Goal: Task Accomplishment & Management: Complete application form

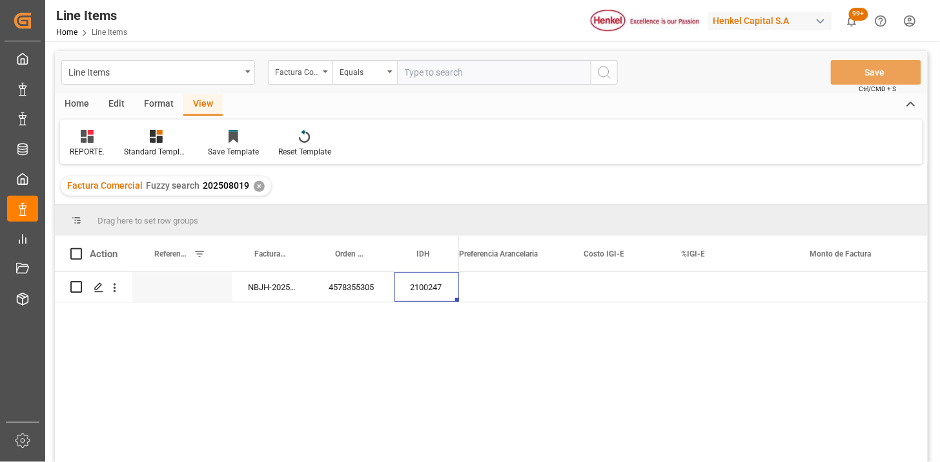
click at [443, 74] on input "text" at bounding box center [494, 72] width 194 height 25
paste input "HHX251767"
type input "HHX251767"
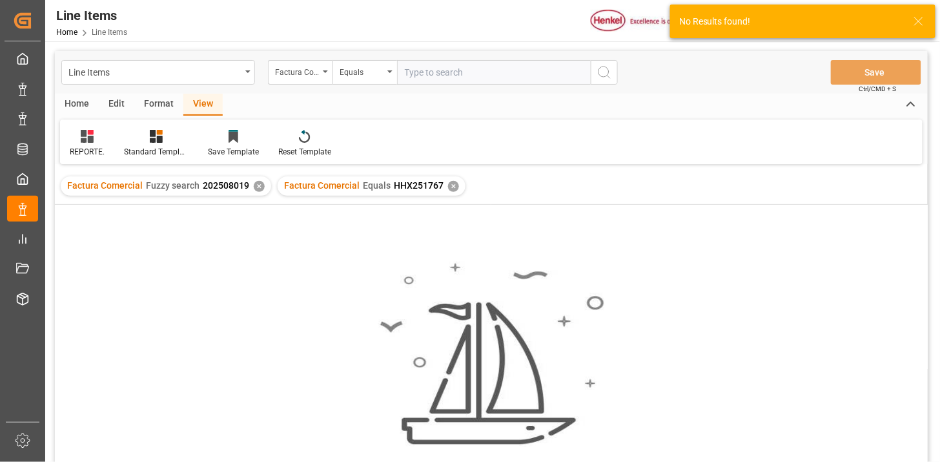
click at [256, 189] on div "✕" at bounding box center [259, 186] width 11 height 11
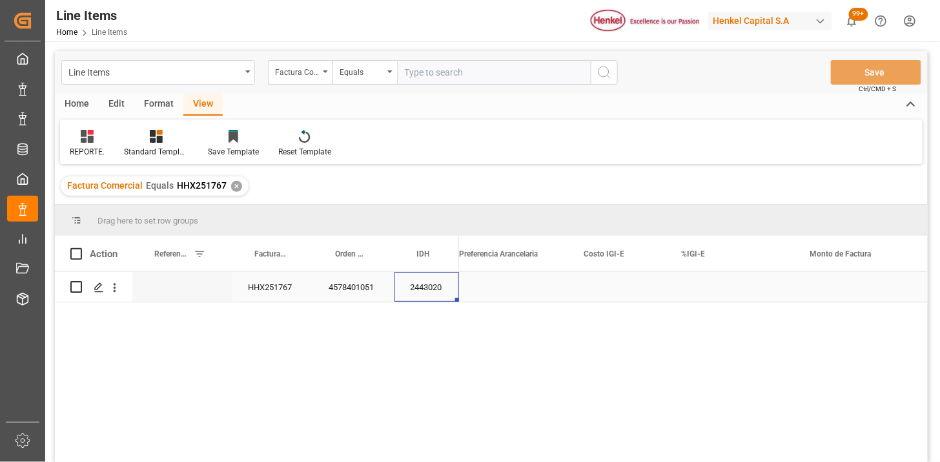
click at [414, 291] on div "2443020" at bounding box center [426, 287] width 65 height 30
click at [407, 289] on div "2443020" at bounding box center [426, 287] width 65 height 30
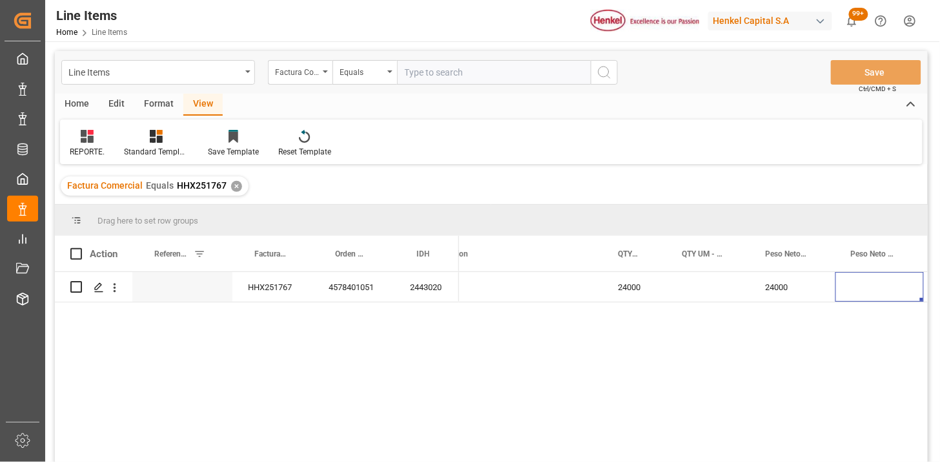
scroll to position [0, 292]
click at [550, 295] on div "24000" at bounding box center [545, 287] width 64 height 30
click at [552, 294] on div "24000" at bounding box center [545, 287] width 64 height 30
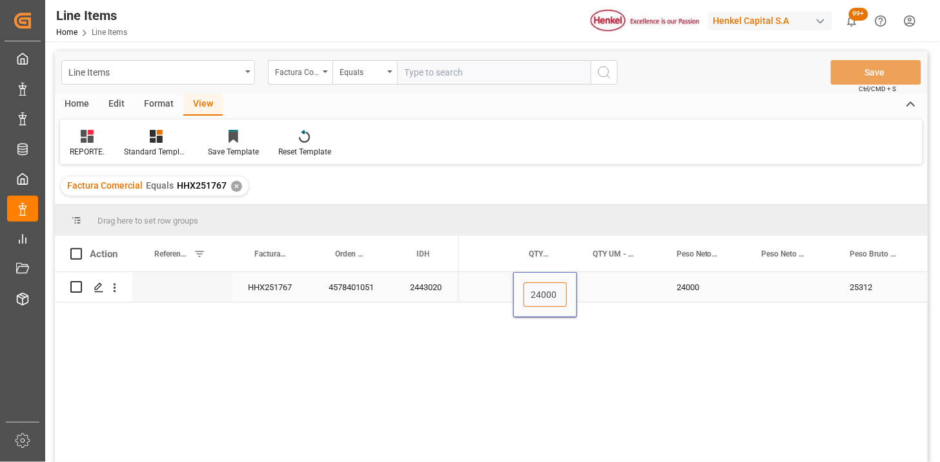
click at [552, 294] on input "24000" at bounding box center [545, 294] width 43 height 25
type input "24"
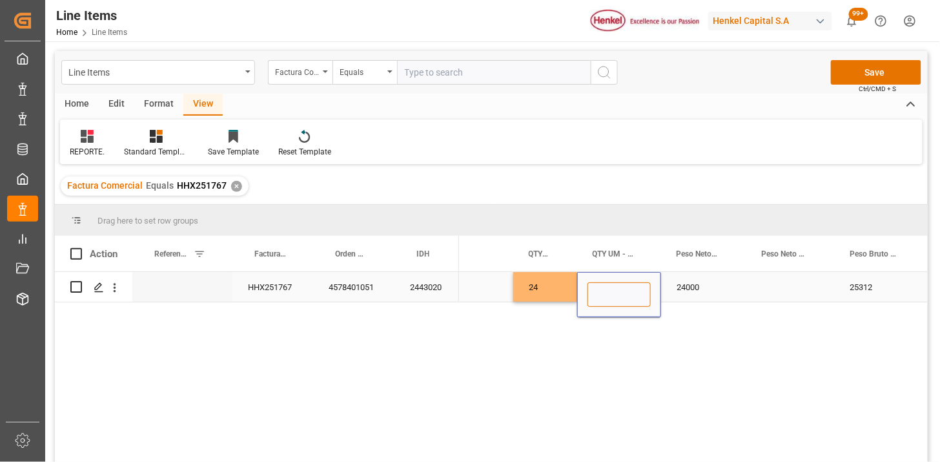
click at [589, 296] on input "Press SPACE to select this row." at bounding box center [618, 294] width 63 height 25
type input "TON"
click at [790, 282] on div "Press SPACE to select this row." at bounding box center [790, 287] width 88 height 30
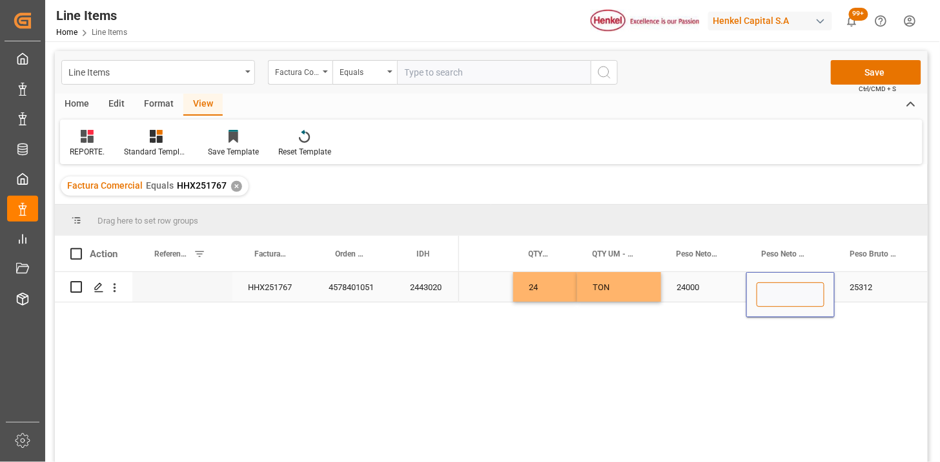
click at [790, 296] on input "Press SPACE to select this row." at bounding box center [791, 294] width 68 height 25
type input "KG"
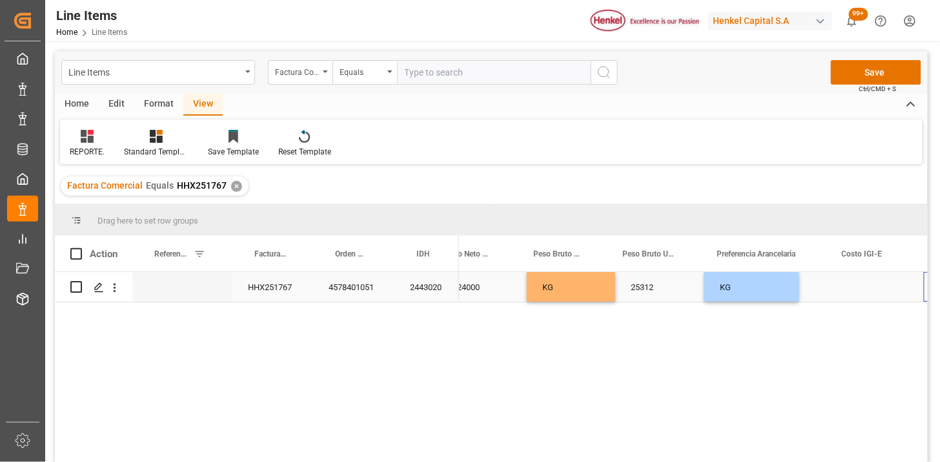
scroll to position [0, 738]
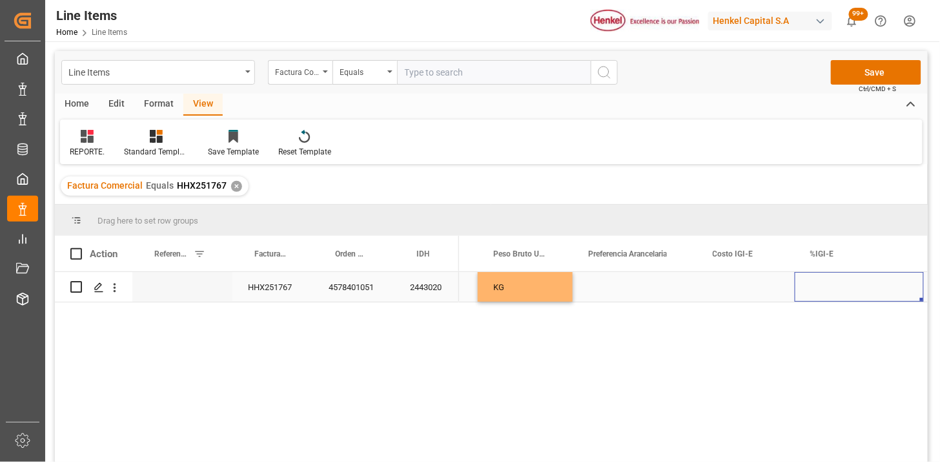
click at [637, 297] on div "Press SPACE to select this row." at bounding box center [635, 287] width 125 height 30
drag, startPoint x: 637, startPoint y: 297, endPoint x: 650, endPoint y: 300, distance: 13.2
click at [637, 298] on div "Press SPACE to select this row." at bounding box center [635, 287] width 125 height 30
click at [681, 297] on button "Select" at bounding box center [635, 294] width 104 height 25
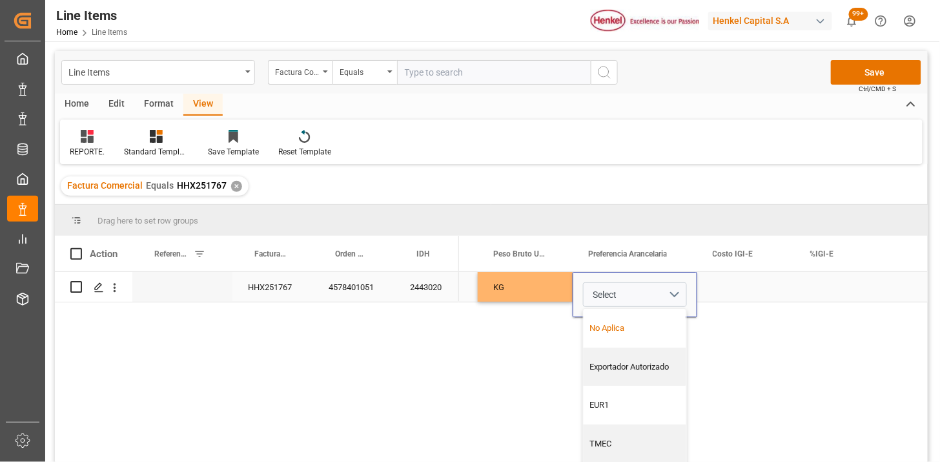
click at [628, 323] on div "No Aplica" at bounding box center [635, 327] width 89 height 13
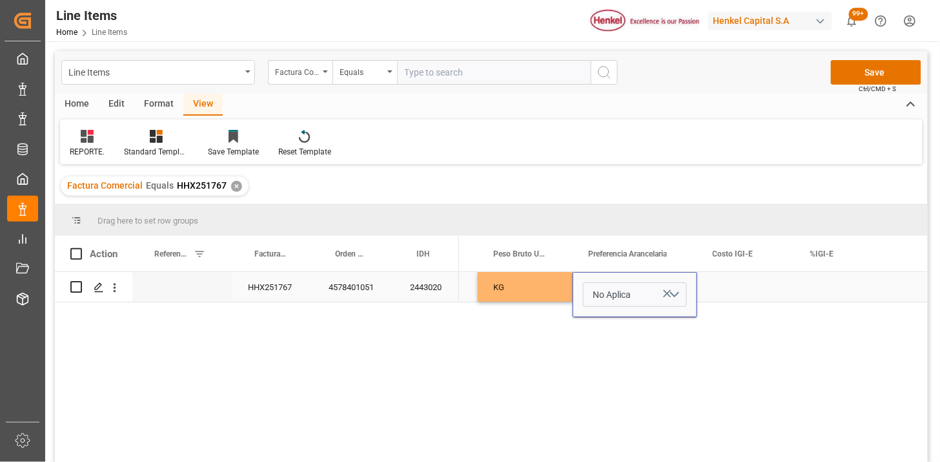
click at [726, 292] on div "Press SPACE to select this row." at bounding box center [745, 287] width 97 height 30
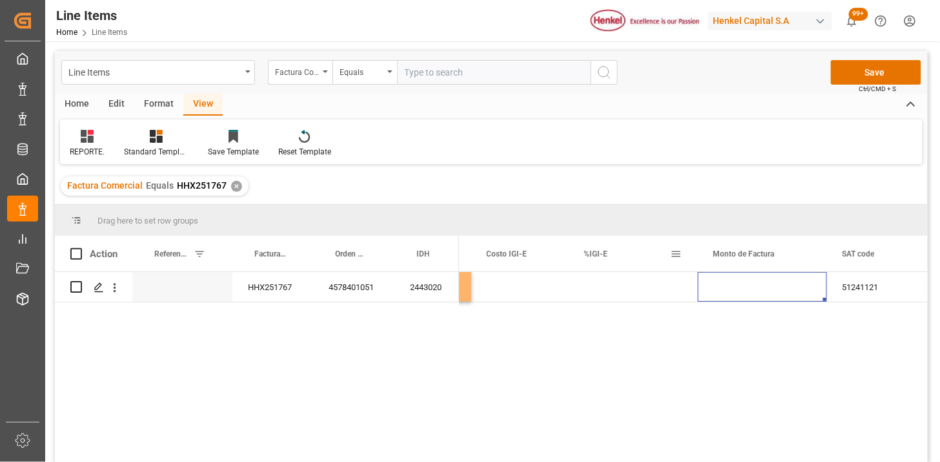
scroll to position [72, 0]
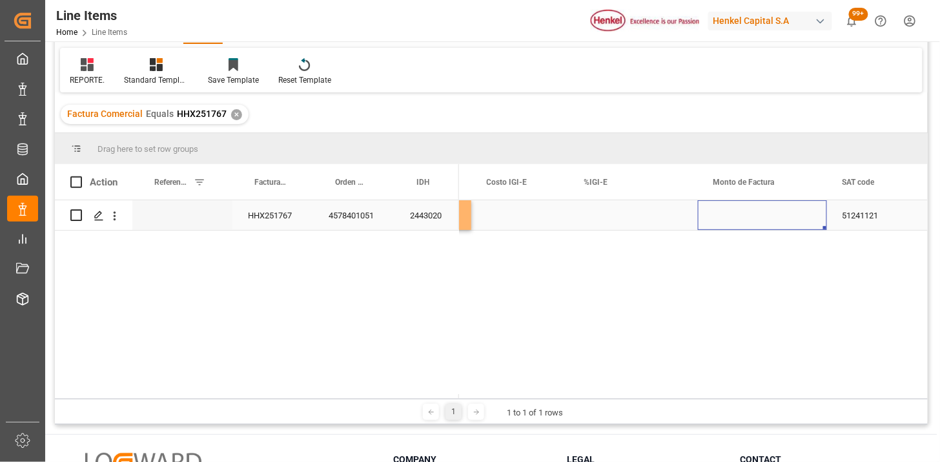
click at [731, 218] on div "Press SPACE to select this row." at bounding box center [762, 215] width 129 height 30
click at [731, 218] on input "Press SPACE to select this row." at bounding box center [762, 222] width 108 height 25
type input "30240"
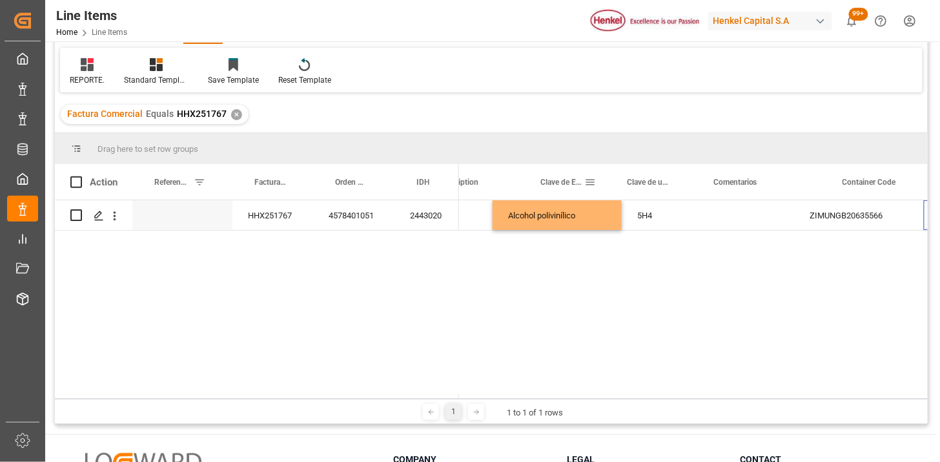
scroll to position [0, 1487]
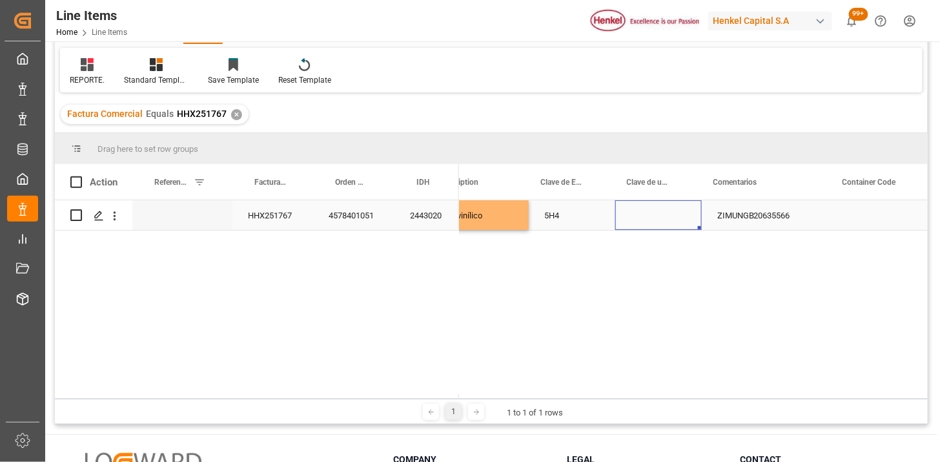
click at [633, 221] on div "Press SPACE to select this row." at bounding box center [658, 215] width 87 height 30
click at [655, 227] on input "Press SPACE to select this row." at bounding box center [659, 222] width 66 height 25
type input "KGM"
click at [734, 229] on div "ZIMUNGB20635566" at bounding box center [766, 215] width 129 height 30
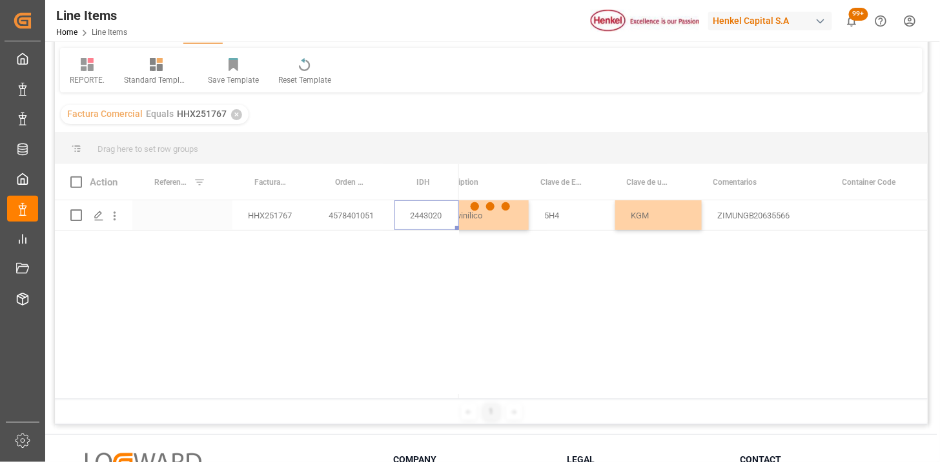
scroll to position [0, 0]
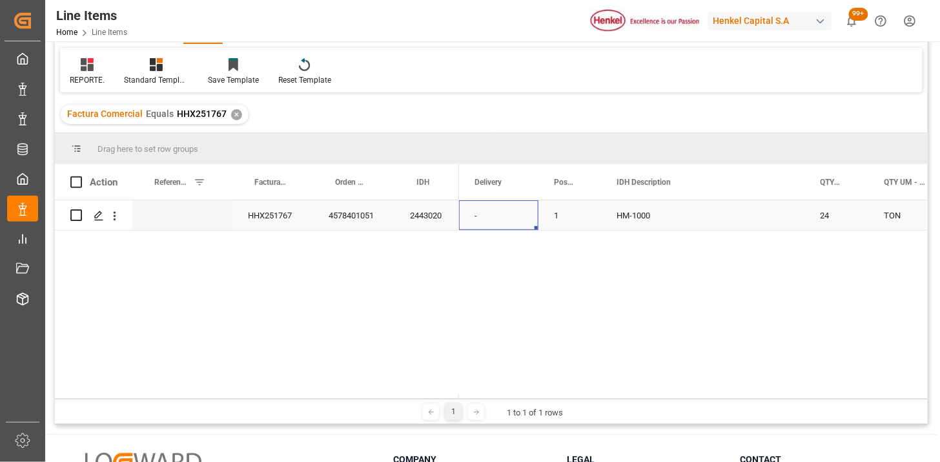
click at [421, 222] on div "2443020" at bounding box center [426, 215] width 65 height 30
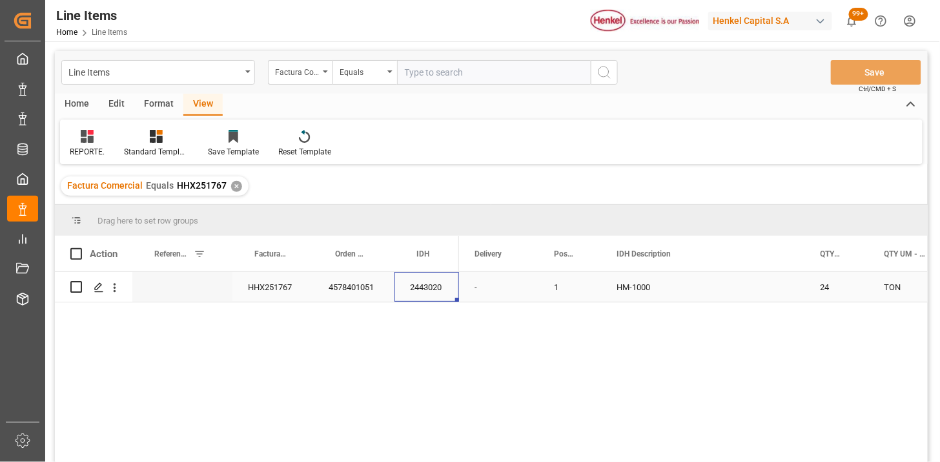
click at [291, 289] on div "HHX251767" at bounding box center [272, 287] width 81 height 30
click at [365, 79] on div "Equals" at bounding box center [364, 72] width 65 height 25
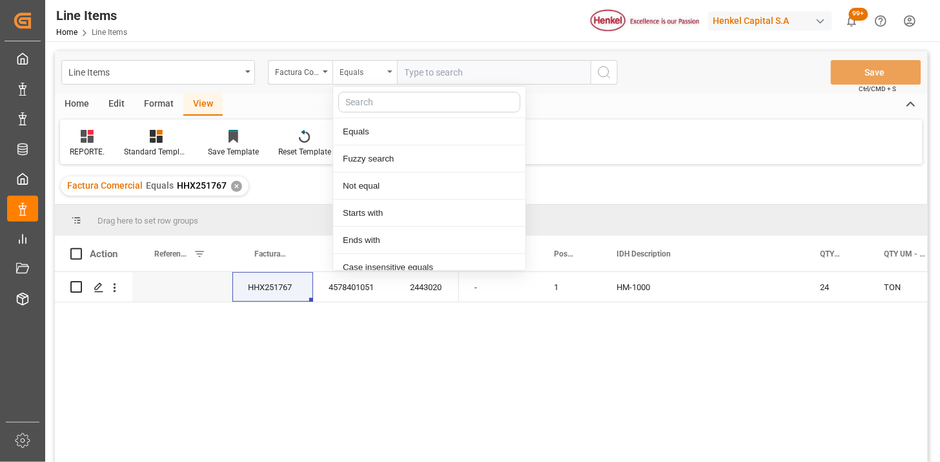
scroll to position [65, 0]
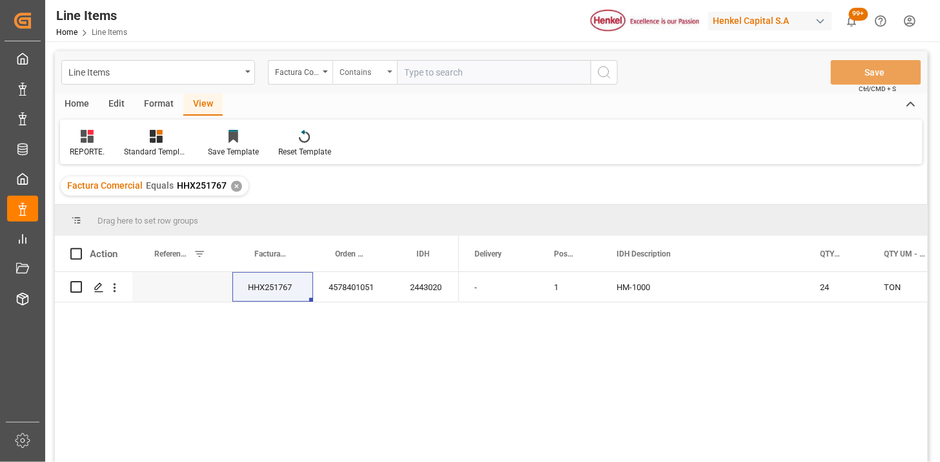
paste input "HHX251767"
paste input "HHX251768"
type input "HHX251767,HHX251768"
click at [236, 187] on div "✕" at bounding box center [236, 186] width 11 height 11
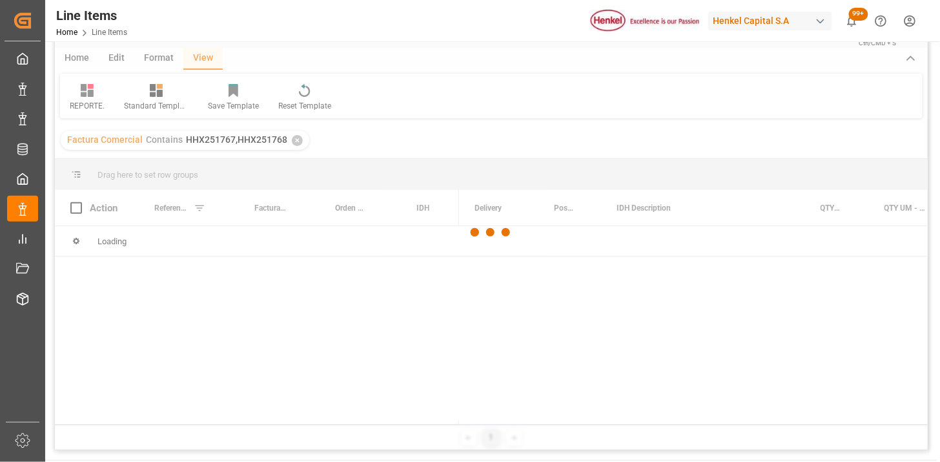
scroll to position [72, 0]
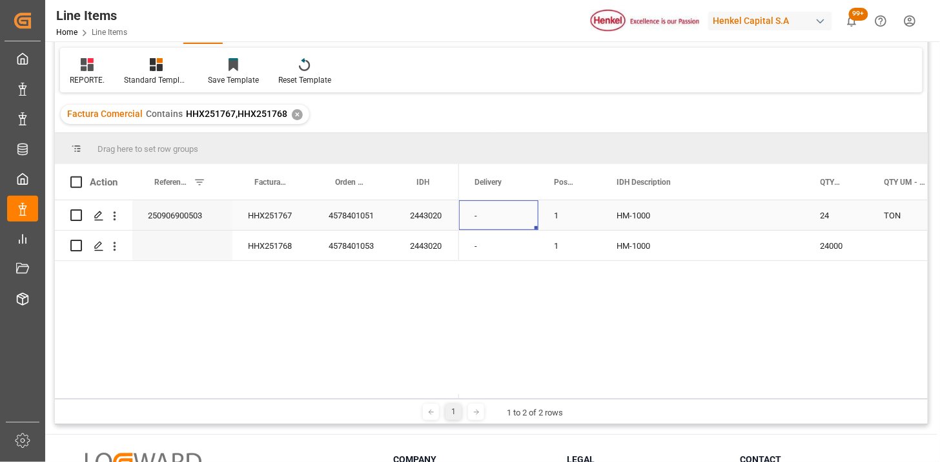
click at [518, 214] on div "-" at bounding box center [498, 215] width 79 height 30
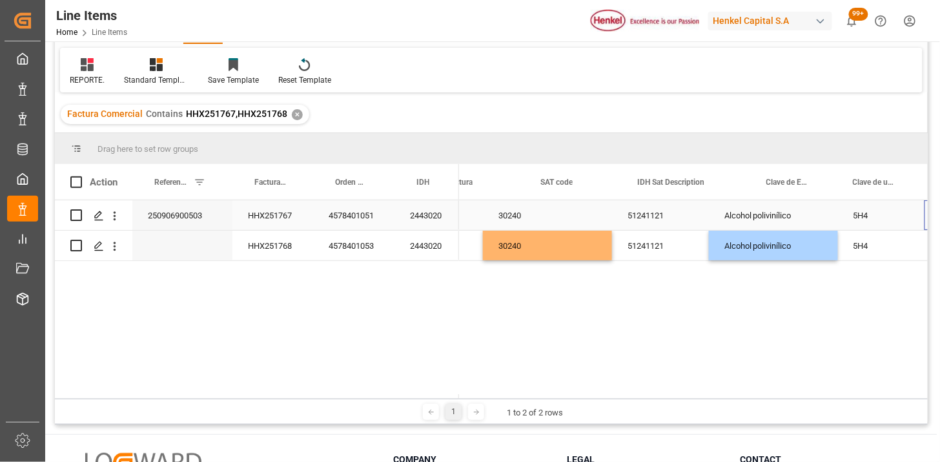
scroll to position [0, 1266]
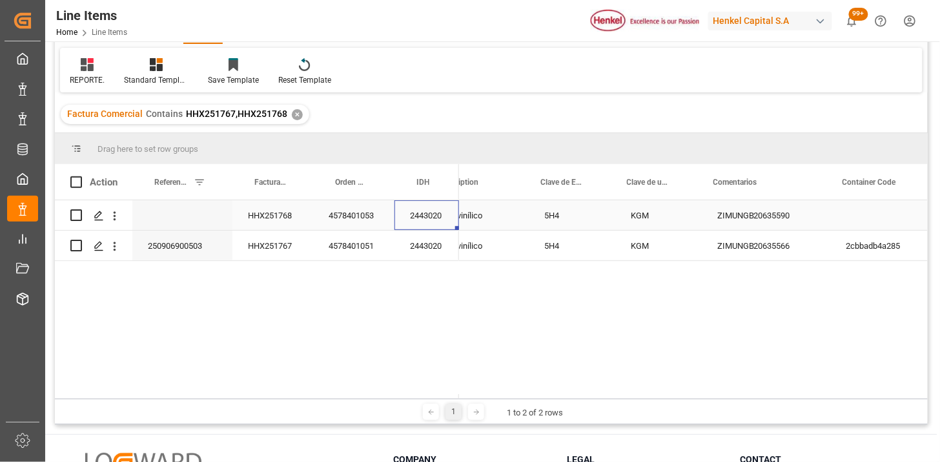
click at [297, 220] on div "HHX251768" at bounding box center [272, 215] width 81 height 30
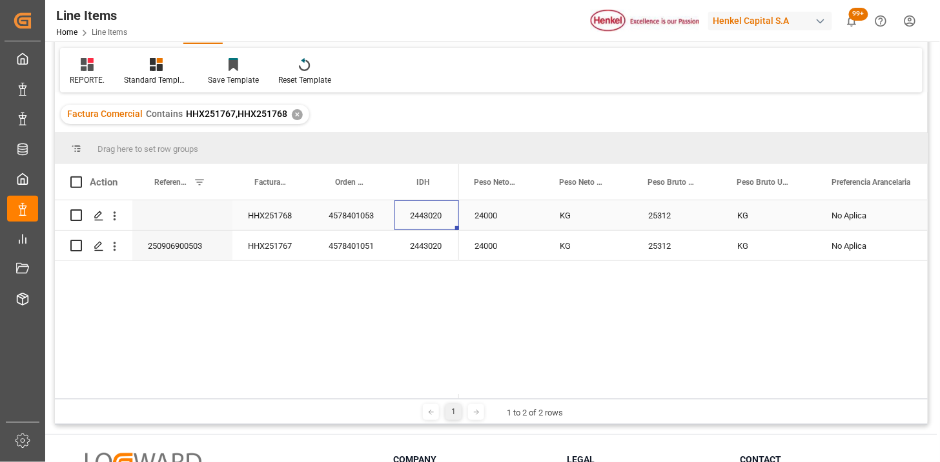
scroll to position [0, 0]
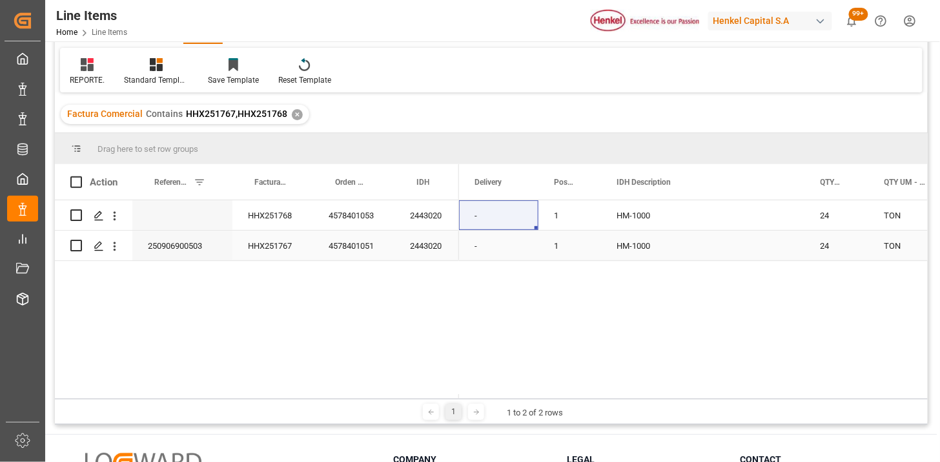
click at [289, 219] on div "HHX251768" at bounding box center [272, 215] width 81 height 30
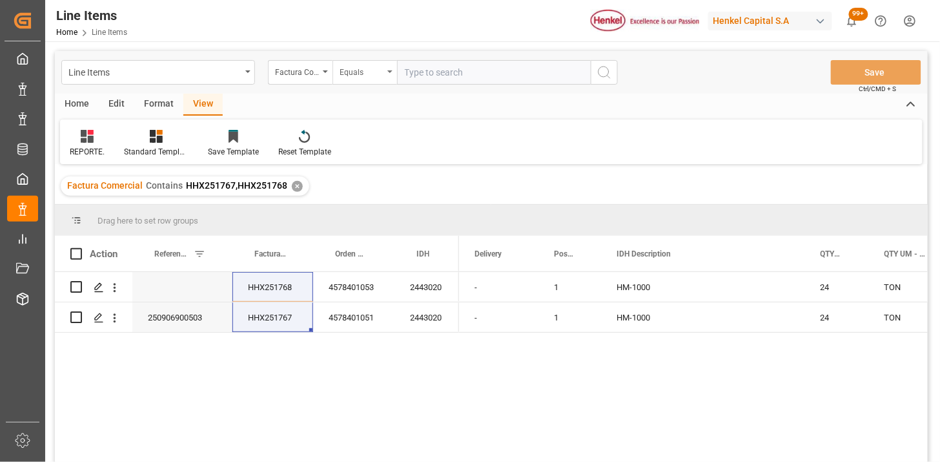
click at [376, 76] on div "Equals" at bounding box center [362, 70] width 44 height 15
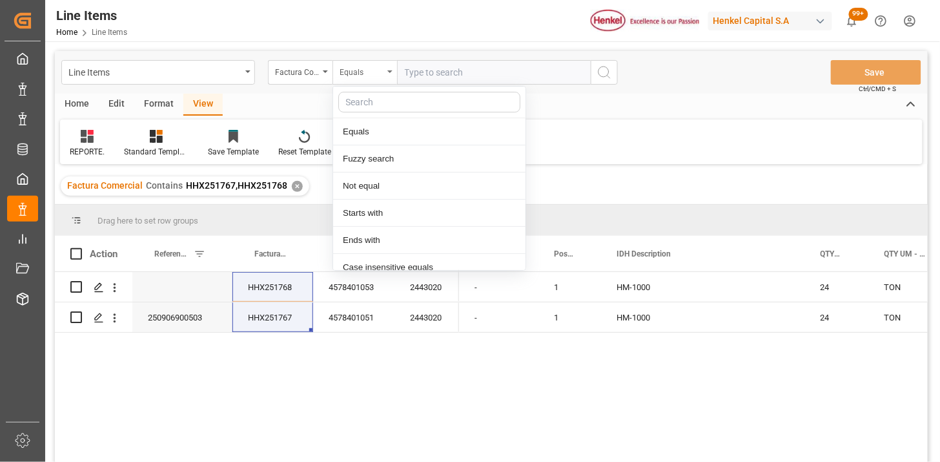
scroll to position [65, 0]
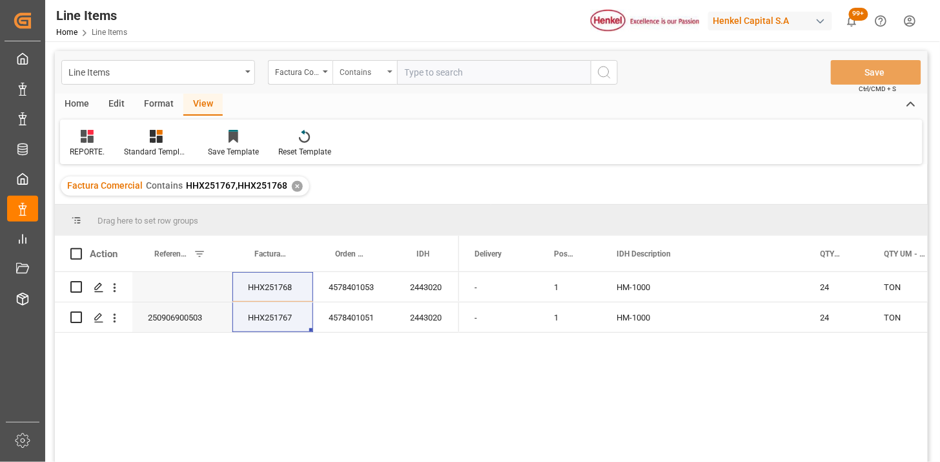
paste input "HHX251768 HHX251767"
click at [287, 298] on div "HHX251768" at bounding box center [272, 287] width 81 height 30
click at [532, 72] on input "HHX251768,HHX251767" at bounding box center [494, 72] width 194 height 25
paste input "HHX251768"
type input "HHX251768,HHX251767,HHX251769"
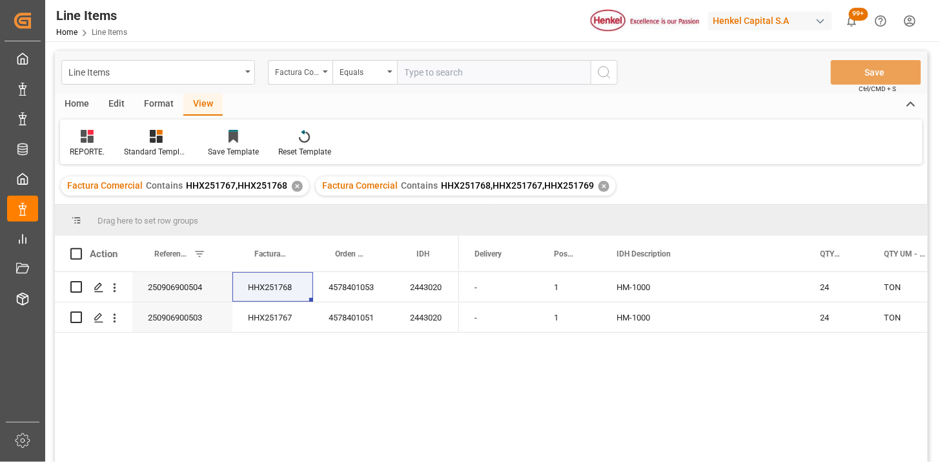
click at [293, 185] on div "✕" at bounding box center [297, 186] width 11 height 11
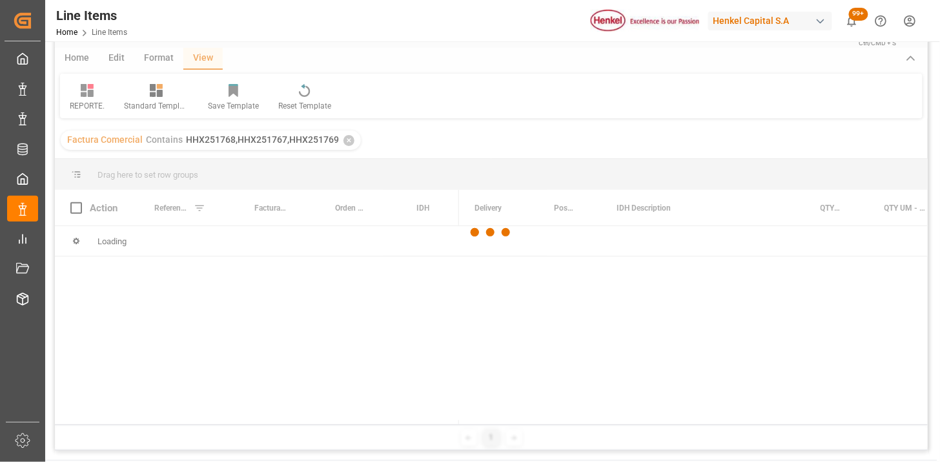
scroll to position [72, 0]
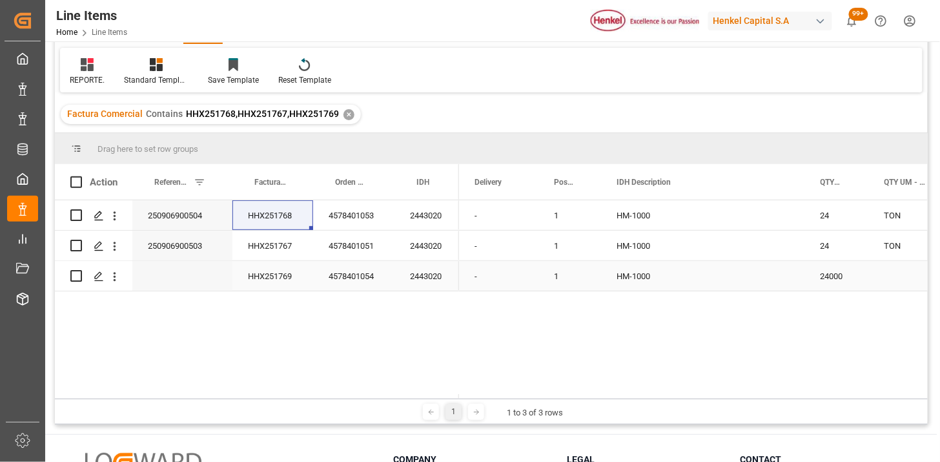
click at [299, 265] on div "HHX251769" at bounding box center [272, 276] width 81 height 30
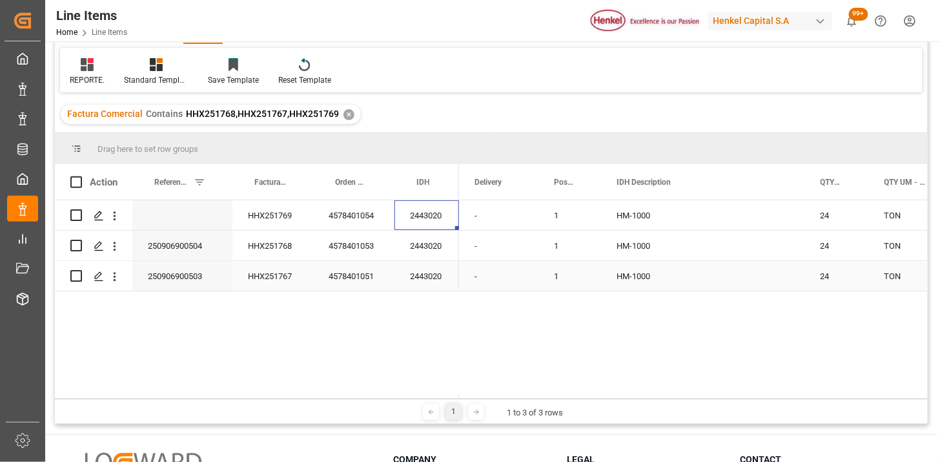
scroll to position [0, 0]
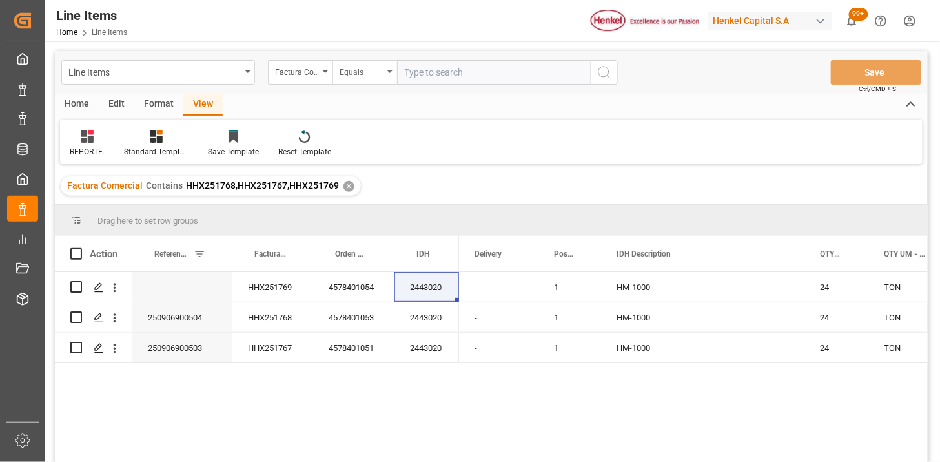
click at [351, 73] on div "Equals" at bounding box center [362, 70] width 44 height 15
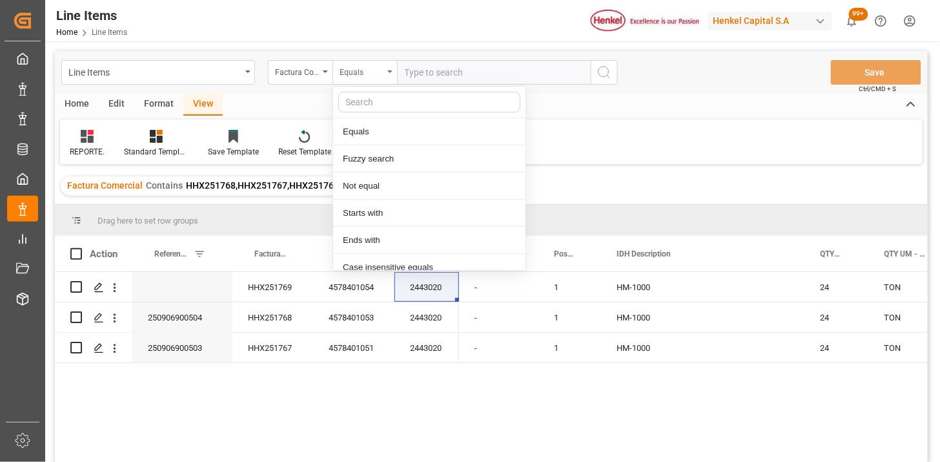
scroll to position [65, 0]
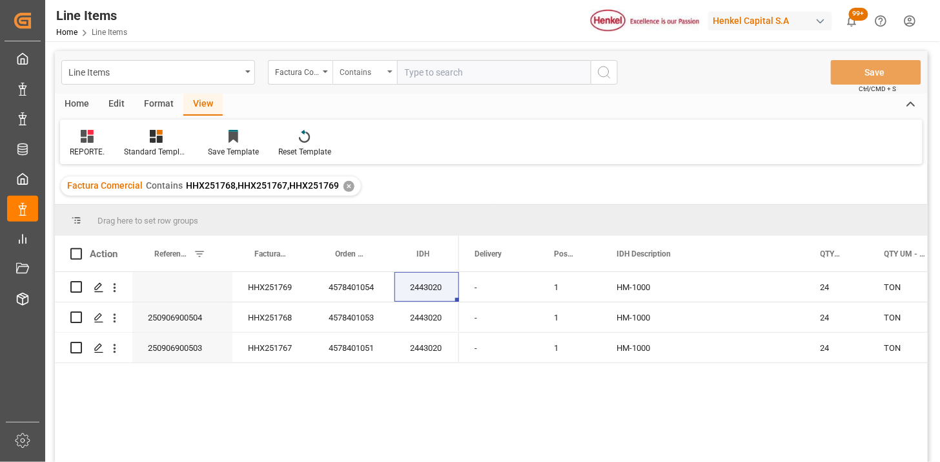
paste input "HHX251770"
click at [291, 294] on div "HHX251769" at bounding box center [272, 287] width 81 height 30
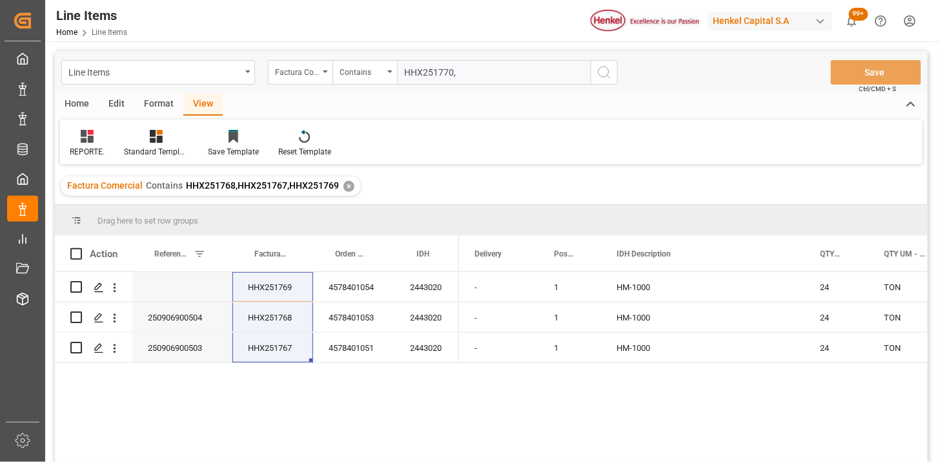
drag, startPoint x: 506, startPoint y: 81, endPoint x: 580, endPoint y: 77, distance: 73.7
click at [510, 81] on input "HHX251770," at bounding box center [494, 72] width 194 height 25
paste input "HHX251769 HHX251768 HHX251767"
type input "HHX251770,HHX251769,HHX251768,HHX251767"
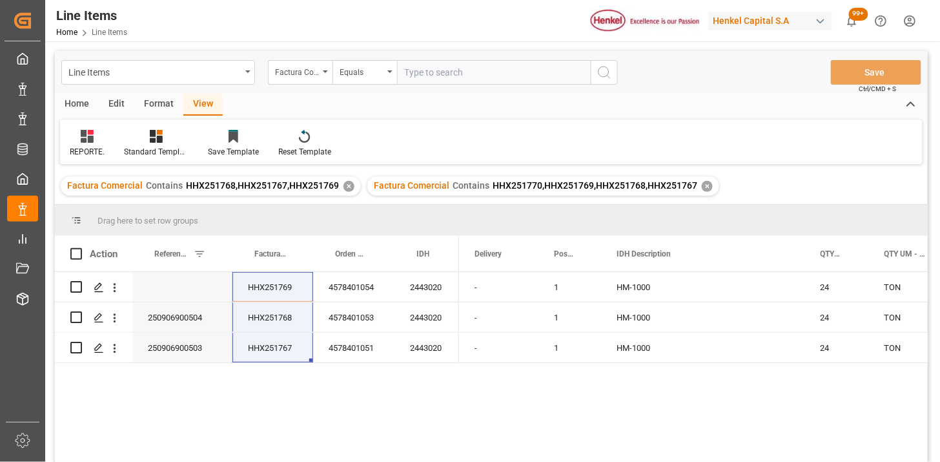
click at [346, 188] on div "✕" at bounding box center [348, 186] width 11 height 11
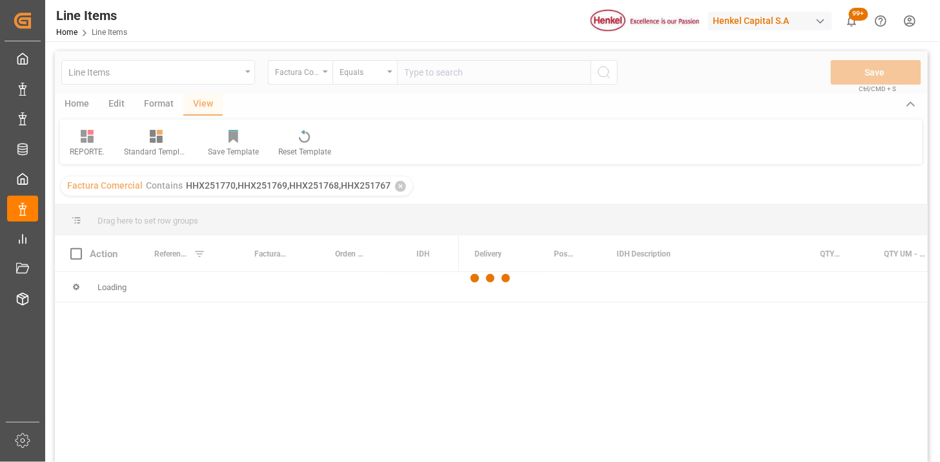
scroll to position [72, 0]
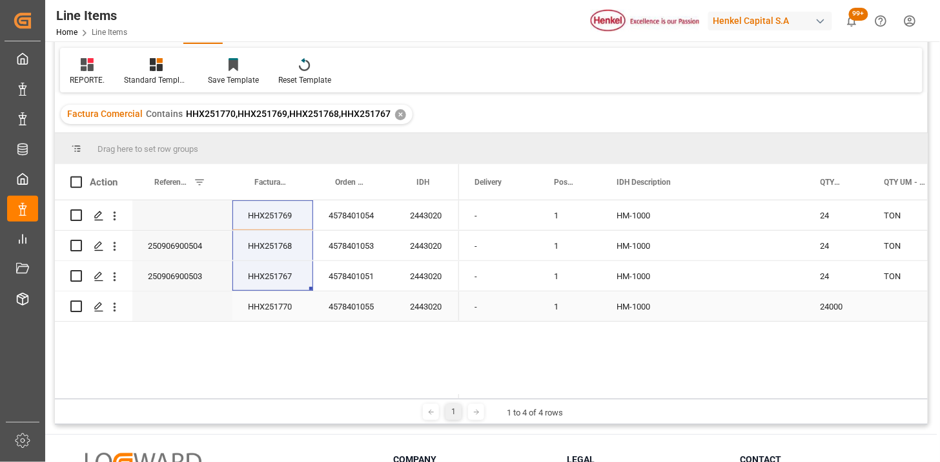
click at [283, 292] on div "HHX251770" at bounding box center [272, 306] width 81 height 30
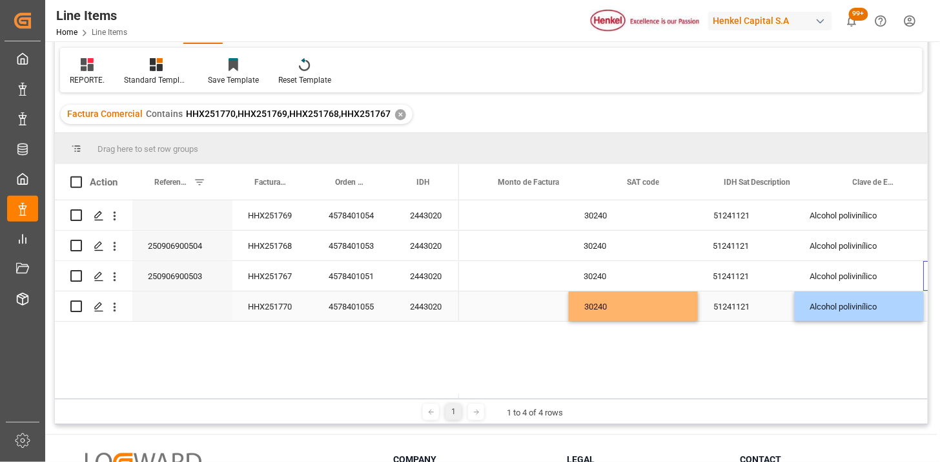
scroll to position [0, 1179]
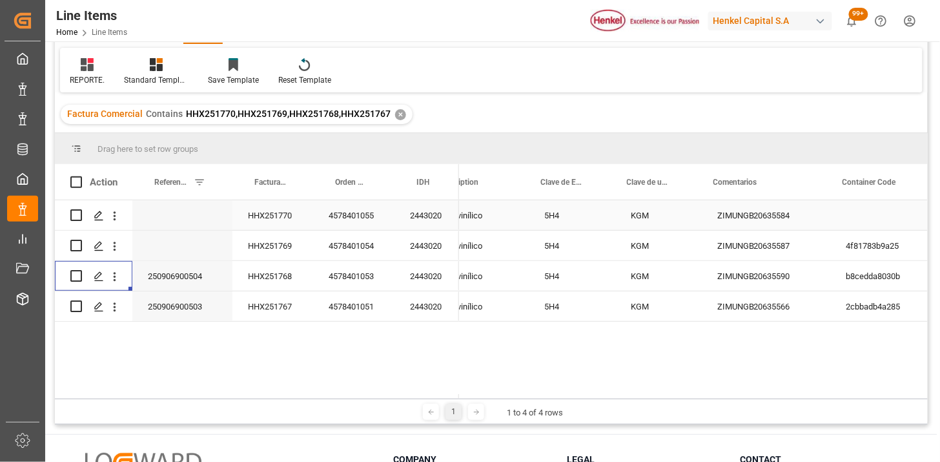
click at [753, 222] on div "ZIMUNGB20635584" at bounding box center [766, 215] width 129 height 30
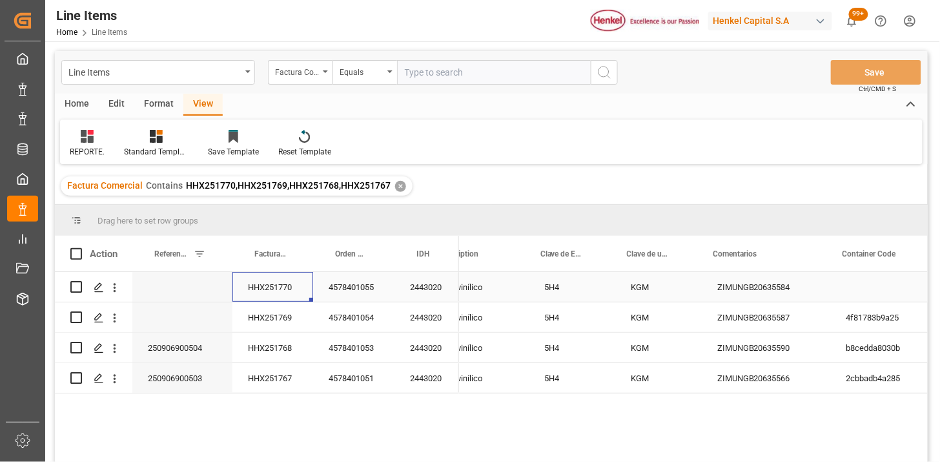
click at [285, 288] on div "HHX251770" at bounding box center [272, 287] width 81 height 30
click at [378, 76] on div "Equals" at bounding box center [362, 70] width 44 height 15
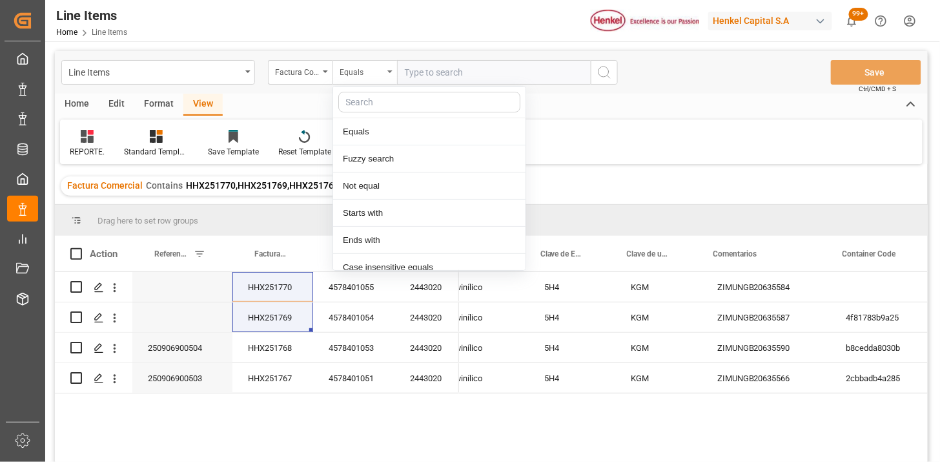
scroll to position [65, 0]
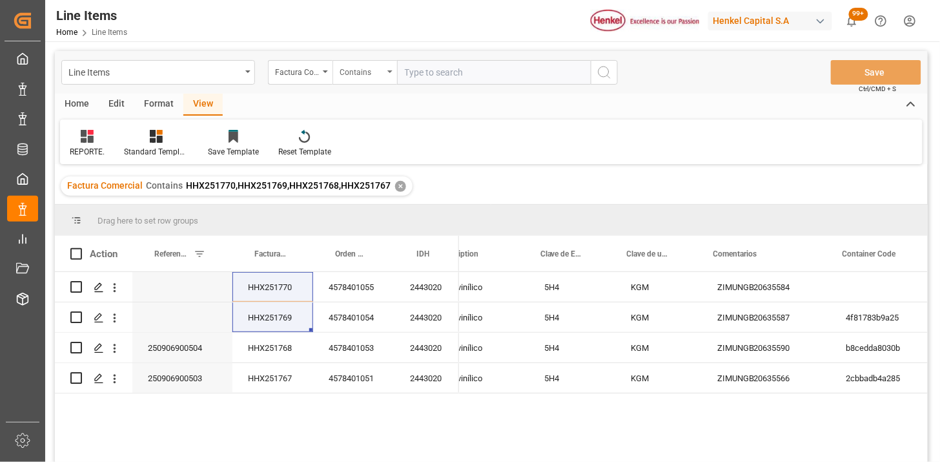
paste input "HHX251770 HHX251769"
paste input "HHX251771"
type input "HHX251770,HHX251769.HHX251771"
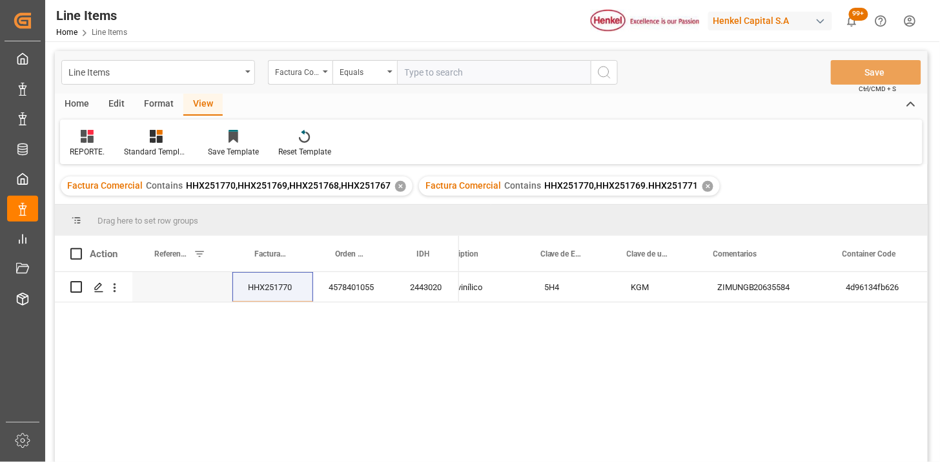
click at [396, 189] on div "✕" at bounding box center [400, 186] width 11 height 11
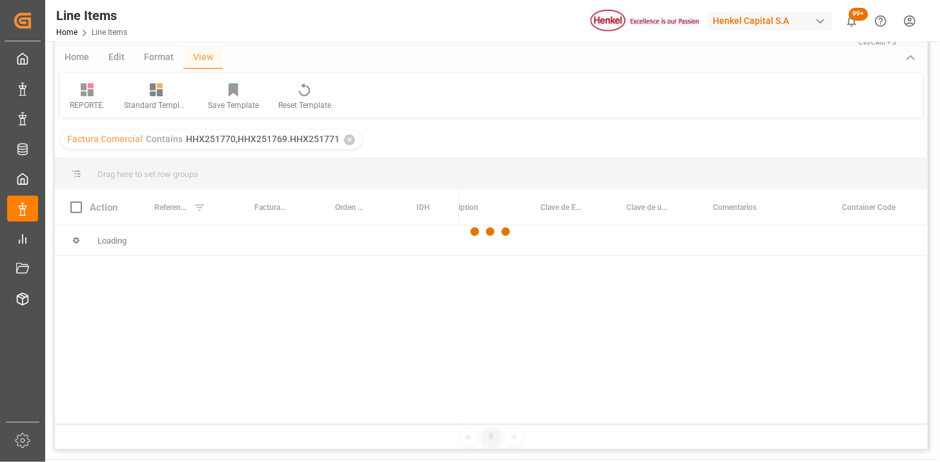
scroll to position [72, 0]
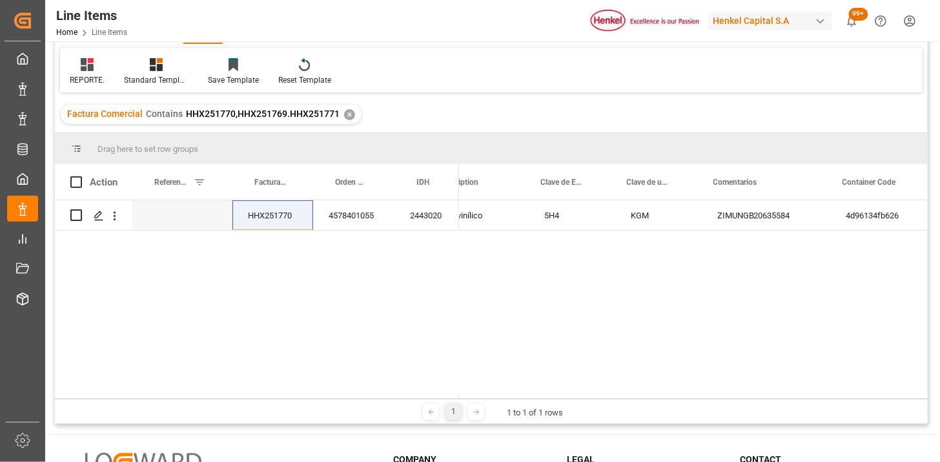
click at [345, 114] on div "✕" at bounding box center [349, 114] width 11 height 11
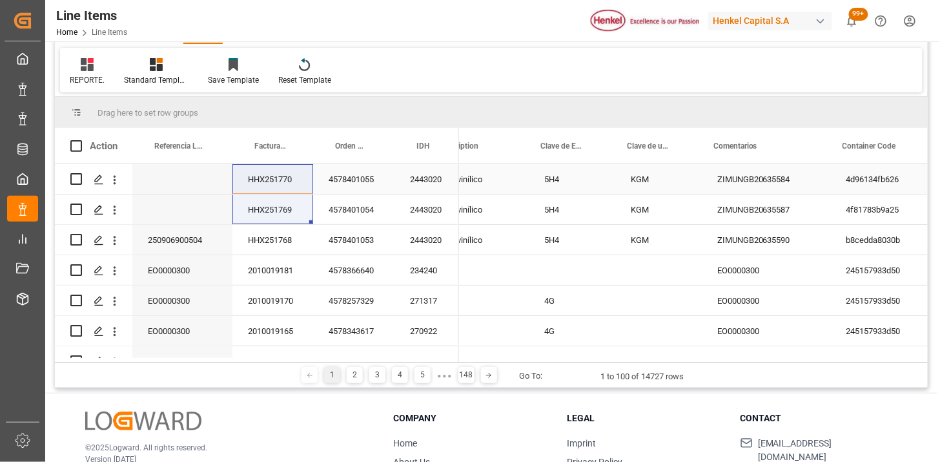
click at [295, 183] on div "HHX251770" at bounding box center [272, 179] width 81 height 30
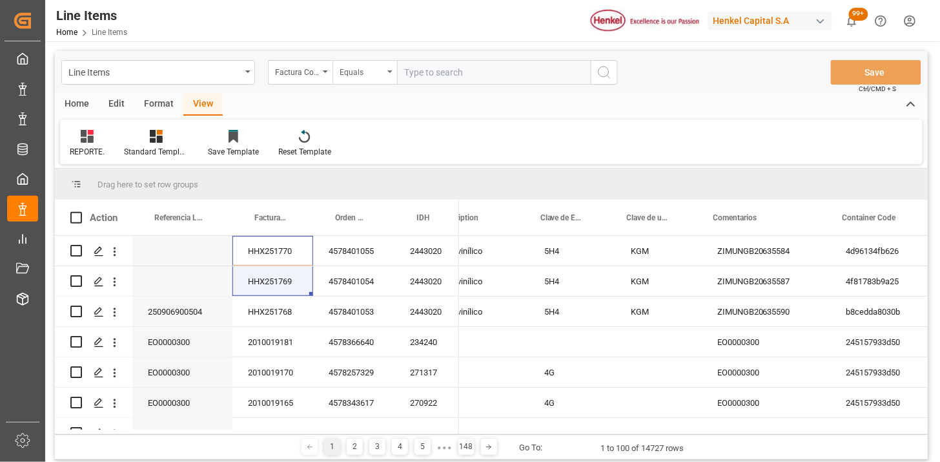
click at [375, 77] on div "Equals" at bounding box center [362, 70] width 44 height 15
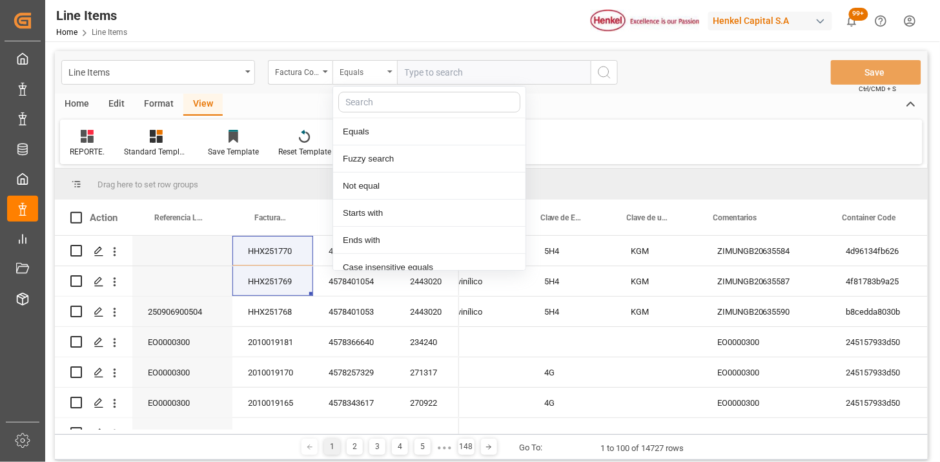
scroll to position [65, 0]
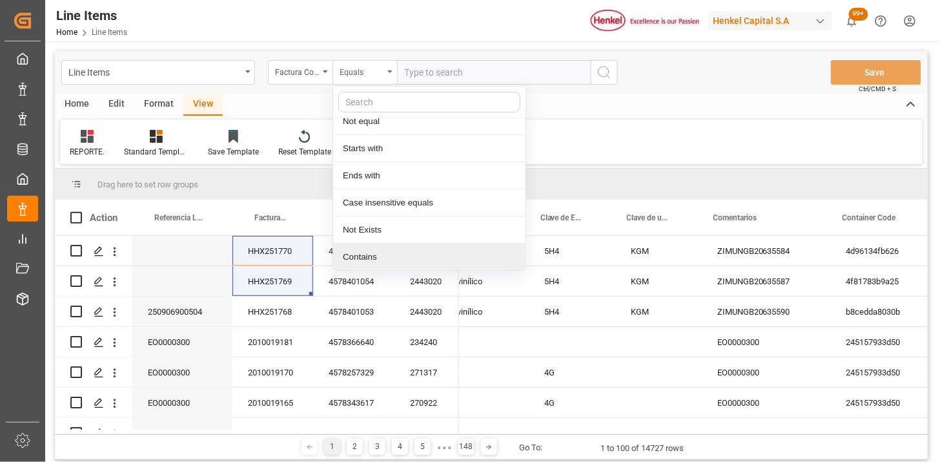
paste input "HHX251770 HHX251769"
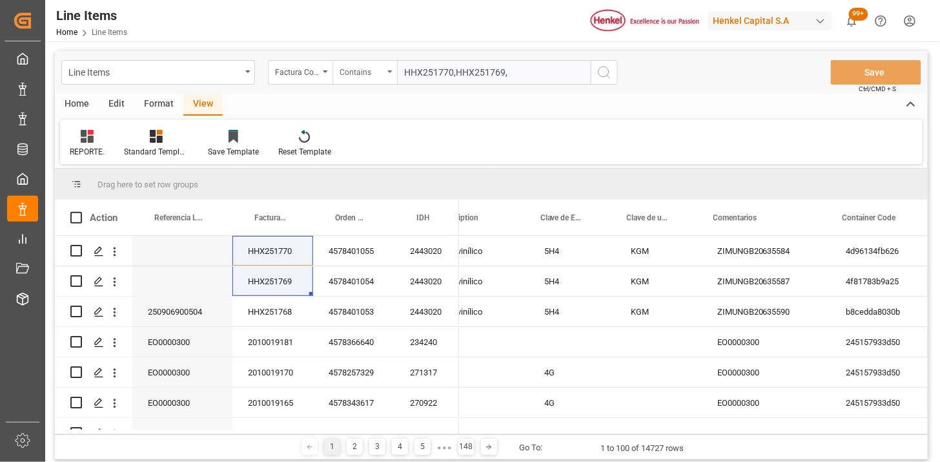
paste input "HHX251771"
type input "HHX251770,HHX251769,HHX251771"
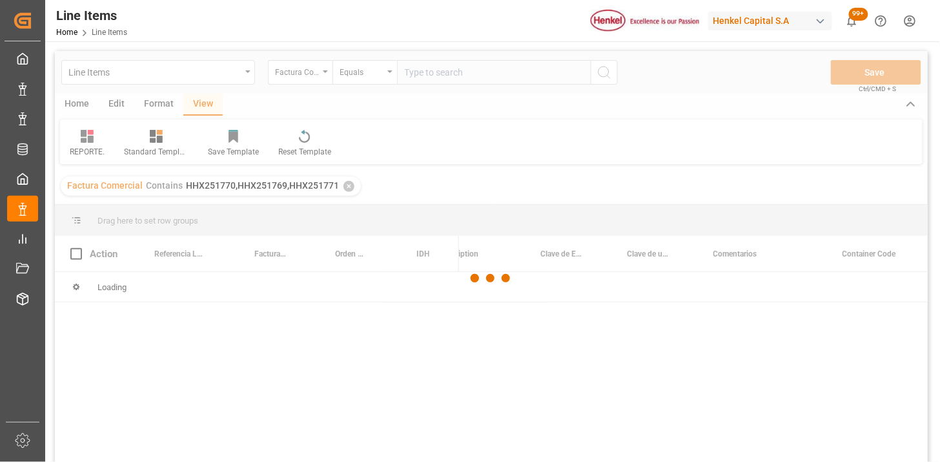
scroll to position [72, 0]
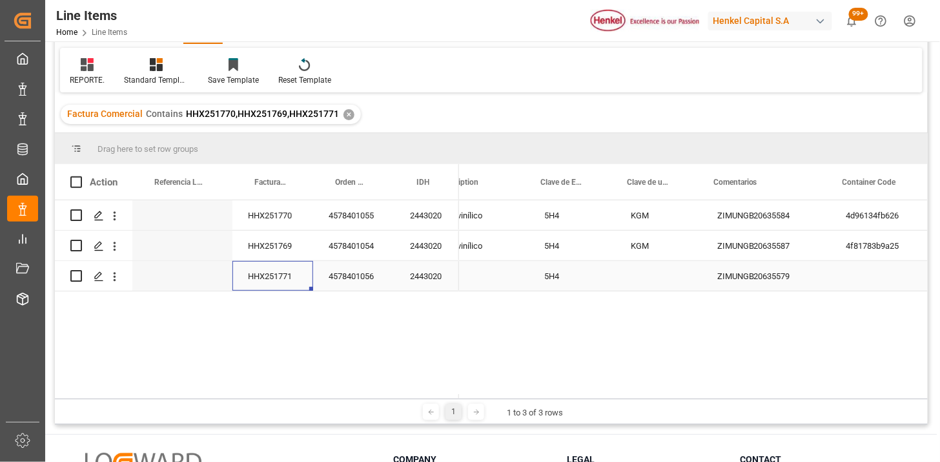
click at [285, 275] on div "HHX251771" at bounding box center [272, 276] width 81 height 30
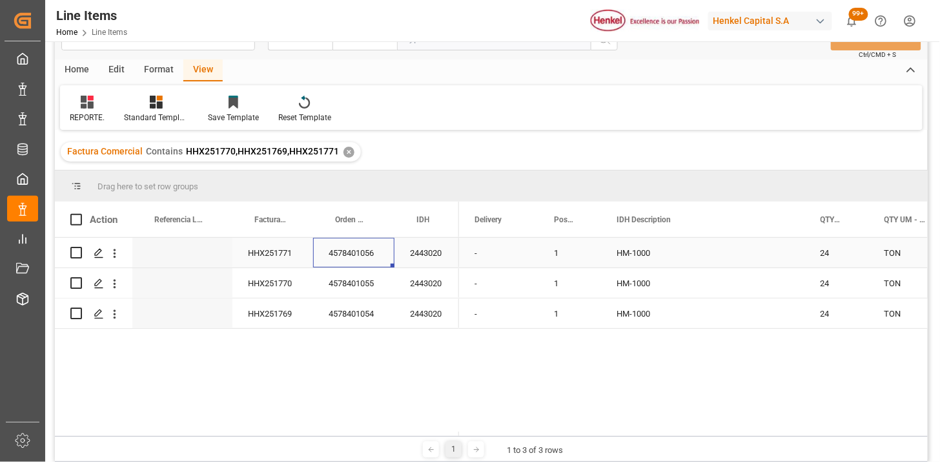
scroll to position [0, 0]
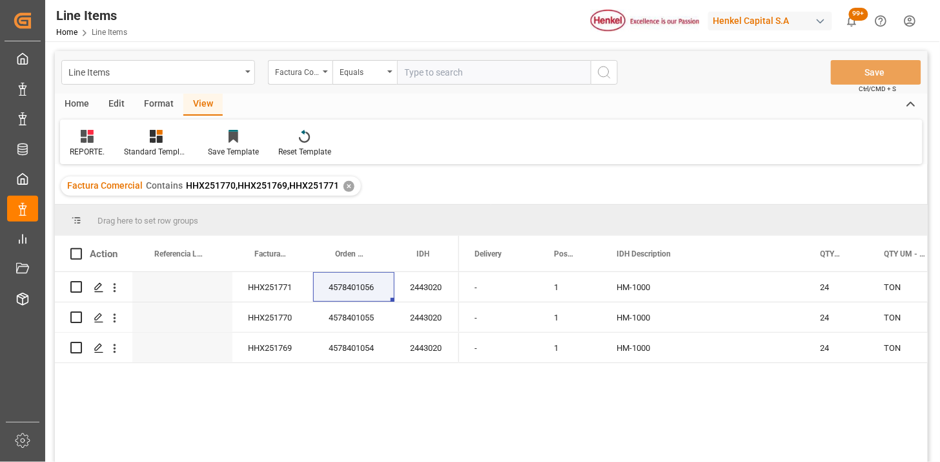
drag, startPoint x: 442, startPoint y: 72, endPoint x: 480, endPoint y: 84, distance: 39.2
click at [443, 72] on input "text" at bounding box center [494, 72] width 194 height 25
click at [276, 289] on div "HHX251771" at bounding box center [272, 287] width 81 height 30
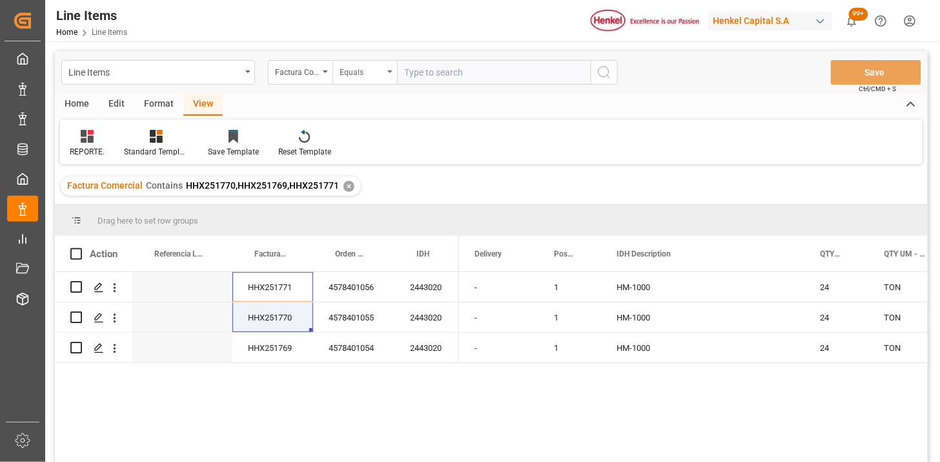
click at [382, 84] on div "Equals" at bounding box center [364, 72] width 65 height 25
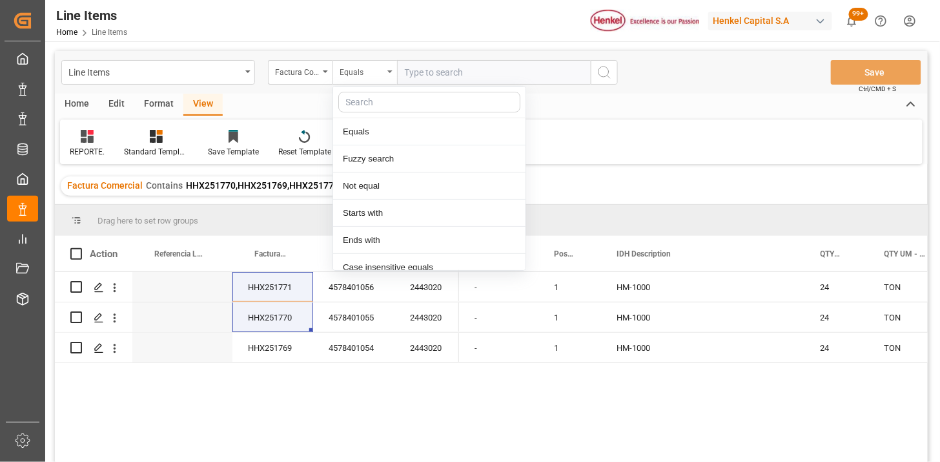
scroll to position [65, 0]
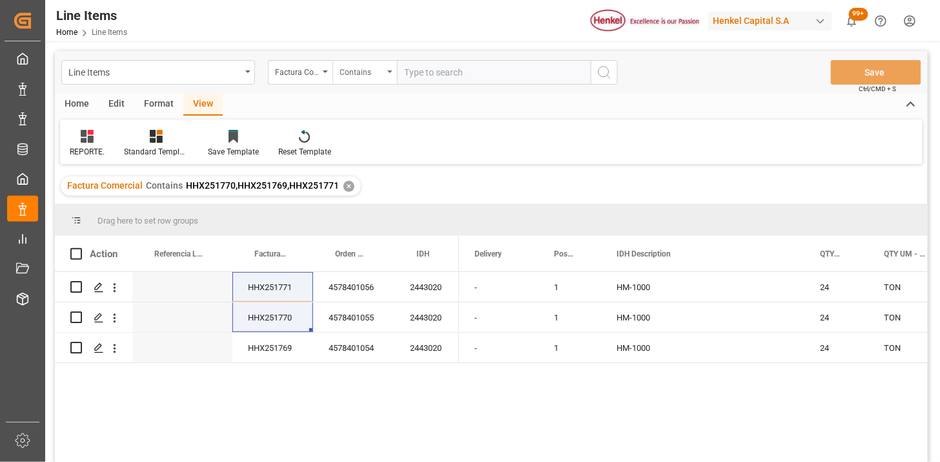
paste input "HHX251771 HHX251770"
paste input "HHX251772"
type input "HHX251771,HHX251770,HHX251772"
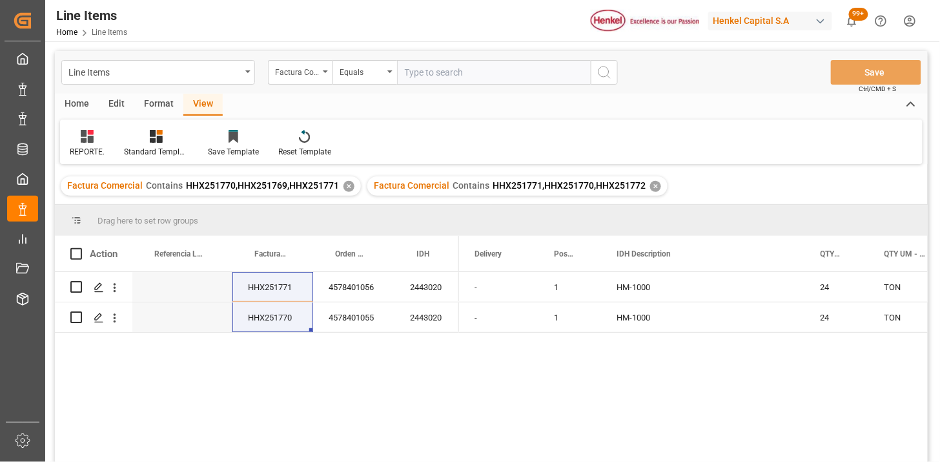
click at [346, 187] on div "✕" at bounding box center [348, 186] width 11 height 11
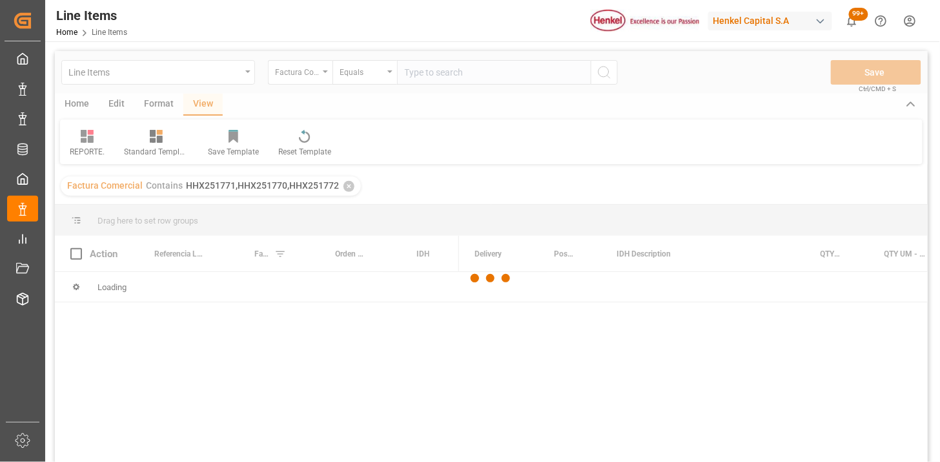
scroll to position [72, 0]
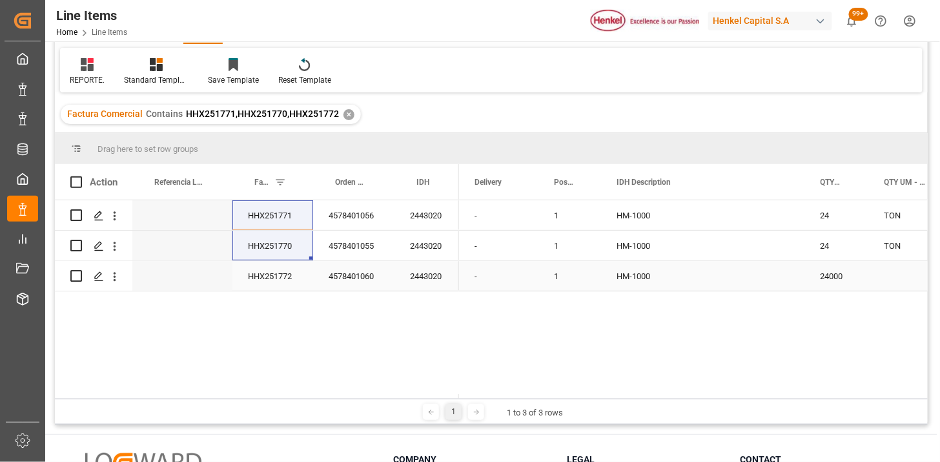
click at [281, 276] on div "HHX251772" at bounding box center [272, 276] width 81 height 30
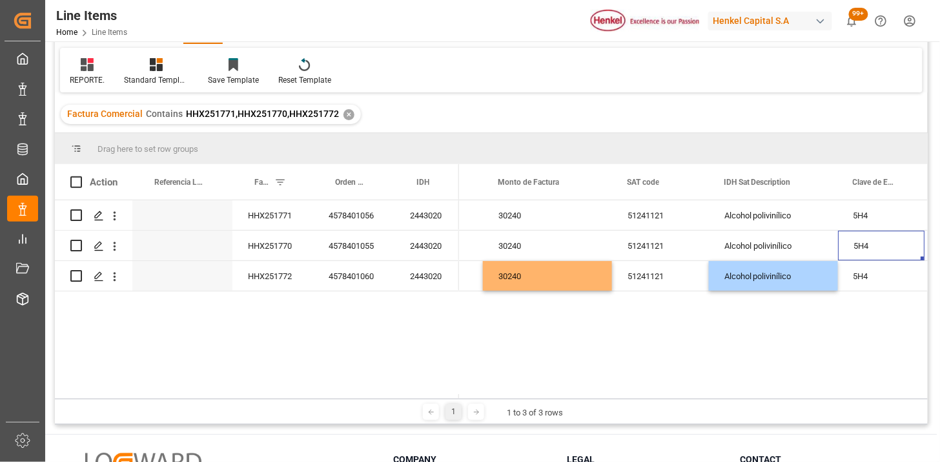
scroll to position [0, 1266]
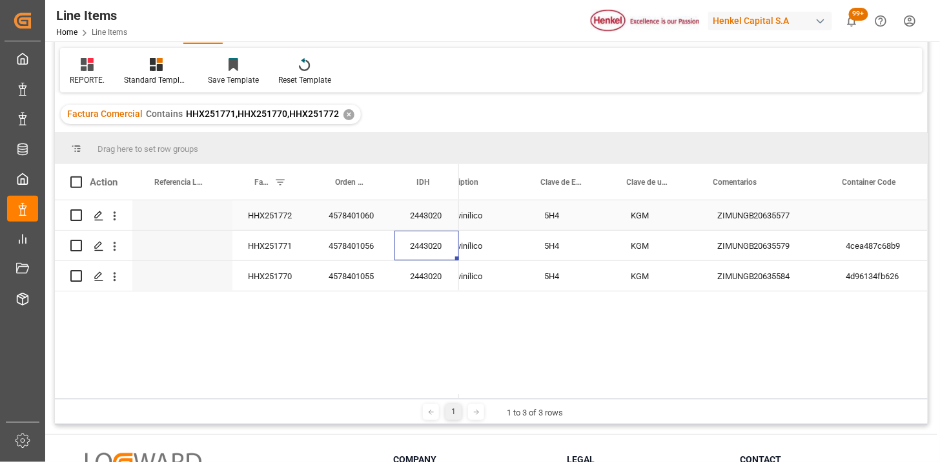
click at [294, 219] on div "HHX251772" at bounding box center [272, 215] width 81 height 30
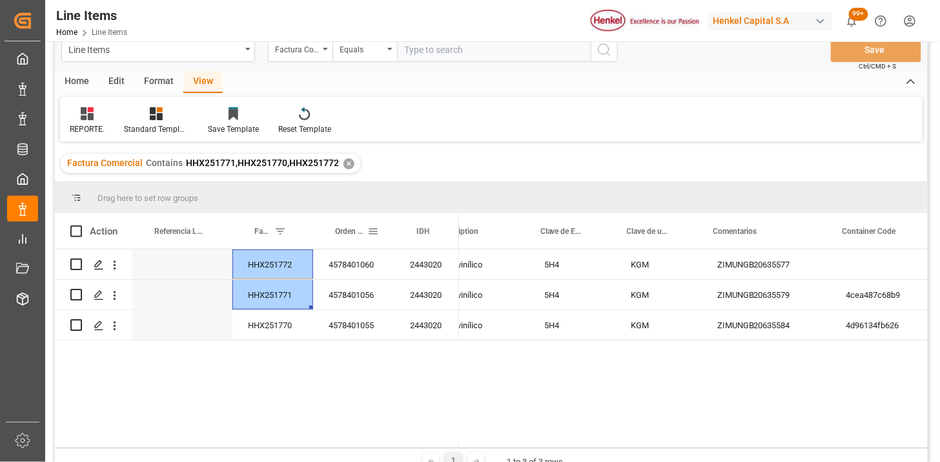
scroll to position [0, 0]
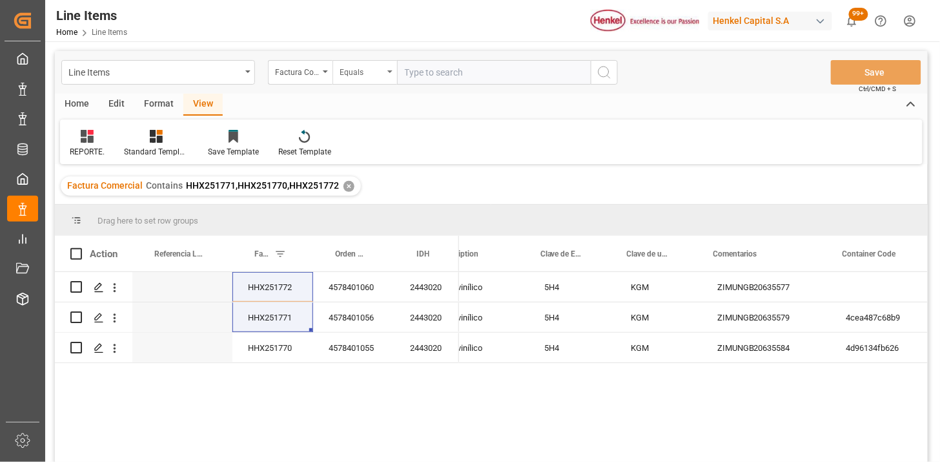
click at [366, 80] on div "Equals" at bounding box center [364, 72] width 65 height 25
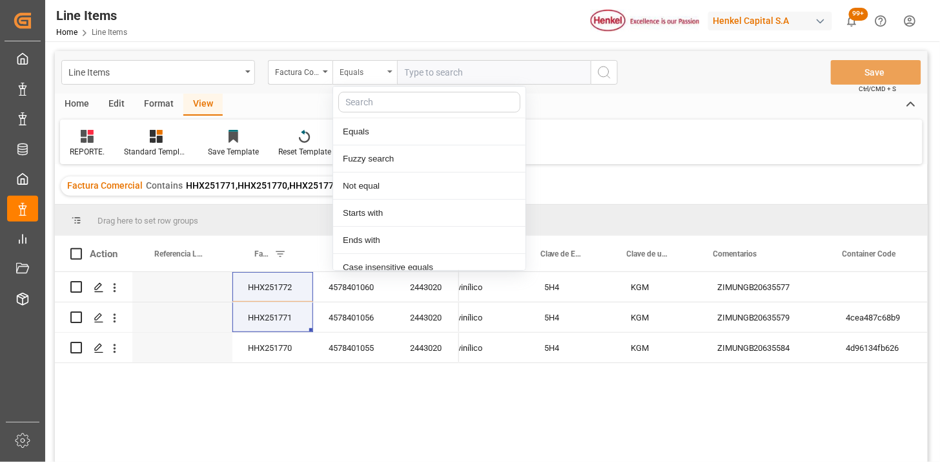
scroll to position [65, 0]
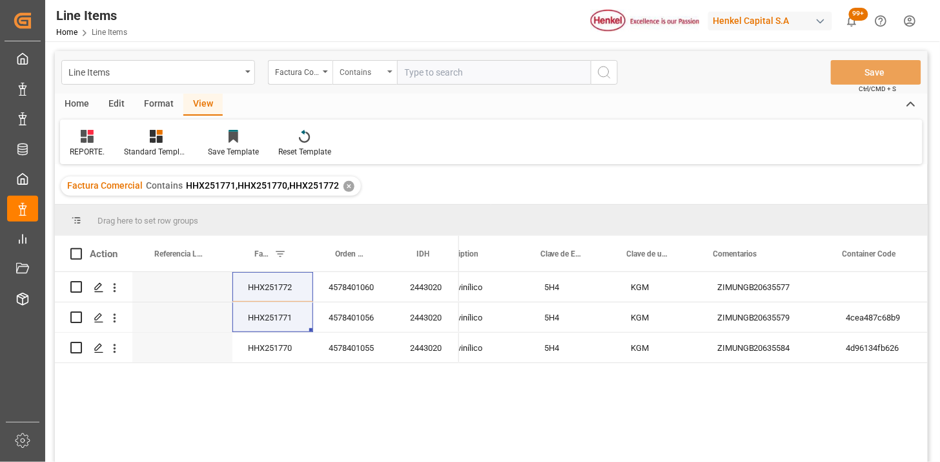
paste input "HHX251772 HHX251771"
paste input "HHX251773"
type input "HHX251772,HHX251771,HHX251773"
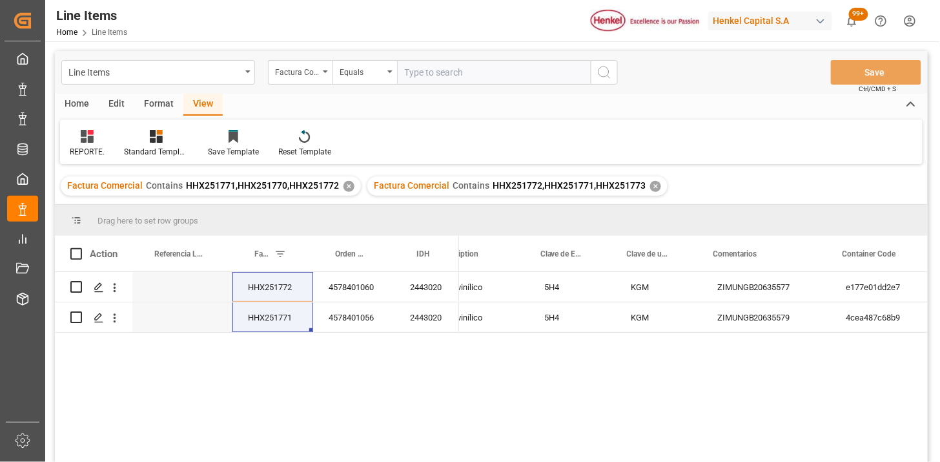
click at [343, 185] on div "✕" at bounding box center [348, 186] width 11 height 11
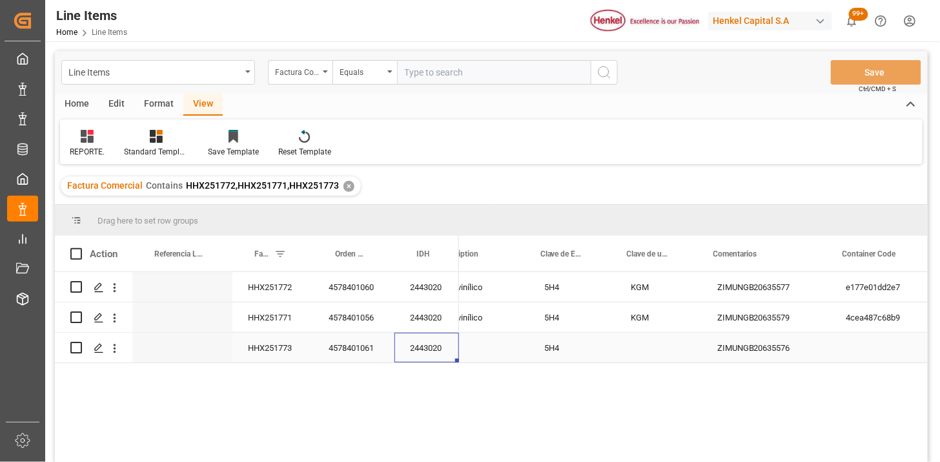
click at [415, 347] on div "2443020" at bounding box center [426, 347] width 65 height 30
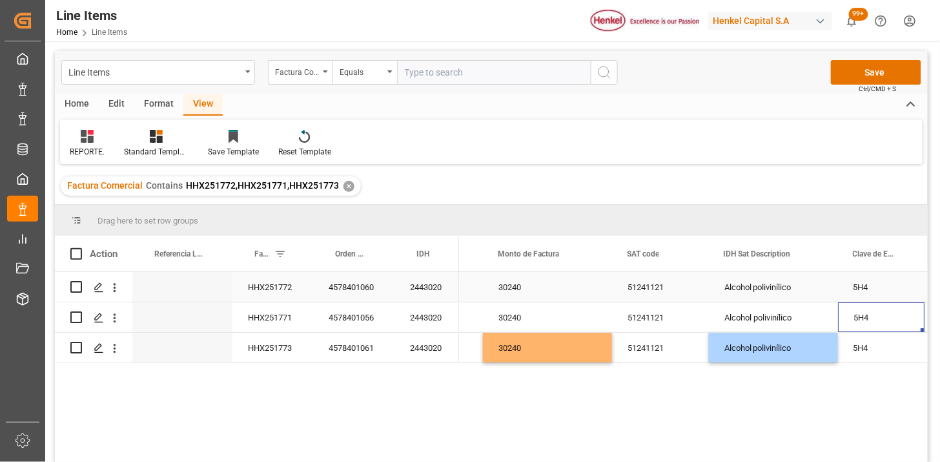
scroll to position [0, 1266]
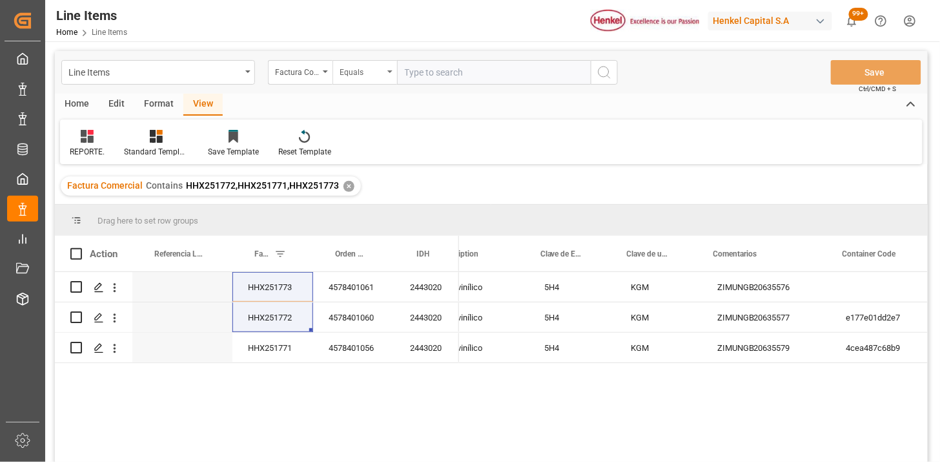
click at [382, 74] on div "Equals" at bounding box center [362, 70] width 44 height 15
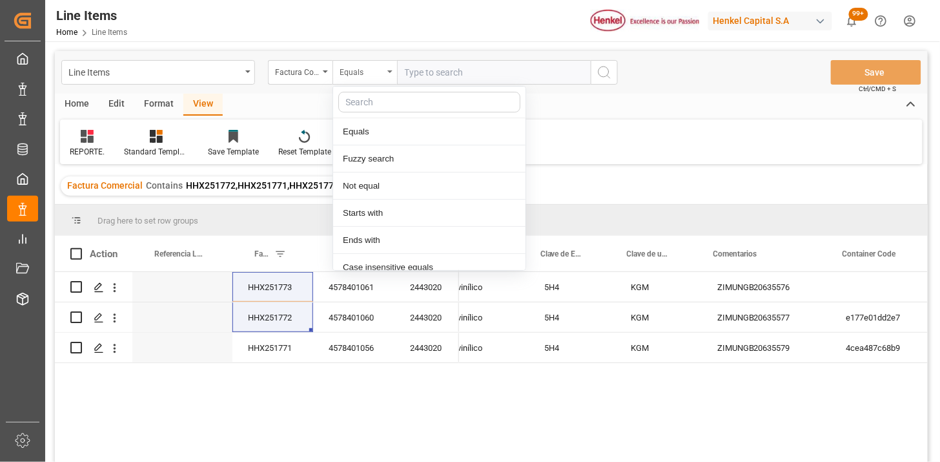
scroll to position [65, 0]
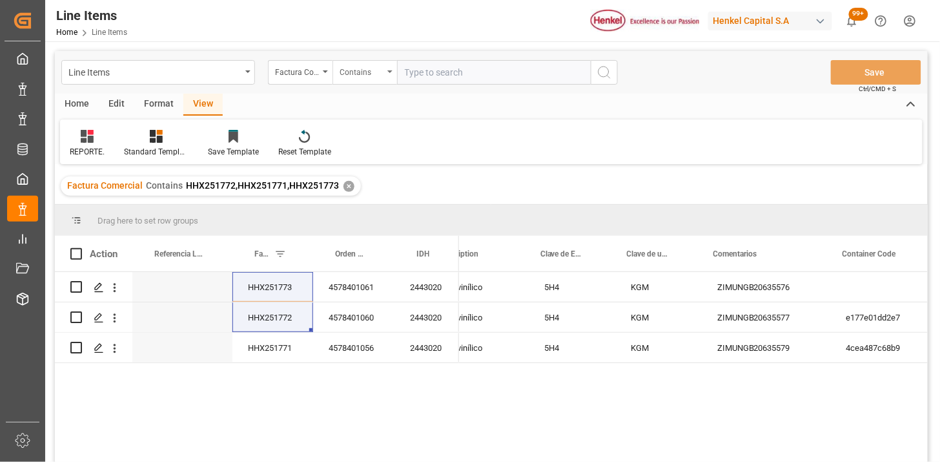
paste input "HHX251773 HHX251772"
paste input "HHX251774"
type input "HHX251773,HHX251772,HHX251774"
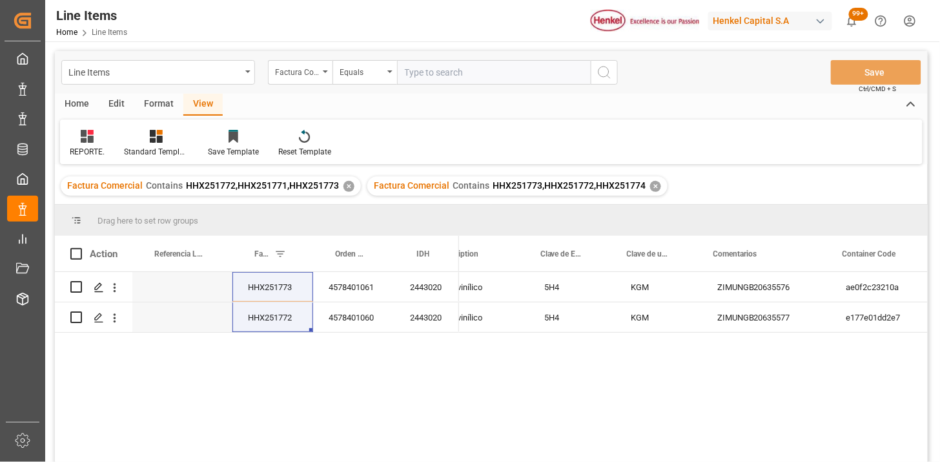
click at [350, 185] on div "✕" at bounding box center [348, 186] width 11 height 11
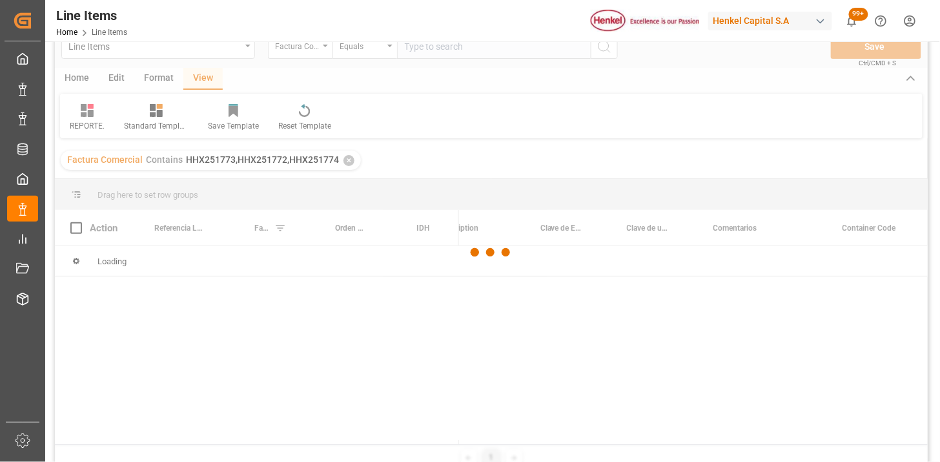
scroll to position [72, 0]
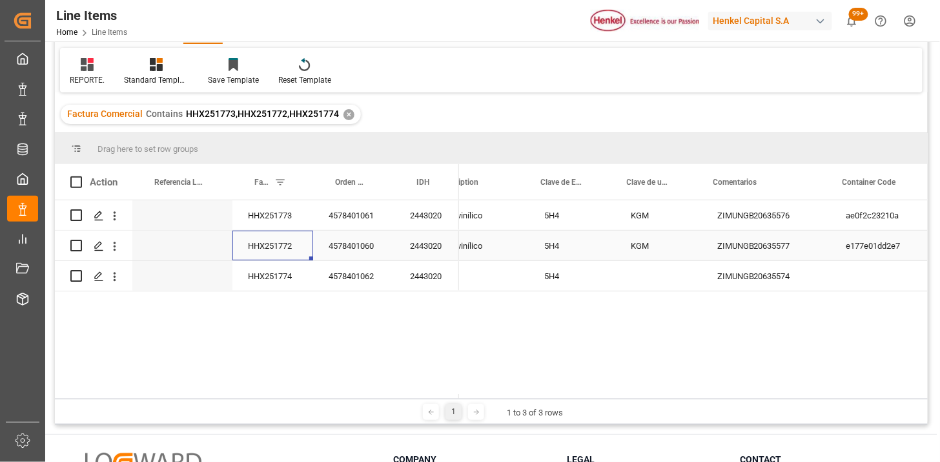
click at [287, 257] on div "HHX251772" at bounding box center [272, 245] width 81 height 30
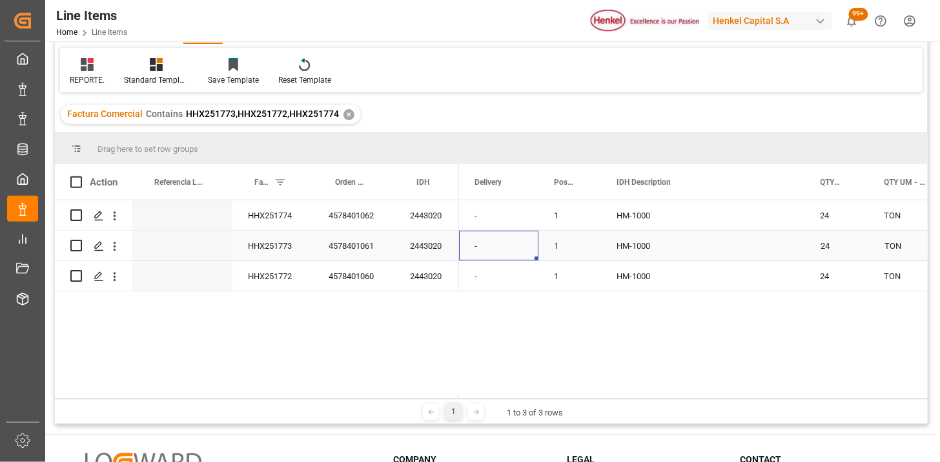
scroll to position [0, 0]
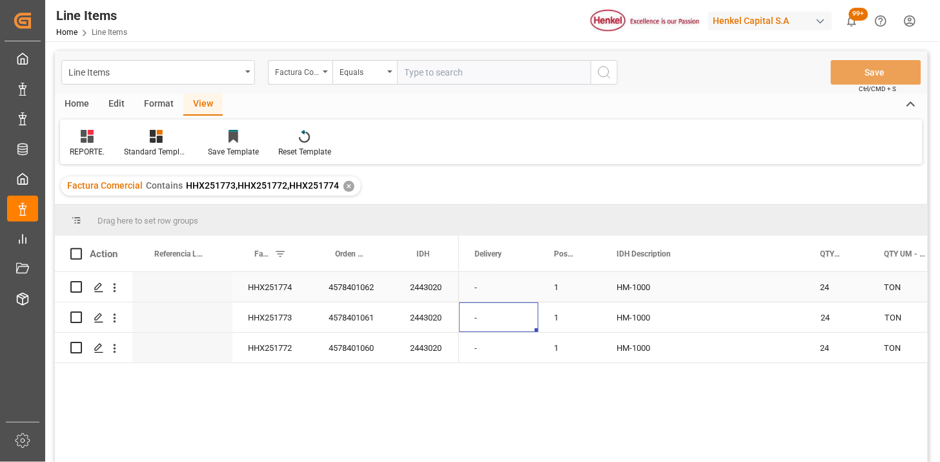
click at [294, 289] on div "HHX251774" at bounding box center [272, 287] width 81 height 30
click at [384, 76] on div "Equals" at bounding box center [364, 72] width 65 height 25
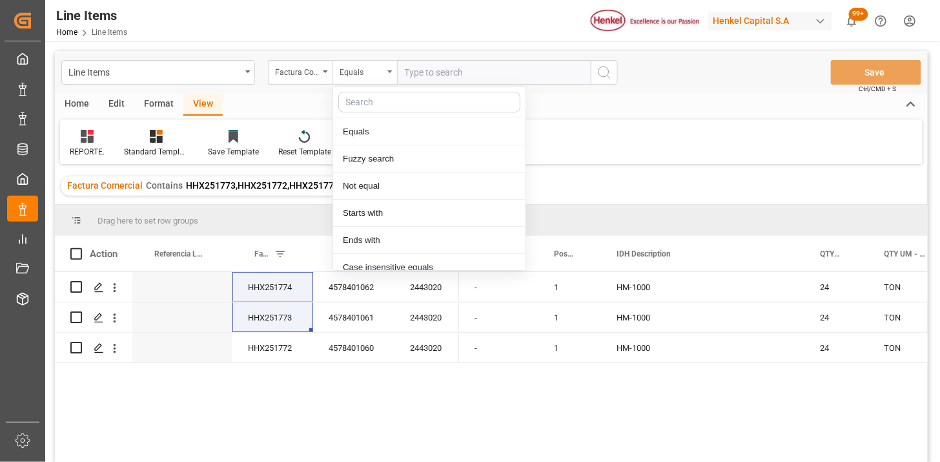
scroll to position [65, 0]
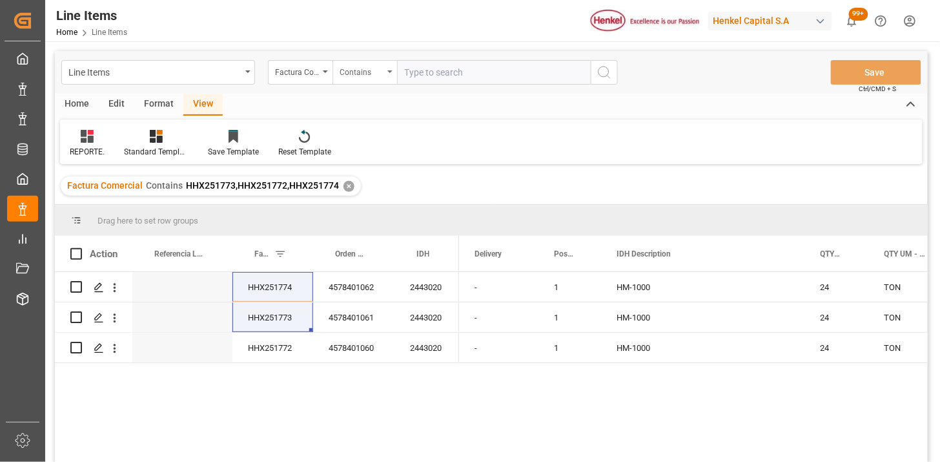
paste input "HHX251774 HHX251773"
paste input "HHX251775"
type input "HHX251774,HHX251773,HHX251775"
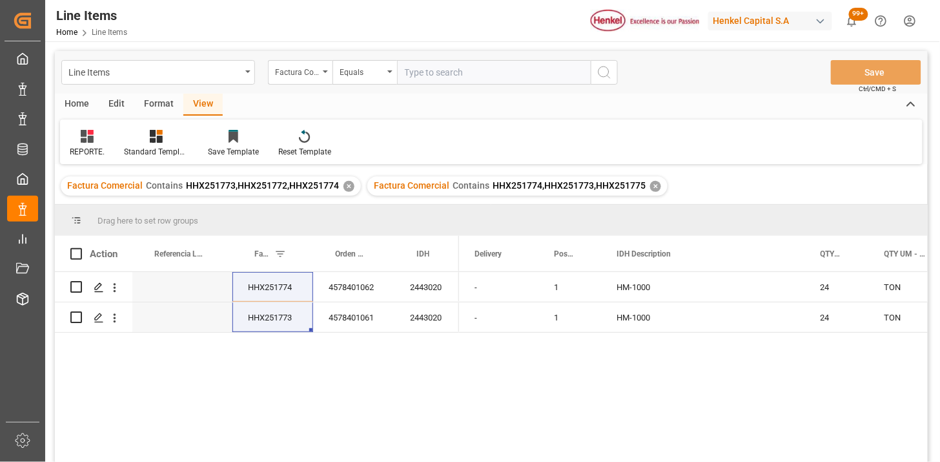
click at [346, 186] on div "✕" at bounding box center [348, 186] width 11 height 11
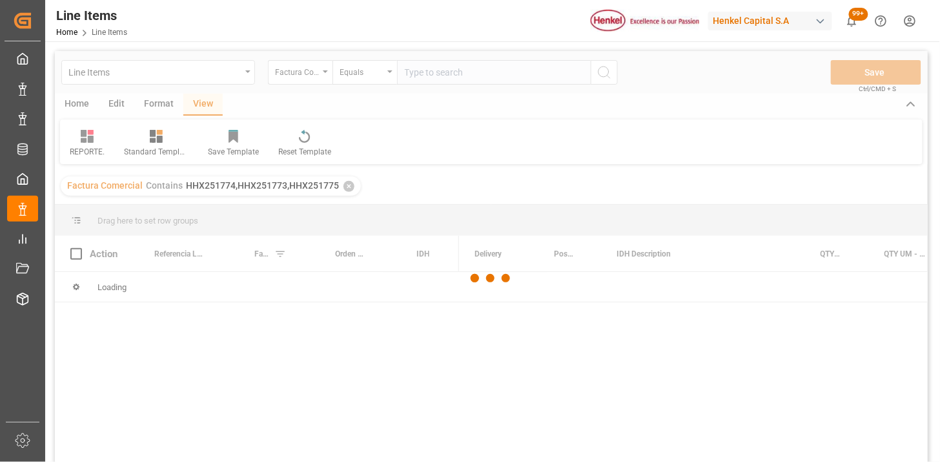
scroll to position [72, 0]
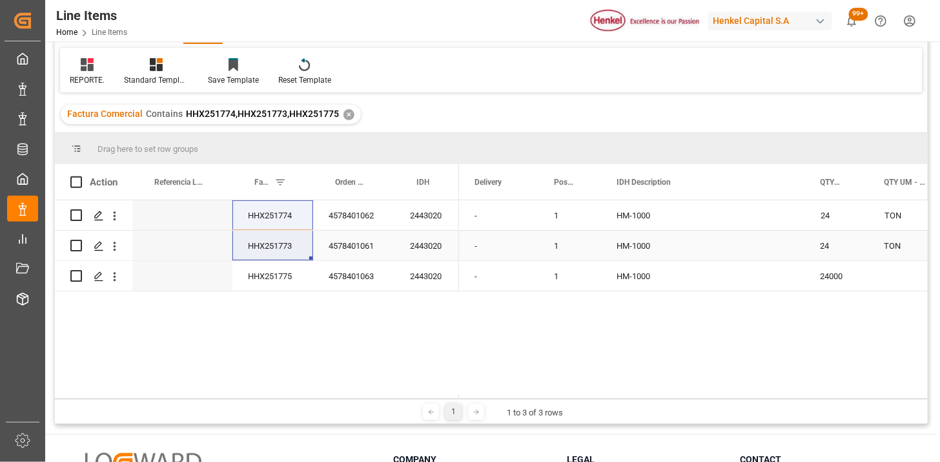
click at [294, 252] on div "HHX251773" at bounding box center [272, 245] width 81 height 30
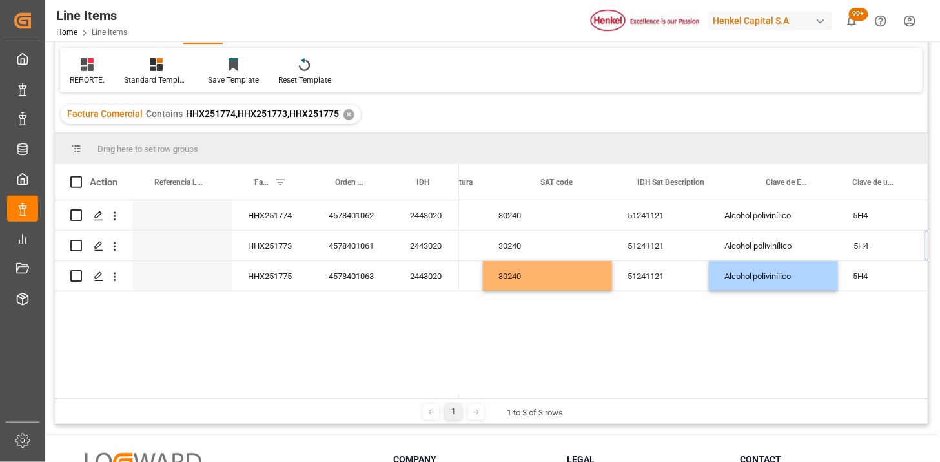
scroll to position [0, 1266]
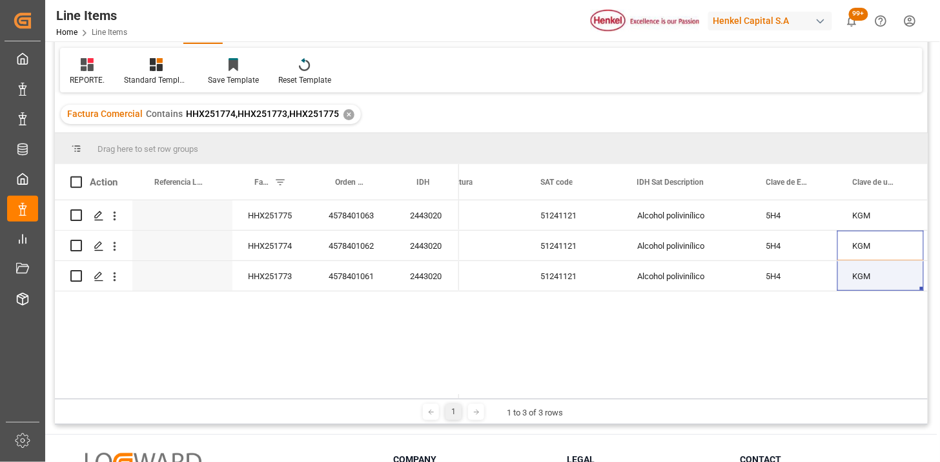
drag, startPoint x: 344, startPoint y: 117, endPoint x: 351, endPoint y: 121, distance: 7.5
click at [345, 117] on div "✕" at bounding box center [348, 114] width 11 height 11
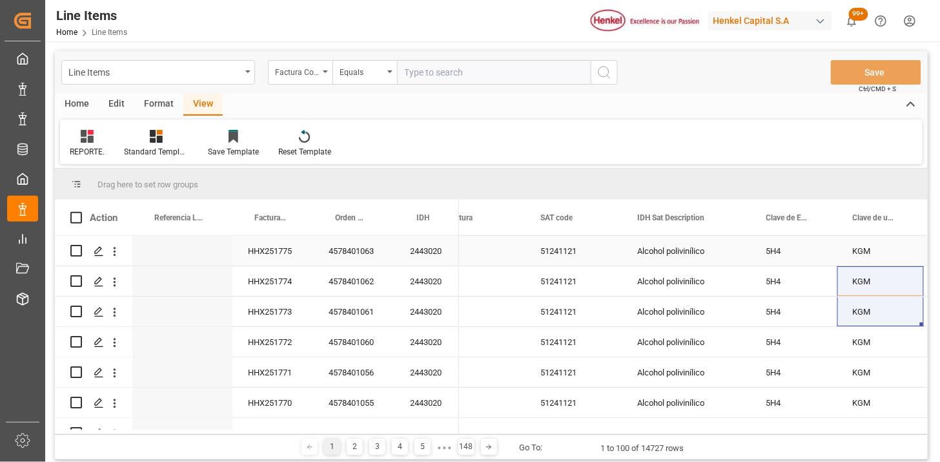
click at [285, 254] on div "HHX251775" at bounding box center [272, 251] width 81 height 30
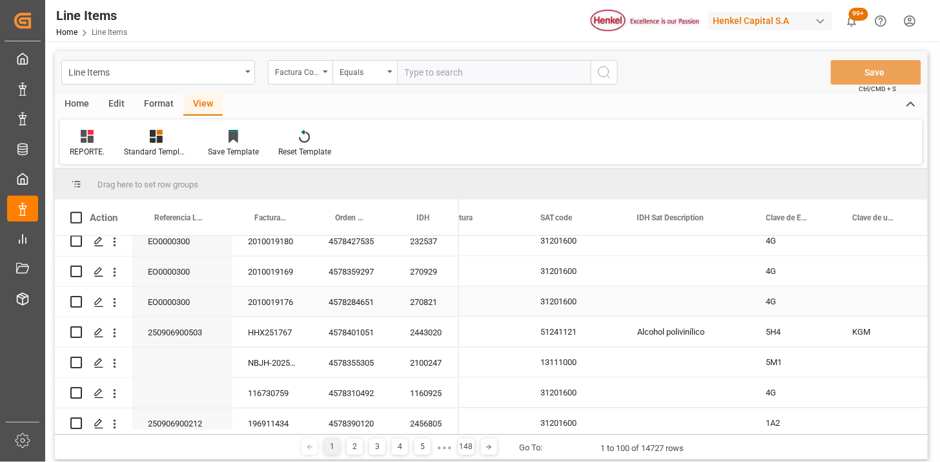
scroll to position [789, 0]
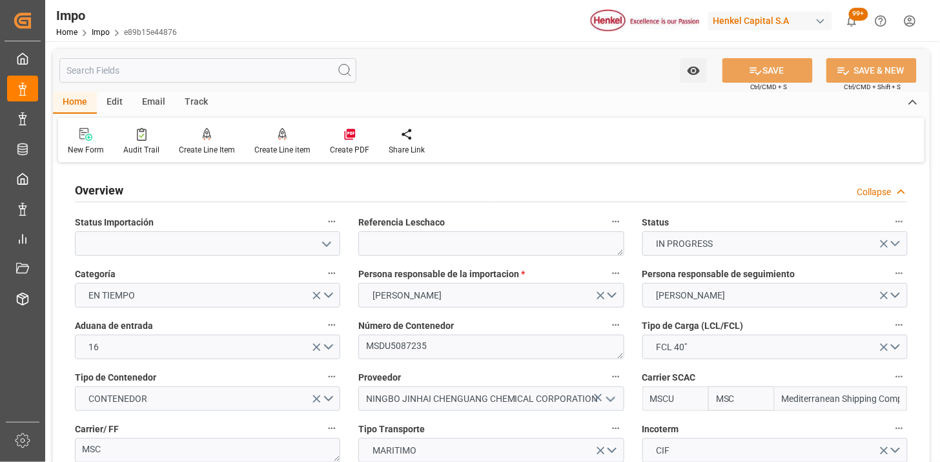
scroll to position [1050, 0]
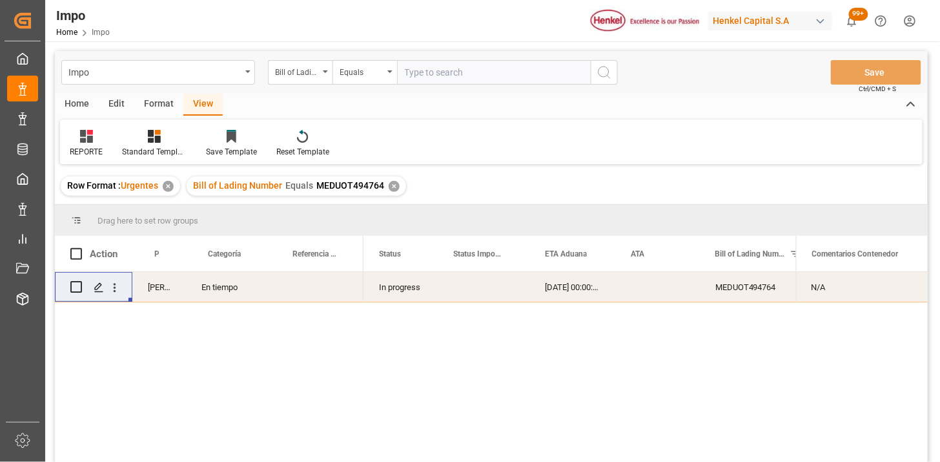
click at [532, 81] on input "text" at bounding box center [494, 72] width 194 height 25
paste input "ZIMUNGB20635566"
type input "ZIMUNGB20635566"
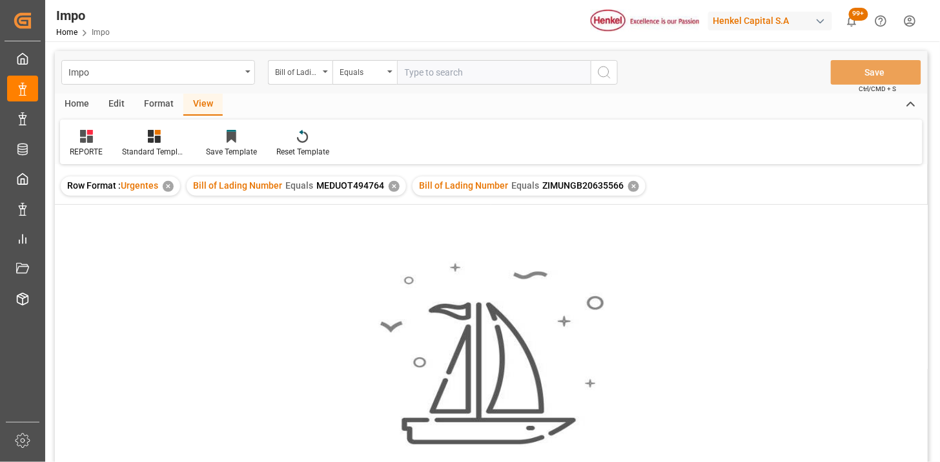
click at [391, 185] on div "✕" at bounding box center [394, 186] width 11 height 11
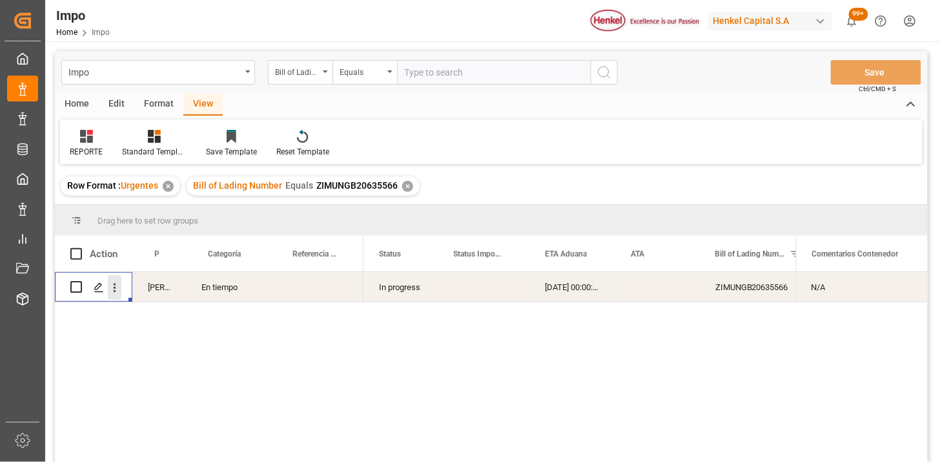
click at [116, 287] on icon "open menu" at bounding box center [115, 288] width 14 height 14
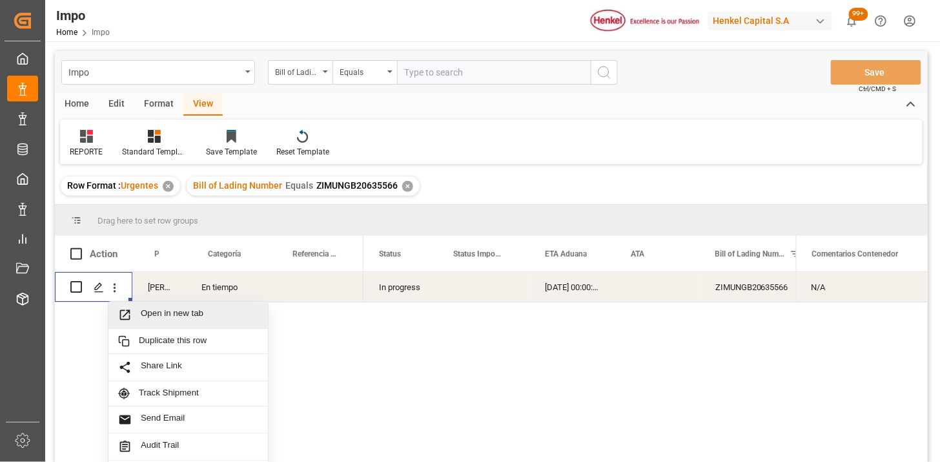
click at [745, 293] on div "ZIMUNGB20635566" at bounding box center [764, 287] width 129 height 30
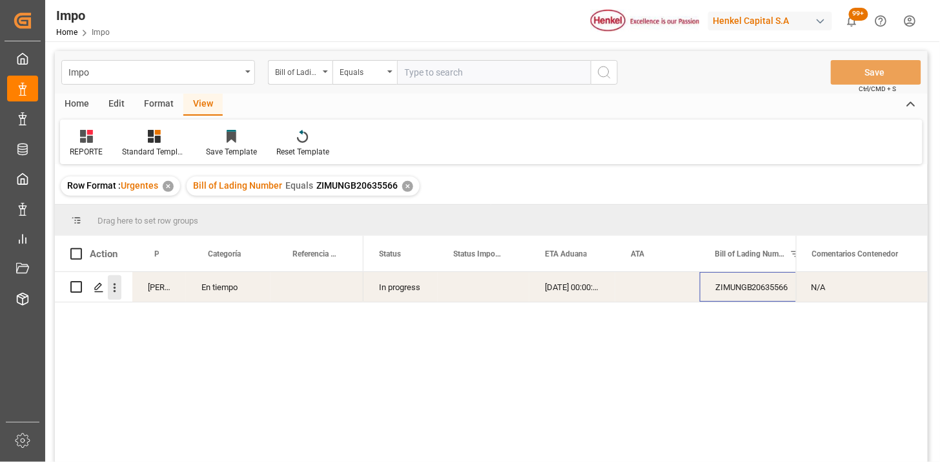
click at [120, 286] on icon "open menu" at bounding box center [115, 288] width 14 height 14
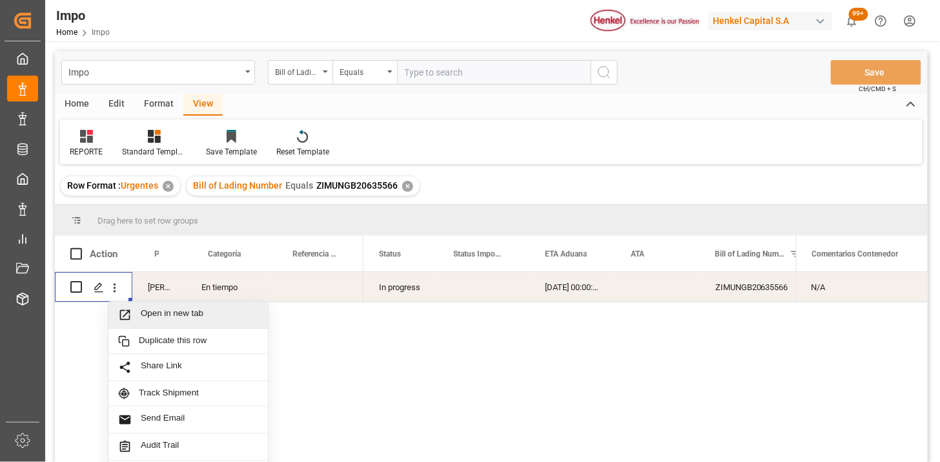
click at [155, 308] on span "Open in new tab" at bounding box center [199, 315] width 117 height 14
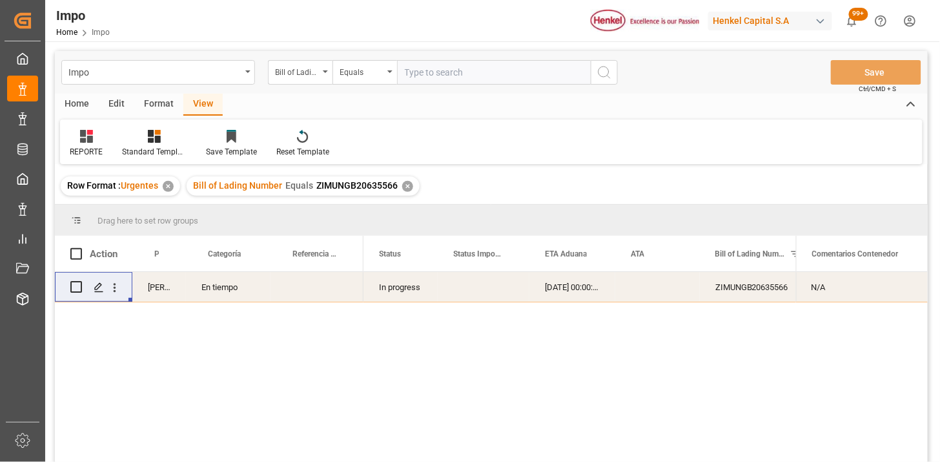
click at [494, 78] on input "text" at bounding box center [494, 72] width 194 height 25
paste input "ZIMUNGB20635590"
type input "ZIMUNGB20635590"
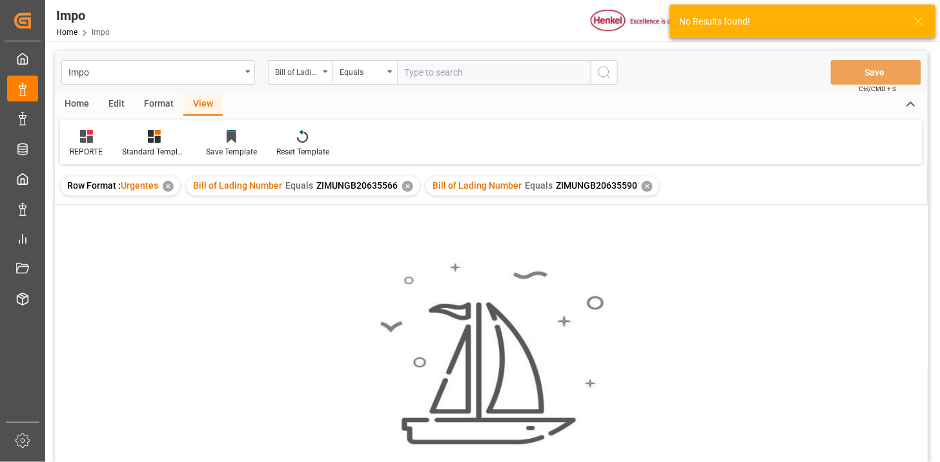
click at [642, 187] on div "✕" at bounding box center [647, 186] width 11 height 11
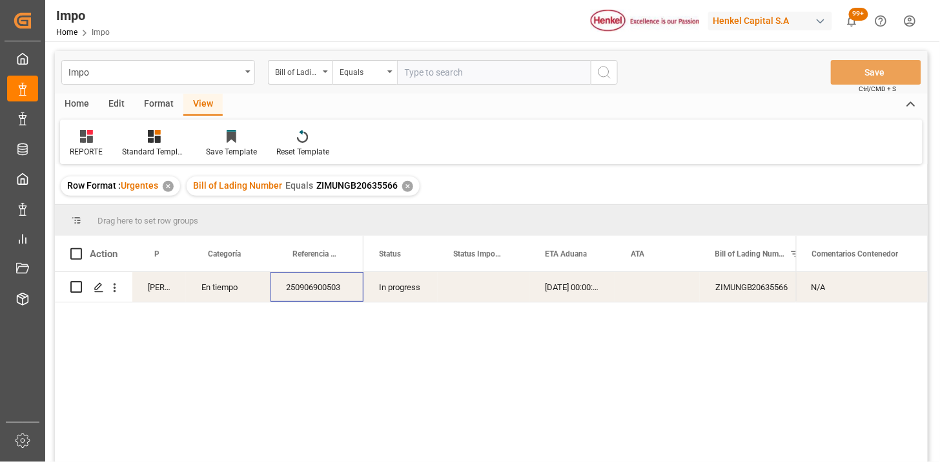
click at [285, 292] on div "250906900503" at bounding box center [316, 287] width 93 height 30
click at [741, 292] on div "ZIMUNGB20635566" at bounding box center [764, 287] width 129 height 30
click at [371, 70] on div "Equals" at bounding box center [362, 70] width 44 height 15
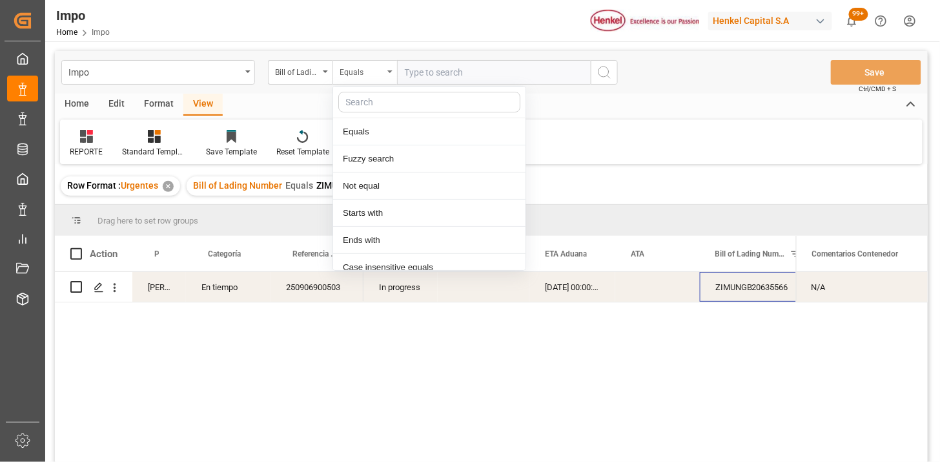
scroll to position [65, 0]
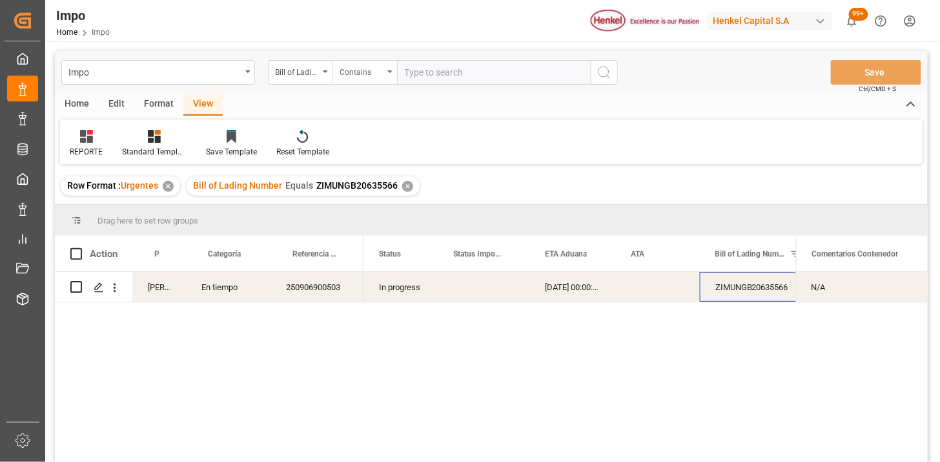
paste input "ZIMUNGB20635566"
paste input "ZIMUNGB20635590"
type input "ZIMUNGB20635566,ZIMUNGB20635590"
click at [409, 185] on div "✕" at bounding box center [407, 186] width 11 height 11
click at [385, 81] on div "Equals" at bounding box center [364, 72] width 65 height 25
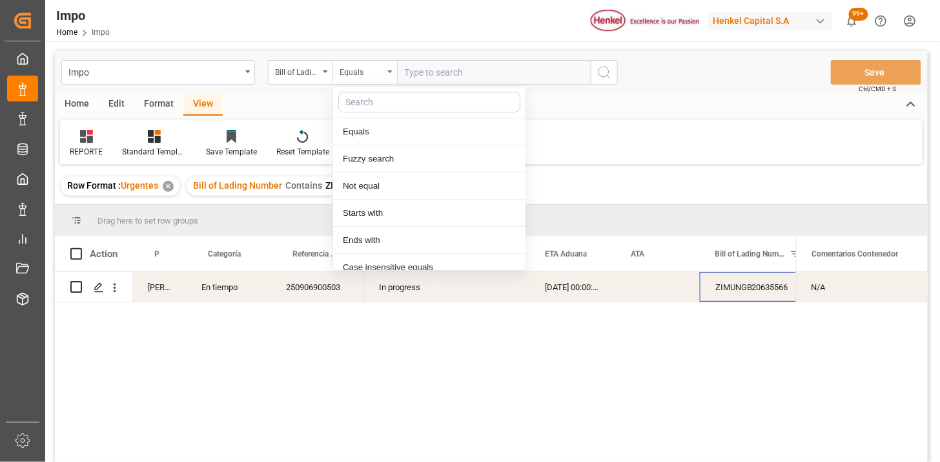
scroll to position [65, 0]
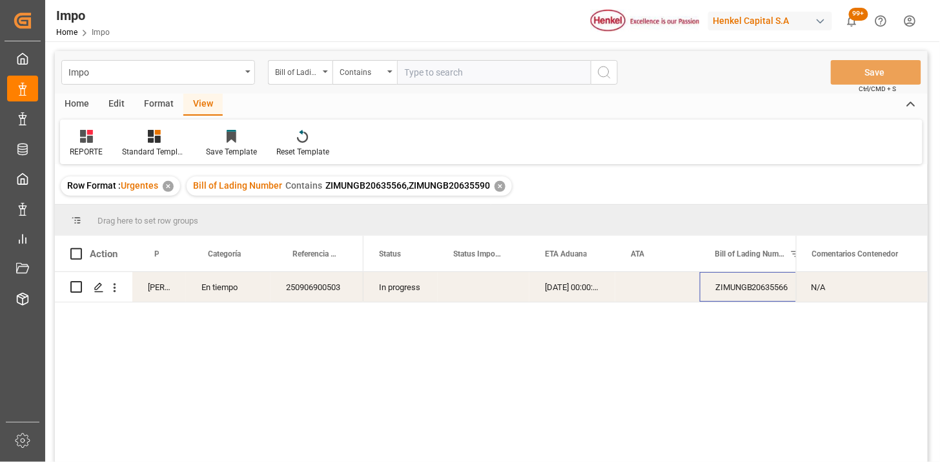
click at [452, 67] on input "text" at bounding box center [494, 72] width 194 height 25
click at [493, 79] on input "text" at bounding box center [494, 72] width 194 height 25
paste input "ZIMUNGB20635590"
type input "ZIMUNGB20635590"
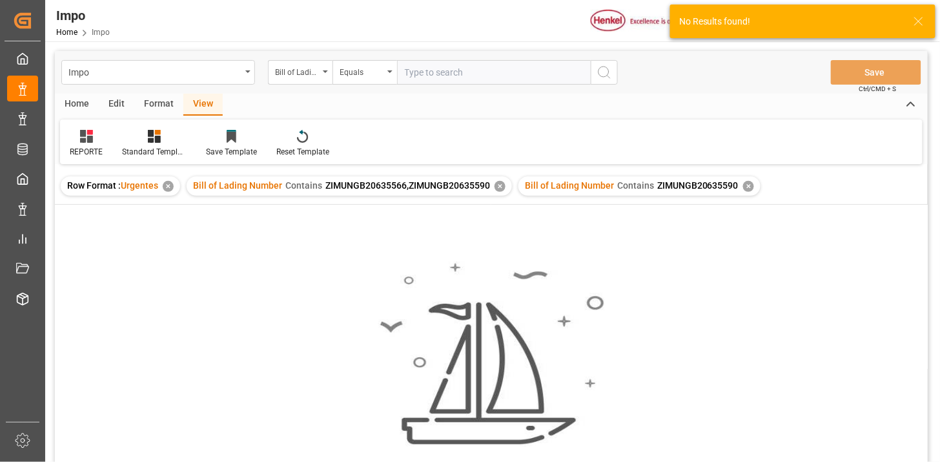
click at [498, 189] on div "✕" at bounding box center [500, 186] width 11 height 11
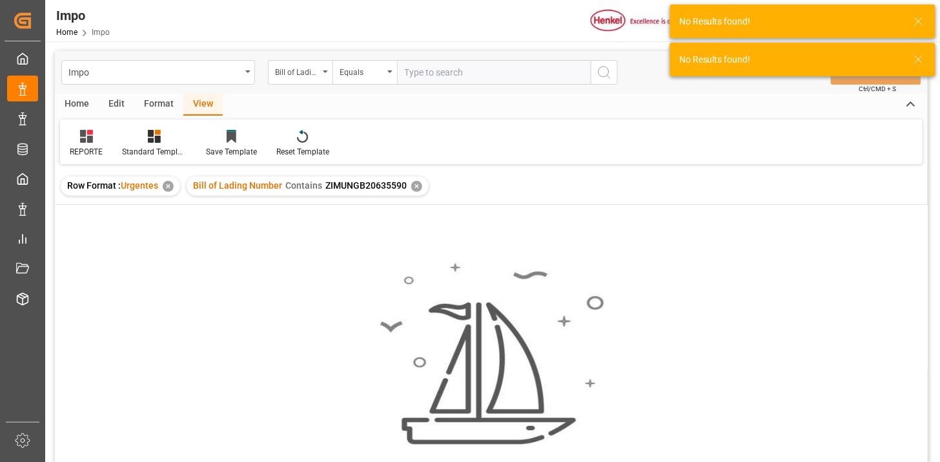
click at [446, 76] on input "text" at bounding box center [494, 72] width 194 height 25
paste input "ZIMUNGB20635590"
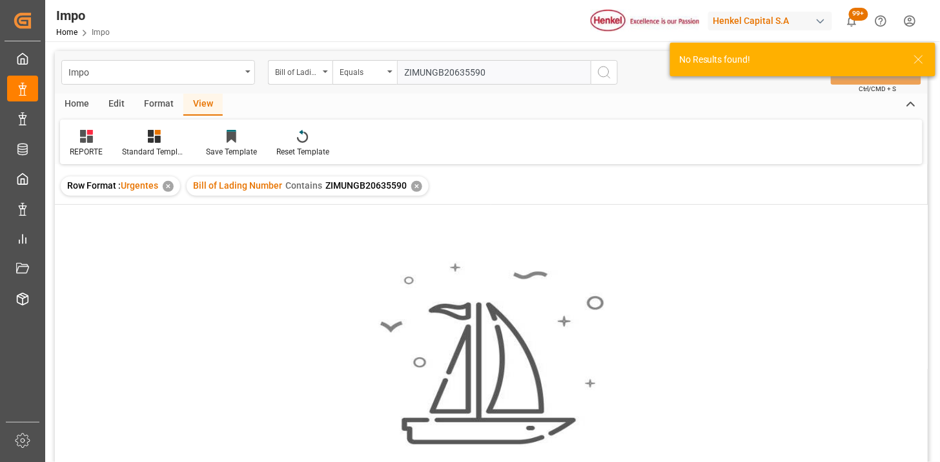
type input "ZIMUNGB20635590"
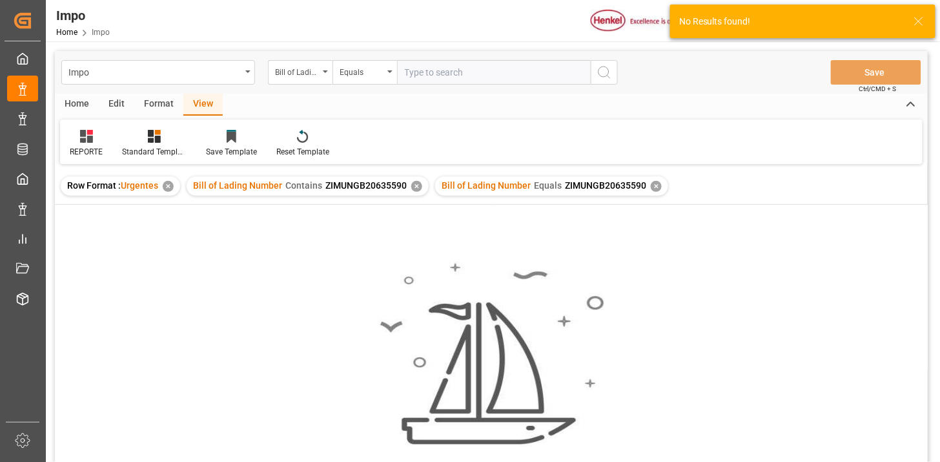
click at [414, 185] on div "✕" at bounding box center [416, 186] width 11 height 11
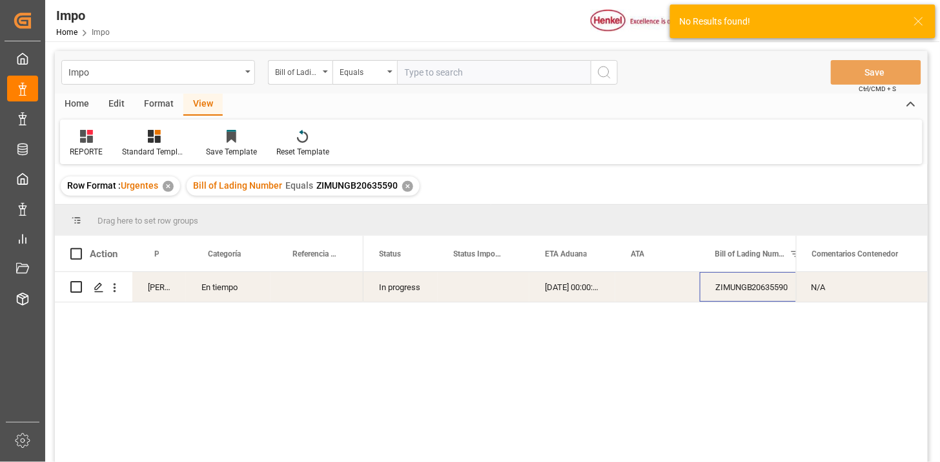
click at [743, 294] on div "ZIMUNGB20635590" at bounding box center [764, 287] width 129 height 30
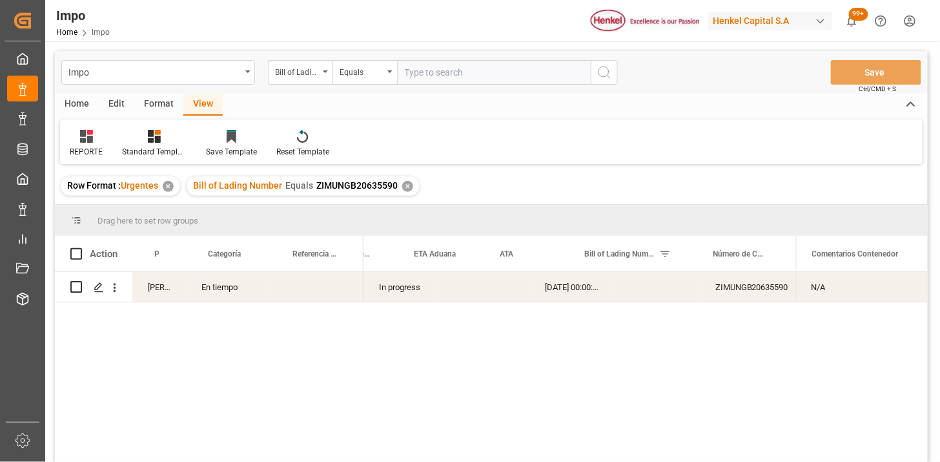
scroll to position [0, 131]
click at [634, 291] on div "ZIMUNGB20635590" at bounding box center [633, 287] width 129 height 30
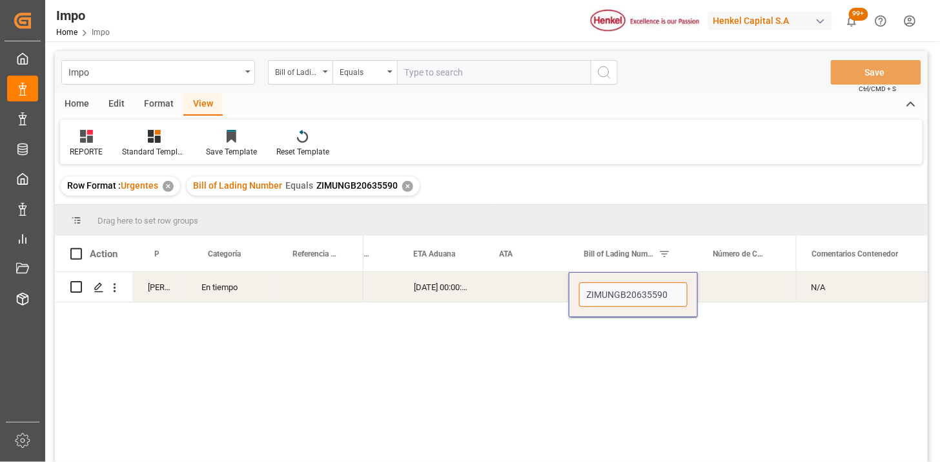
click at [674, 292] on input "ZIMUNGB20635590" at bounding box center [633, 294] width 108 height 25
type input "ZIMUNGB20635590"
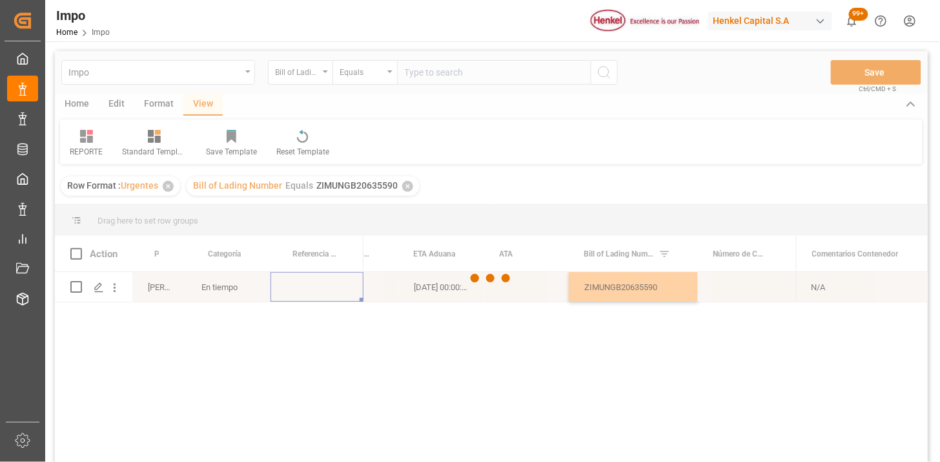
scroll to position [0, 0]
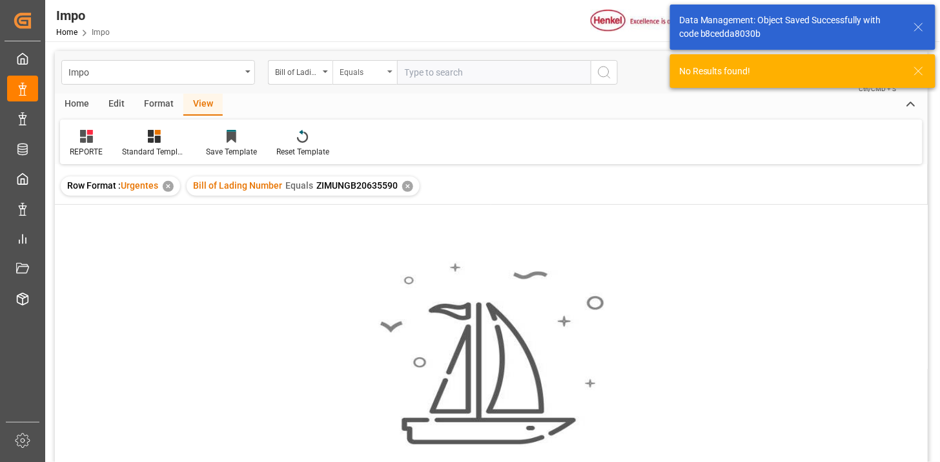
click at [378, 76] on div "Equals" at bounding box center [362, 70] width 44 height 15
paste input "ZIMUNGB20635590"
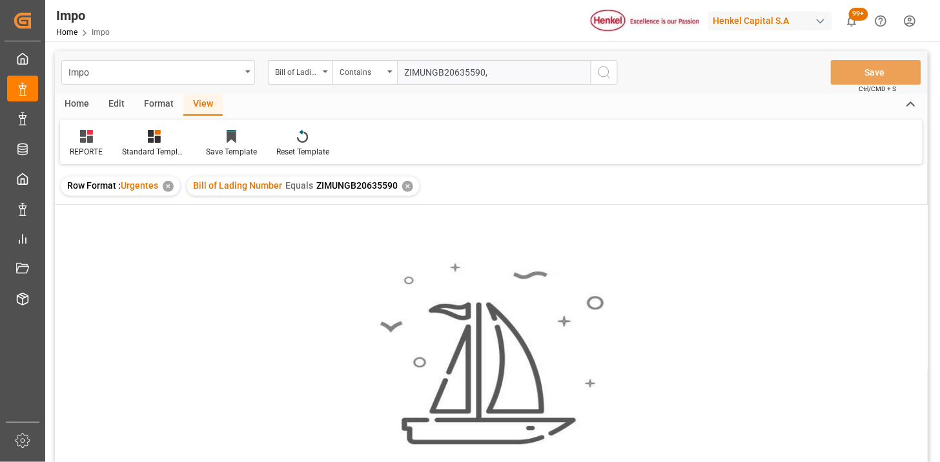
paste input "ZIMUNGB20635566"
type input "ZIMUNGB20635590,ZIMUNGB20635566"
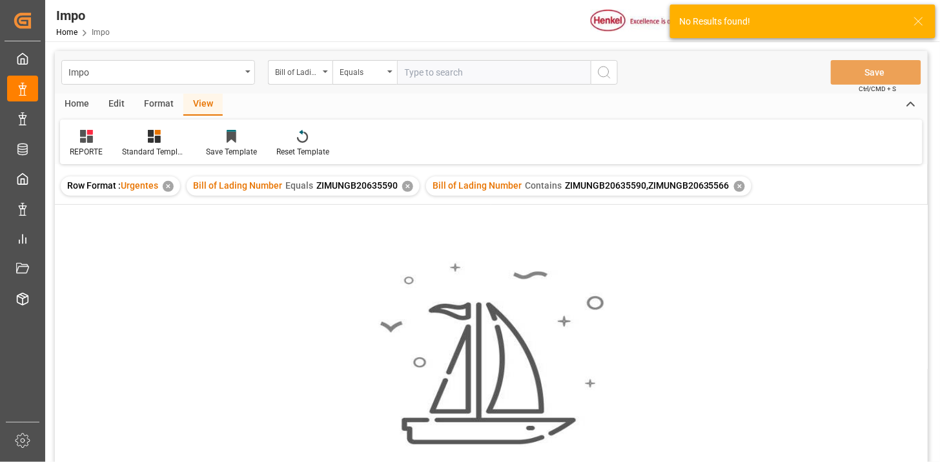
click at [402, 181] on div "✕" at bounding box center [407, 186] width 11 height 11
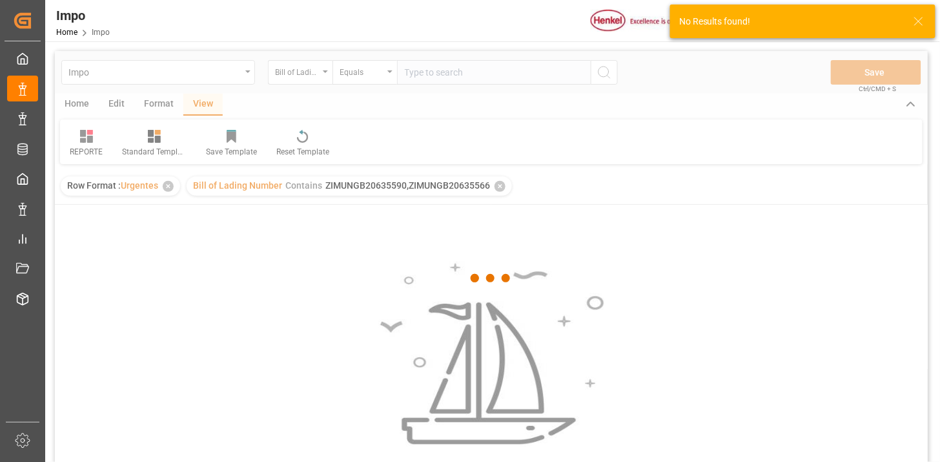
scroll to position [72, 0]
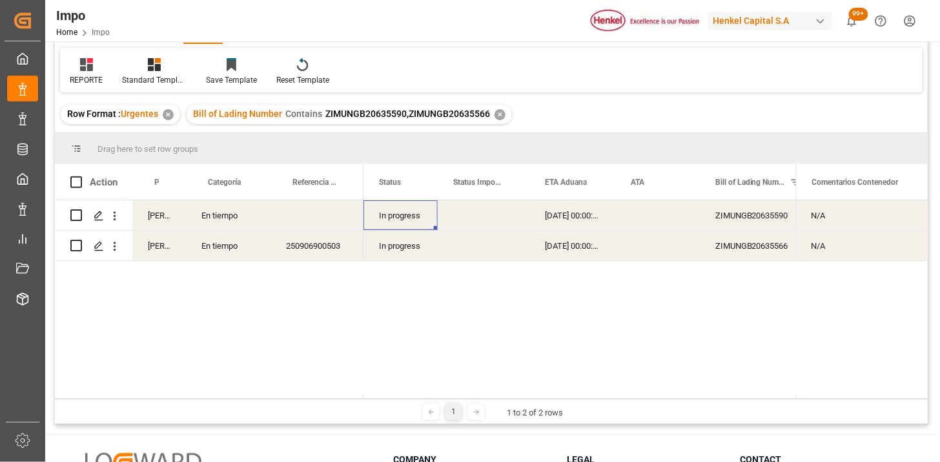
click at [316, 248] on div "250906900503" at bounding box center [316, 245] width 93 height 30
click at [89, 68] on icon at bounding box center [86, 64] width 13 height 13
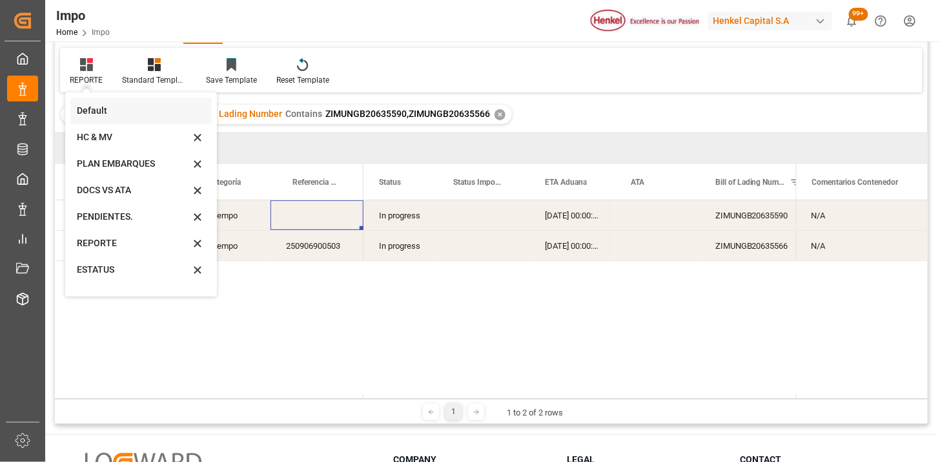
click at [120, 111] on div "Default" at bounding box center [133, 111] width 113 height 14
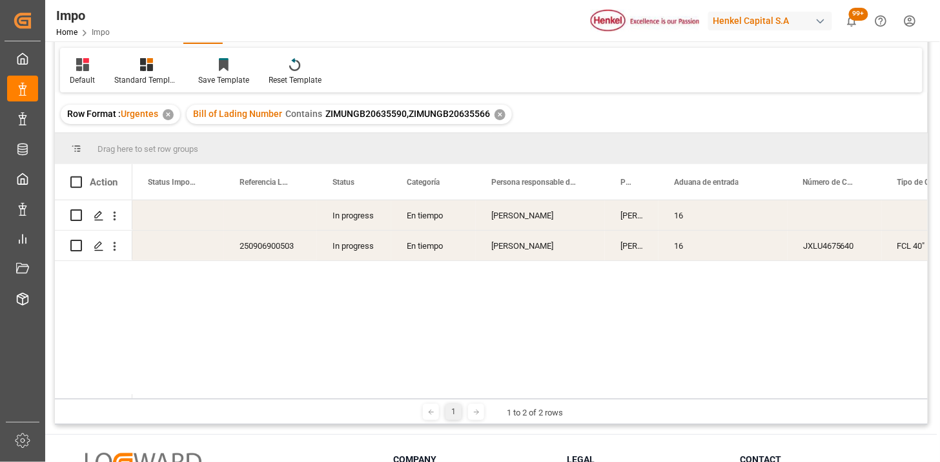
click at [275, 216] on div "Press SPACE to select this row." at bounding box center [270, 215] width 93 height 30
click at [275, 216] on input "Press SPACE to select this row." at bounding box center [270, 222] width 72 height 25
type input "250906900504"
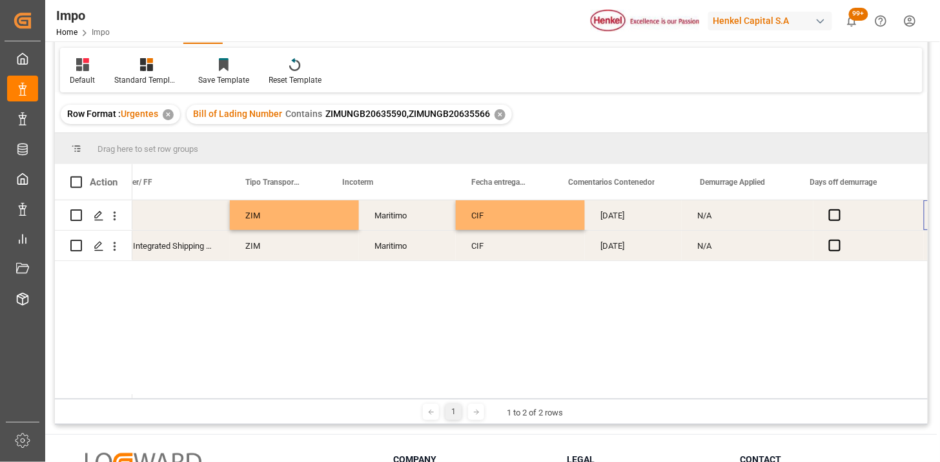
scroll to position [0, 0]
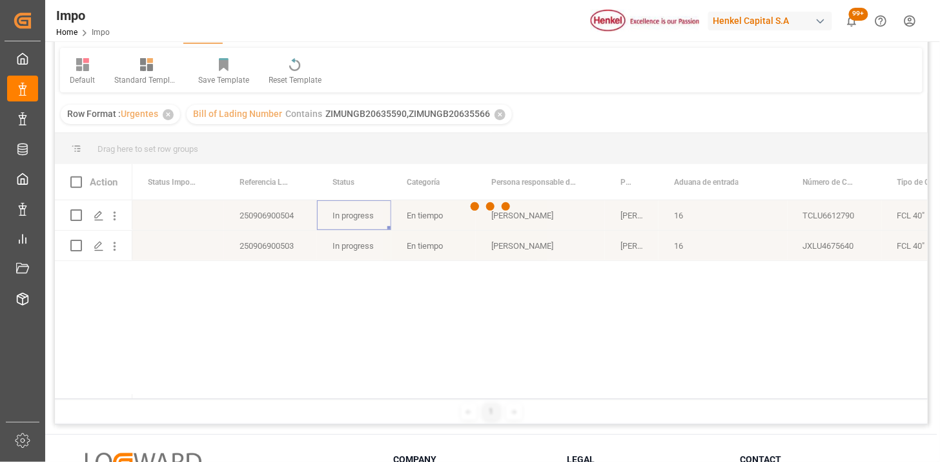
click at [576, 228] on div at bounding box center [491, 206] width 873 height 454
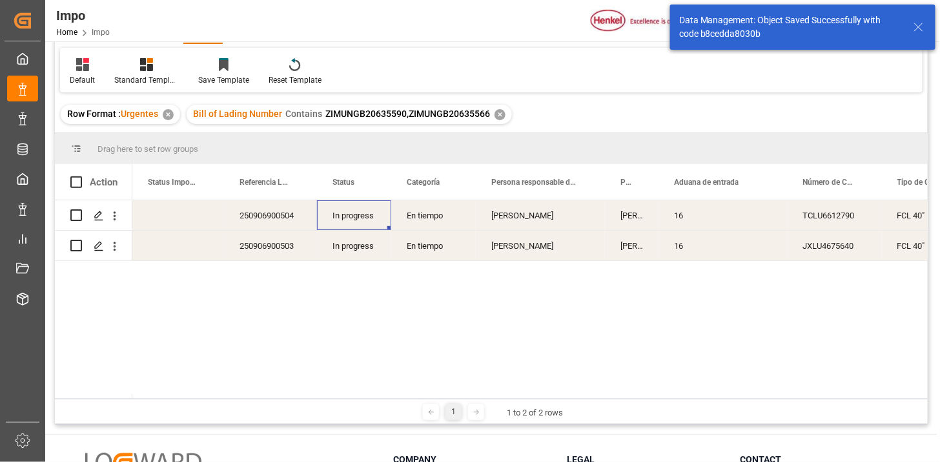
click at [587, 221] on div "Ana Alvarado" at bounding box center [540, 215] width 129 height 30
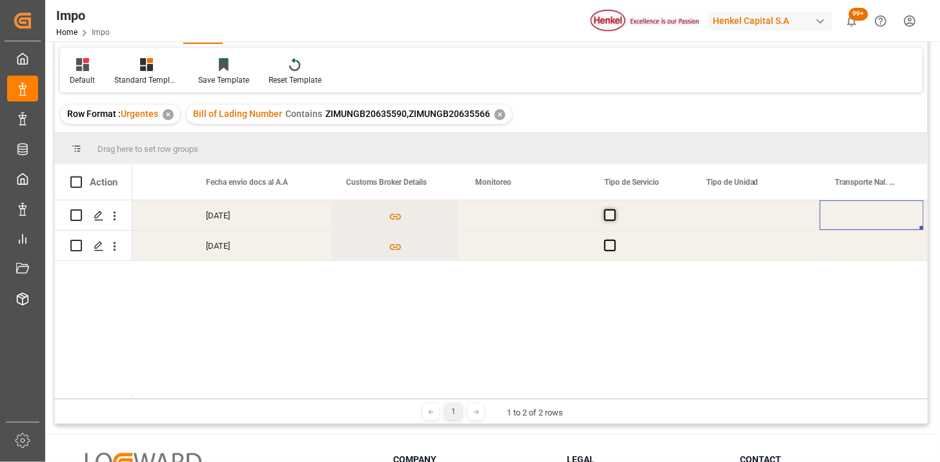
click at [608, 215] on span "Press SPACE to select this row." at bounding box center [610, 215] width 12 height 12
click at [614, 209] on input "Press SPACE to select this row." at bounding box center [614, 209] width 0 height 0
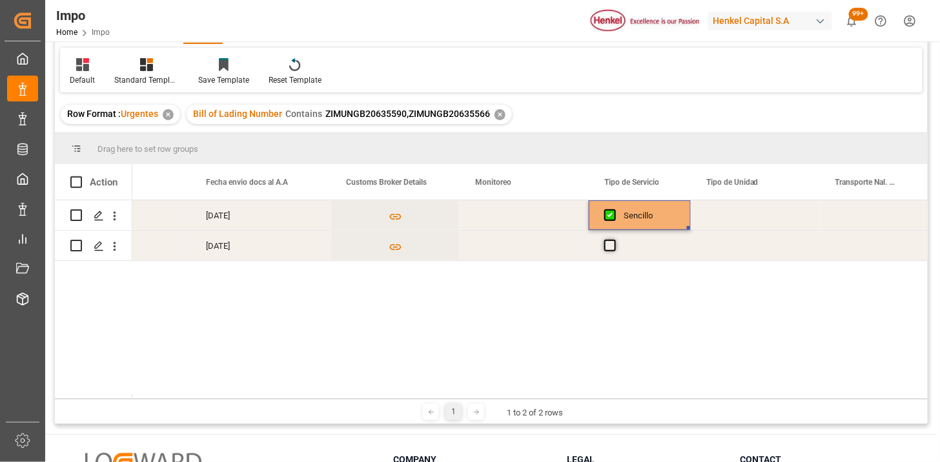
click at [609, 243] on span "Press SPACE to select this row." at bounding box center [610, 246] width 12 height 12
click at [614, 240] on input "Press SPACE to select this row." at bounding box center [614, 240] width 0 height 0
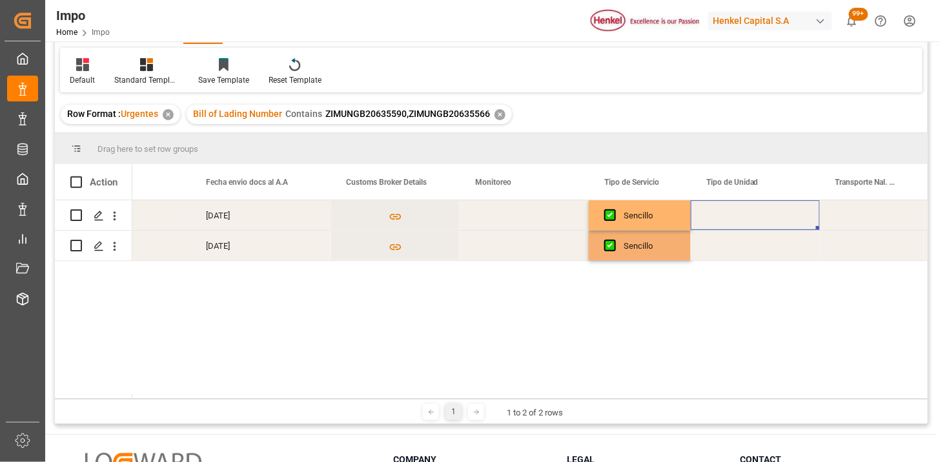
click at [719, 214] on div "Press SPACE to select this row." at bounding box center [755, 215] width 129 height 30
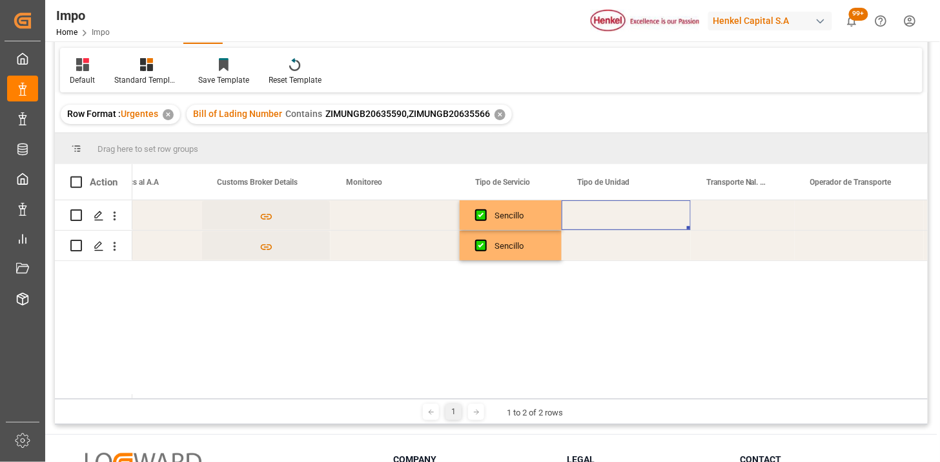
click at [633, 221] on div "Press SPACE to select this row." at bounding box center [626, 215] width 129 height 30
click at [633, 221] on input "Press SPACE to select this row." at bounding box center [626, 222] width 108 height 25
type input "FERROCARRIL"
click at [718, 219] on div "Press SPACE to select this row." at bounding box center [743, 215] width 104 height 30
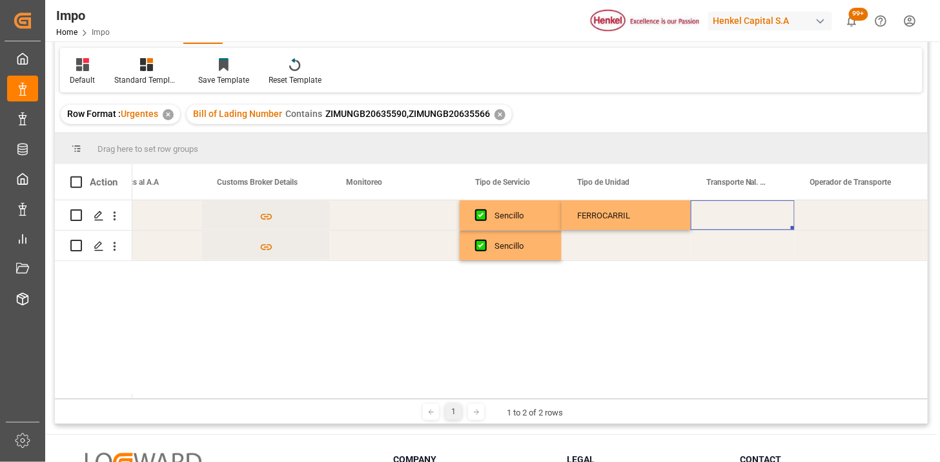
click at [718, 219] on div "Press SPACE to select this row." at bounding box center [743, 215] width 104 height 30
click at [730, 222] on input "Press SPACE to select this row." at bounding box center [742, 222] width 83 height 25
type input "VMODAL / ROFE"
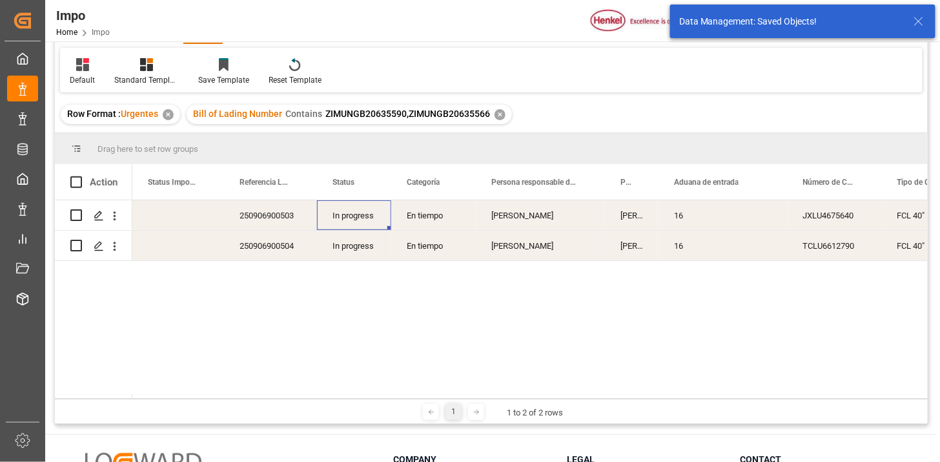
click at [118, 250] on icon "open menu" at bounding box center [115, 247] width 14 height 14
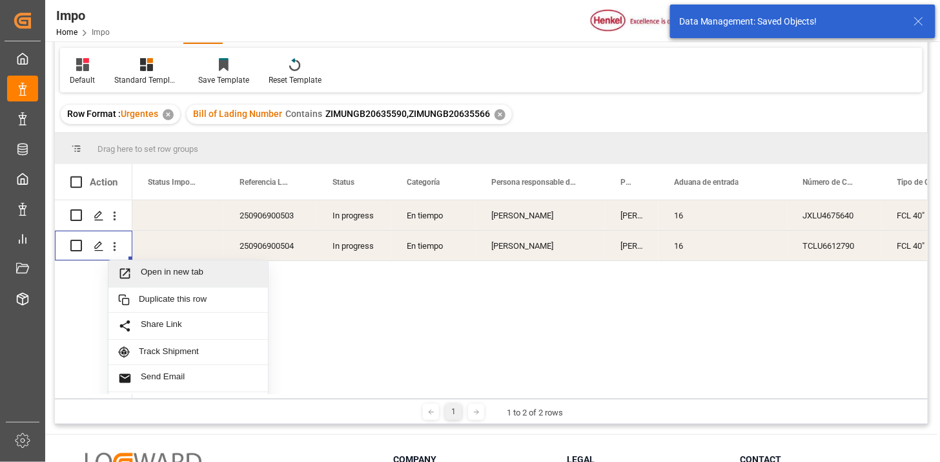
click at [149, 268] on span "Open in new tab" at bounding box center [199, 274] width 117 height 14
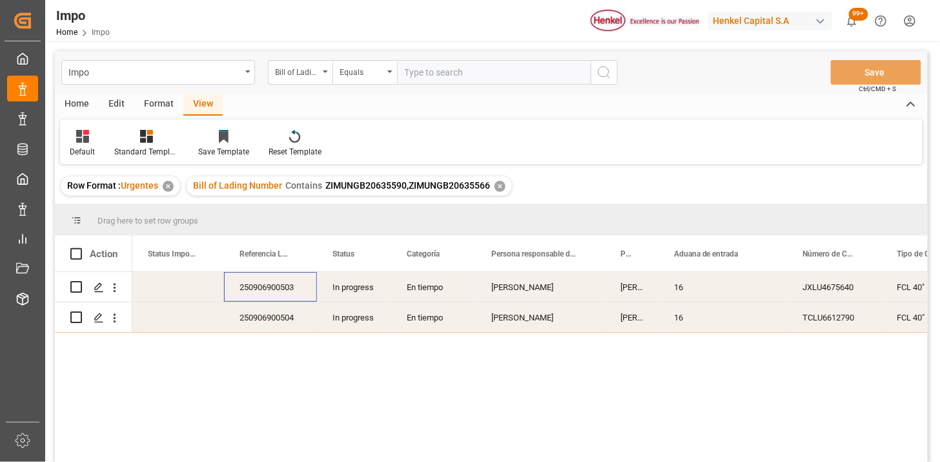
click at [300, 282] on div "250906900503" at bounding box center [270, 287] width 93 height 30
click at [804, 293] on div "JXLU4675640" at bounding box center [835, 287] width 94 height 30
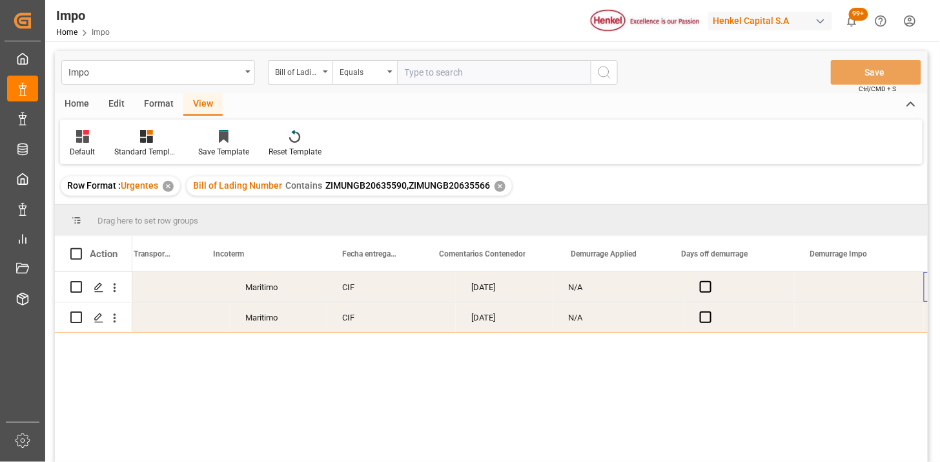
scroll to position [0, 1653]
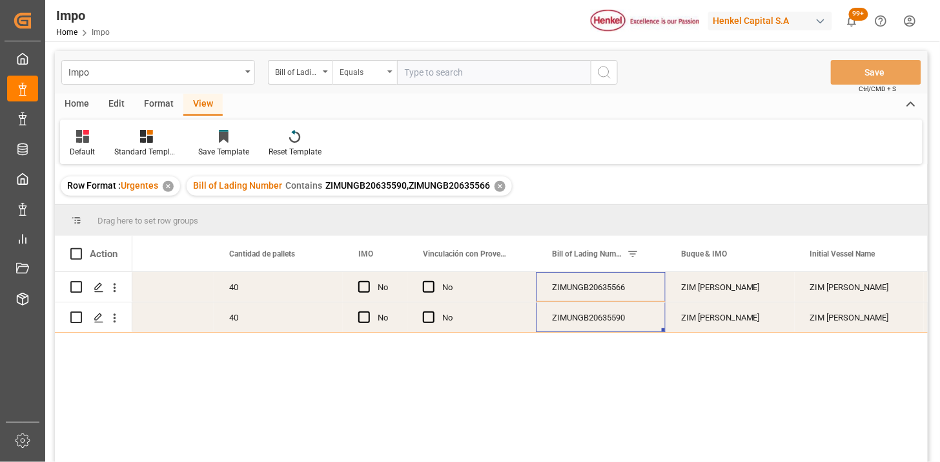
click at [365, 80] on div "Equals" at bounding box center [364, 72] width 65 height 25
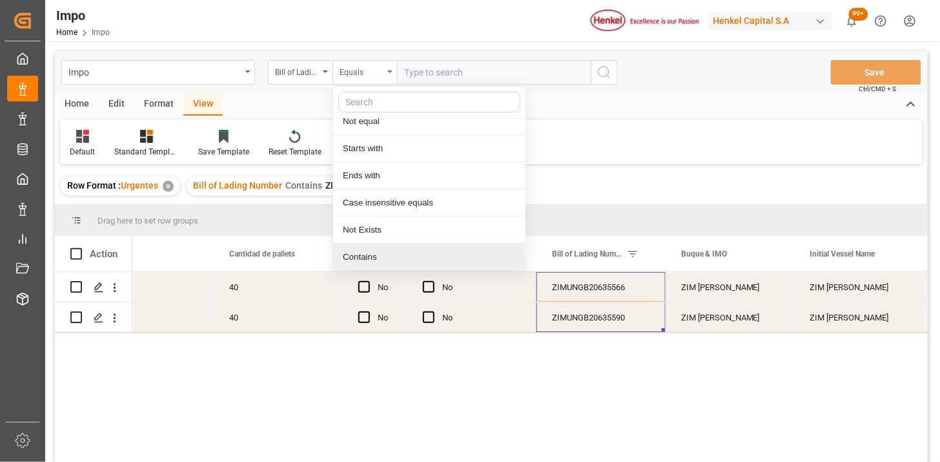
paste input "ZIMUNGB20635566 ZIMUNGB20635590"
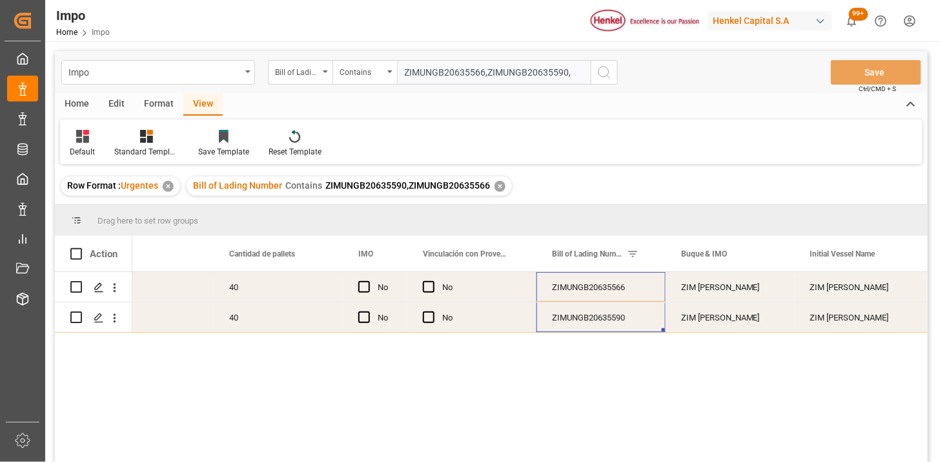
paste input "ZIMUNGB20635587"
type input "ZIMUNGB20635566,ZIMUNGB20635590,ZIMUNGB20635587"
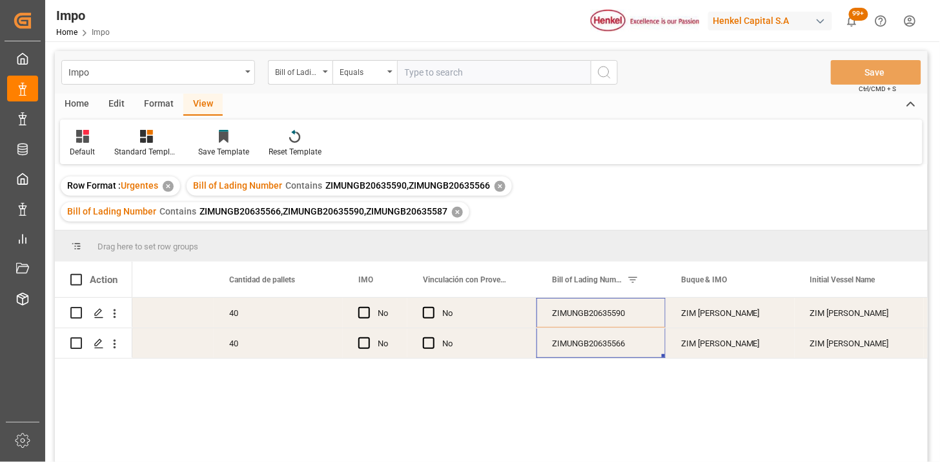
click at [498, 185] on div "✕" at bounding box center [500, 186] width 11 height 11
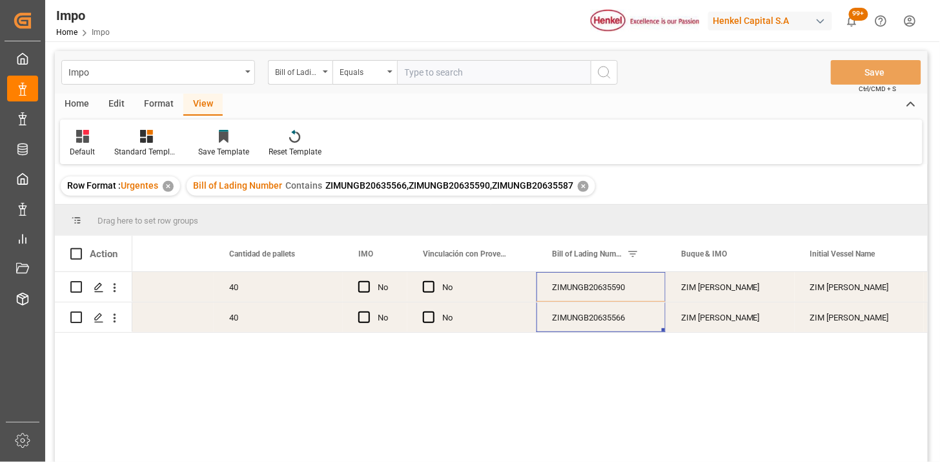
drag, startPoint x: 485, startPoint y: 61, endPoint x: 539, endPoint y: 82, distance: 57.7
click at [486, 61] on input "text" at bounding box center [494, 72] width 194 height 25
paste input "ZIMUNGB20635566,ZIMUNGB20635590,ZIMUNGB20635587"
type input "ZIMUNGB20635566,ZIMUNGB20635590,ZIMUNGB20635587"
click at [383, 75] on div "Equals" at bounding box center [364, 72] width 65 height 25
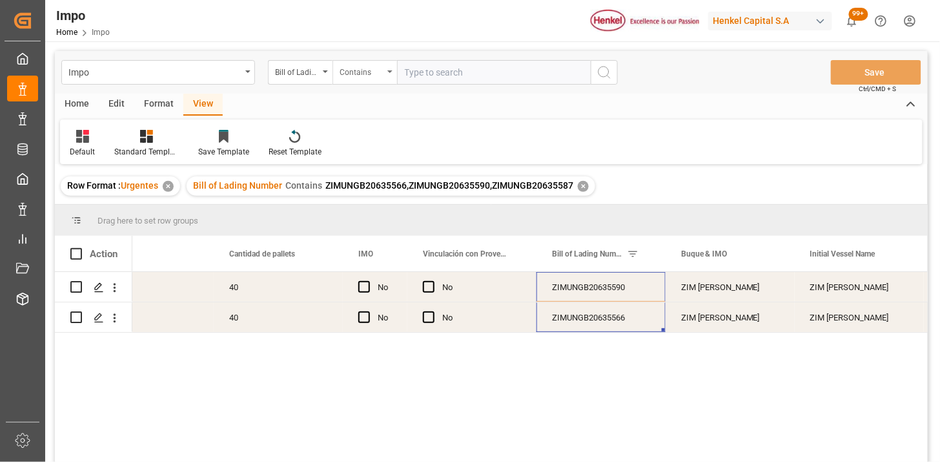
paste input "ZIMUNGB20635566,ZIMUNGB20635590,ZIMUNGB20635587"
type input "ZIMUNGB20635566,ZIMUNGB20635590,ZIMUNGB20635587"
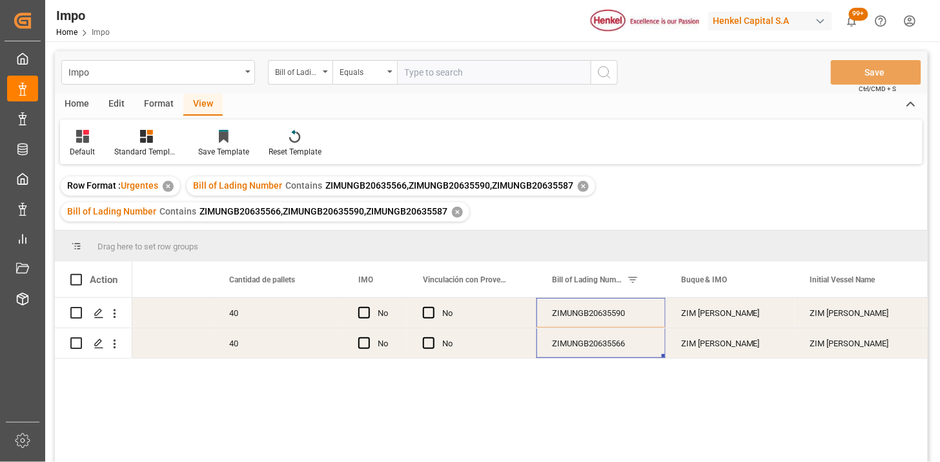
click at [582, 188] on div "✕" at bounding box center [583, 186] width 11 height 11
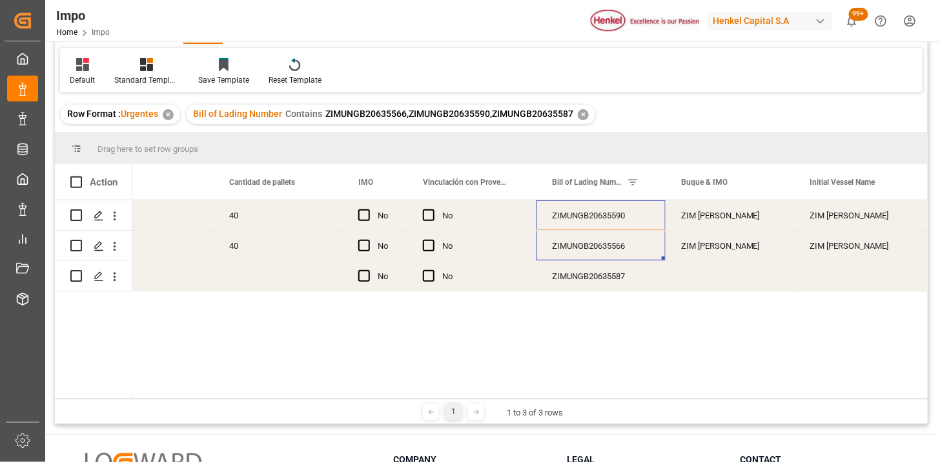
click at [298, 247] on div "40" at bounding box center [278, 245] width 129 height 30
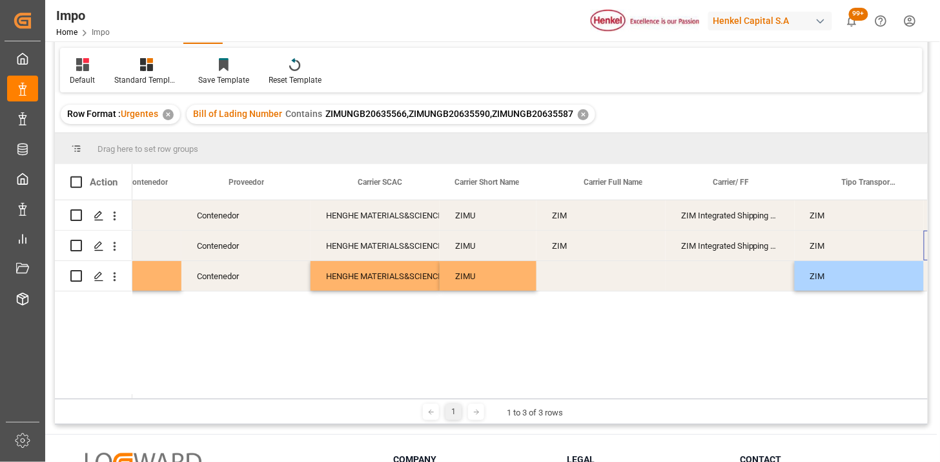
scroll to position [0, 926]
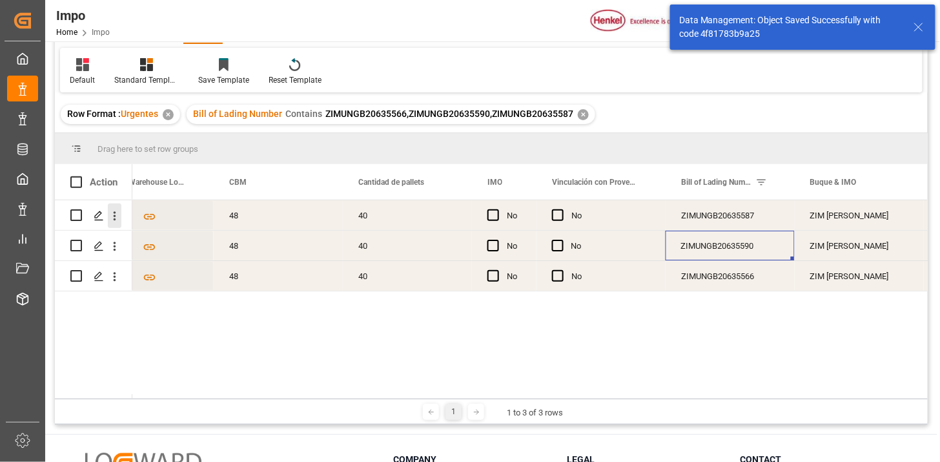
click at [115, 221] on icon "open menu" at bounding box center [115, 216] width 14 height 14
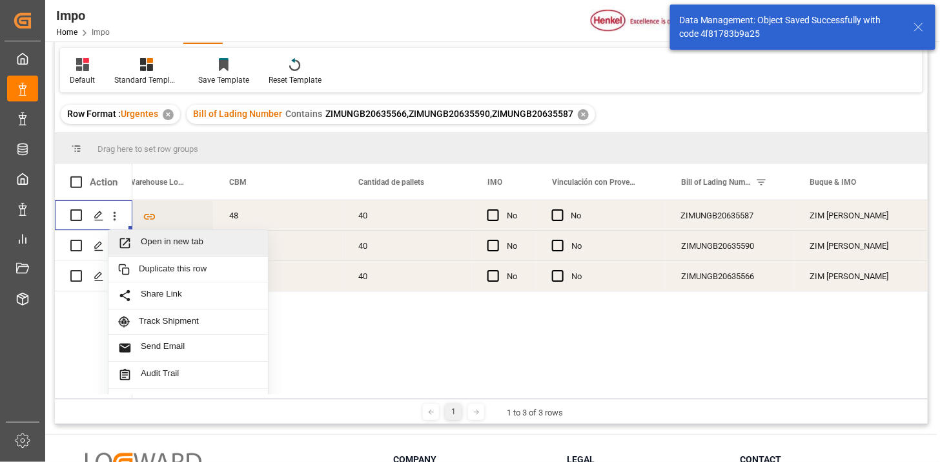
drag, startPoint x: 172, startPoint y: 241, endPoint x: 183, endPoint y: 245, distance: 12.5
click at [175, 242] on span "Open in new tab" at bounding box center [199, 243] width 117 height 14
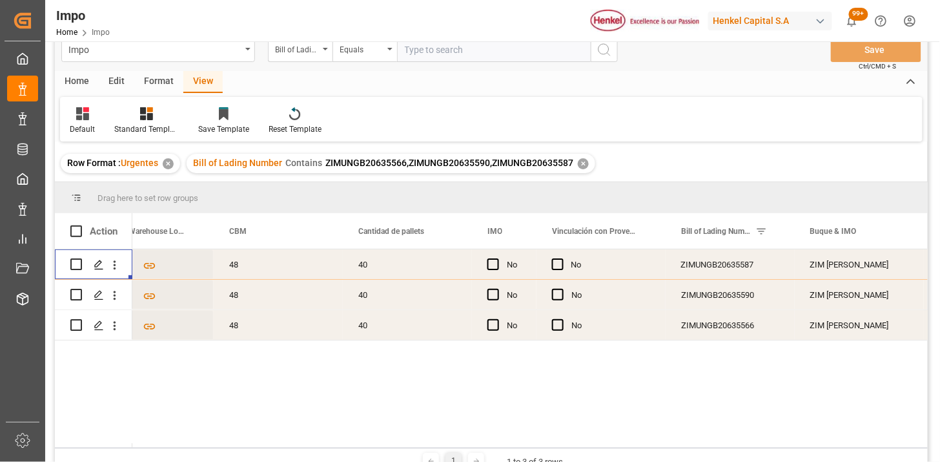
scroll to position [0, 0]
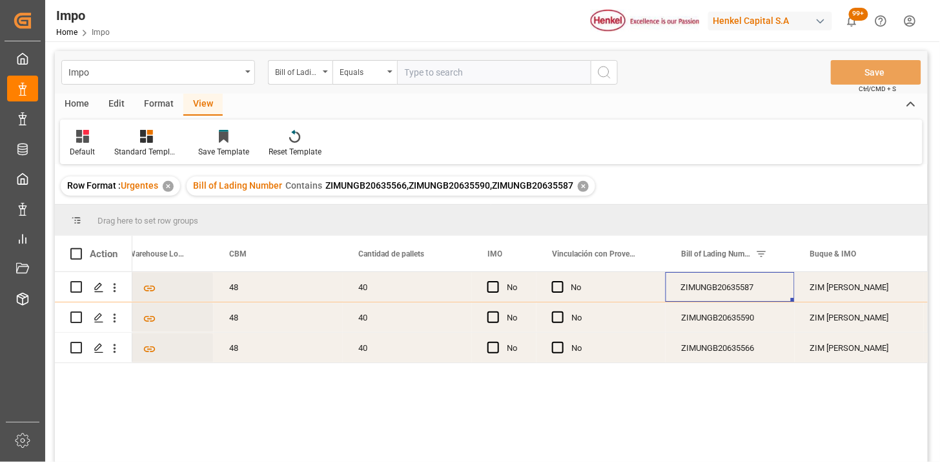
click at [728, 291] on div "ZIMUNGB20635587" at bounding box center [730, 287] width 129 height 30
click at [360, 76] on div "Equals" at bounding box center [362, 70] width 44 height 15
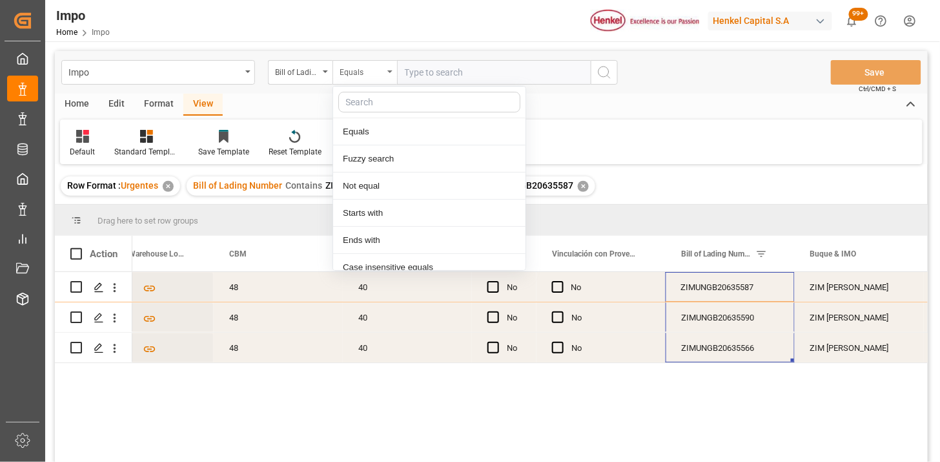
scroll to position [65, 0]
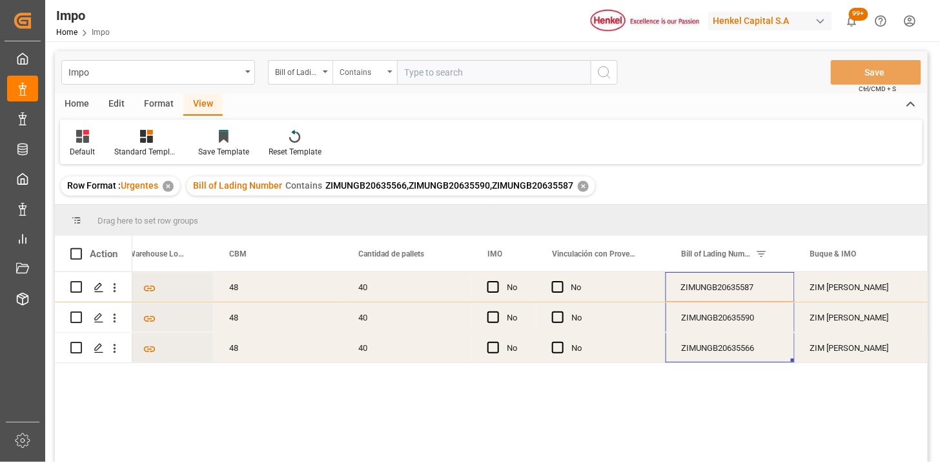
paste input "ZIMUNGB20635587 ZIMUNGB20635590 ZIMUNGB20635566"
paste input "ZIMUNGB20635584"
type input "ZIMUNGB20635587,ZIMUNGB20635590,ZIMUNGB20635566,ZIMUNGB20635584"
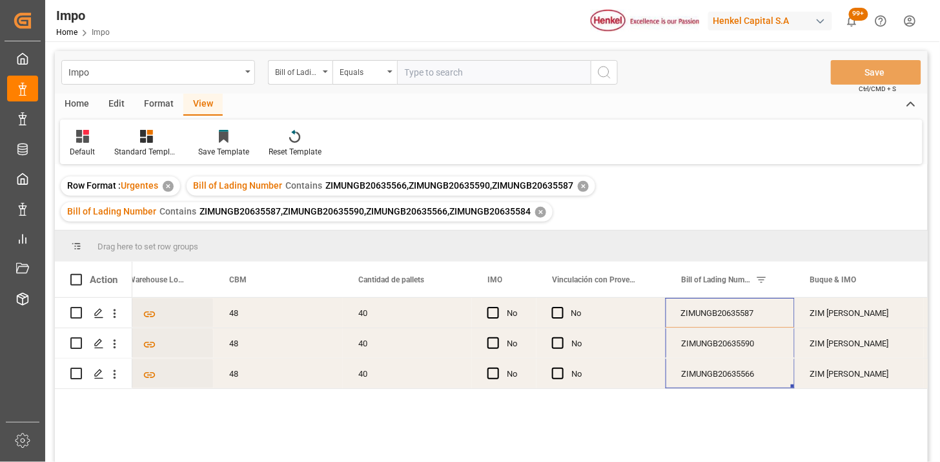
click at [584, 186] on div "✕" at bounding box center [583, 186] width 11 height 11
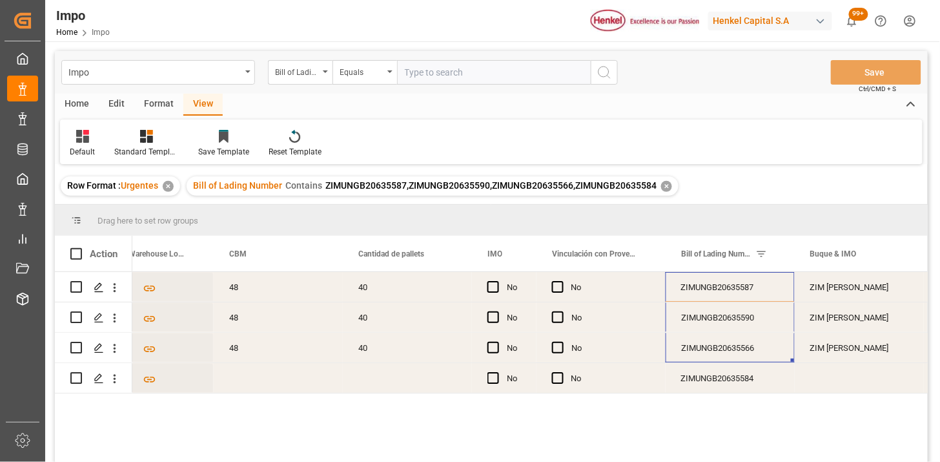
scroll to position [72, 0]
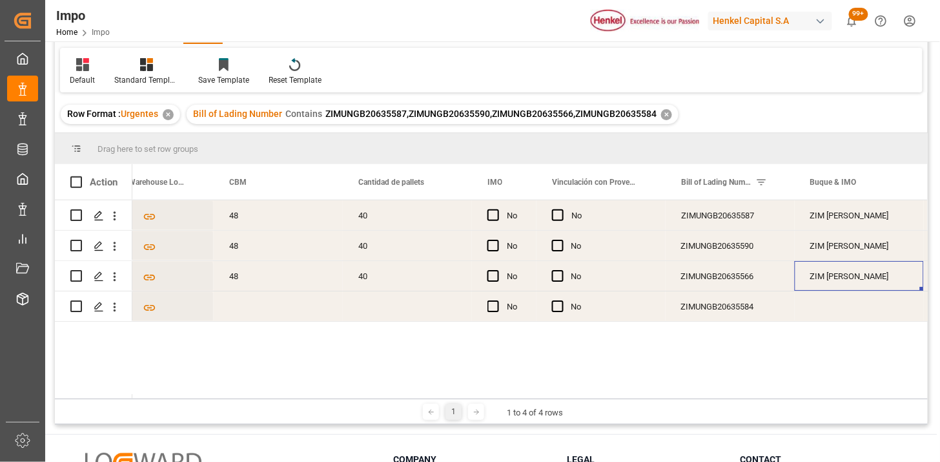
click at [853, 282] on div "ZIM [PERSON_NAME]" at bounding box center [859, 276] width 129 height 30
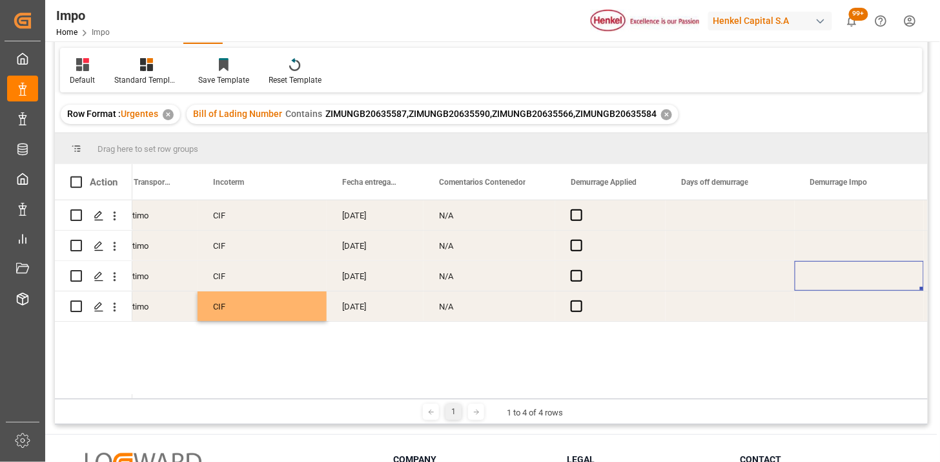
scroll to position [0, 1782]
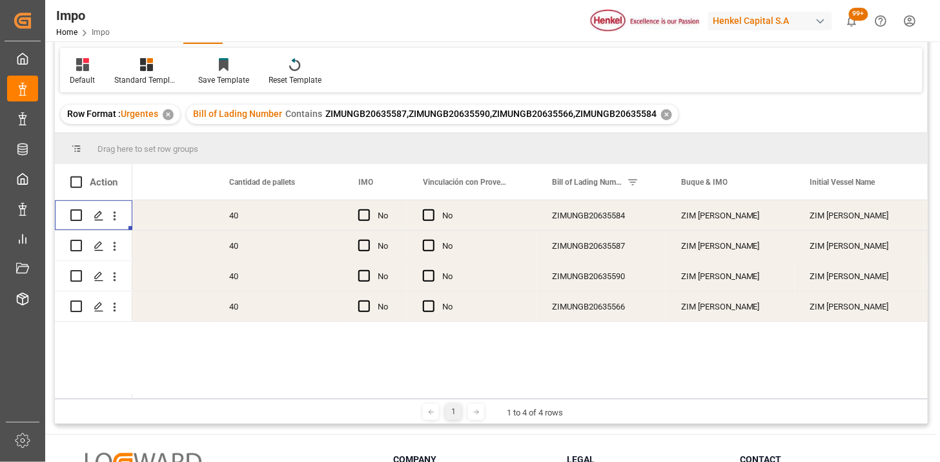
click at [121, 221] on div "Press SPACE to select this row." at bounding box center [114, 215] width 33 height 25
drag, startPoint x: 116, startPoint y: 215, endPoint x: 139, endPoint y: 225, distance: 25.2
click at [117, 214] on icon "open menu" at bounding box center [115, 216] width 14 height 14
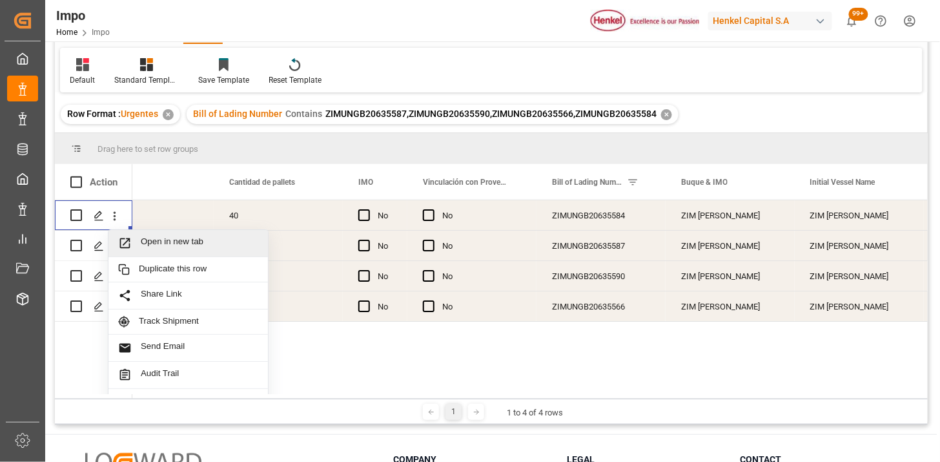
drag, startPoint x: 171, startPoint y: 249, endPoint x: 185, endPoint y: 250, distance: 14.3
click at [172, 249] on span "Open in new tab" at bounding box center [199, 243] width 117 height 14
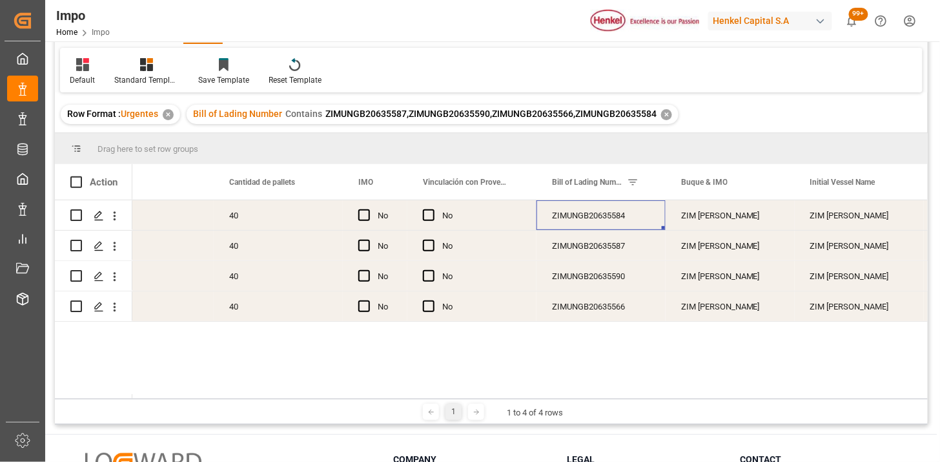
click at [573, 221] on div "ZIMUNGB20635584" at bounding box center [600, 215] width 129 height 30
click at [617, 223] on div "ZIMUNGB20635584" at bounding box center [600, 215] width 129 height 30
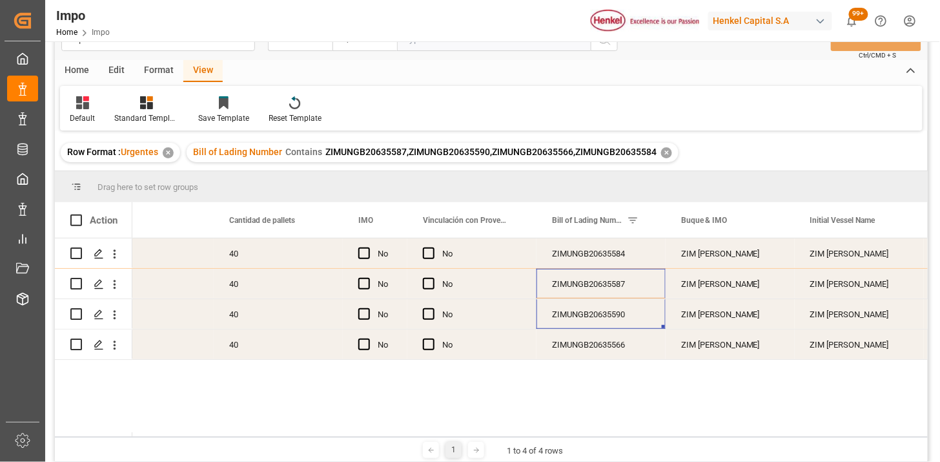
scroll to position [0, 0]
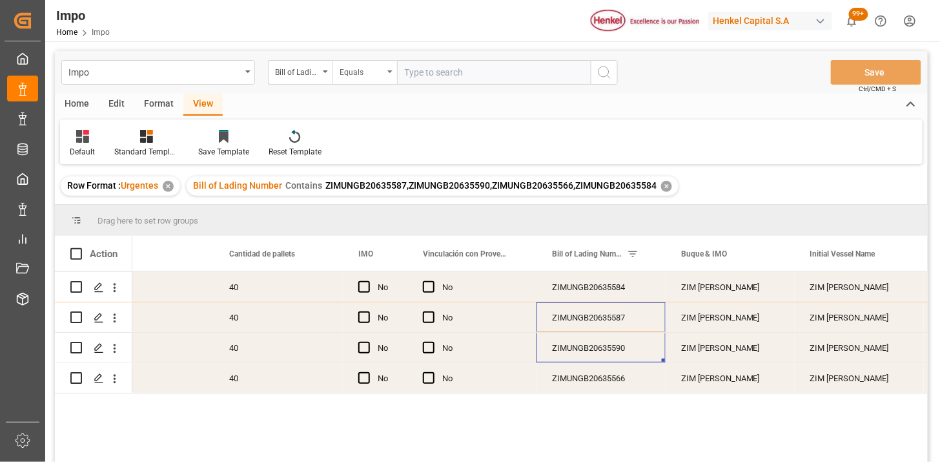
click at [382, 71] on div "Equals" at bounding box center [362, 70] width 44 height 15
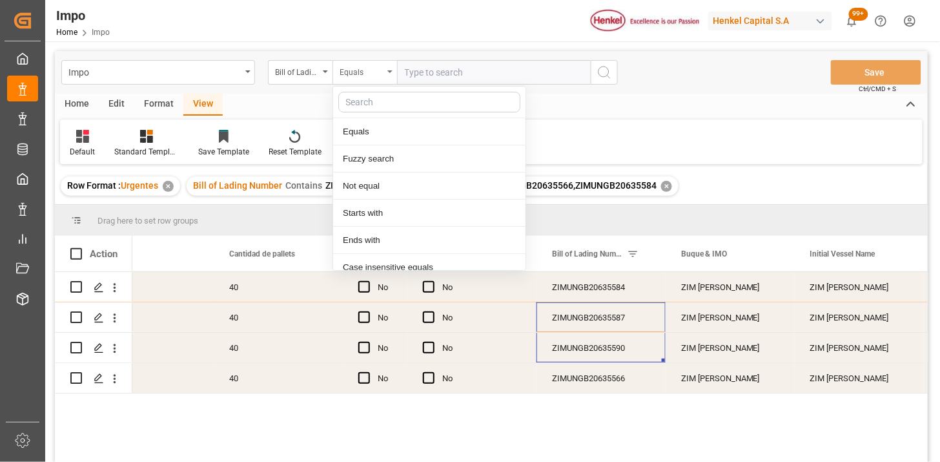
scroll to position [65, 0]
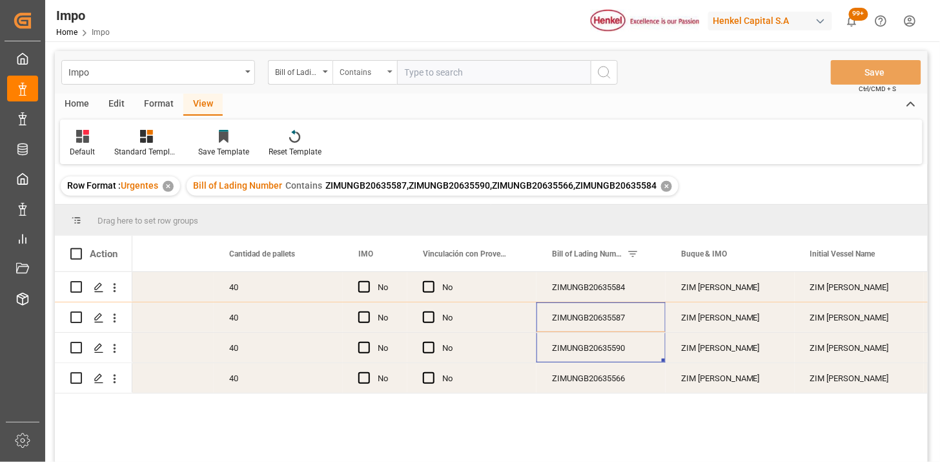
paste input "ZIMUNGB20635587 ZIMUNGB20635590"
paste input "ZIMUNGB20635579"
type input "ZIMUNGB20635587,ZIMUNGB20635590,ZIMUNGB20635579"
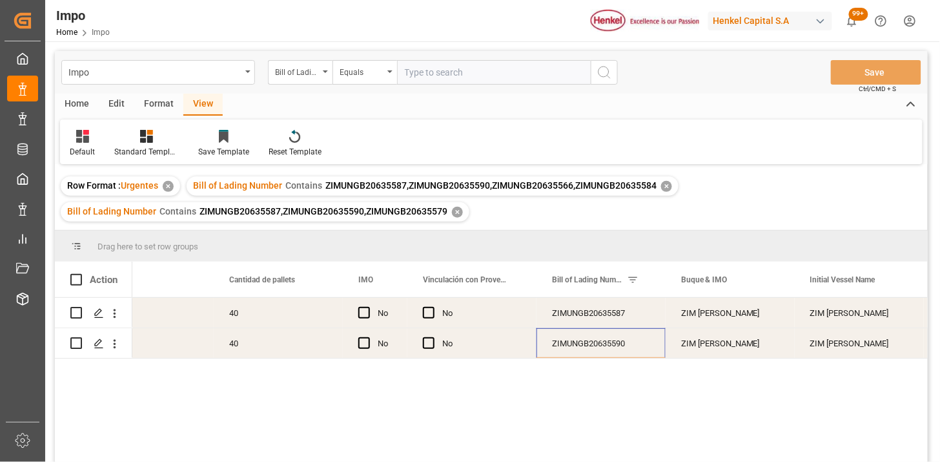
click at [668, 187] on div "✕" at bounding box center [666, 186] width 11 height 11
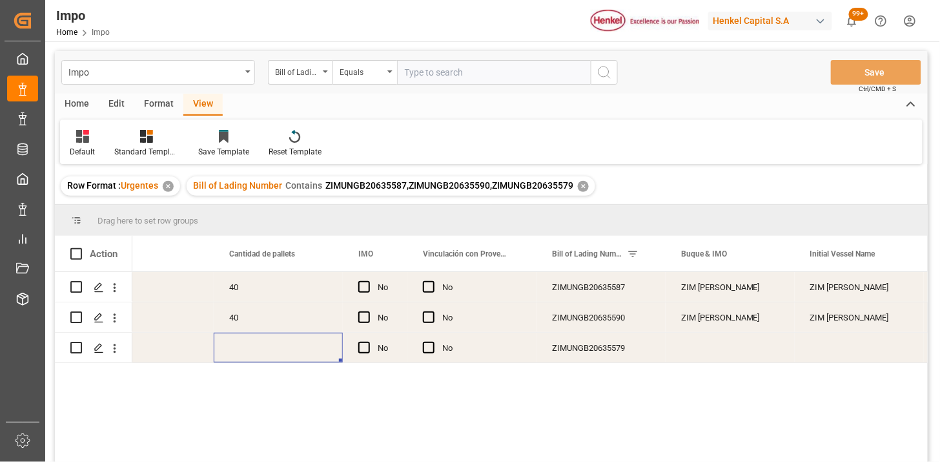
click at [307, 352] on div "Press SPACE to select this row." at bounding box center [278, 347] width 129 height 30
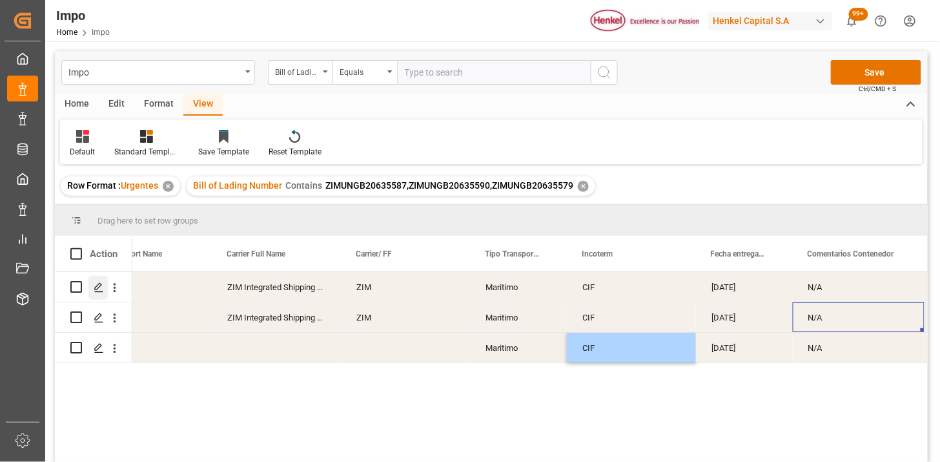
scroll to position [0, 1394]
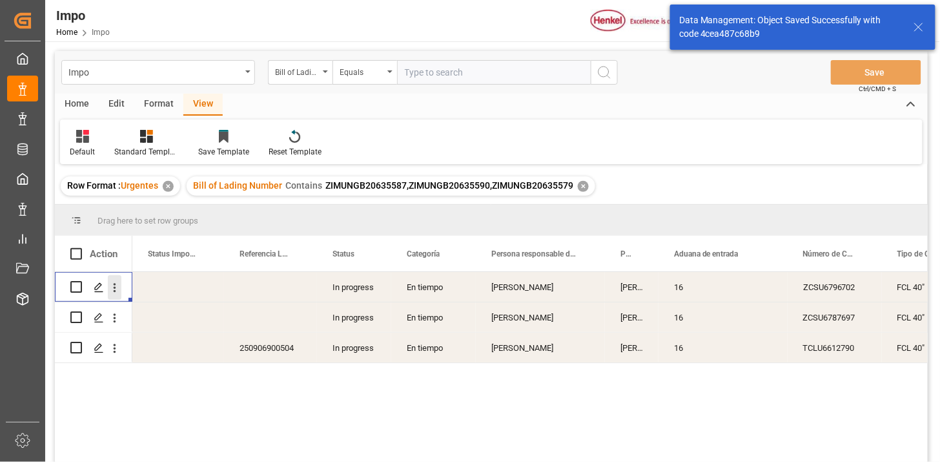
click at [121, 295] on button "open menu" at bounding box center [115, 287] width 14 height 25
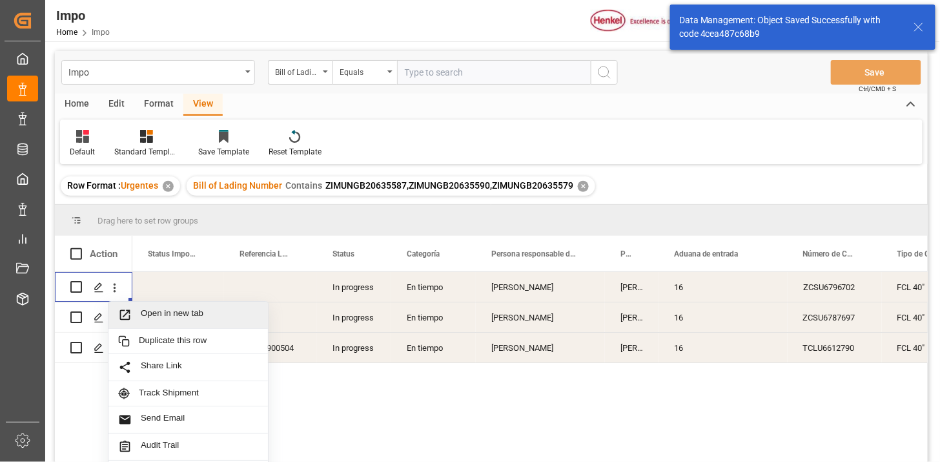
click at [136, 308] on span "Press SPACE to select this row." at bounding box center [129, 315] width 23 height 14
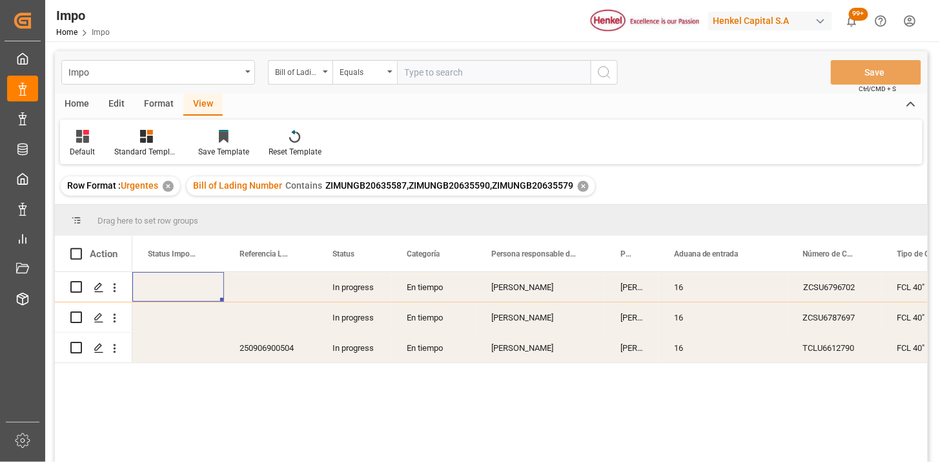
click at [557, 343] on div "Ana Alvarado" at bounding box center [540, 347] width 129 height 30
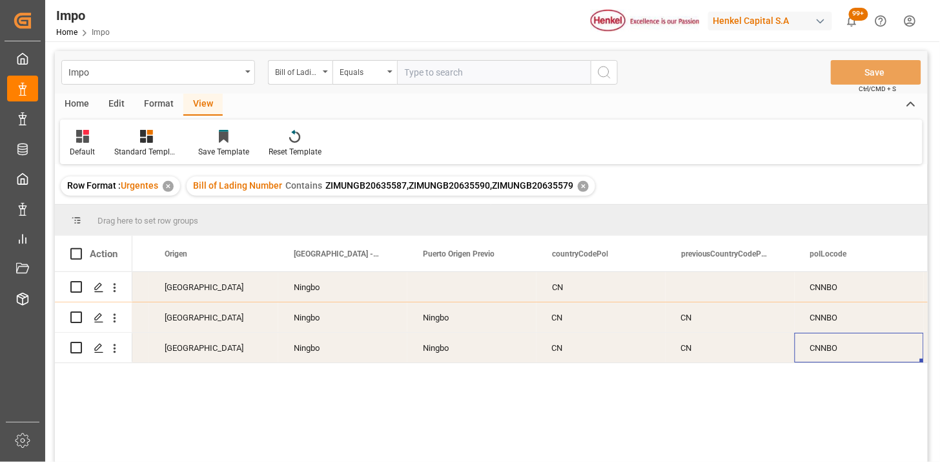
scroll to position [0, 4558]
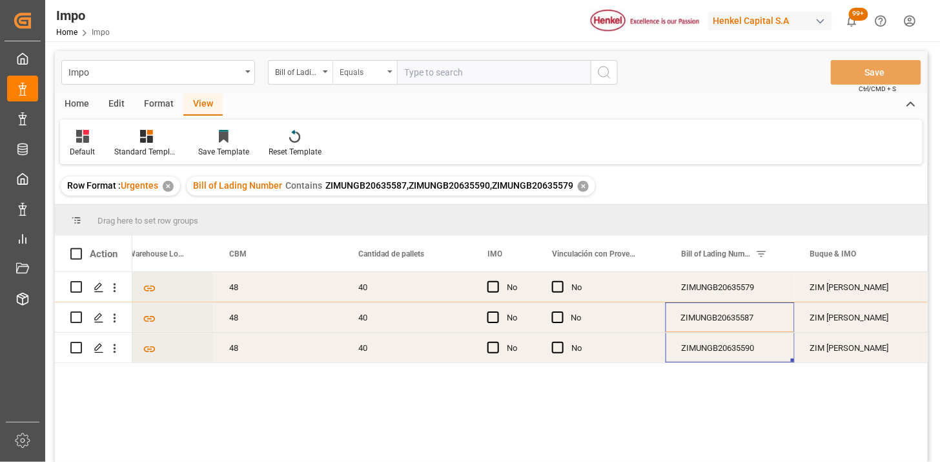
click at [379, 80] on div "Equals" at bounding box center [364, 72] width 65 height 25
paste input "ZIMUNGB20635587 ZIMUNGB20635590"
paste input "ZIMUNGB20635577"
type input "ZIMUNGB20635587,ZIMUNGB20635590,ZIMUNGB20635577"
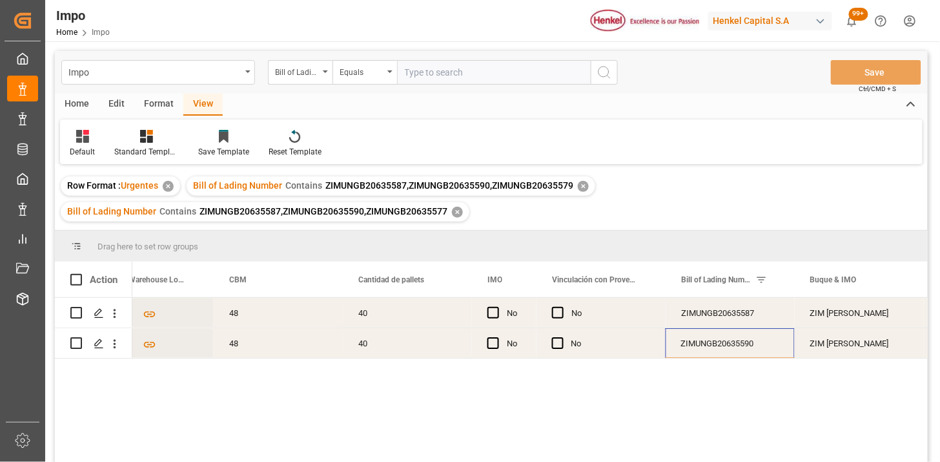
click at [582, 187] on div "✕" at bounding box center [583, 186] width 11 height 11
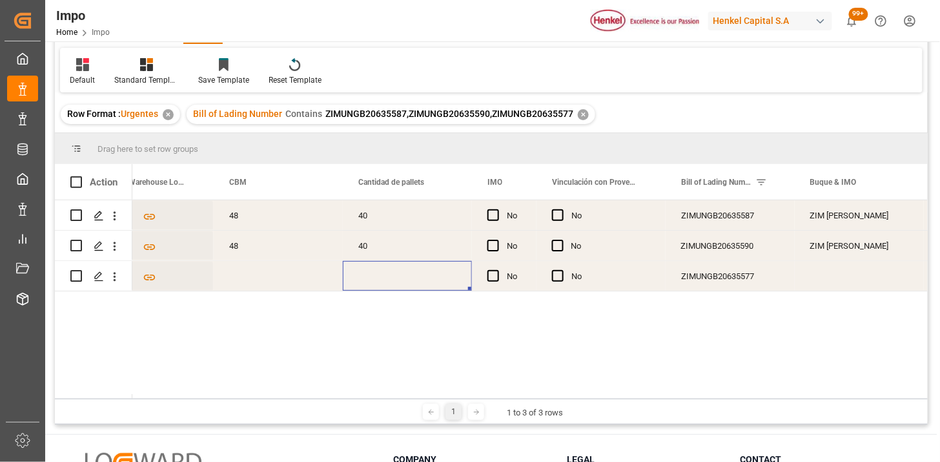
click at [371, 285] on div "Press SPACE to select this row." at bounding box center [407, 276] width 129 height 30
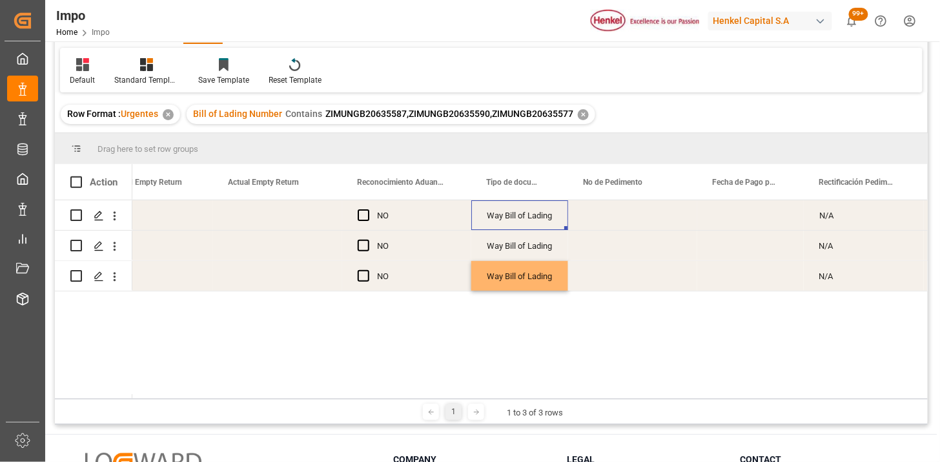
click at [521, 208] on div "Way Bill of Lading" at bounding box center [519, 215] width 97 height 30
click at [544, 227] on icon "Press SPACE to select this row." at bounding box center [538, 222] width 14 height 14
click at [549, 225] on button "Select" at bounding box center [520, 222] width 76 height 25
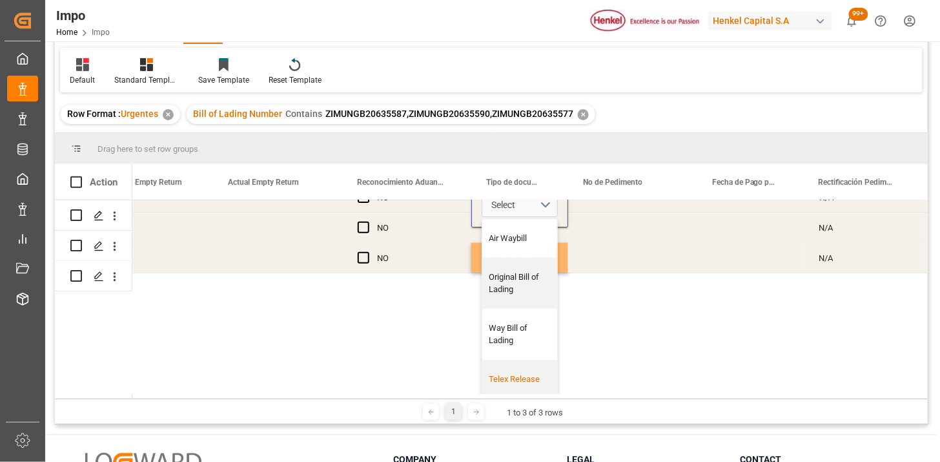
click at [507, 362] on div "Telex Release" at bounding box center [519, 379] width 75 height 39
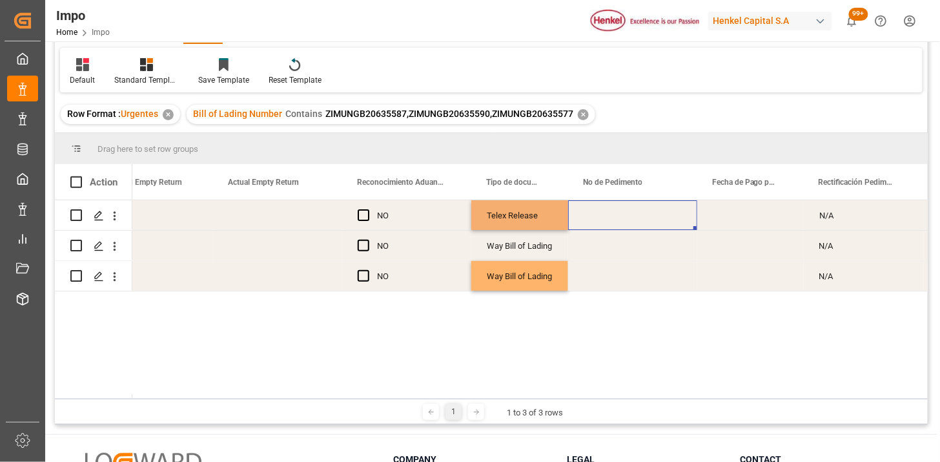
click at [616, 216] on div "Press SPACE to select this row." at bounding box center [632, 215] width 129 height 30
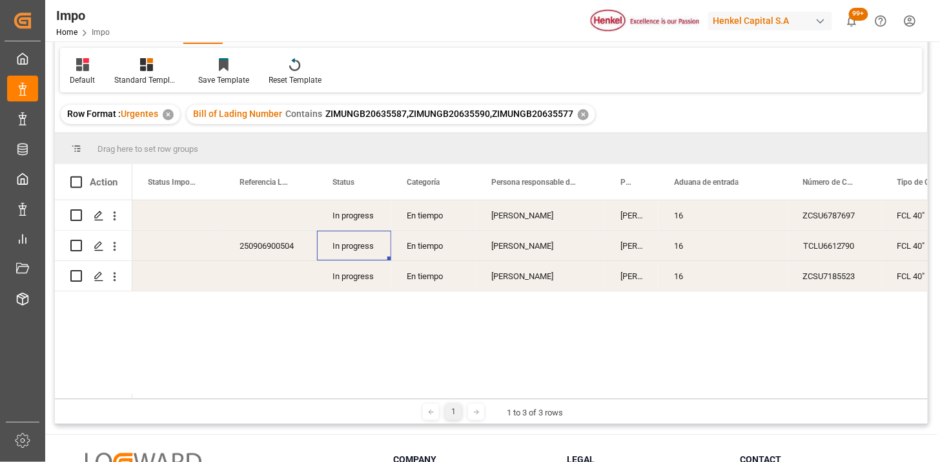
click at [610, 216] on div "Martha Gonzalez" at bounding box center [632, 215] width 54 height 30
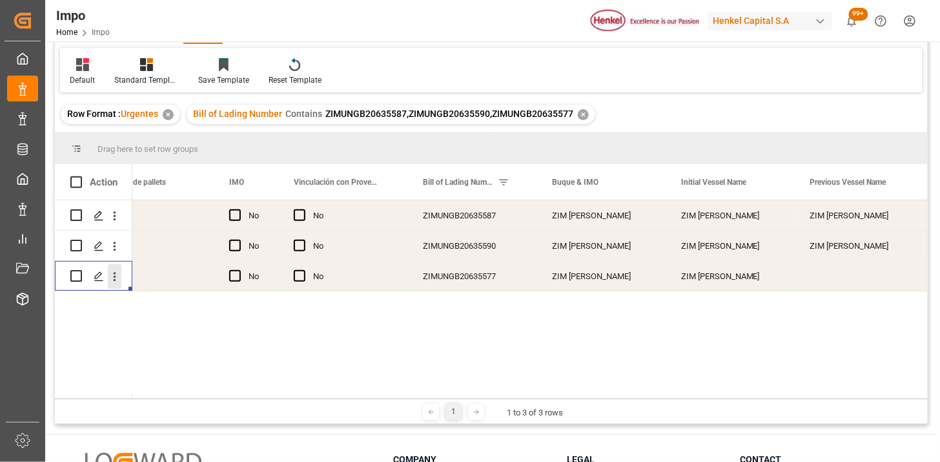
click at [115, 281] on icon "open menu" at bounding box center [115, 277] width 14 height 14
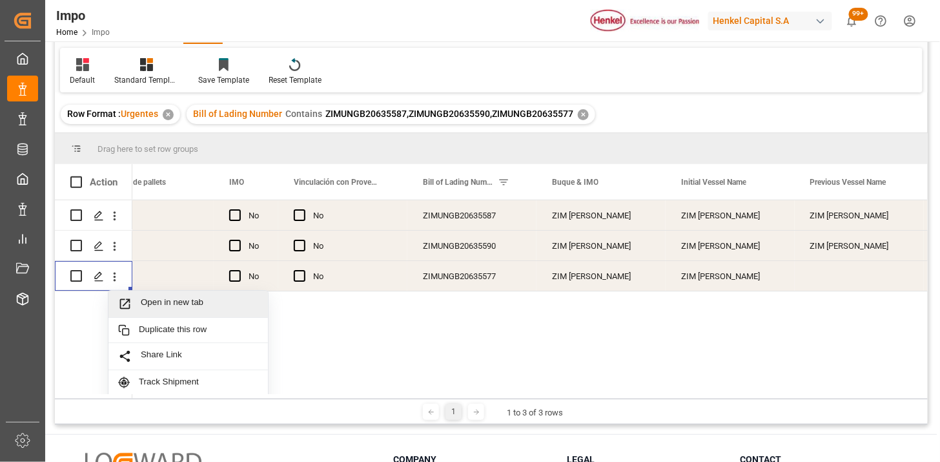
click at [149, 300] on span "Open in new tab" at bounding box center [199, 304] width 117 height 14
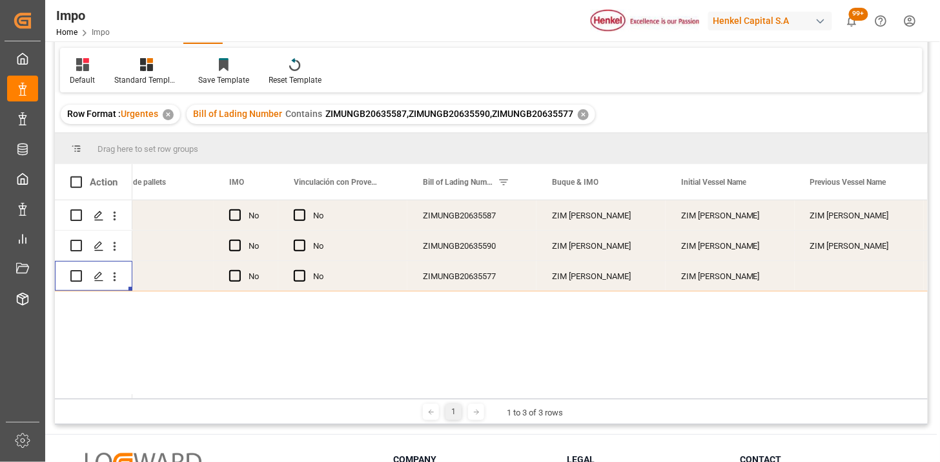
click at [476, 219] on div "ZIMUNGB20635587" at bounding box center [471, 215] width 129 height 30
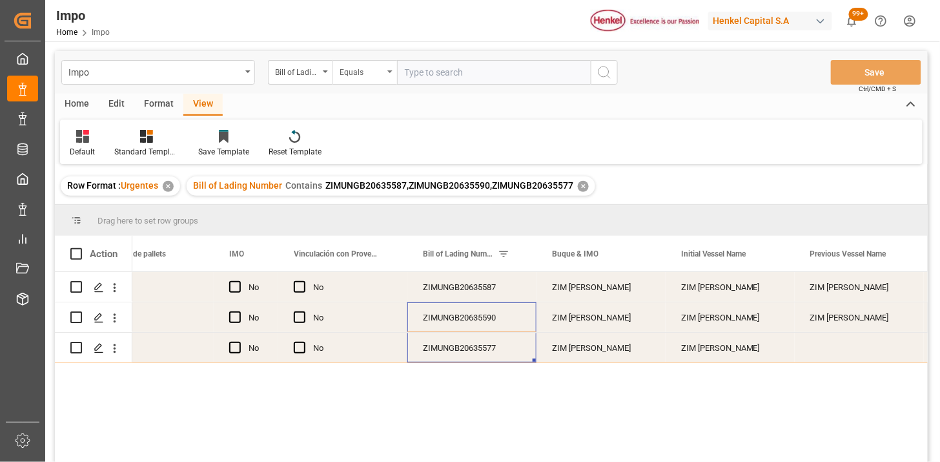
click at [363, 77] on div "Equals" at bounding box center [362, 70] width 44 height 15
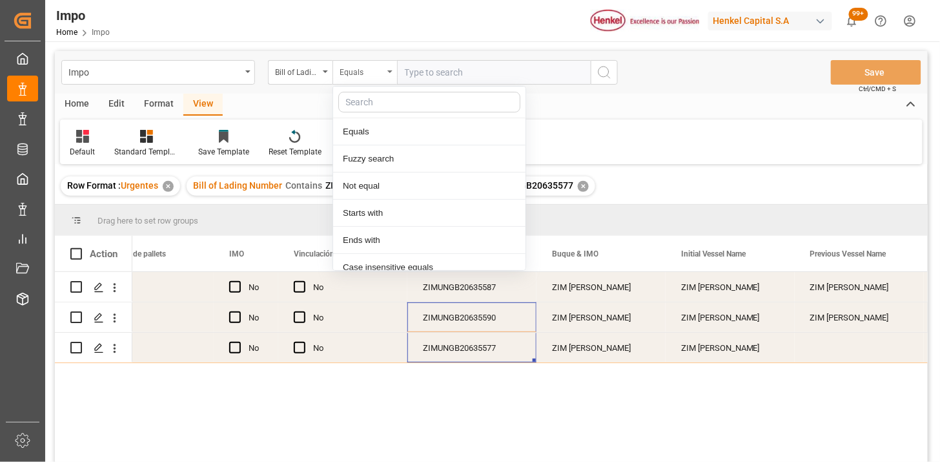
scroll to position [65, 0]
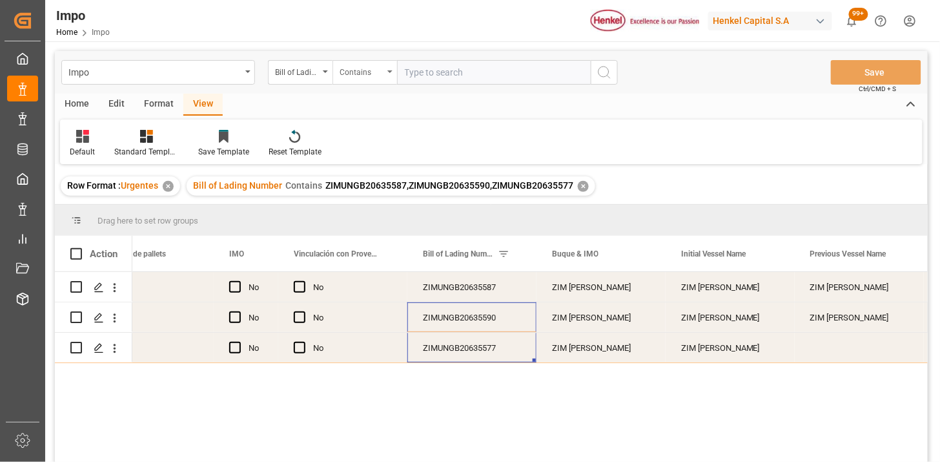
paste input "ZIMUNGB20635590 ZIMUNGB20635577"
paste input "ZIMUNGB20635576"
type input "ZIMUNGB20635590,ZIMUNGB20635577,ZIMUNGB20635576"
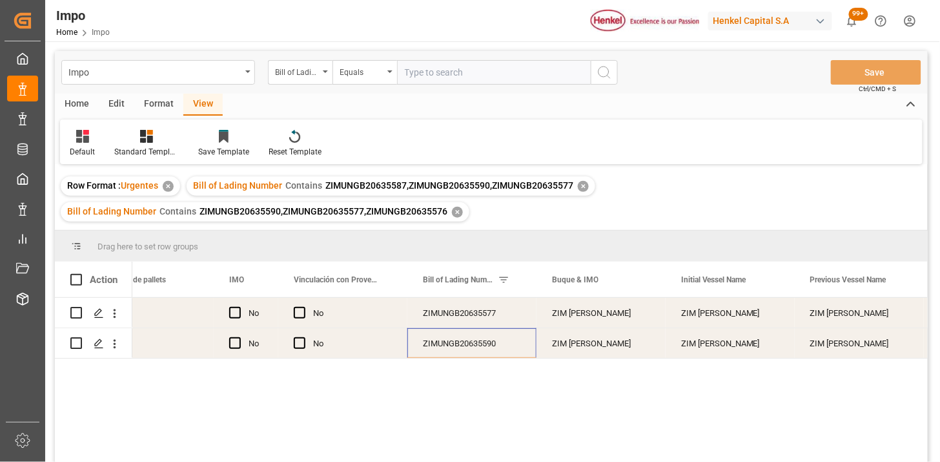
click at [578, 188] on div "✕" at bounding box center [583, 186] width 11 height 11
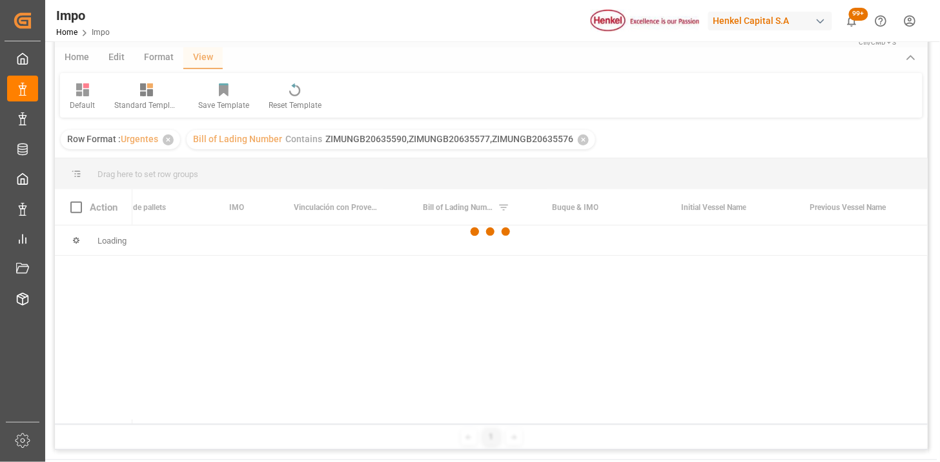
scroll to position [72, 0]
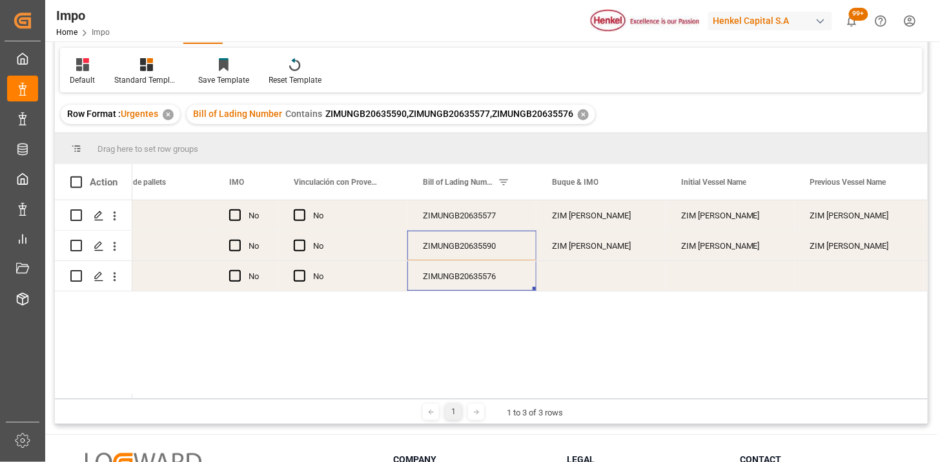
click at [575, 258] on div "ZIM [PERSON_NAME]" at bounding box center [600, 245] width 129 height 30
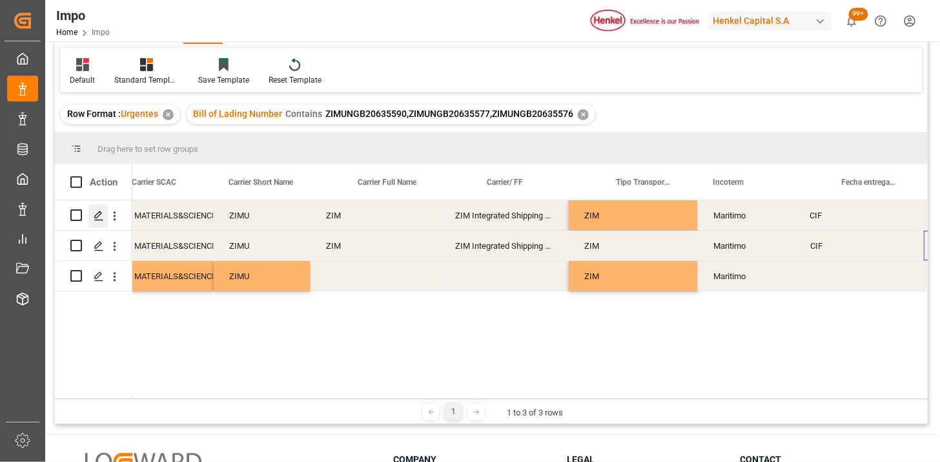
scroll to position [0, 1152]
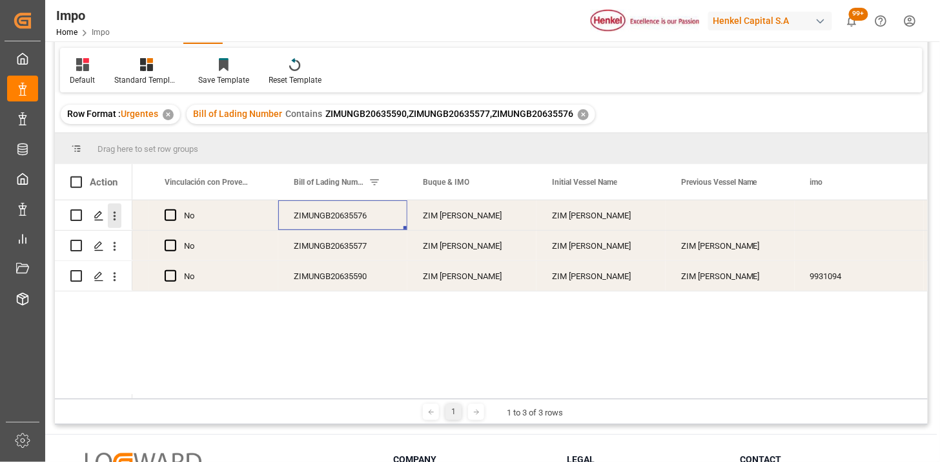
click at [113, 213] on icon "open menu" at bounding box center [115, 216] width 14 height 14
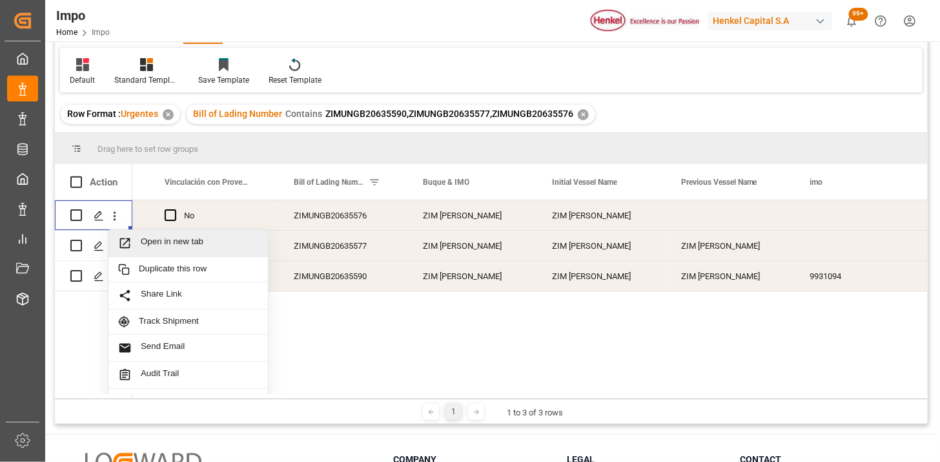
click at [139, 238] on span "Press SPACE to select this row." at bounding box center [129, 243] width 23 height 14
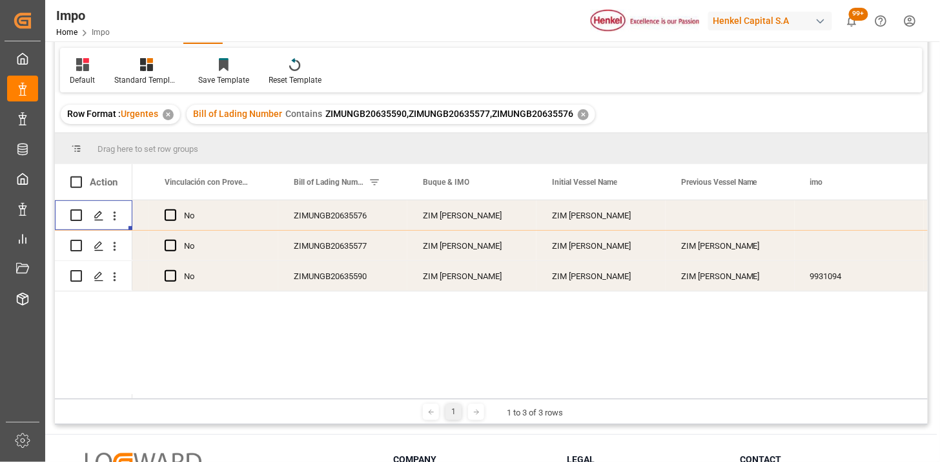
click at [360, 221] on div "ZIMUNGB20635576" at bounding box center [342, 215] width 129 height 30
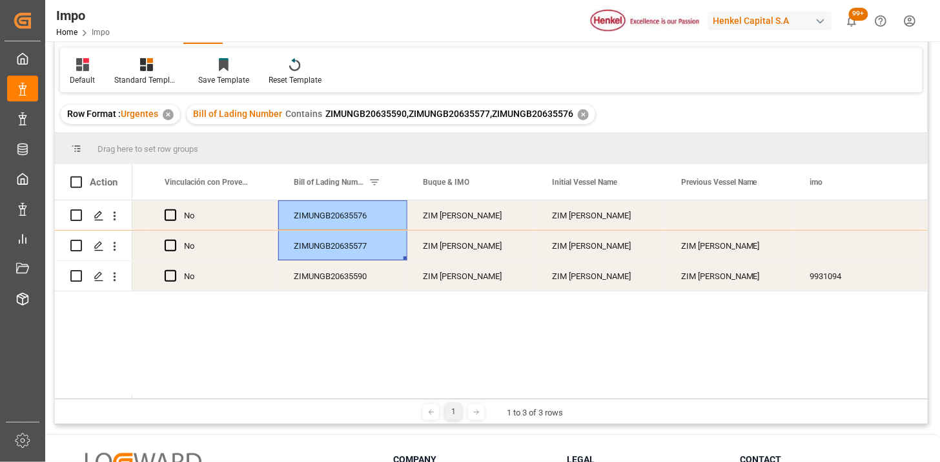
scroll to position [0, 0]
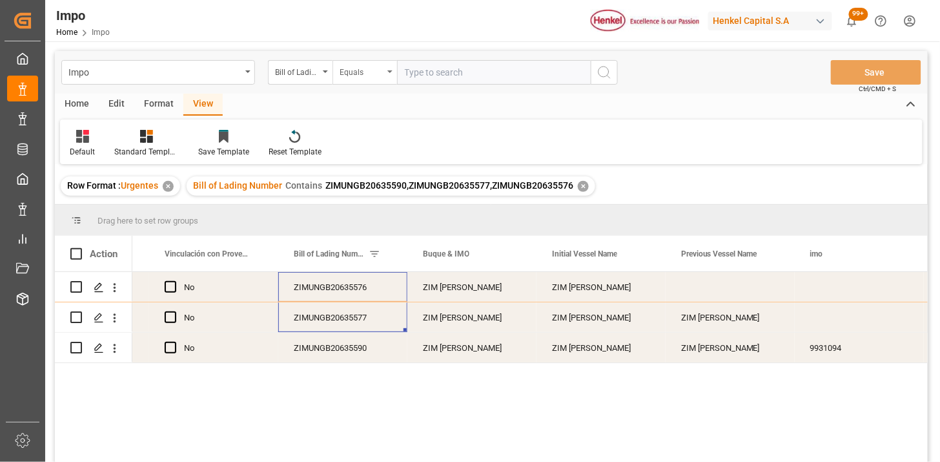
click at [369, 76] on div "Equals" at bounding box center [362, 70] width 44 height 15
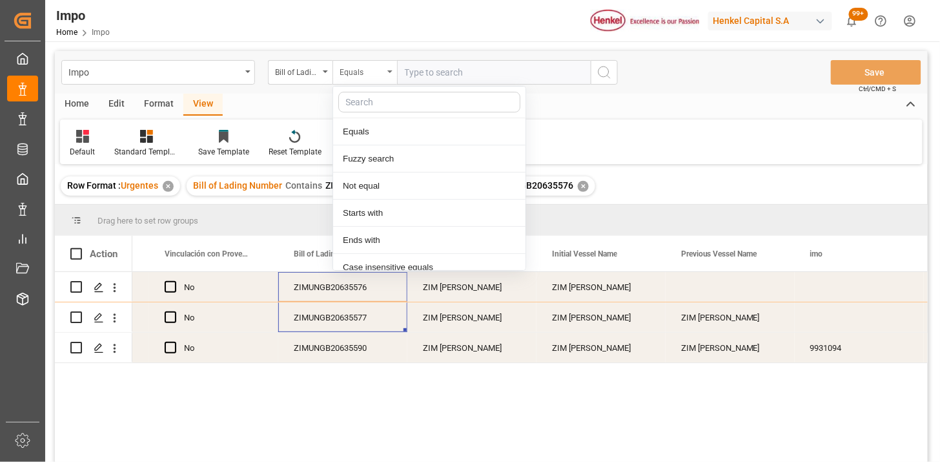
scroll to position [65, 0]
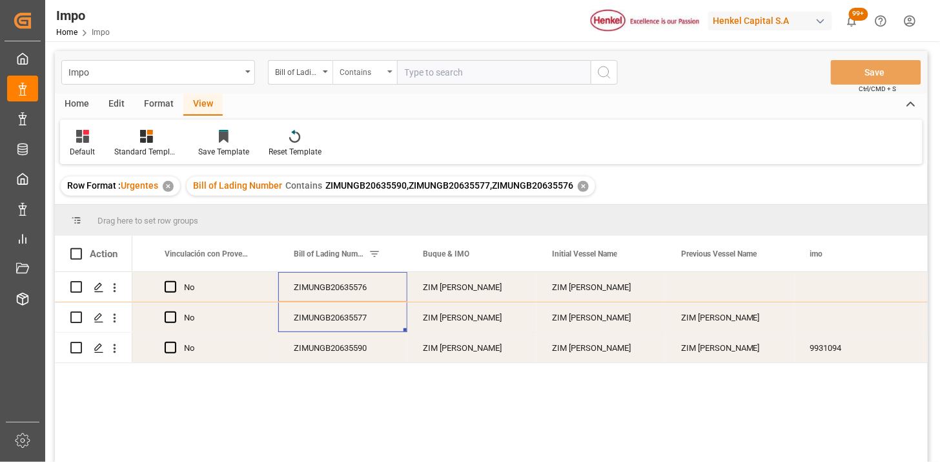
paste input "ZIMUNGB20635576 ZIMUNGB20635577"
paste input "ZIMUNGB20635574"
type input "ZIMUNGB20635576,ZIMUNGB20635577,ZIMUNGB20635574"
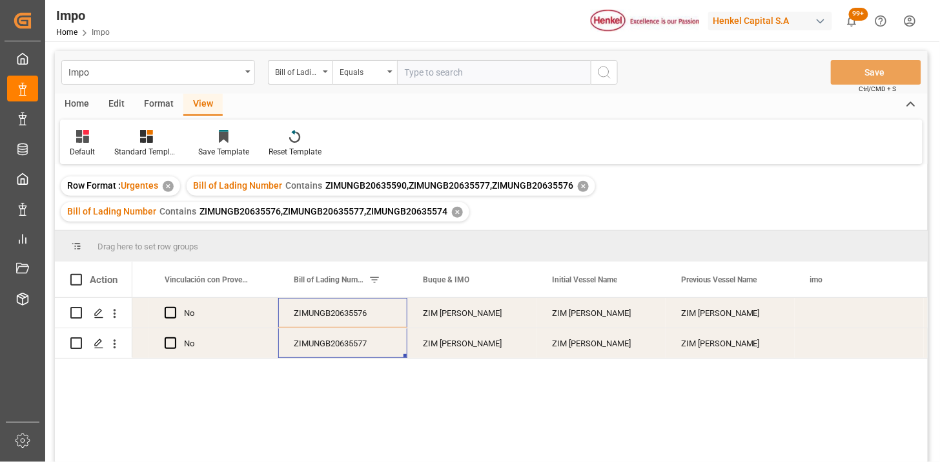
click at [583, 185] on div "✕" at bounding box center [583, 186] width 11 height 11
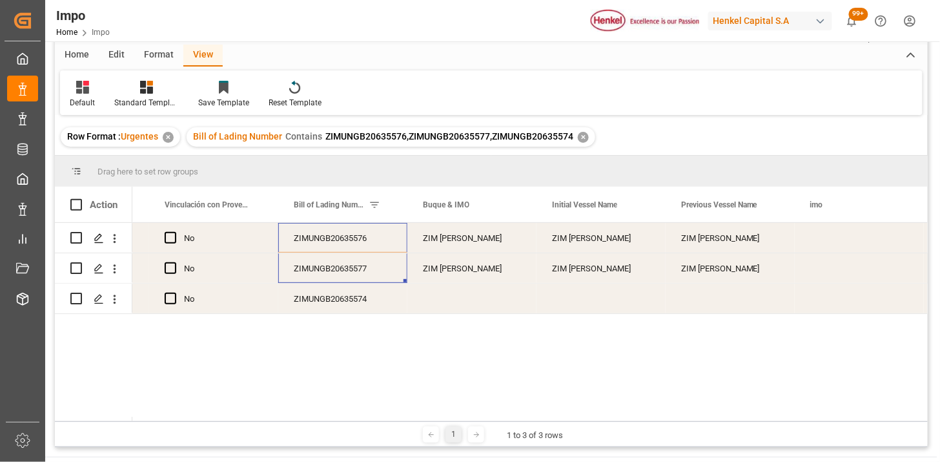
scroll to position [72, 0]
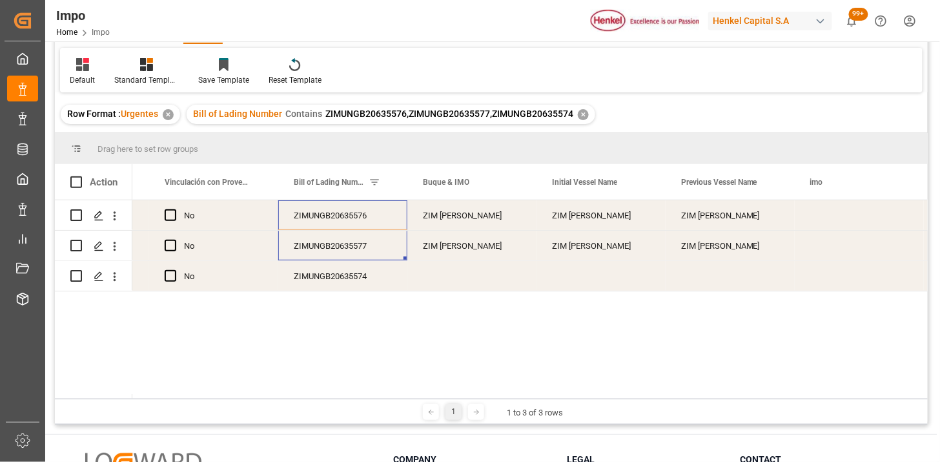
click at [347, 274] on div "ZIMUNGB20635574" at bounding box center [342, 276] width 129 height 30
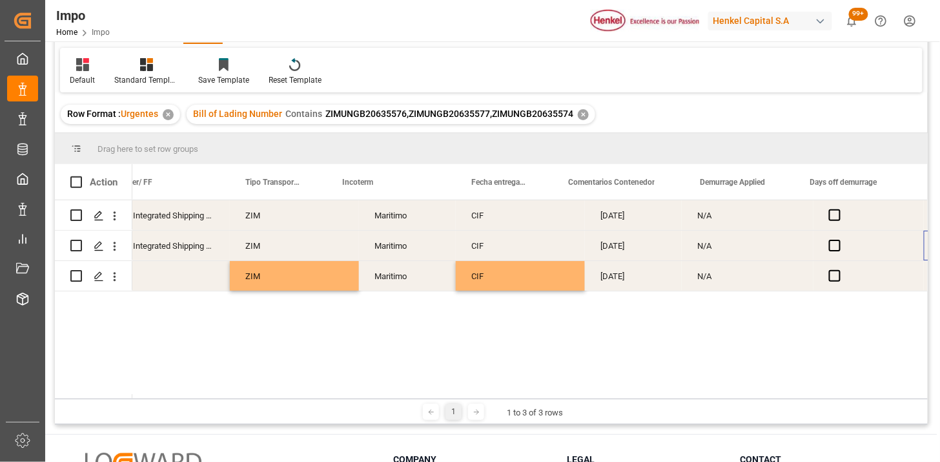
scroll to position [0, 1524]
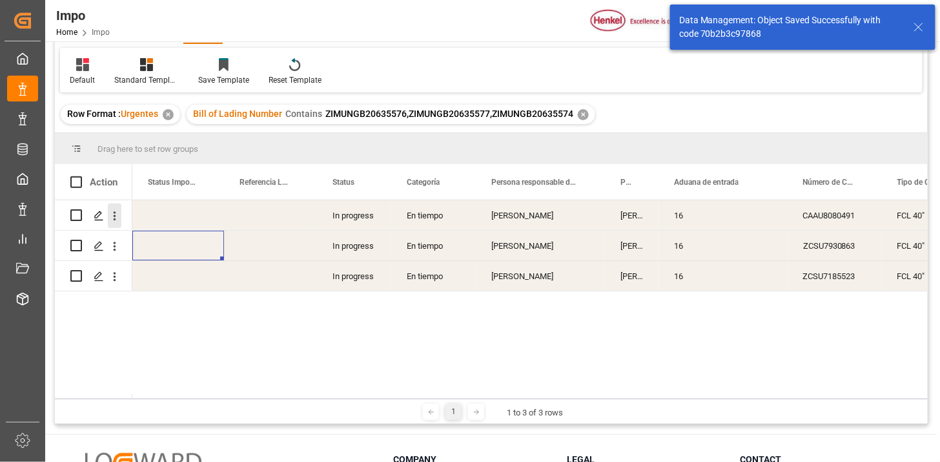
drag, startPoint x: 112, startPoint y: 214, endPoint x: 119, endPoint y: 218, distance: 8.1
click at [112, 214] on icon "open menu" at bounding box center [115, 216] width 14 height 14
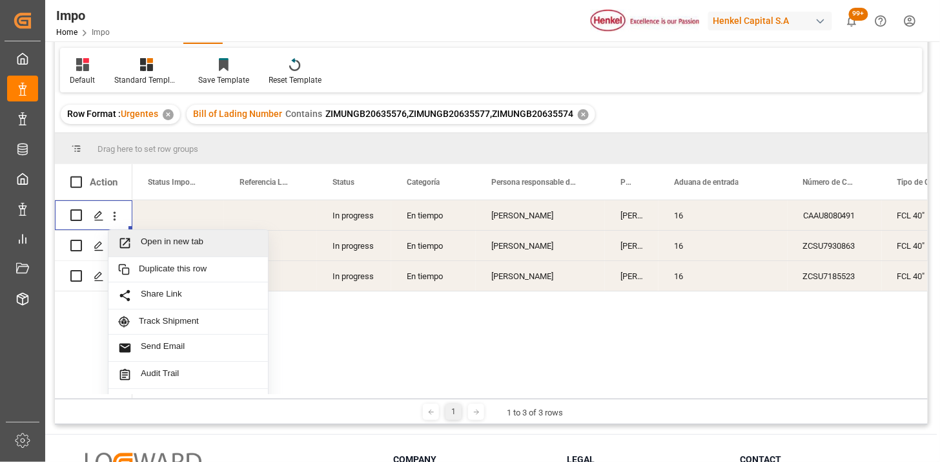
click at [150, 232] on div "Open in new tab" at bounding box center [187, 243] width 159 height 27
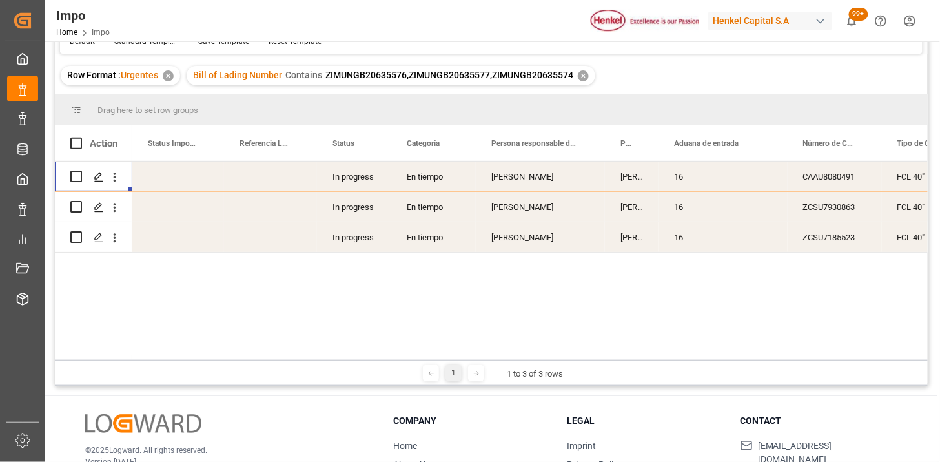
scroll to position [72, 0]
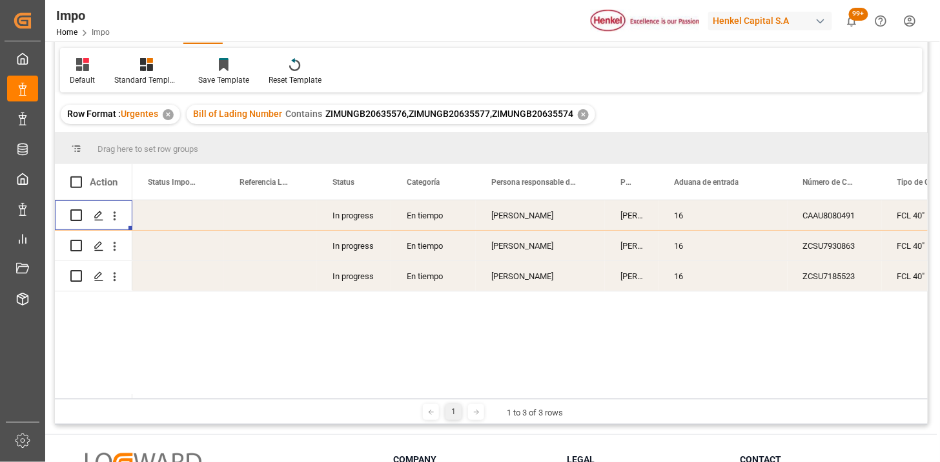
click at [579, 236] on div "Ana Alvarado" at bounding box center [540, 245] width 129 height 30
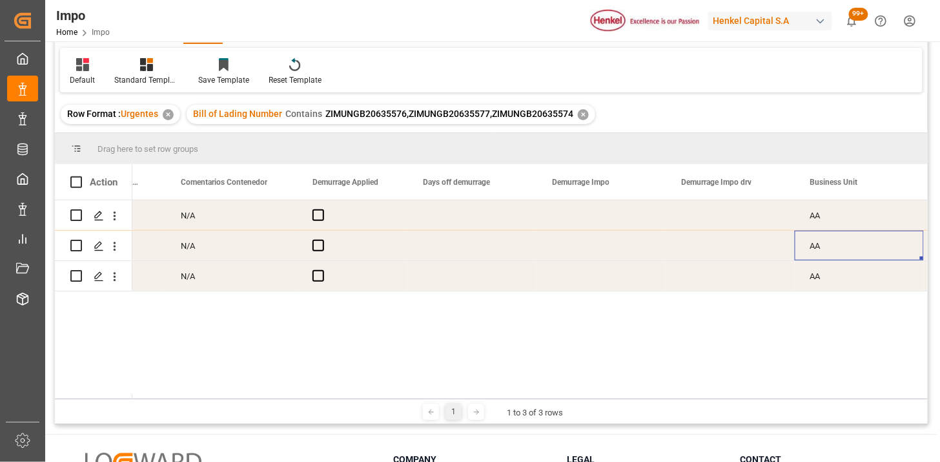
scroll to position [0, 2040]
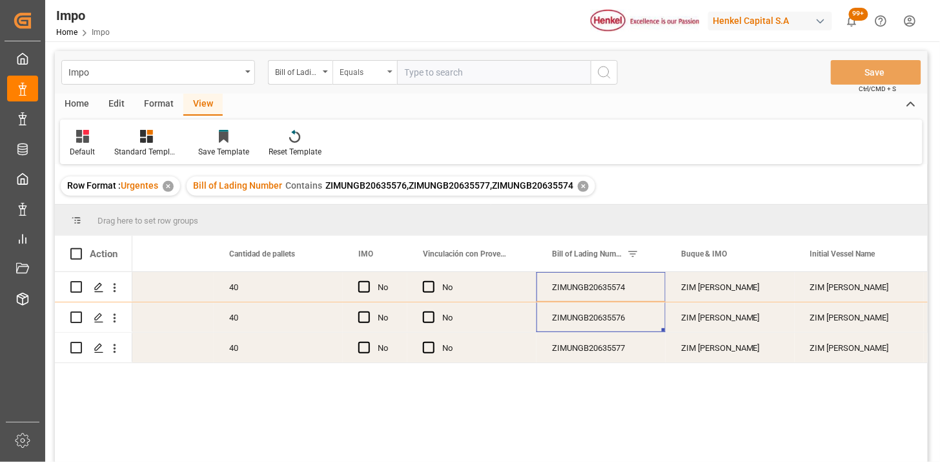
click at [382, 78] on div "Equals" at bounding box center [364, 72] width 65 height 25
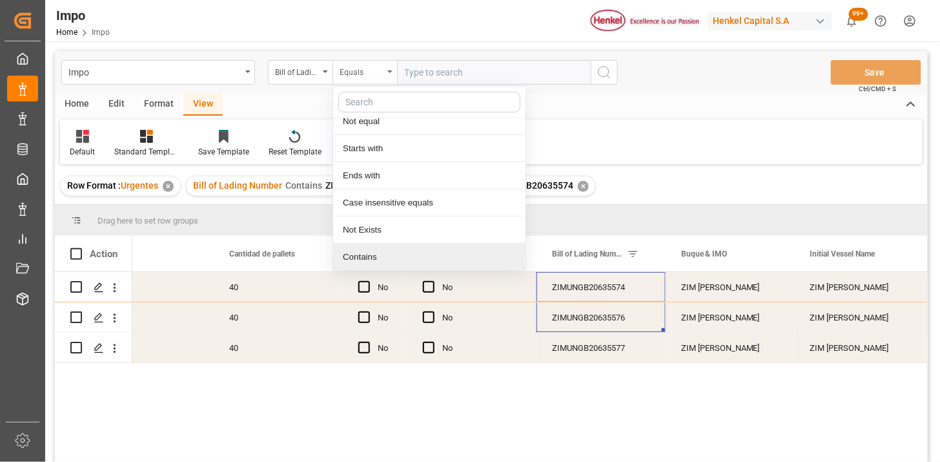
paste input "ZIMUNGB20635574 ZIMUNGB20635576"
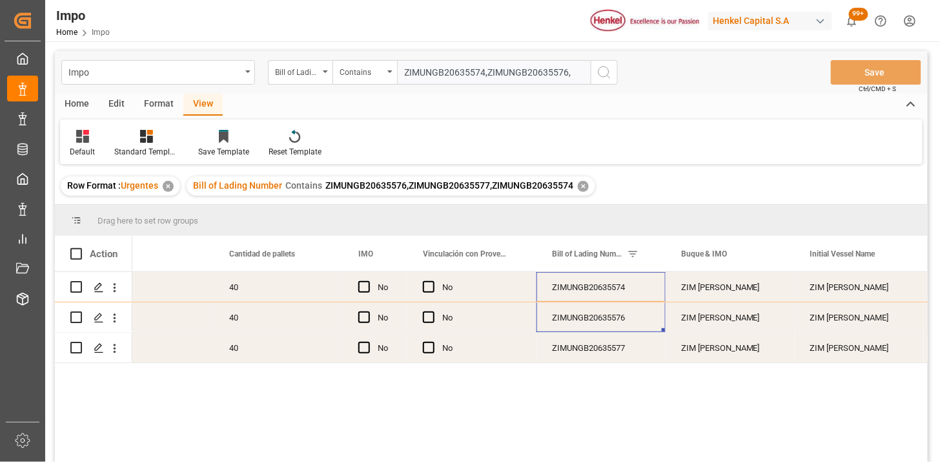
paste input "ZIMUNGB20635572"
type input "ZIMUNGB20635574,ZIMUNGB20635576,ZIMUNGB20635572"
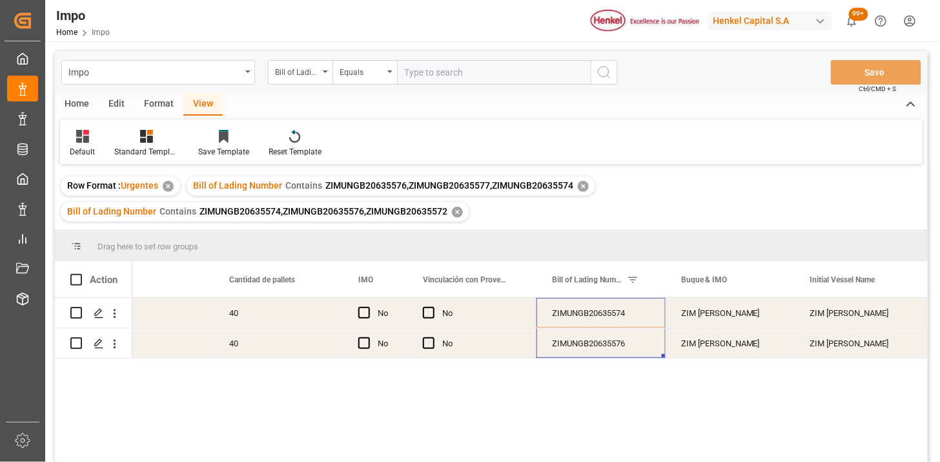
click at [583, 184] on div "✕" at bounding box center [583, 186] width 11 height 11
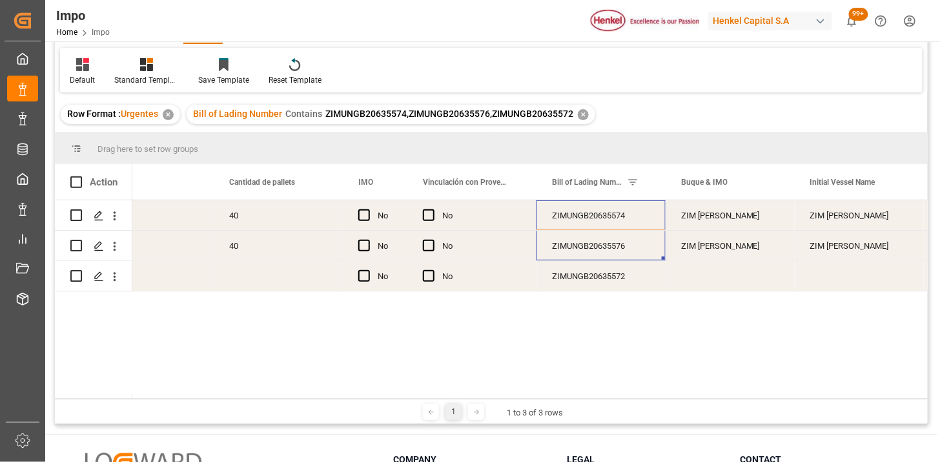
click at [267, 247] on div "40" at bounding box center [278, 245] width 129 height 30
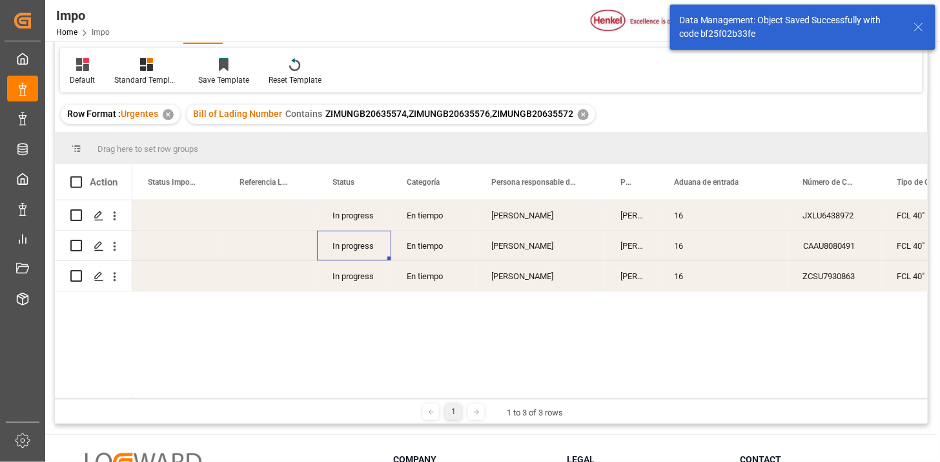
click at [121, 217] on div "Press SPACE to select this row." at bounding box center [114, 215] width 33 height 25
click at [117, 218] on icon "open menu" at bounding box center [115, 216] width 14 height 14
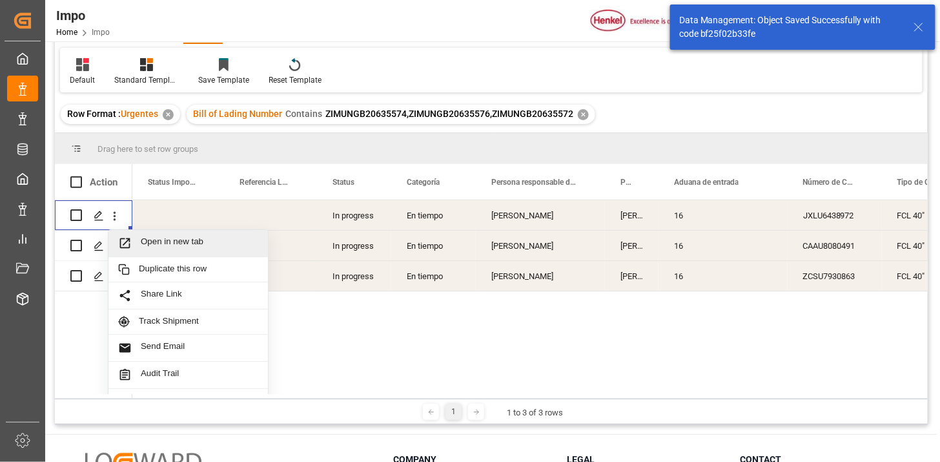
click at [168, 243] on span "Open in new tab" at bounding box center [199, 243] width 117 height 14
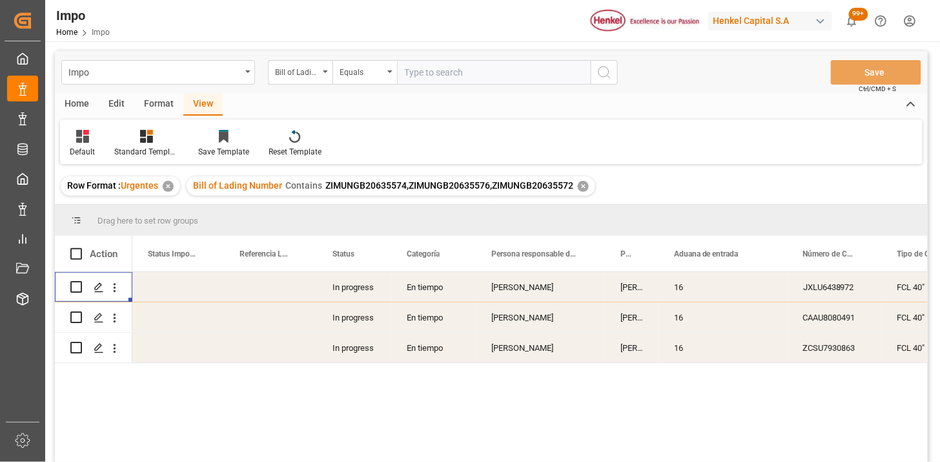
click at [586, 286] on div "Ana Alvarado" at bounding box center [540, 287] width 129 height 30
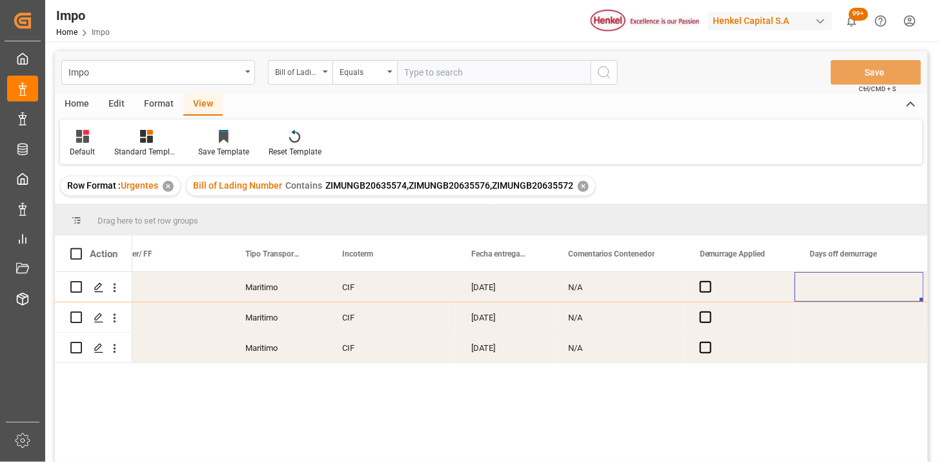
scroll to position [0, 1653]
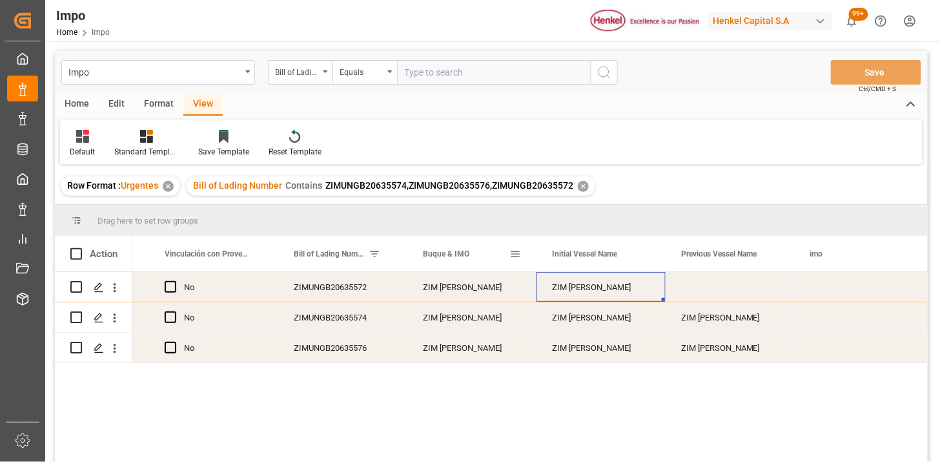
click at [518, 252] on span at bounding box center [515, 254] width 12 height 12
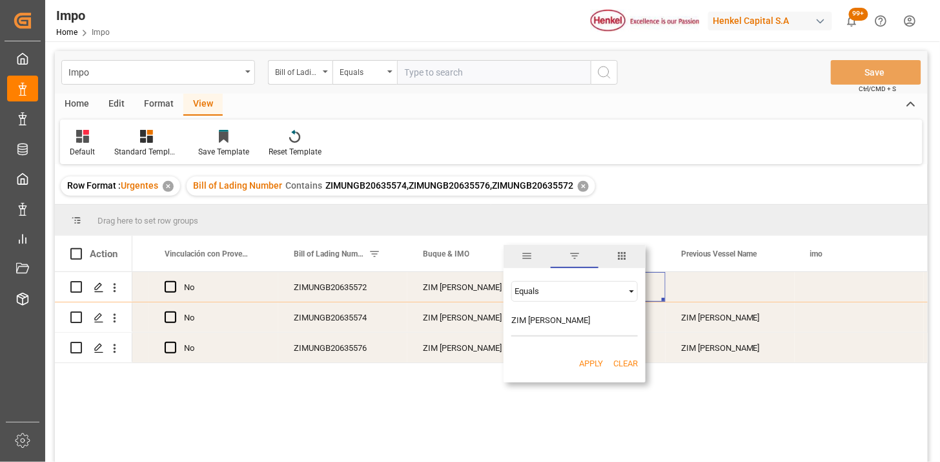
type input "ZIM [PERSON_NAME]"
click at [595, 360] on button "Apply" at bounding box center [591, 363] width 24 height 13
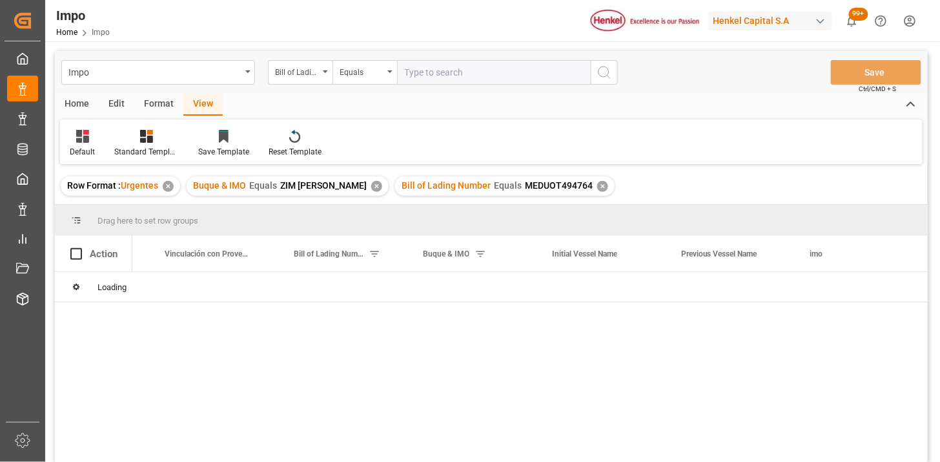
click at [371, 186] on div "✕" at bounding box center [376, 186] width 11 height 11
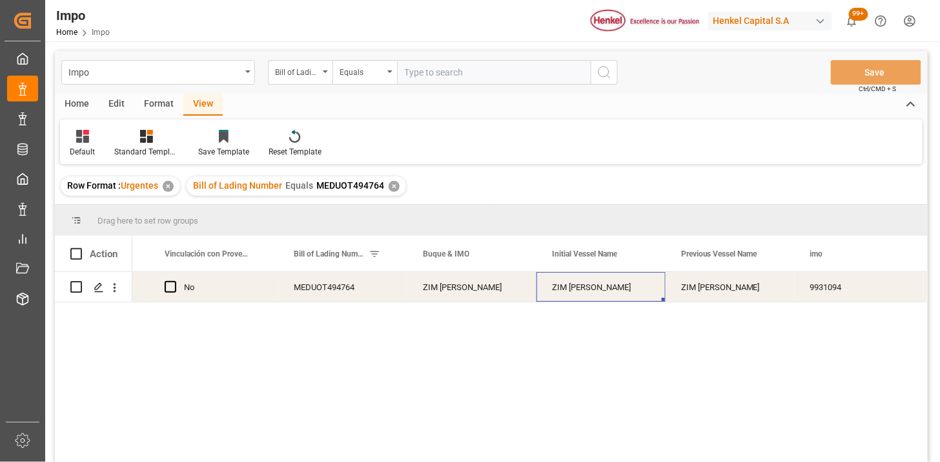
click at [391, 185] on div "✕" at bounding box center [394, 186] width 11 height 11
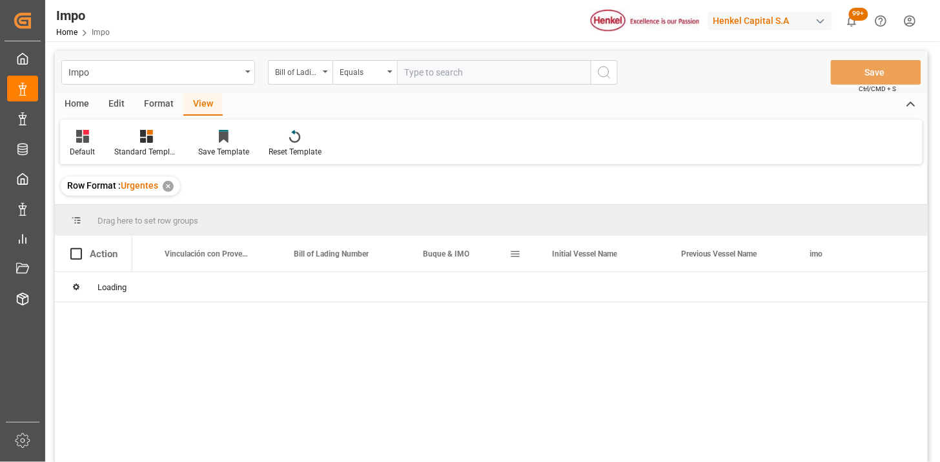
click at [514, 253] on span at bounding box center [515, 254] width 12 height 12
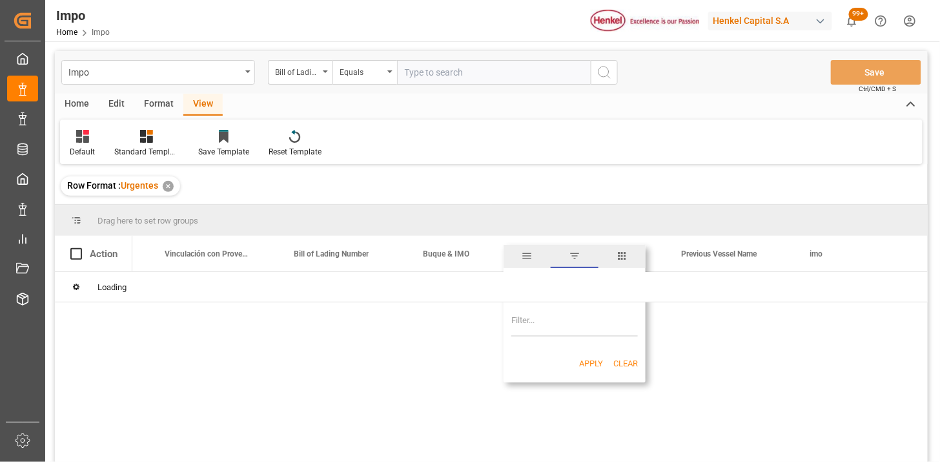
type input "ZIM [PERSON_NAME]"
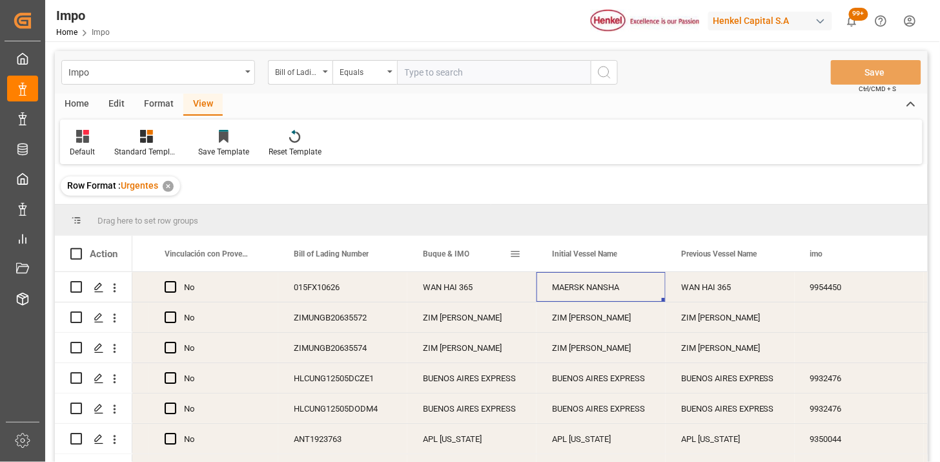
click at [511, 254] on span at bounding box center [515, 254] width 12 height 12
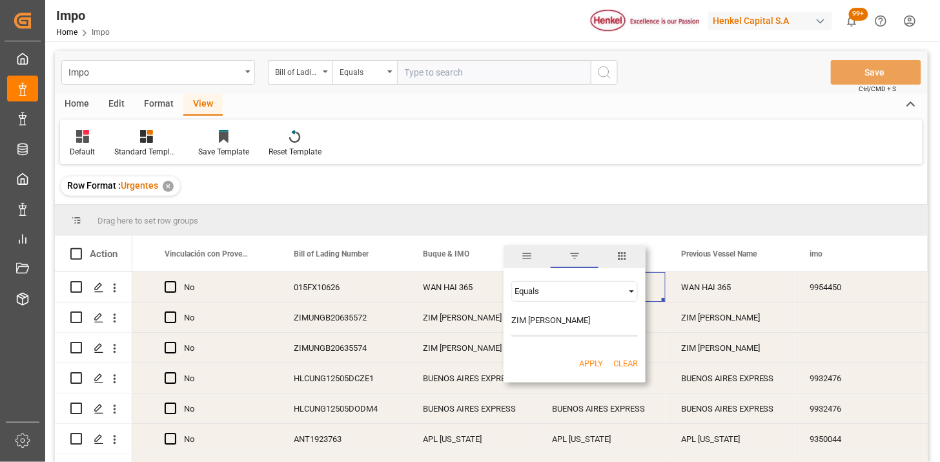
drag, startPoint x: 597, startPoint y: 363, endPoint x: 466, endPoint y: 213, distance: 199.1
click at [597, 364] on button "Apply" at bounding box center [591, 363] width 24 height 13
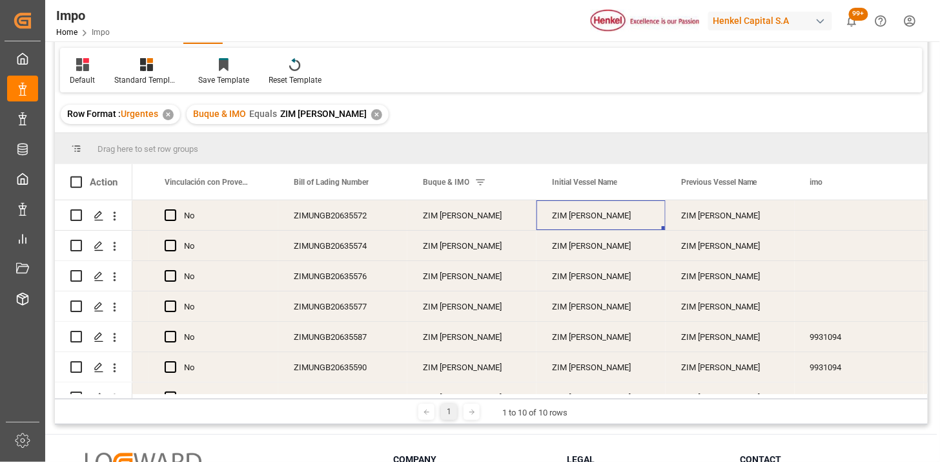
click at [365, 214] on div "ZIMUNGB20635572" at bounding box center [342, 215] width 129 height 30
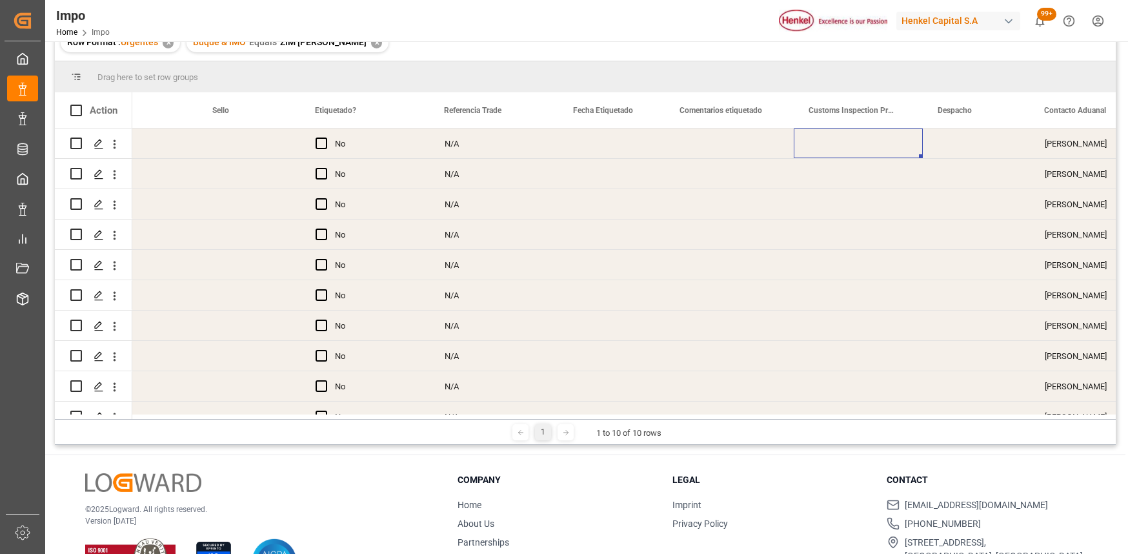
click at [522, 387] on div "N/A" at bounding box center [493, 386] width 129 height 30
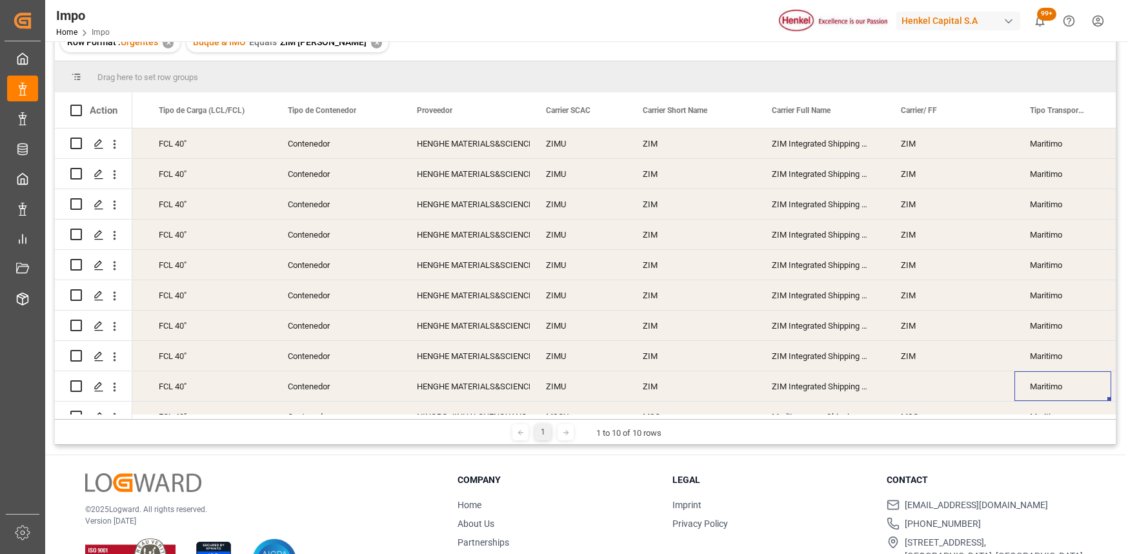
scroll to position [0, 868]
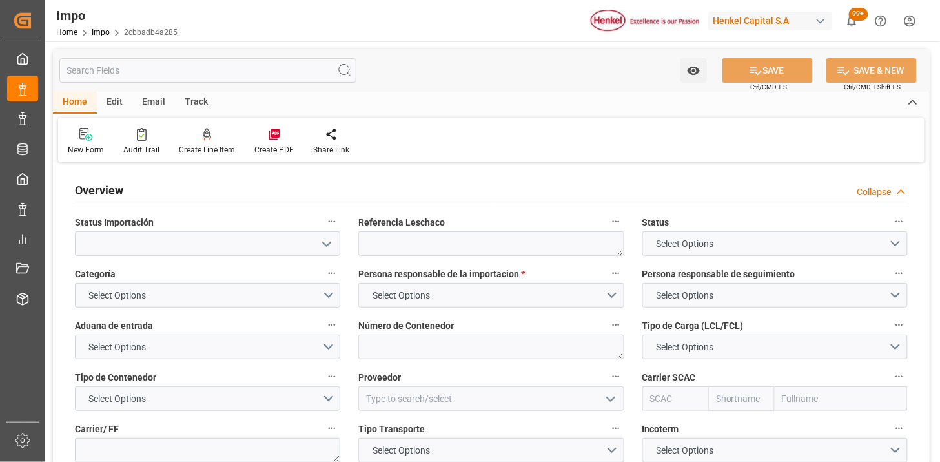
type textarea "N/A"
type input "AA"
type input "[DATE]"
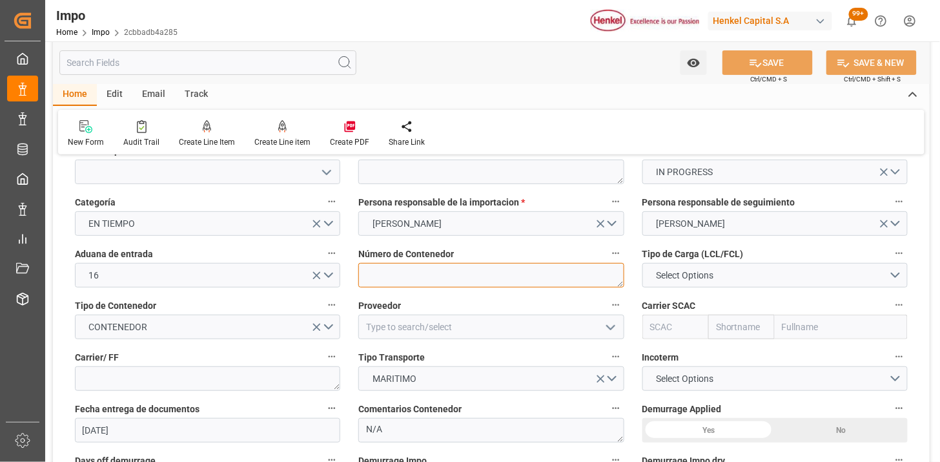
click at [383, 267] on textarea at bounding box center [490, 275] width 265 height 25
paste textarea "JXLU4675640"
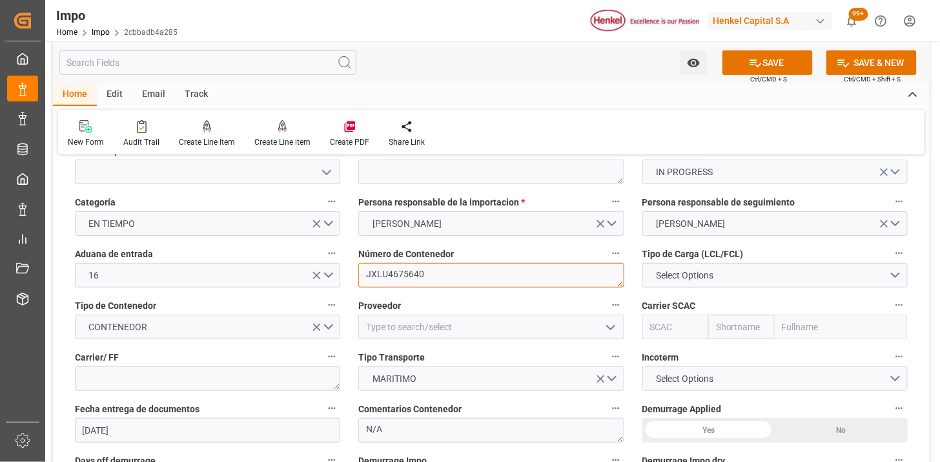
type textarea "JXLU4675640"
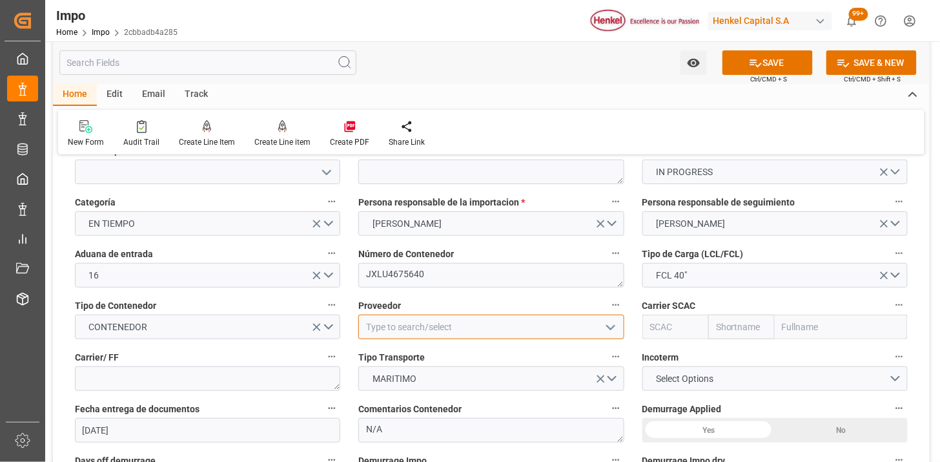
type input "N"
type input "HENGHE MATERIALS&SCIENCE TECHNOLOGY CO.,LTD"
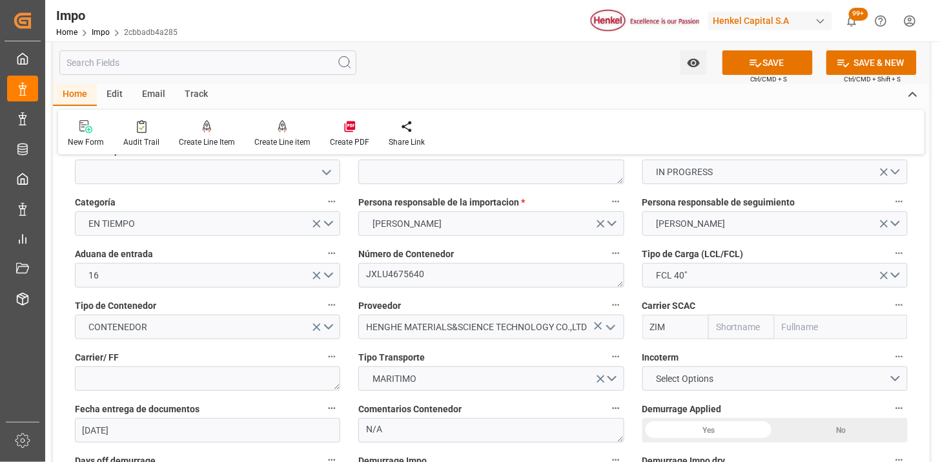
type input "ZIMU"
type input "ZIM"
type input "ZIM Integrated Shipping Services Ltd."
type input "ZIMU"
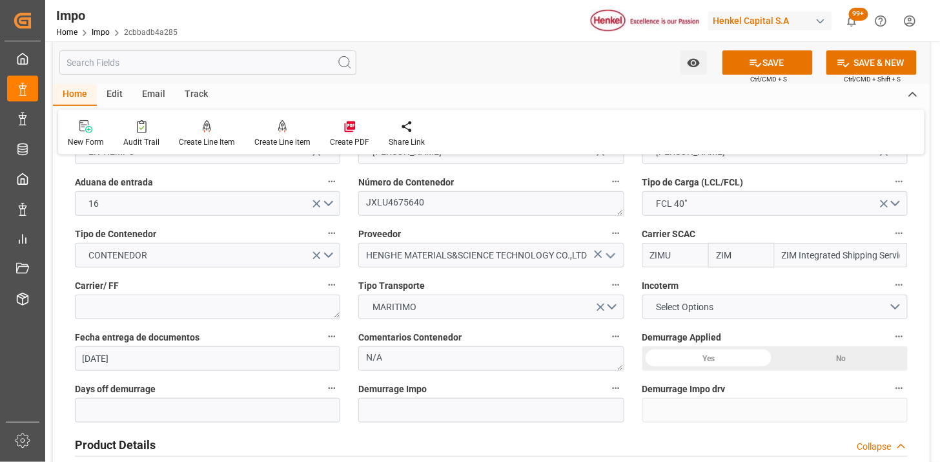
scroll to position [215, 0]
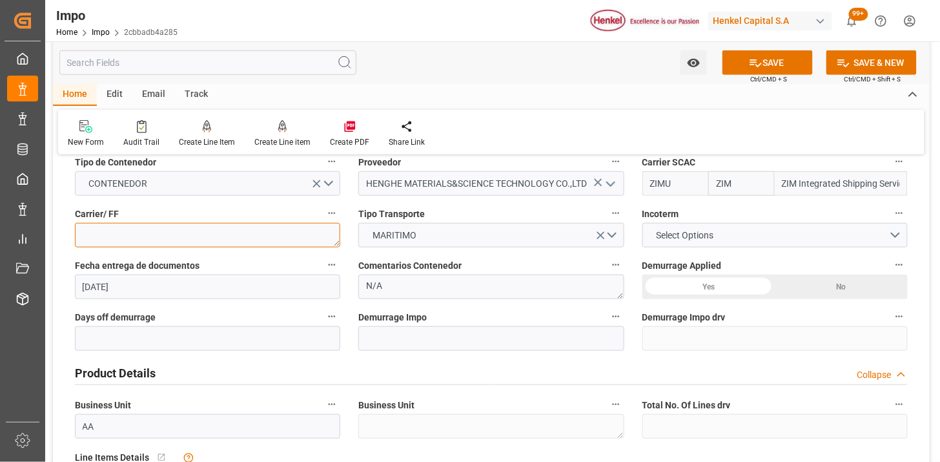
click at [320, 240] on textarea at bounding box center [207, 235] width 265 height 25
type textarea "ZIM"
click at [672, 239] on span "Select Options" at bounding box center [684, 236] width 70 height 14
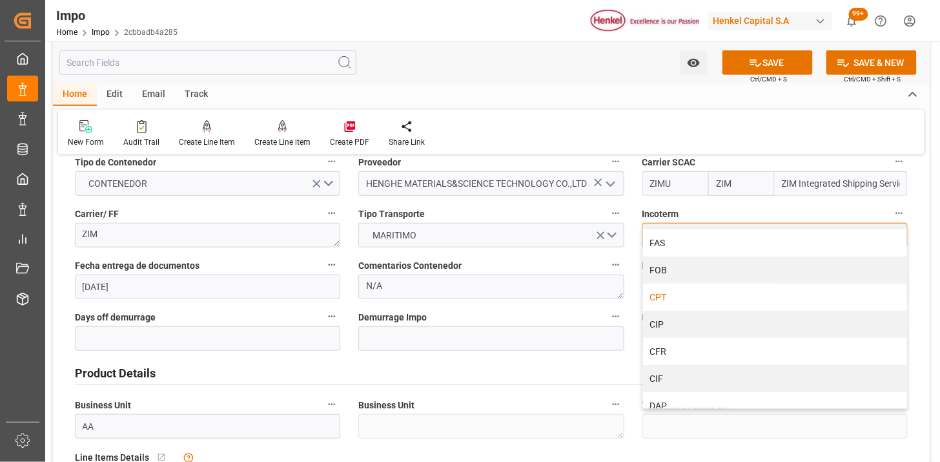
scroll to position [72, 0]
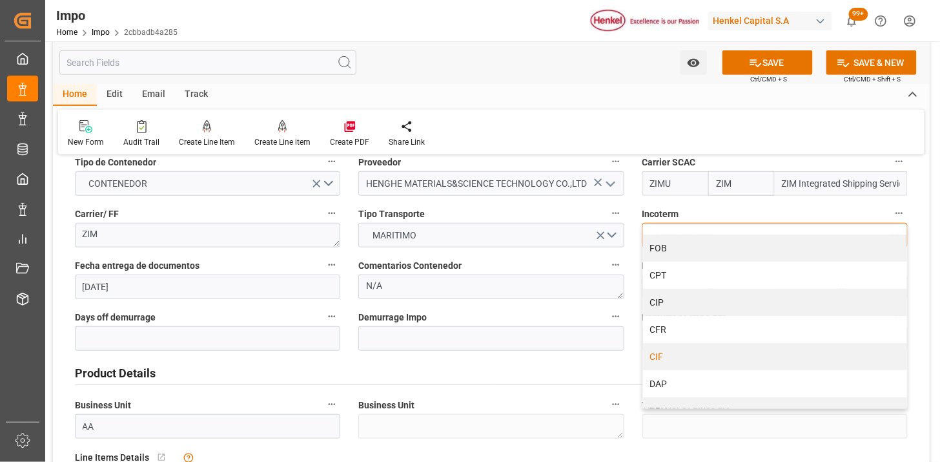
click at [689, 352] on div "CIF" at bounding box center [775, 356] width 264 height 27
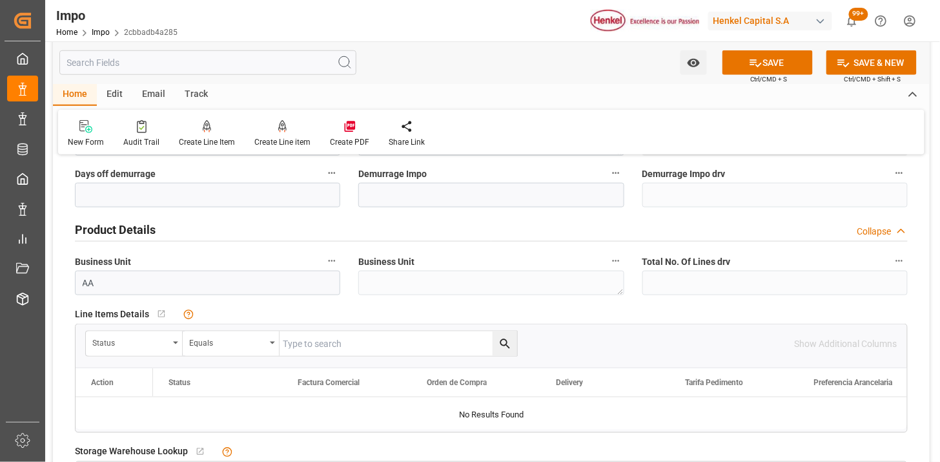
scroll to position [430, 0]
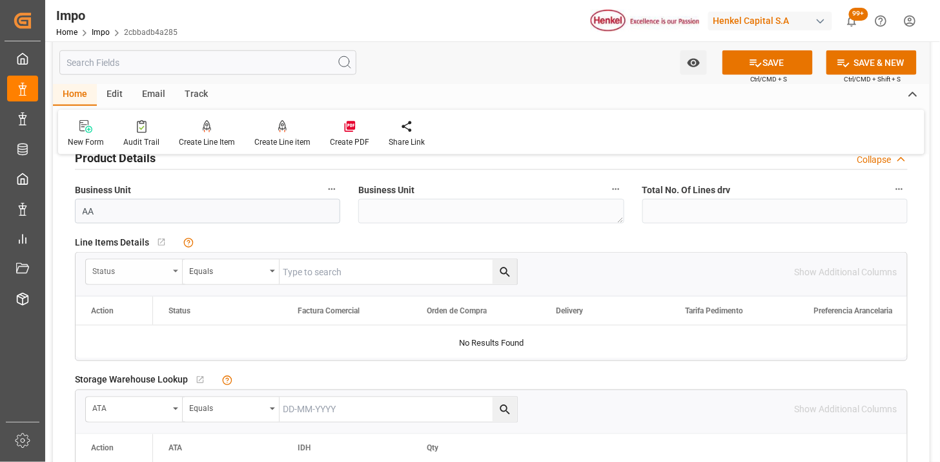
click at [138, 272] on div "Status" at bounding box center [130, 269] width 76 height 15
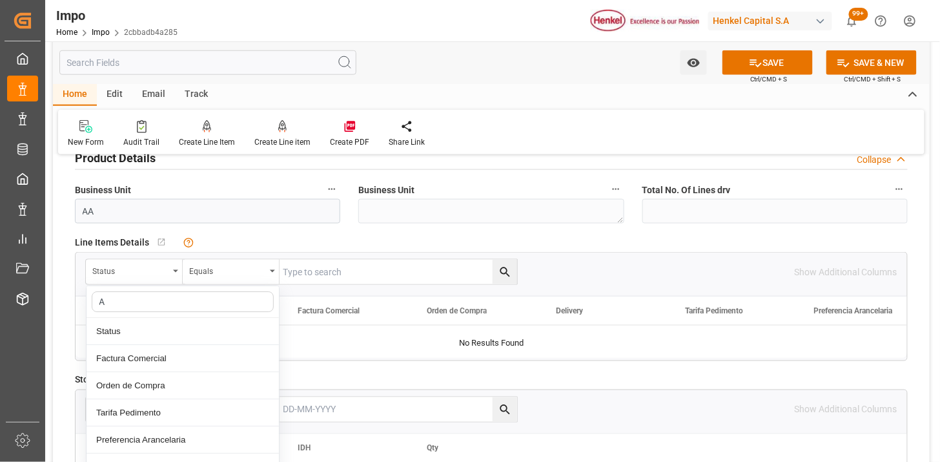
type input "AC"
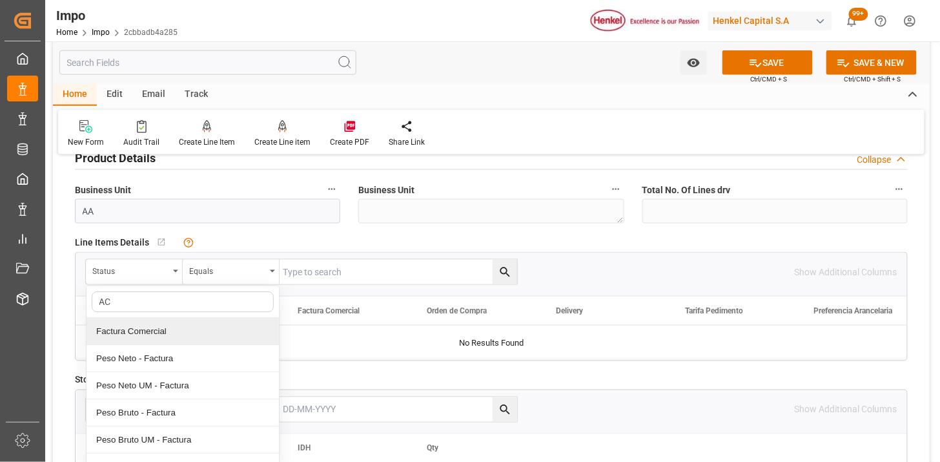
drag, startPoint x: 159, startPoint y: 332, endPoint x: 286, endPoint y: 278, distance: 138.0
click at [163, 331] on div "Factura Comercial" at bounding box center [183, 331] width 192 height 27
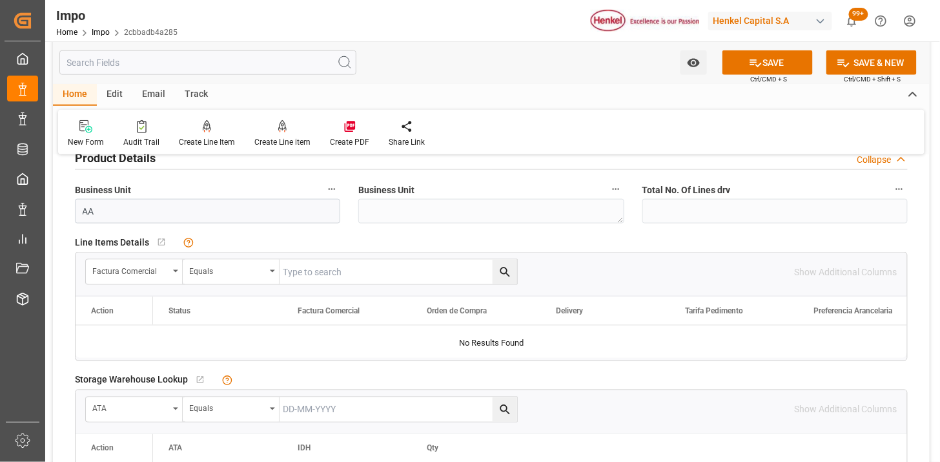
click at [316, 261] on input "text" at bounding box center [399, 272] width 238 height 25
paste input "HHX251767"
type input "HHX251767"
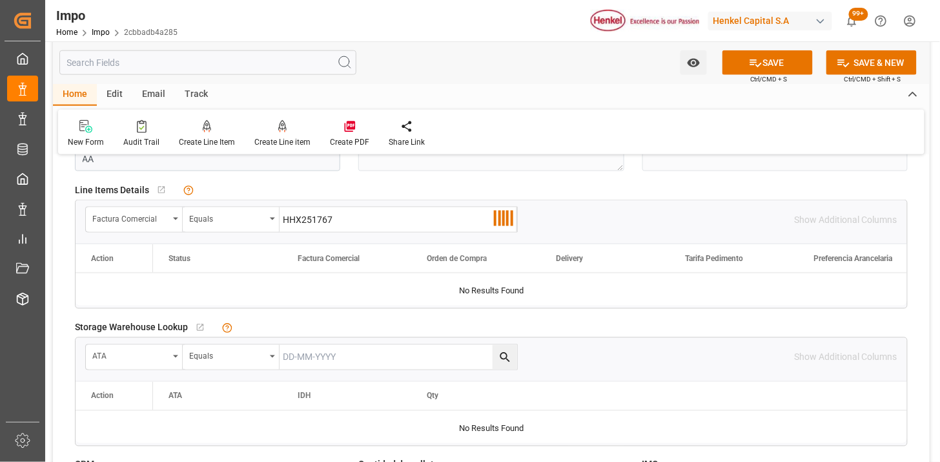
scroll to position [502, 0]
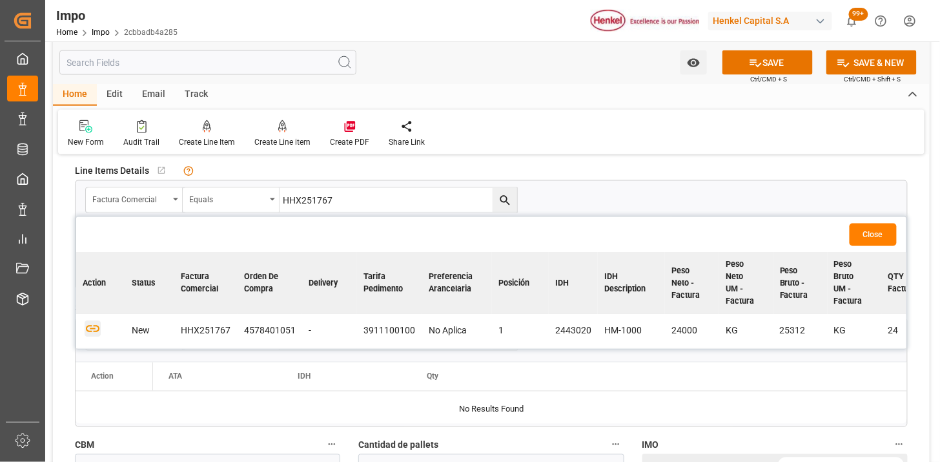
click at [88, 325] on icon "button" at bounding box center [93, 329] width 16 height 16
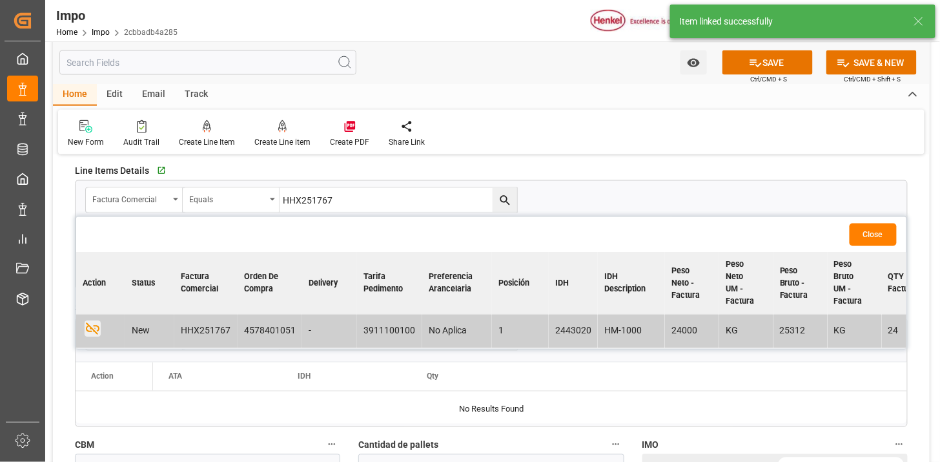
click at [867, 233] on button "Close" at bounding box center [873, 234] width 47 height 23
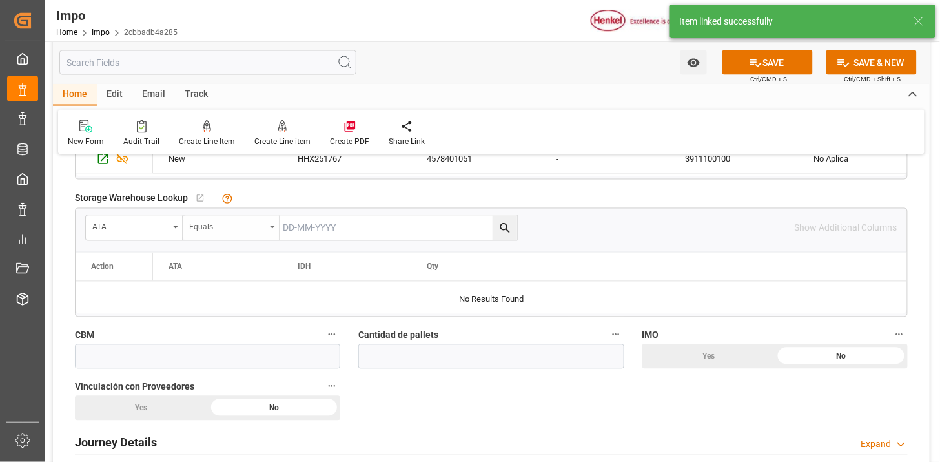
scroll to position [646, 0]
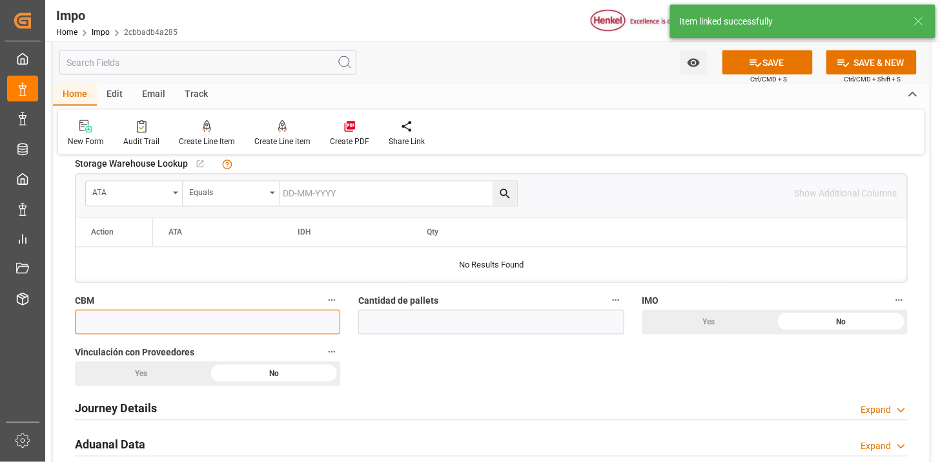
click at [243, 326] on input "text" at bounding box center [207, 322] width 265 height 25
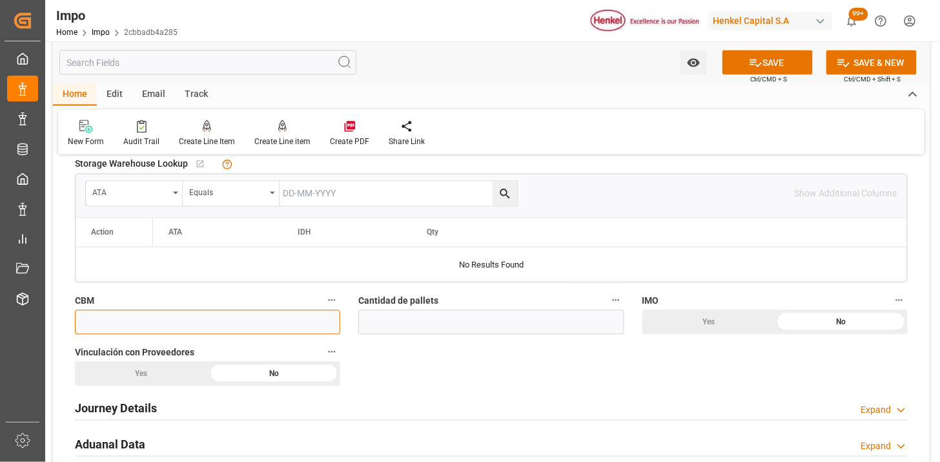
click at [161, 310] on input "text" at bounding box center [207, 322] width 265 height 25
type input "48"
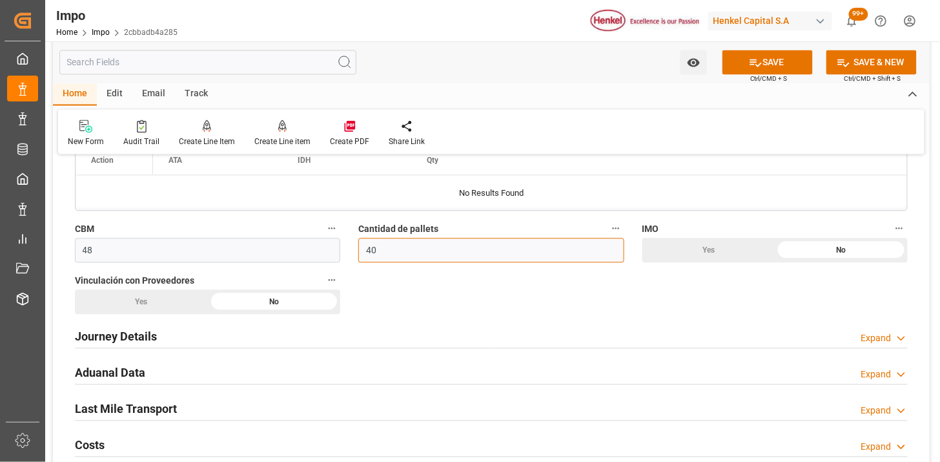
type input "40"
click at [181, 323] on div "Journey Details Expand" at bounding box center [491, 337] width 851 height 36
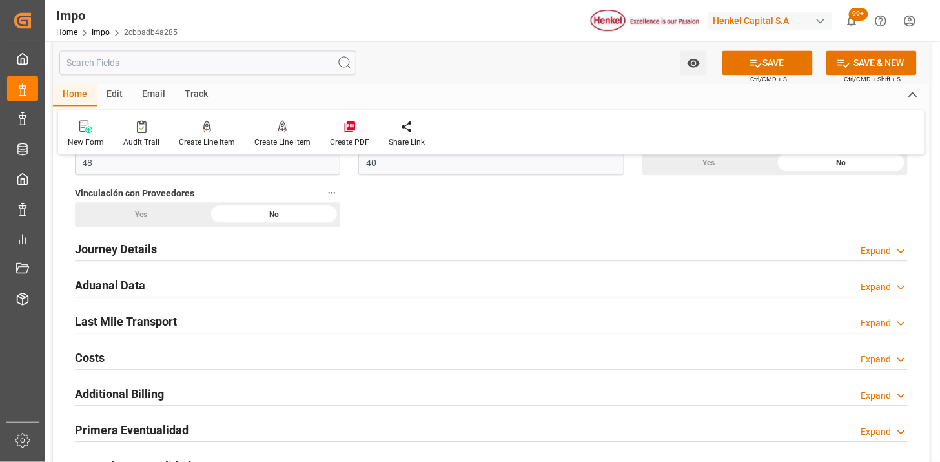
scroll to position [861, 0]
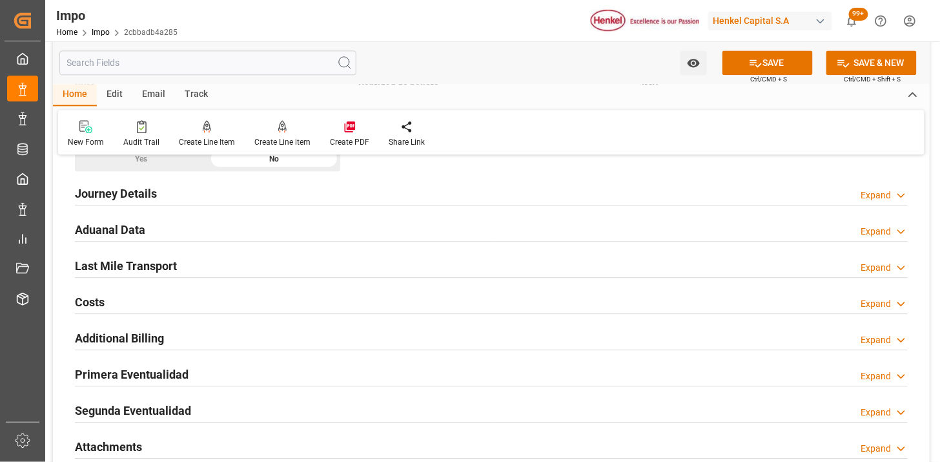
click at [185, 194] on div "Journey Details Expand" at bounding box center [491, 192] width 833 height 25
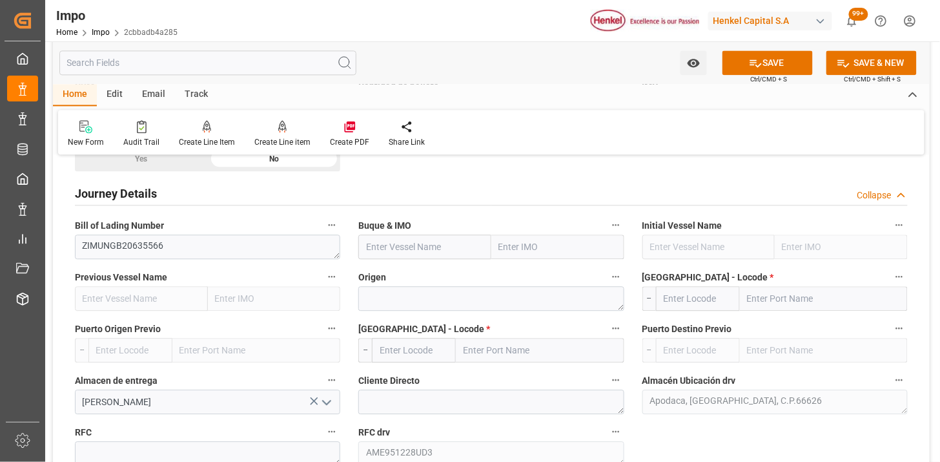
click at [416, 249] on input "text" at bounding box center [424, 246] width 133 height 25
paste input "ZIM [PERSON_NAME]"
type input "ZIM [PERSON_NAME]"
type input "9931094"
type input "ZIM [PERSON_NAME]"
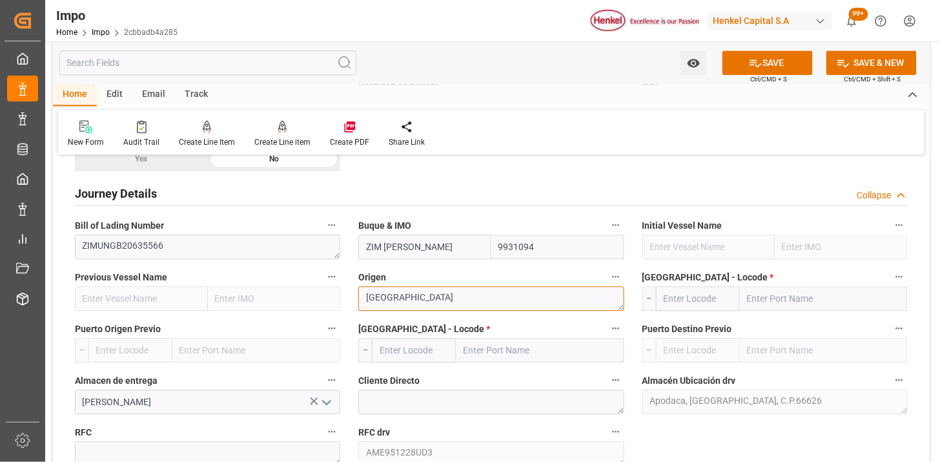
type textarea "[GEOGRAPHIC_DATA]"
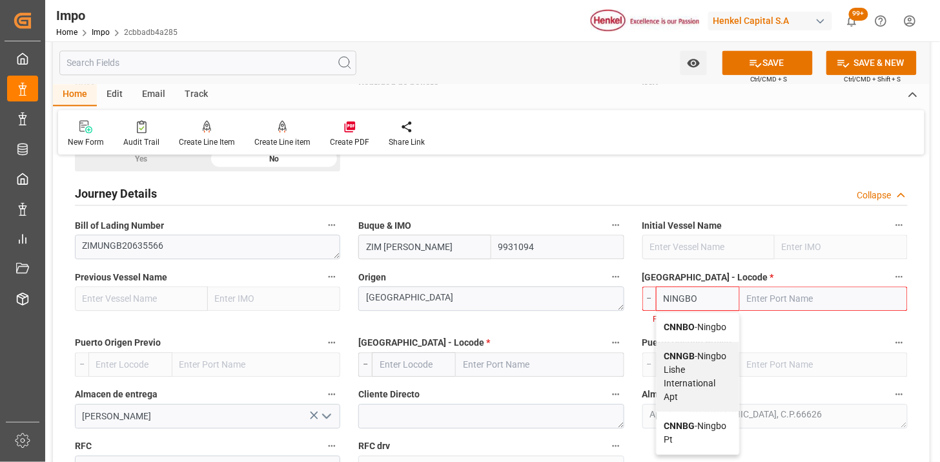
type input "CNNBO"
type input "Ningbo"
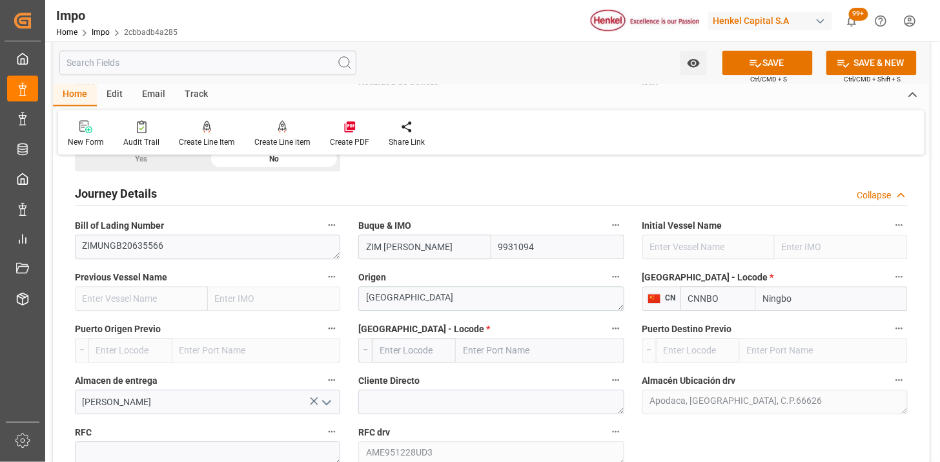
type input "CNNBO"
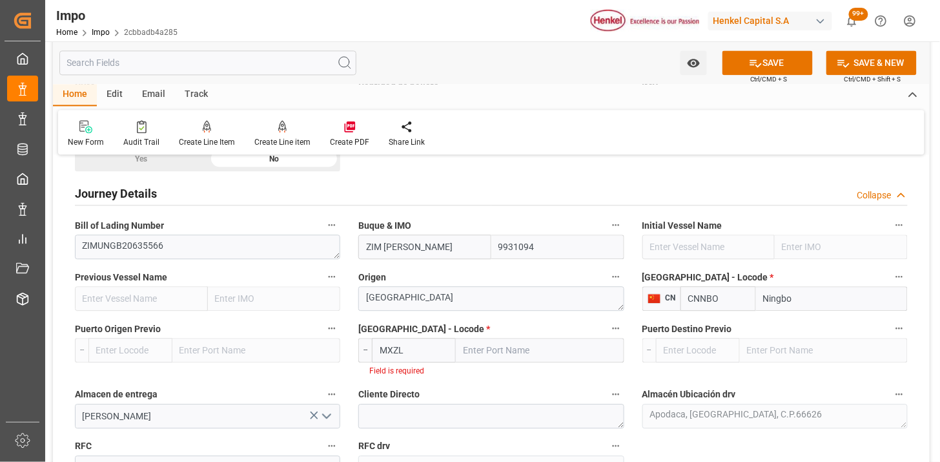
type input "MXZLO"
type input "Manzanillo"
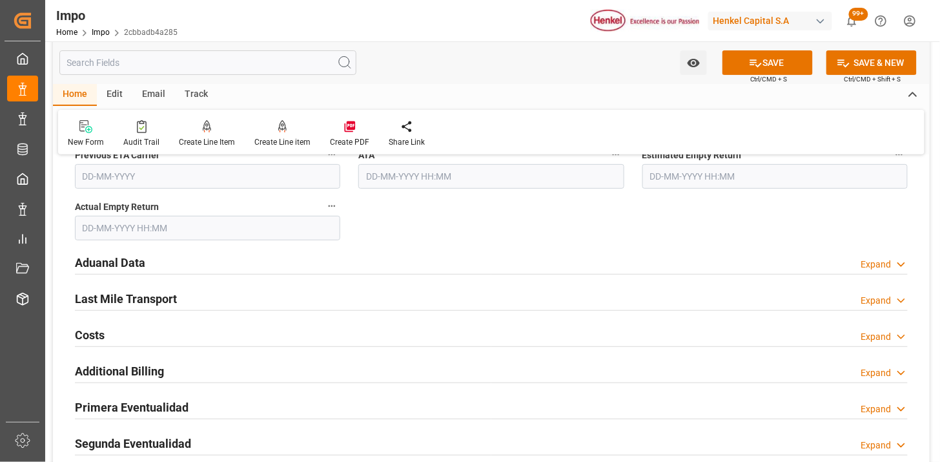
scroll to position [1506, 0]
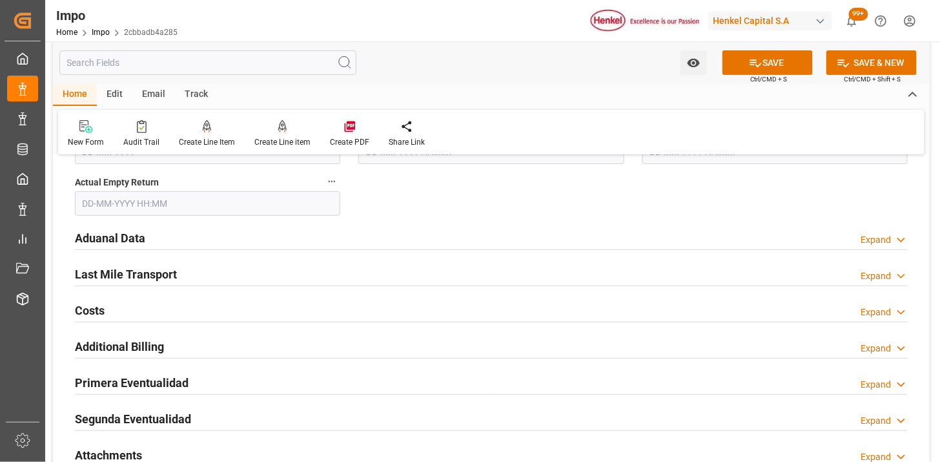
type input "MXZLO"
click at [271, 241] on div "Aduanal Data Expand" at bounding box center [491, 237] width 833 height 25
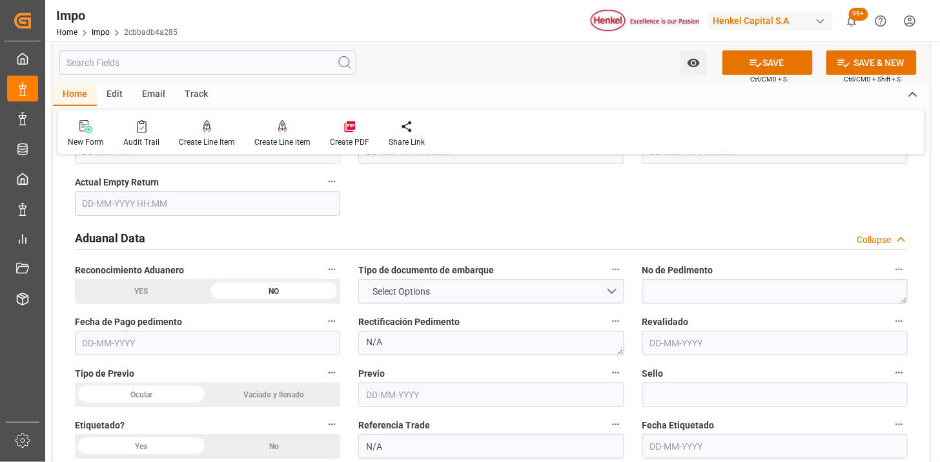
scroll to position [1578, 0]
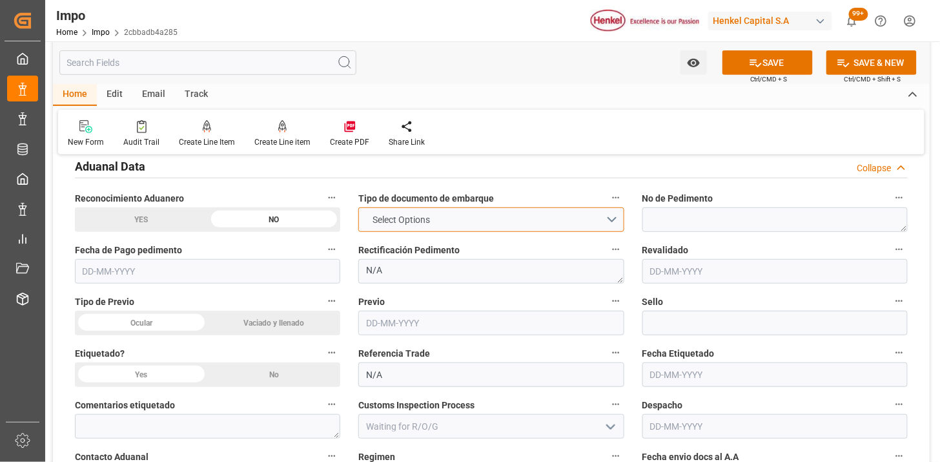
click at [374, 215] on span "Select Options" at bounding box center [401, 220] width 70 height 14
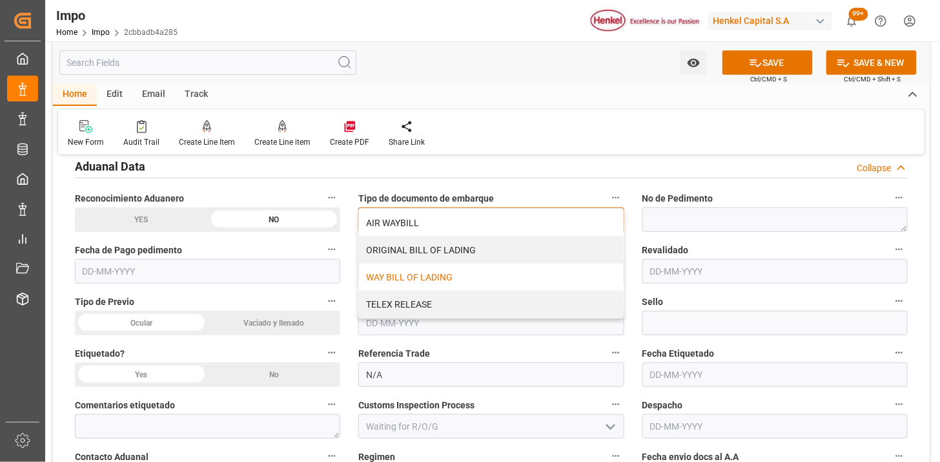
click at [390, 276] on div "WAY BILL OF LADING" at bounding box center [491, 276] width 264 height 27
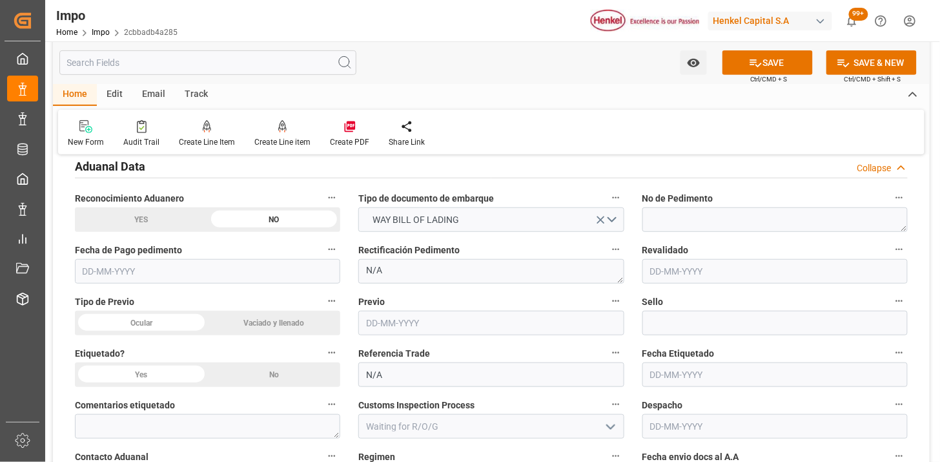
drag, startPoint x: 176, startPoint y: 327, endPoint x: 209, endPoint y: 339, distance: 34.9
click at [175, 327] on div "Ocular" at bounding box center [141, 323] width 133 height 25
click at [291, 378] on div "No" at bounding box center [274, 374] width 133 height 25
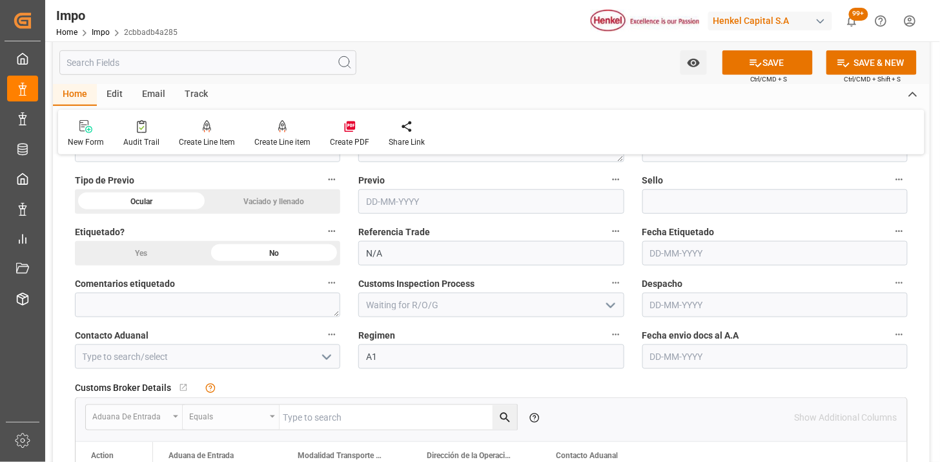
scroll to position [1721, 0]
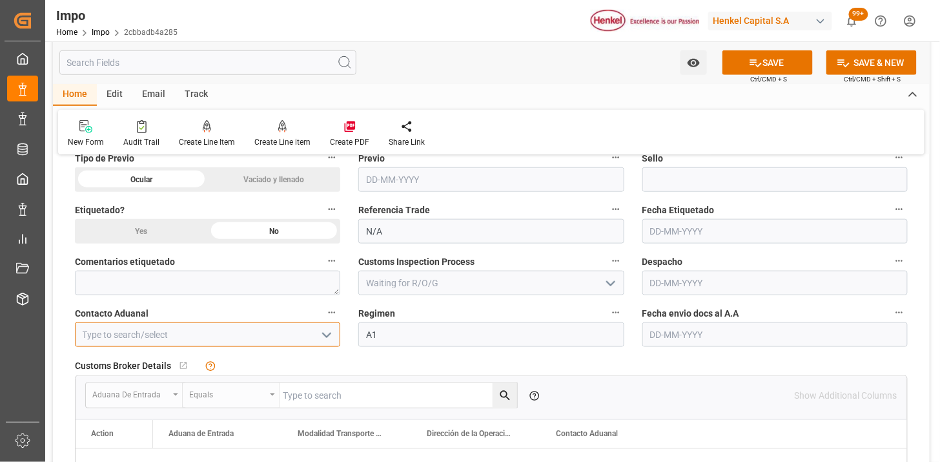
click at [152, 336] on input at bounding box center [207, 334] width 265 height 25
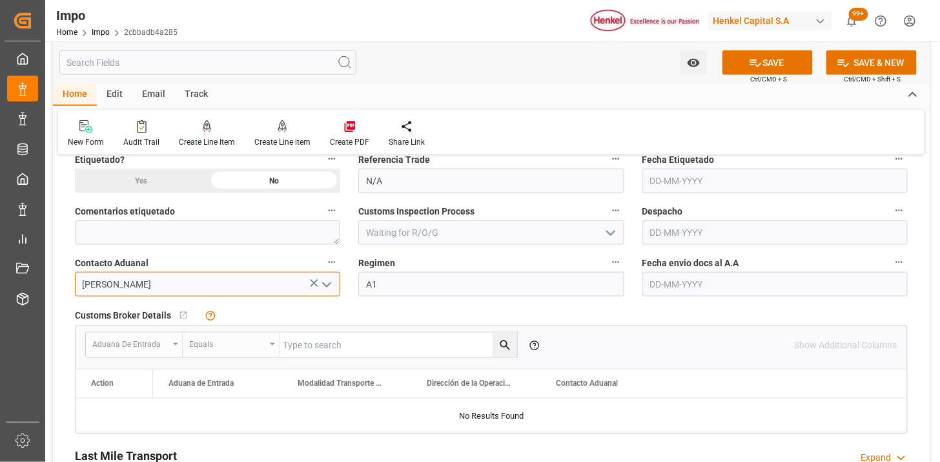
scroll to position [1793, 0]
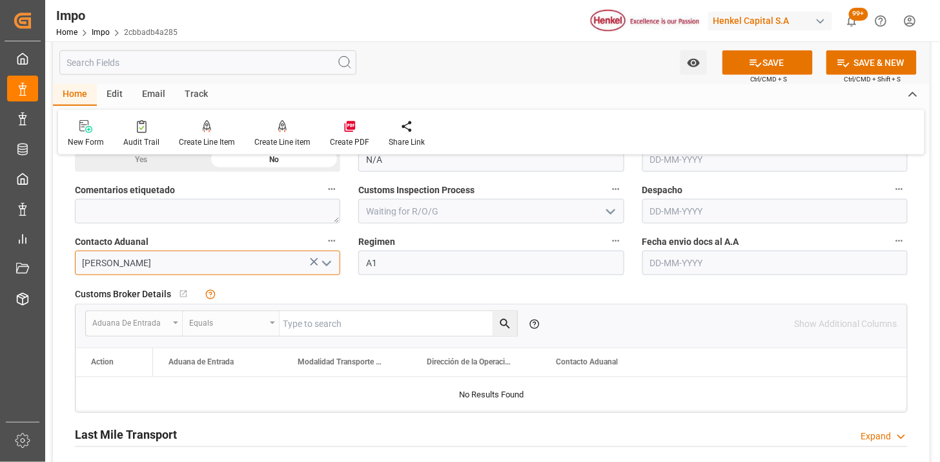
type input "[PERSON_NAME]"
click at [681, 257] on input "text" at bounding box center [774, 262] width 265 height 25
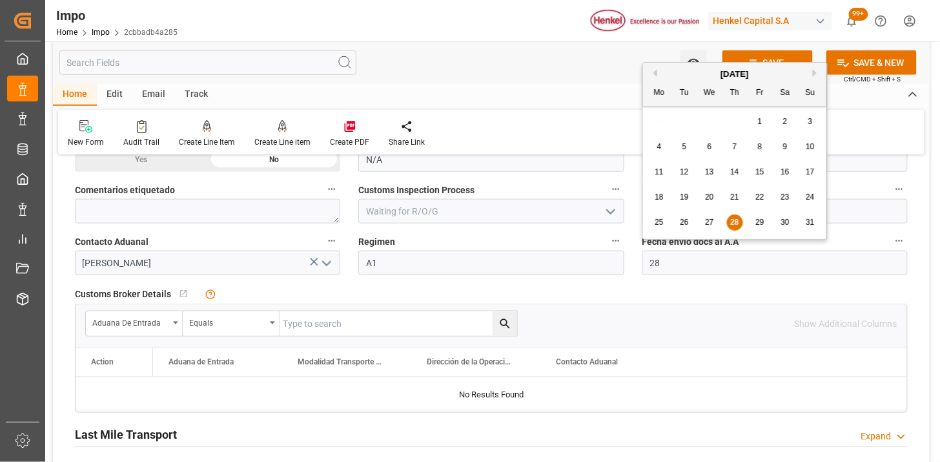
type input "[DATE]"
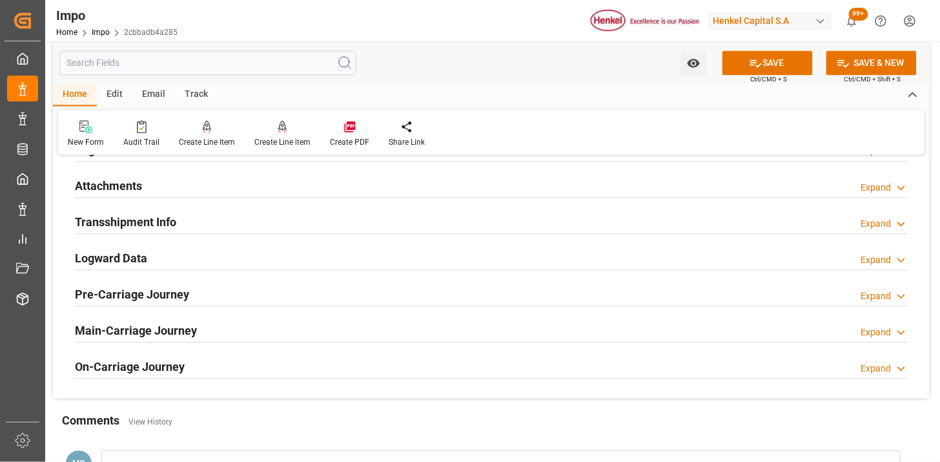
scroll to position [2223, 0]
click at [215, 179] on div "Attachments Expand" at bounding box center [491, 184] width 833 height 25
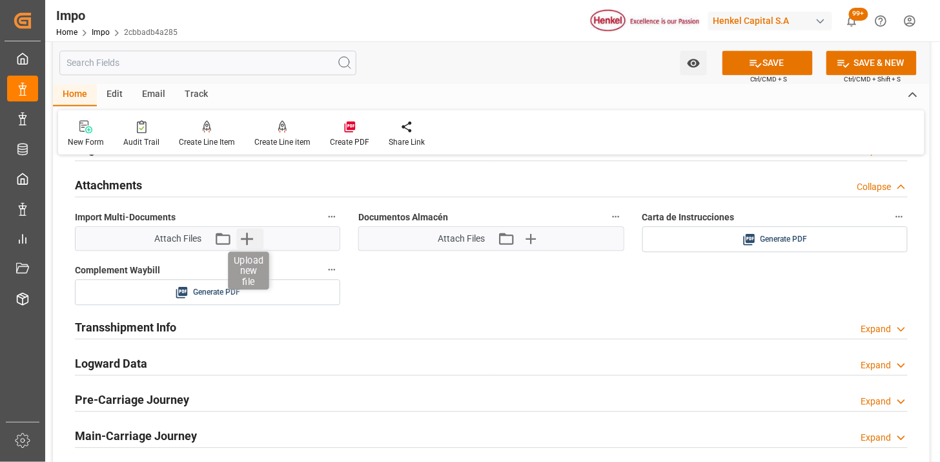
click at [250, 246] on icon "button" at bounding box center [246, 238] width 21 height 21
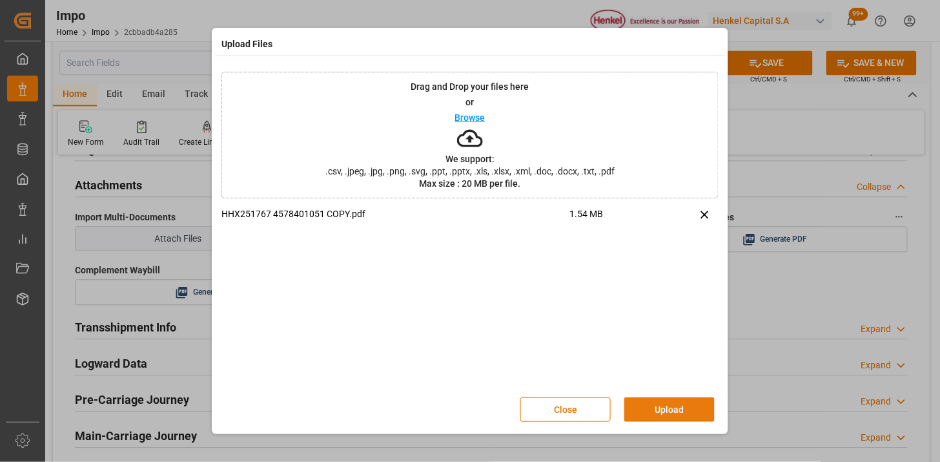
click at [675, 407] on button "Upload" at bounding box center [669, 409] width 90 height 25
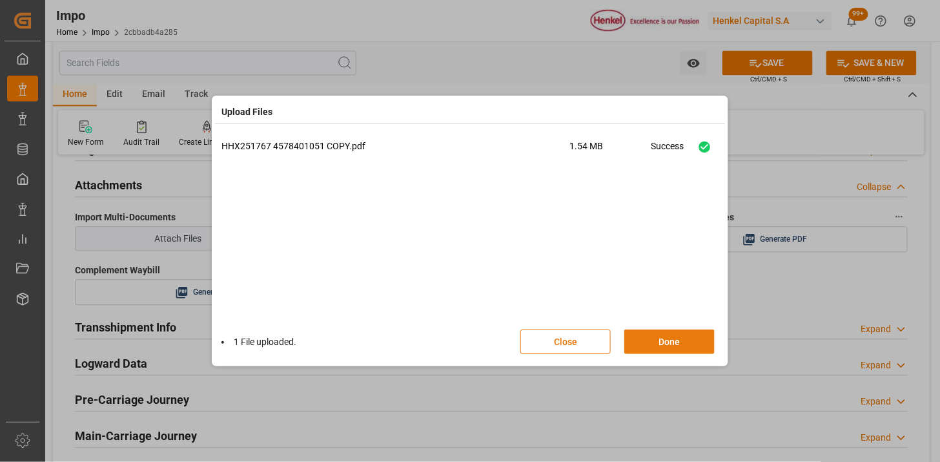
click at [662, 351] on button "Done" at bounding box center [669, 341] width 90 height 25
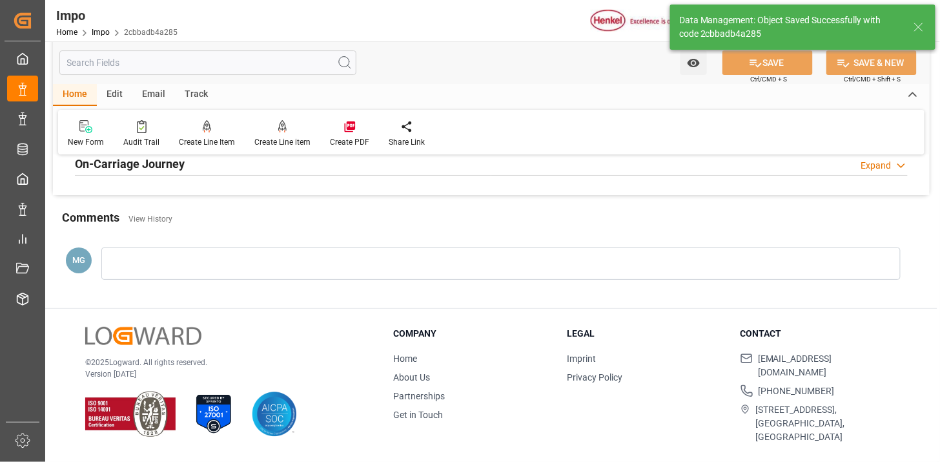
type textarea "AA"
type input "1"
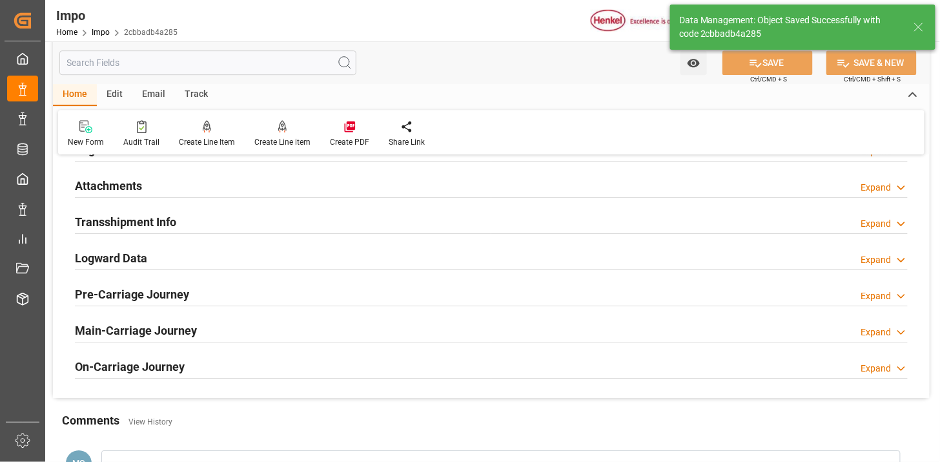
click at [304, 181] on div "Attachments Expand" at bounding box center [491, 184] width 833 height 25
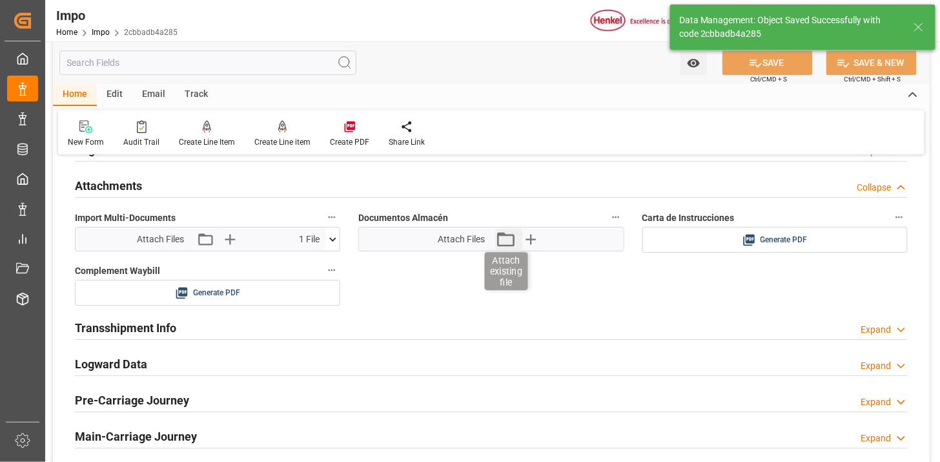
click at [500, 247] on icon "button" at bounding box center [505, 239] width 21 height 21
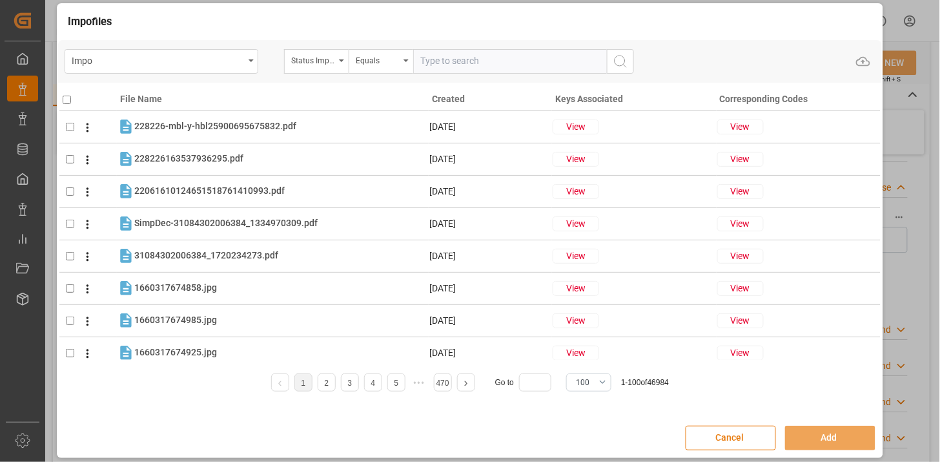
click at [734, 450] on div "Cancel Add" at bounding box center [470, 437] width 824 height 37
click at [737, 439] on button "Cancel" at bounding box center [731, 437] width 90 height 25
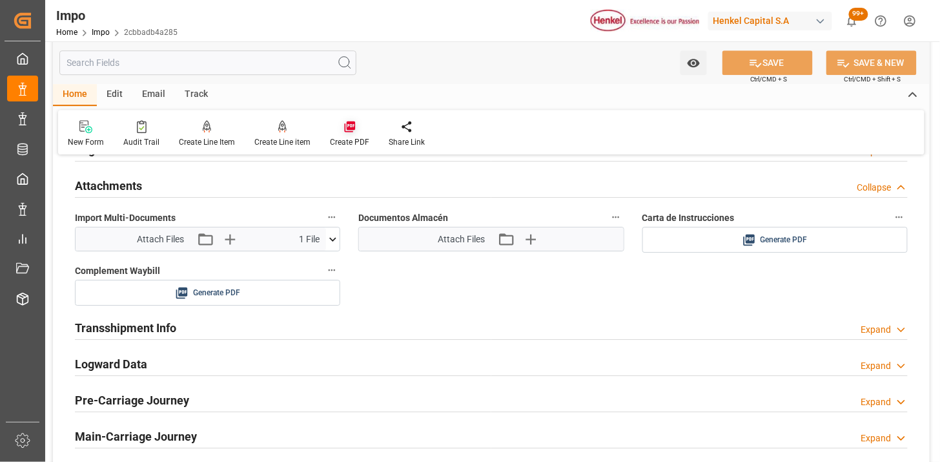
click at [353, 127] on div at bounding box center [349, 126] width 39 height 14
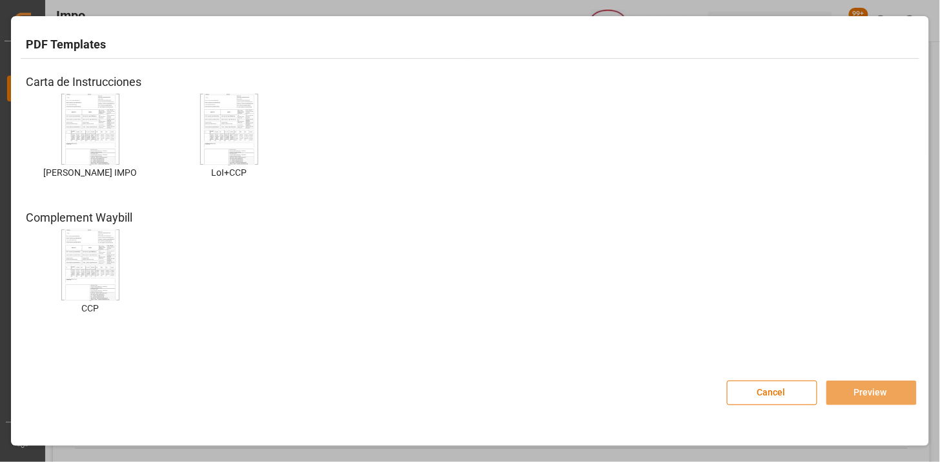
click at [101, 131] on img at bounding box center [91, 129] width 52 height 73
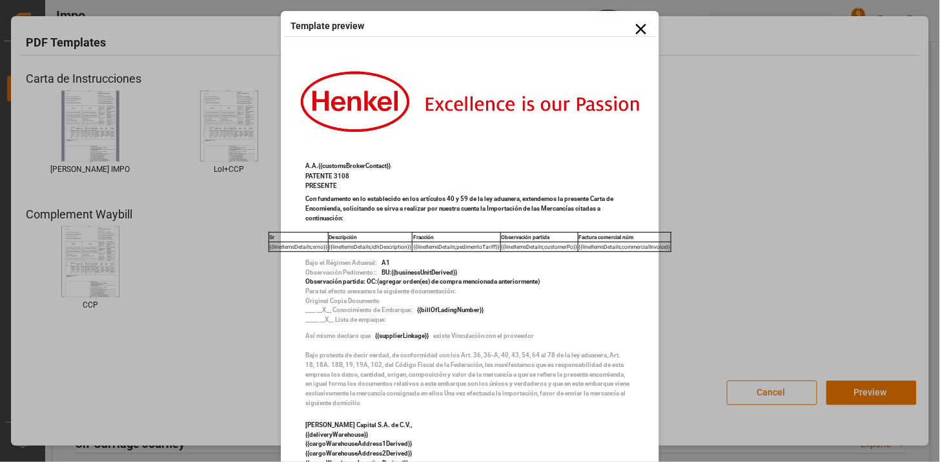
click at [635, 34] on icon at bounding box center [641, 29] width 18 height 18
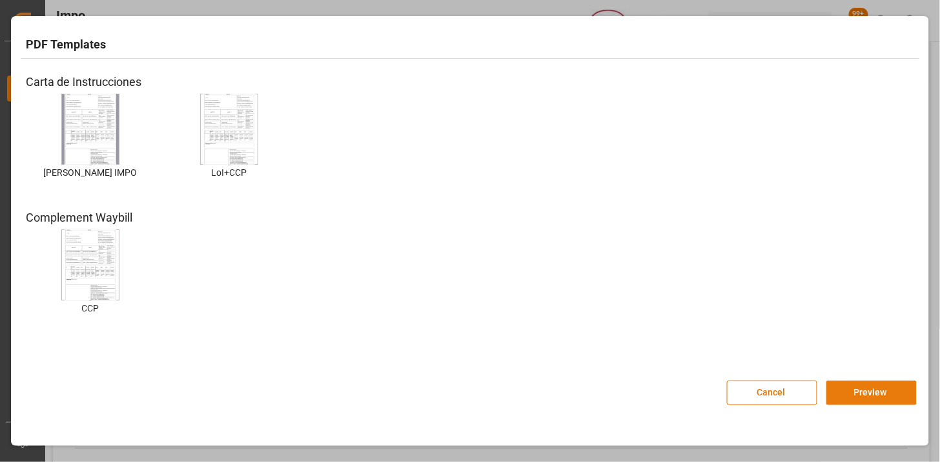
click at [884, 399] on button "Preview" at bounding box center [871, 392] width 90 height 25
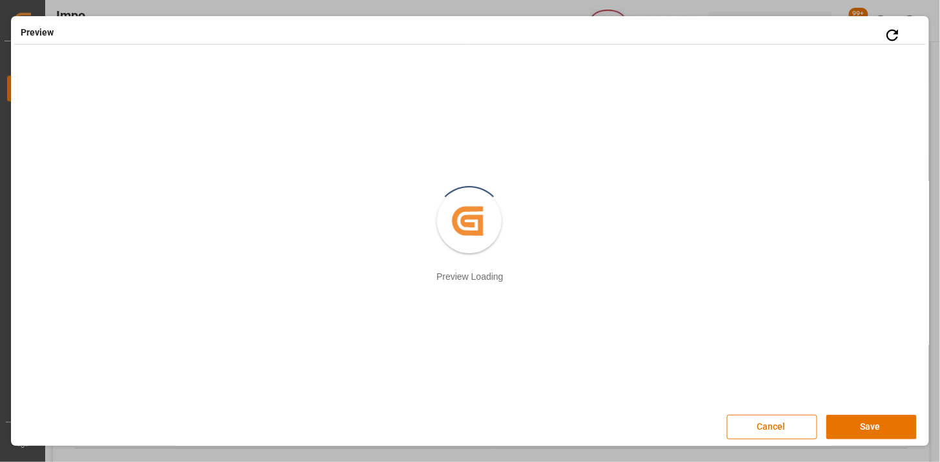
scroll to position [2, 0]
drag, startPoint x: 879, startPoint y: 422, endPoint x: 834, endPoint y: 398, distance: 50.9
click at [878, 422] on button "Save" at bounding box center [871, 425] width 90 height 25
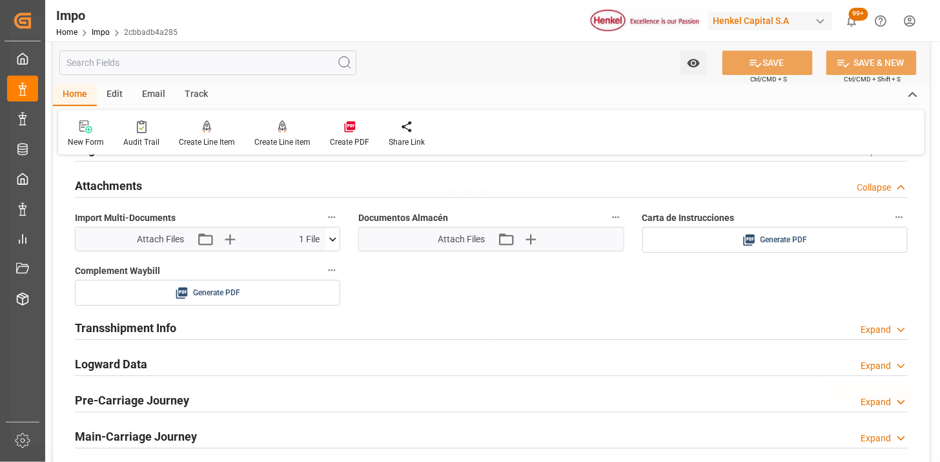
scroll to position [0, 0]
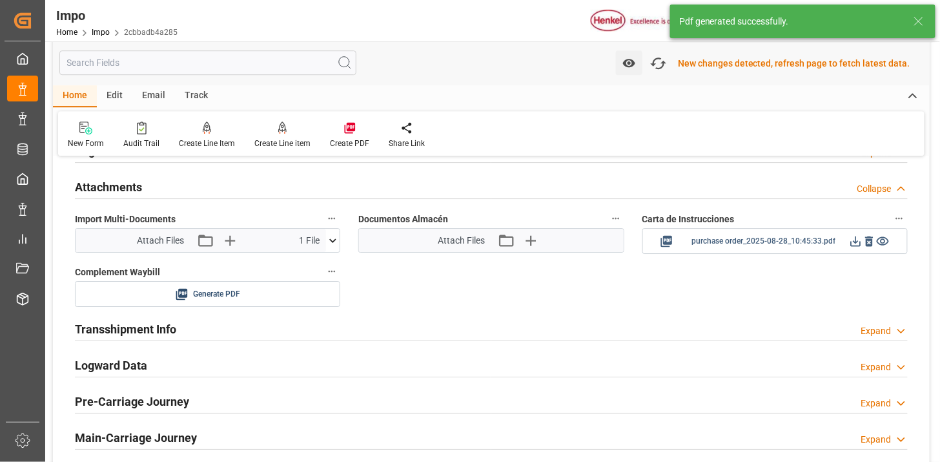
click at [853, 241] on icon at bounding box center [856, 241] width 10 height 10
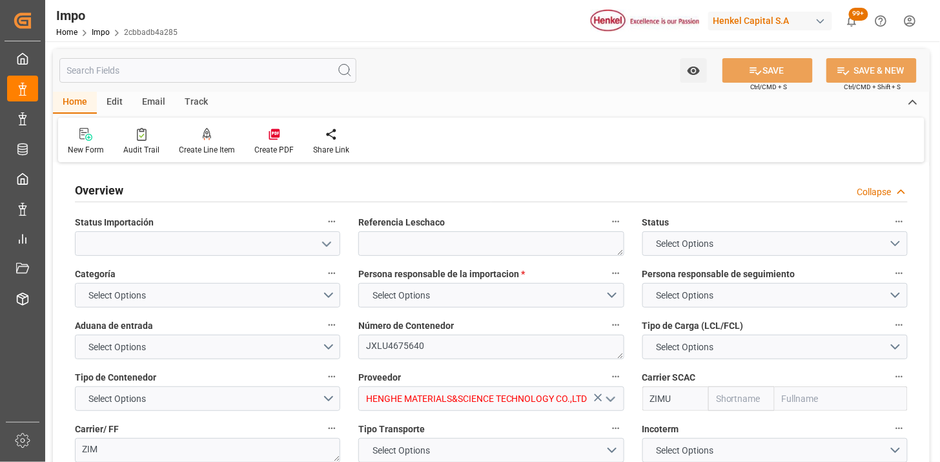
type input "ZIM"
type input "ZIM Integrated Shipping Services Ltd."
type input "1"
type input "48"
type input "40"
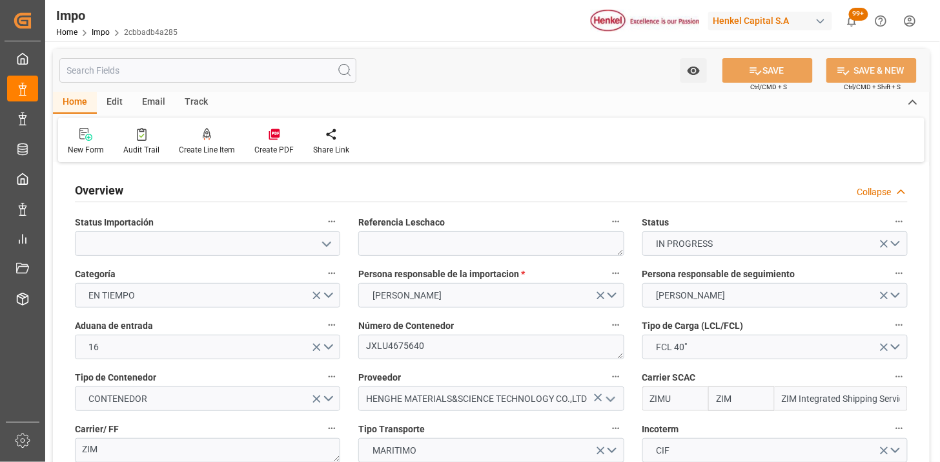
type input "[DATE]"
click at [438, 246] on textarea at bounding box center [490, 243] width 265 height 25
paste textarea "250906900503"
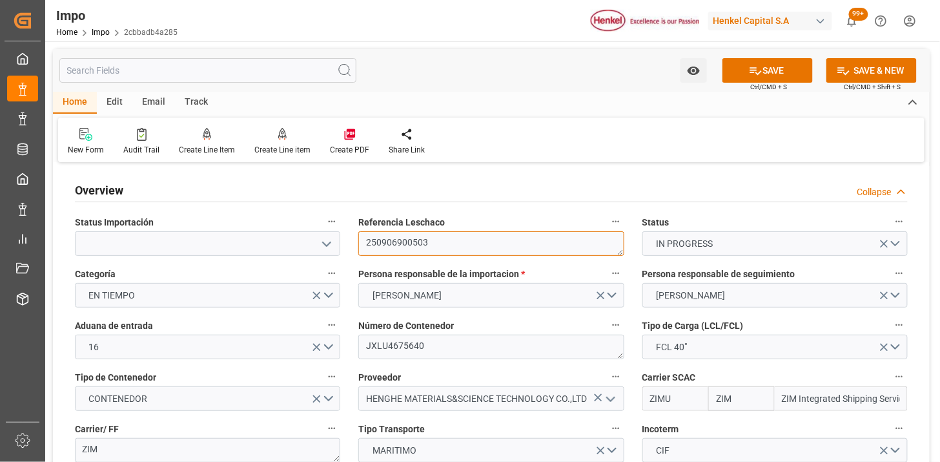
type textarea "250906900503"
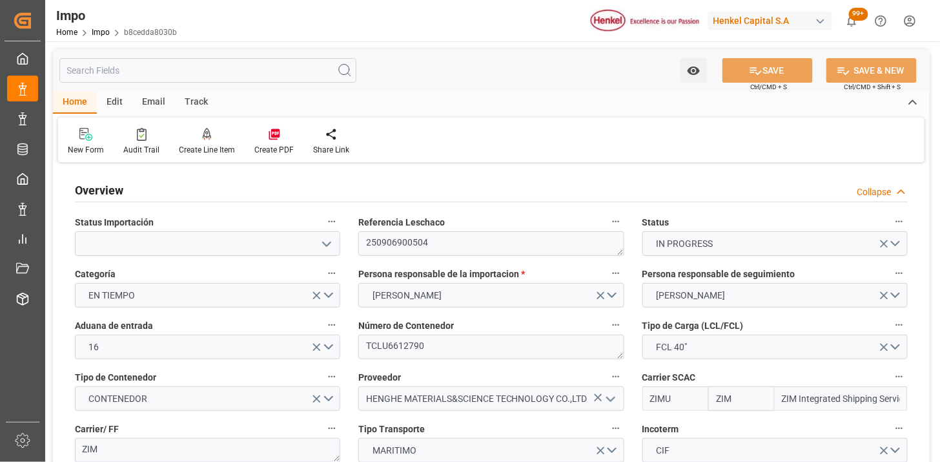
type input "ZIM"
type input "ZIM Integrated Shipping Services Ltd."
type input "48"
type input "40"
type input "[DATE]"
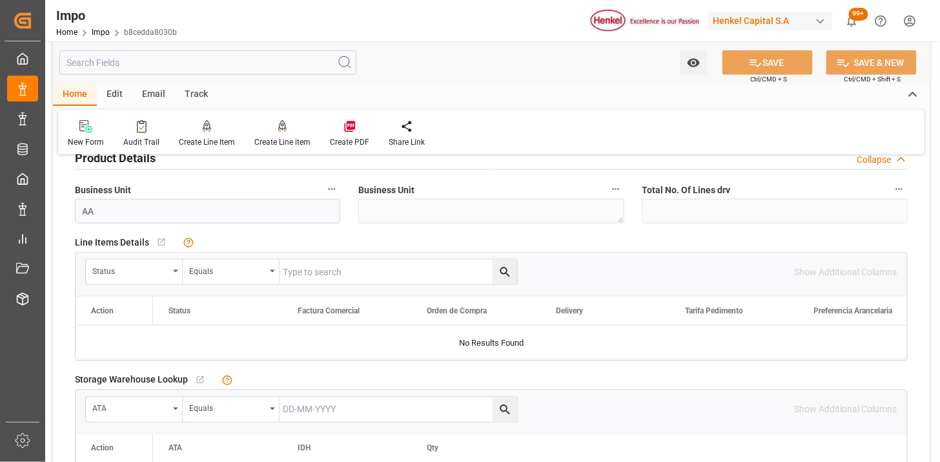
scroll to position [502, 0]
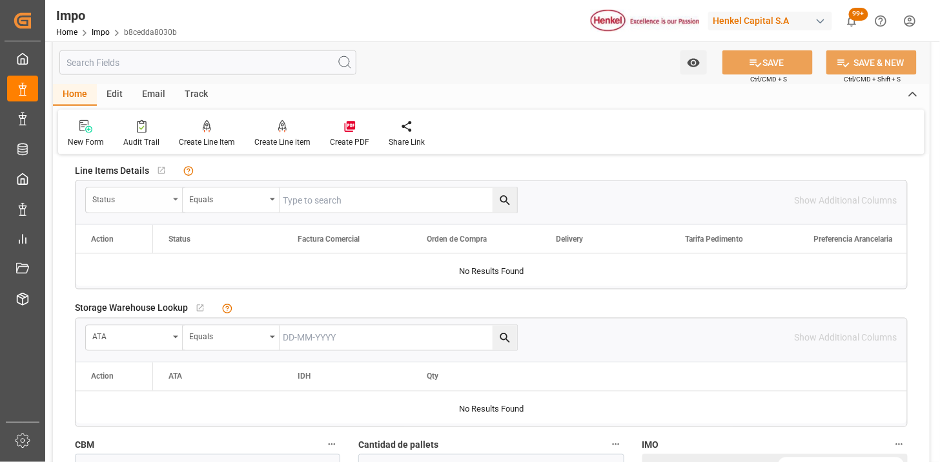
click at [124, 203] on div "Status" at bounding box center [130, 197] width 76 height 15
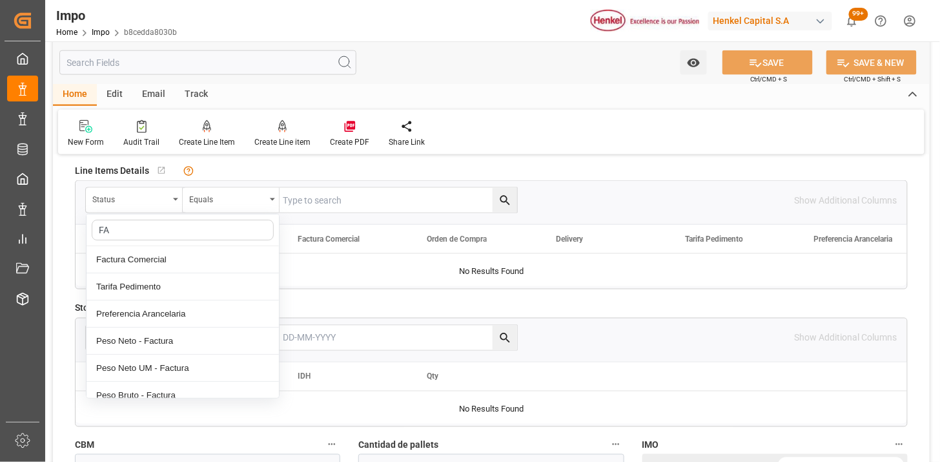
type input "FAC"
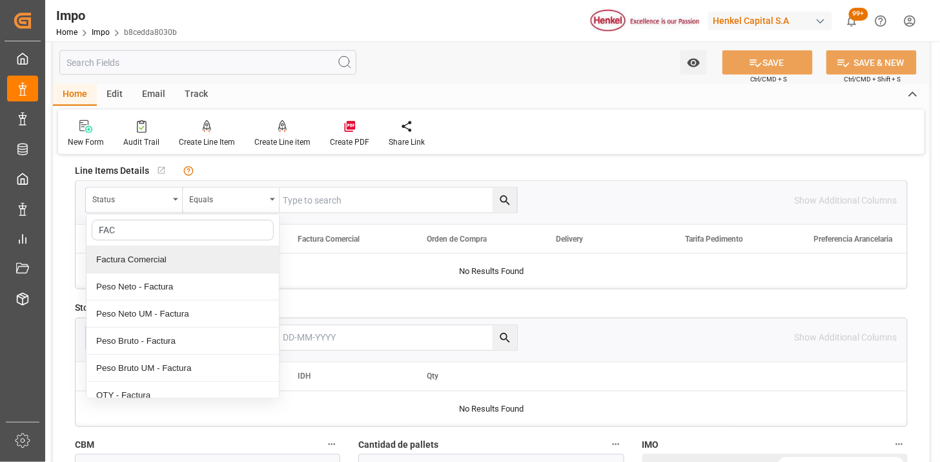
drag, startPoint x: 149, startPoint y: 253, endPoint x: 195, endPoint y: 245, distance: 46.5
click at [152, 252] on div "Factura Comercial" at bounding box center [183, 259] width 192 height 27
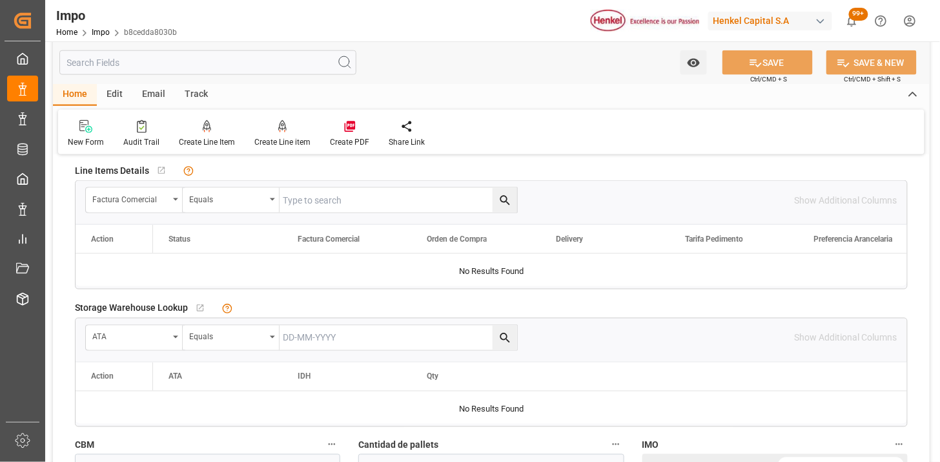
click at [297, 201] on input "text" at bounding box center [399, 200] width 238 height 25
paste input "HHX251768"
type input "HHX251768"
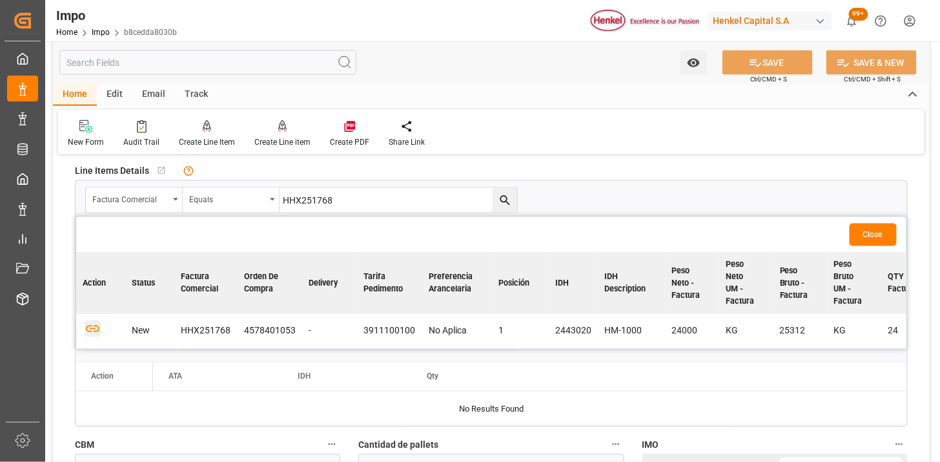
click at [92, 334] on td at bounding box center [100, 331] width 49 height 34
click at [92, 332] on icon "button" at bounding box center [93, 329] width 16 height 16
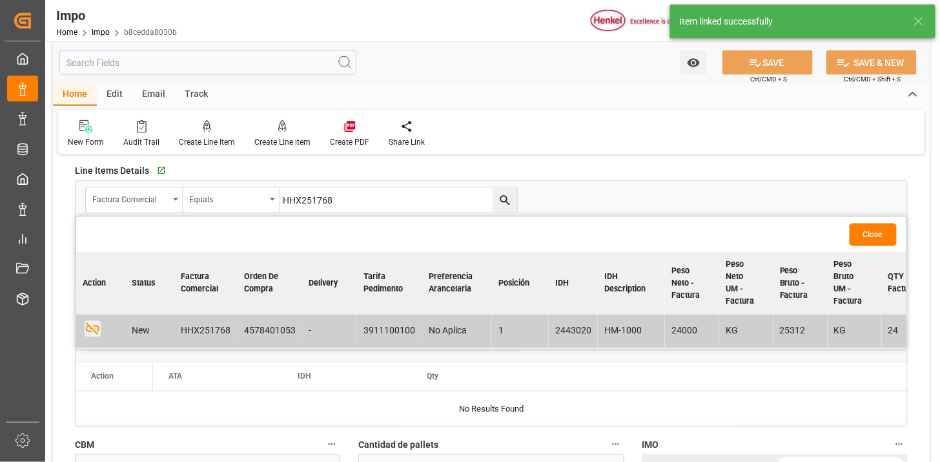
click at [866, 233] on button "Close" at bounding box center [873, 234] width 47 height 23
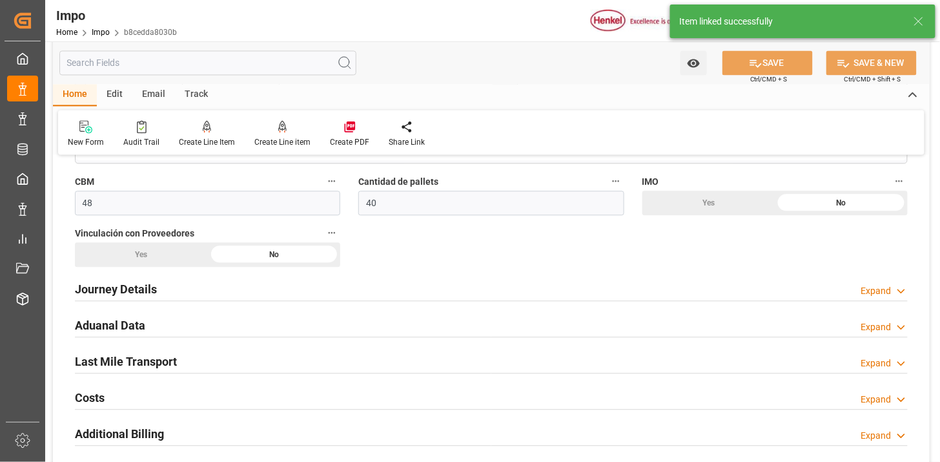
scroll to position [789, 0]
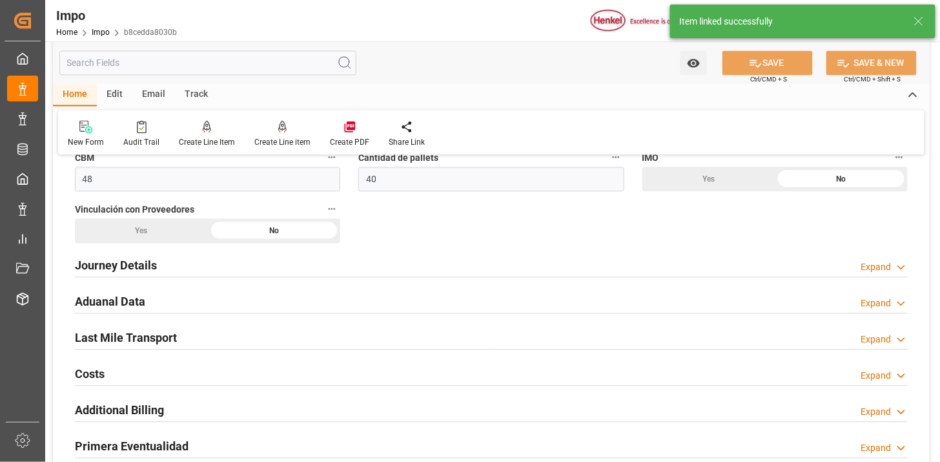
click at [287, 262] on div "Journey Details Expand" at bounding box center [491, 264] width 833 height 25
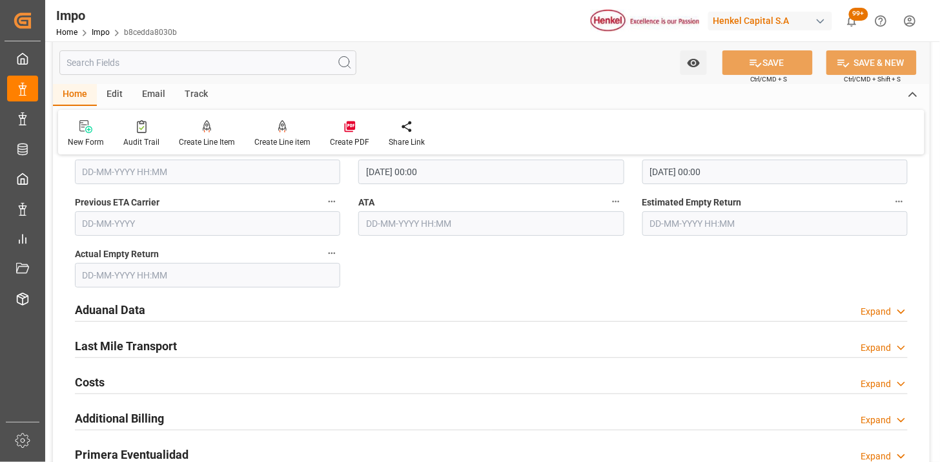
scroll to position [1506, 0]
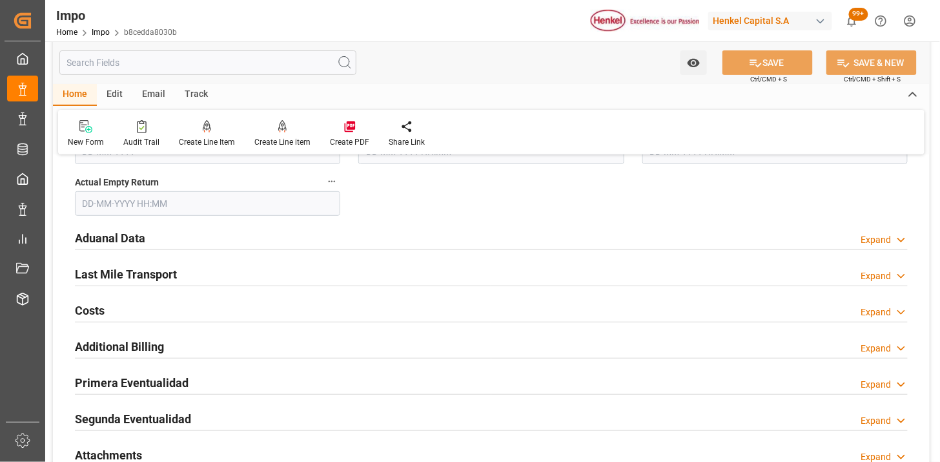
click at [357, 242] on div "Aduanal Data Expand" at bounding box center [491, 237] width 833 height 25
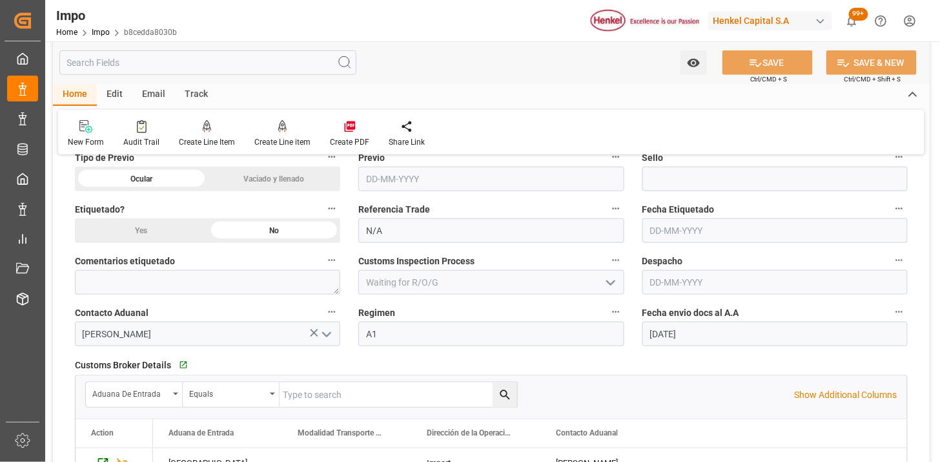
scroll to position [1721, 0]
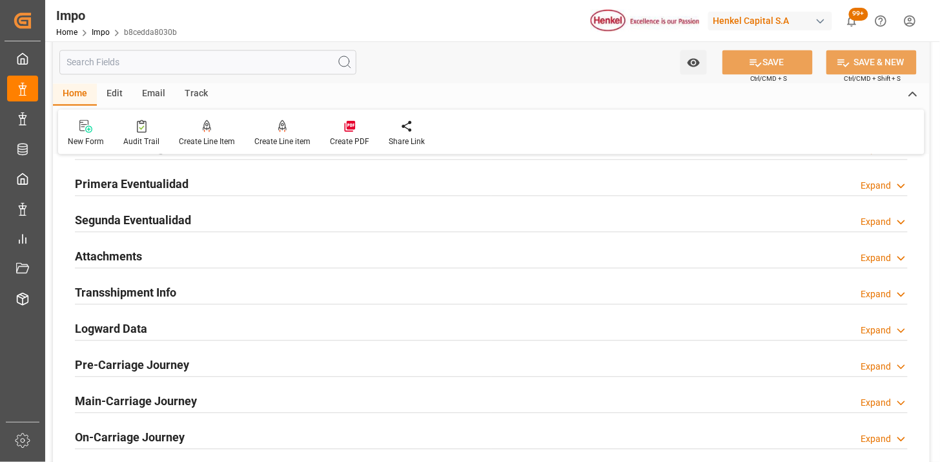
click at [342, 249] on div "Attachments Expand" at bounding box center [491, 255] width 833 height 25
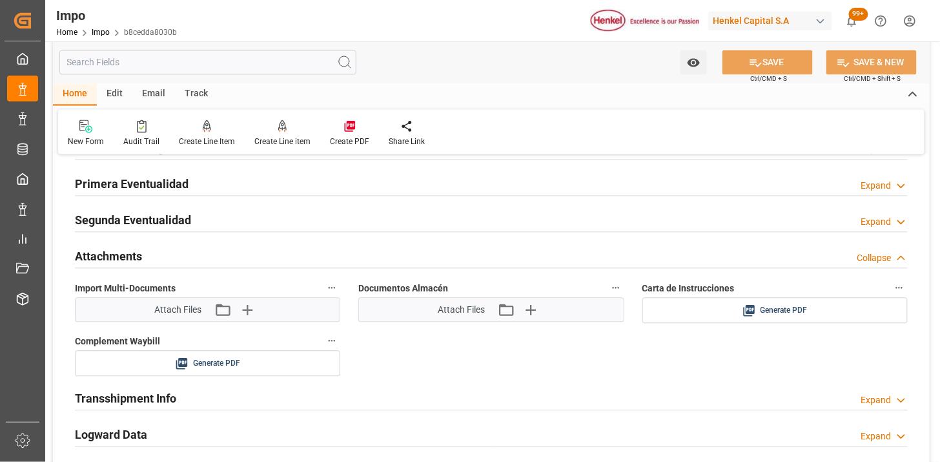
scroll to position [2223, 0]
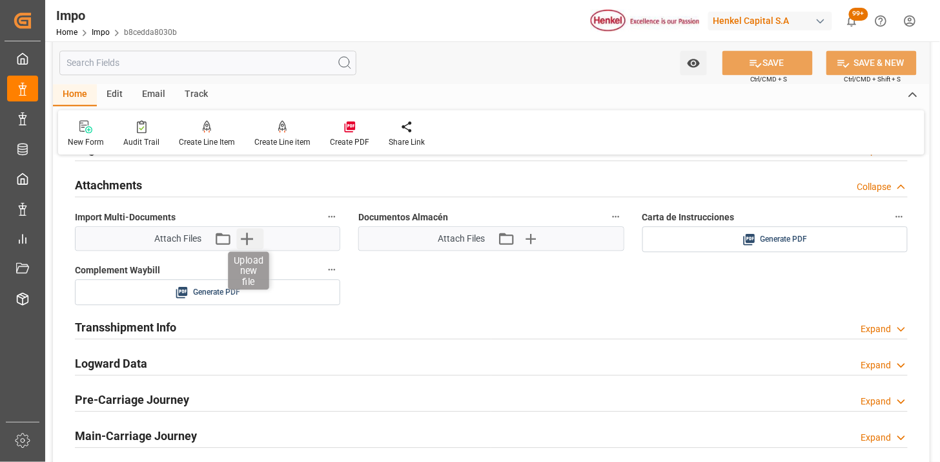
click at [252, 241] on icon "button" at bounding box center [246, 238] width 21 height 21
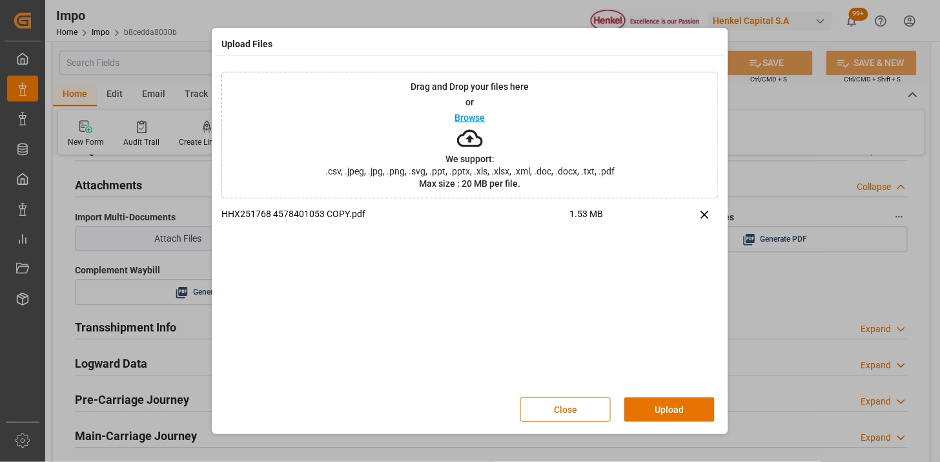
drag, startPoint x: 674, startPoint y: 417, endPoint x: 590, endPoint y: 405, distance: 84.8
click at [673, 417] on button "Upload" at bounding box center [669, 409] width 90 height 25
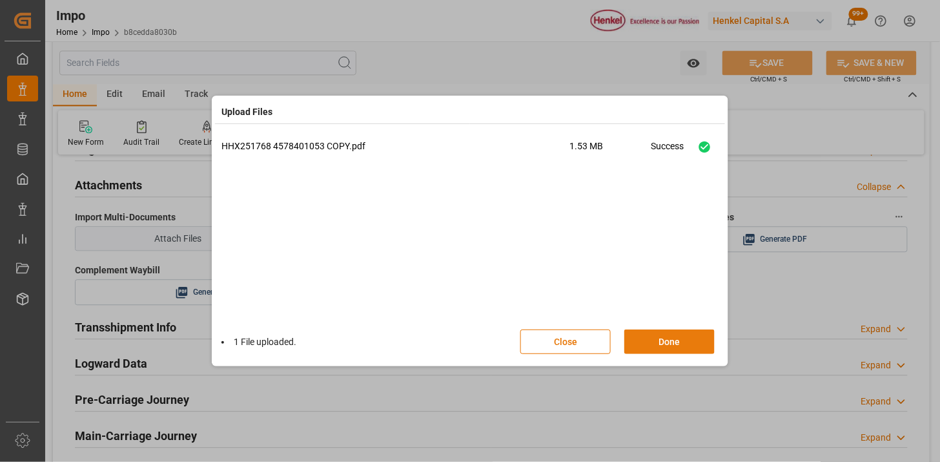
click at [669, 344] on button "Done" at bounding box center [669, 341] width 90 height 25
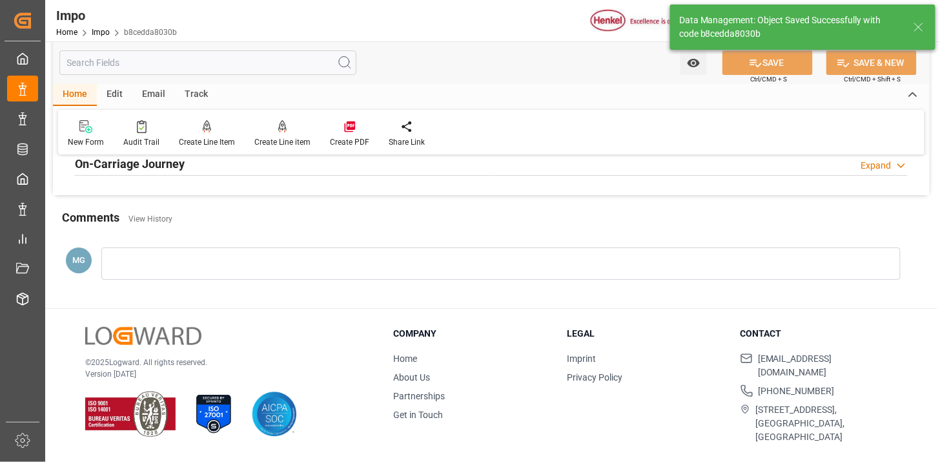
type textarea "AA"
type input "1"
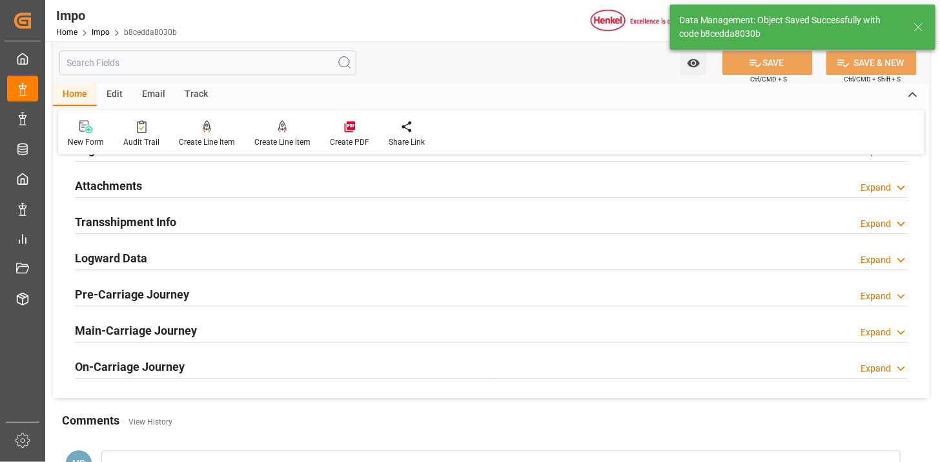
click at [270, 197] on div at bounding box center [491, 197] width 833 height 1
drag, startPoint x: 274, startPoint y: 194, endPoint x: 279, endPoint y: 189, distance: 7.4
click at [276, 194] on div "Attachments Expand" at bounding box center [491, 184] width 833 height 25
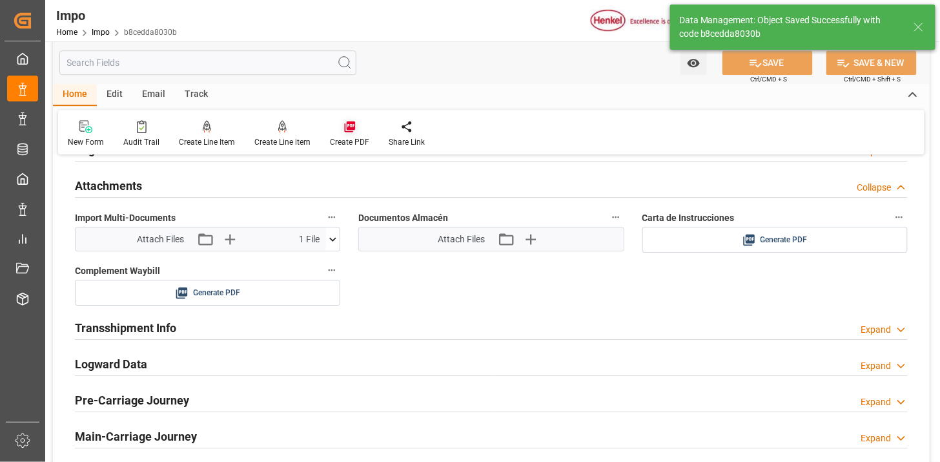
click at [344, 130] on icon at bounding box center [349, 126] width 13 height 13
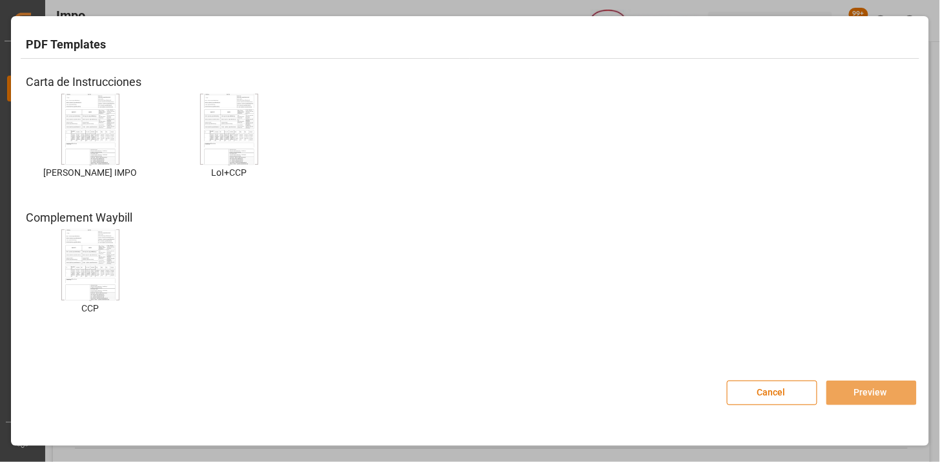
click at [114, 129] on img at bounding box center [91, 129] width 52 height 73
click at [99, 150] on img at bounding box center [91, 129] width 52 height 73
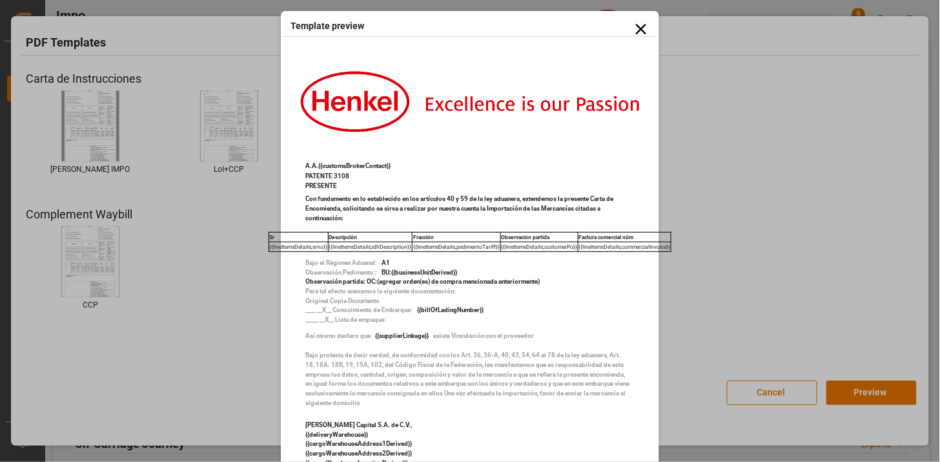
click at [641, 34] on icon at bounding box center [641, 29] width 18 height 18
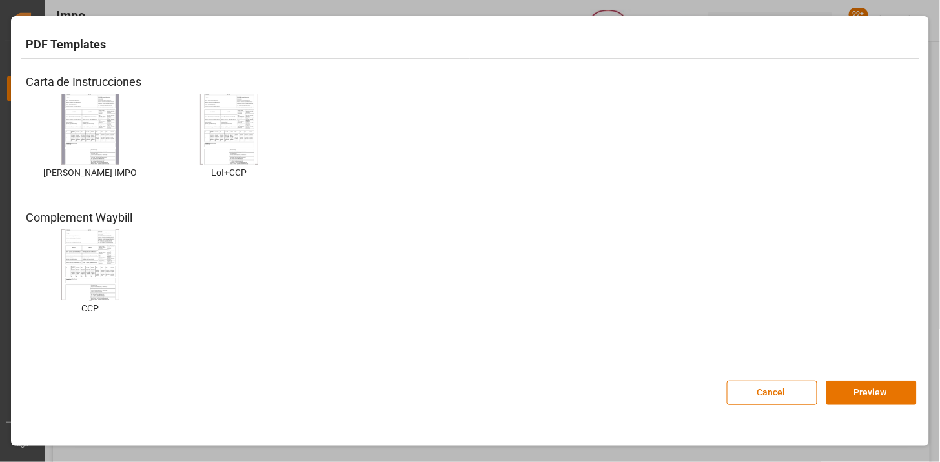
drag, startPoint x: 870, startPoint y: 398, endPoint x: 853, endPoint y: 439, distance: 44.0
click at [869, 398] on button "Preview" at bounding box center [871, 392] width 90 height 25
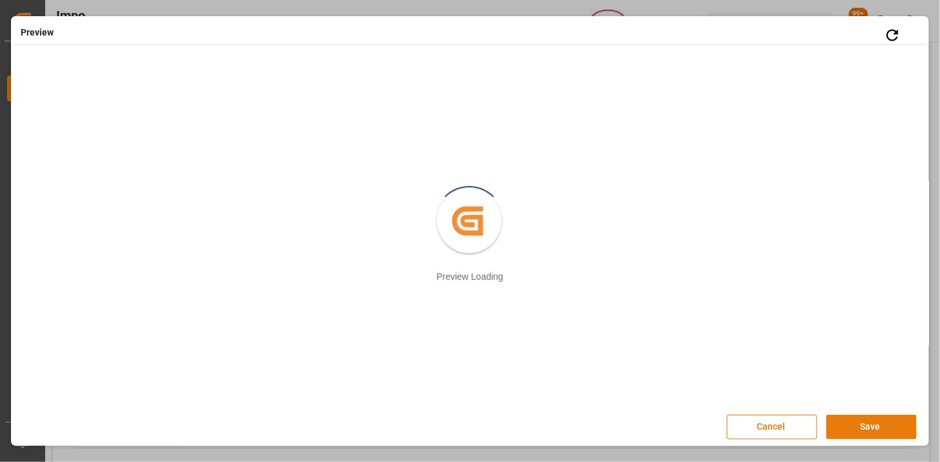
click at [872, 433] on button "Save" at bounding box center [871, 426] width 90 height 25
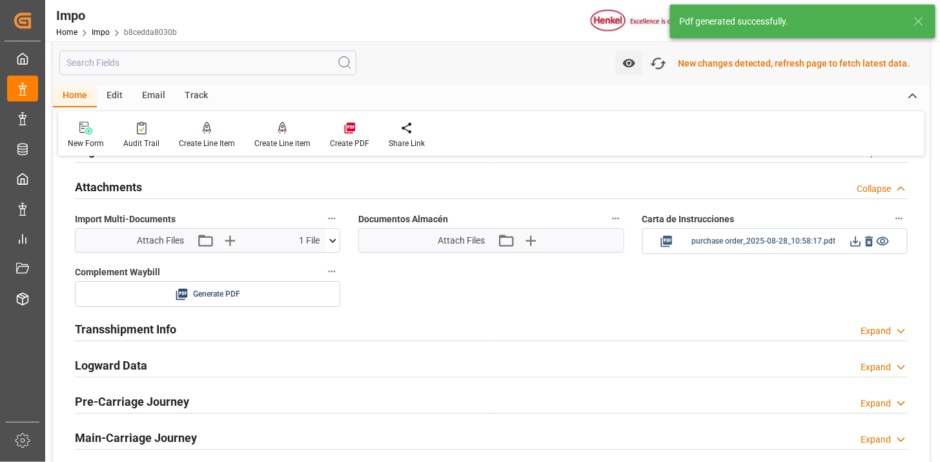
click at [856, 245] on icon at bounding box center [856, 241] width 10 height 10
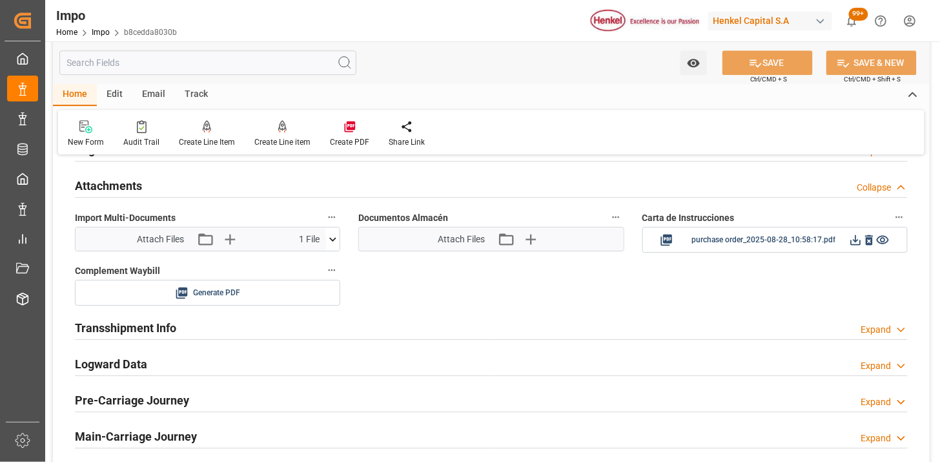
scroll to position [1120, 0]
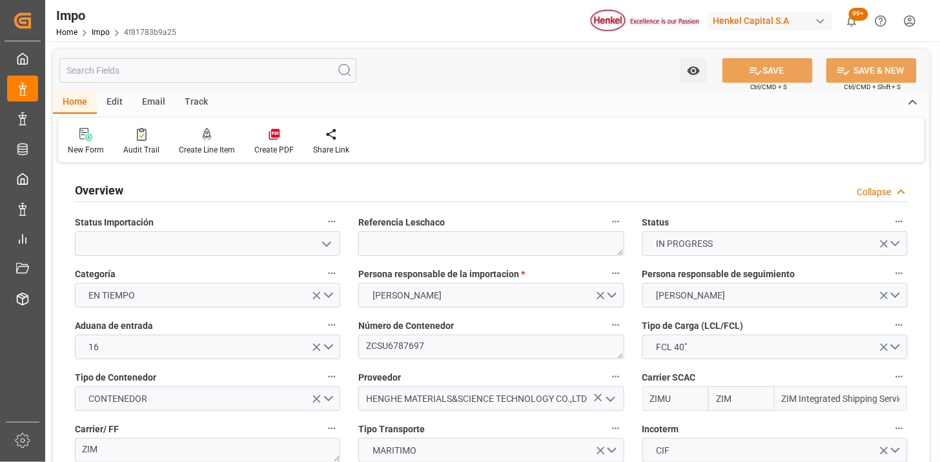
type input "ZIM"
type input "ZIM Integrated Shipping Services Ltd."
type input "48"
type input "40"
type input "[DATE]"
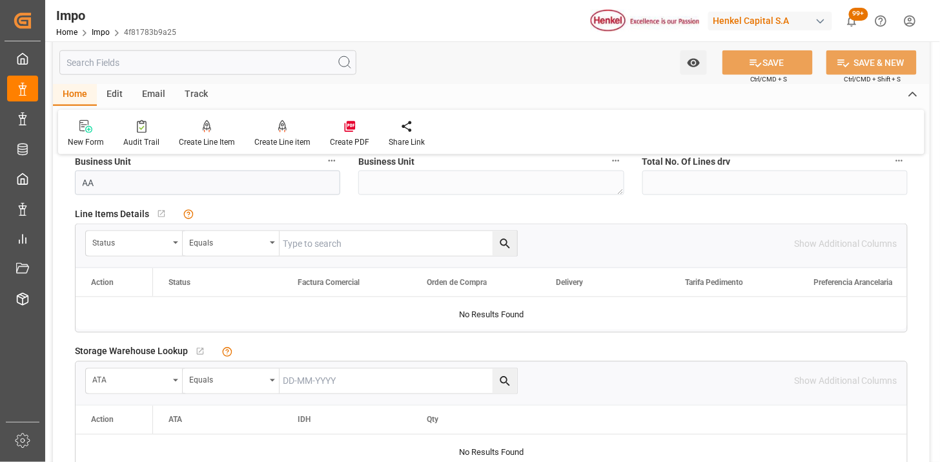
scroll to position [502, 0]
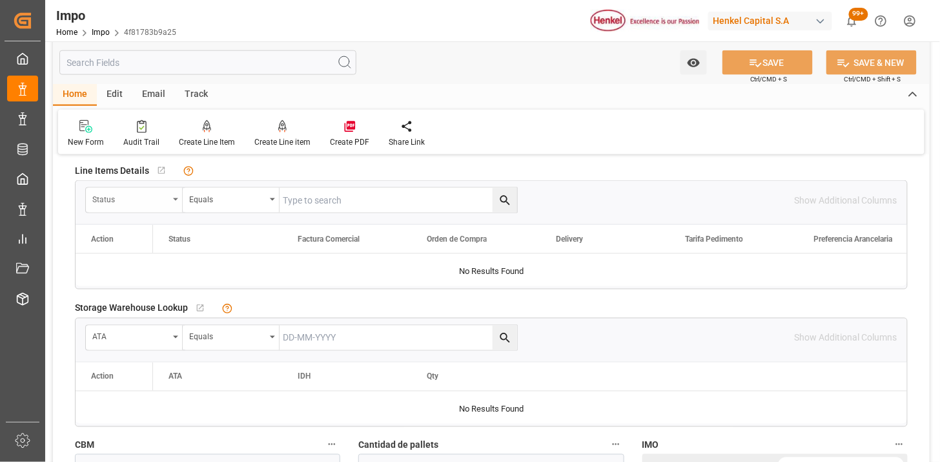
click at [136, 201] on div "Status" at bounding box center [130, 197] width 76 height 15
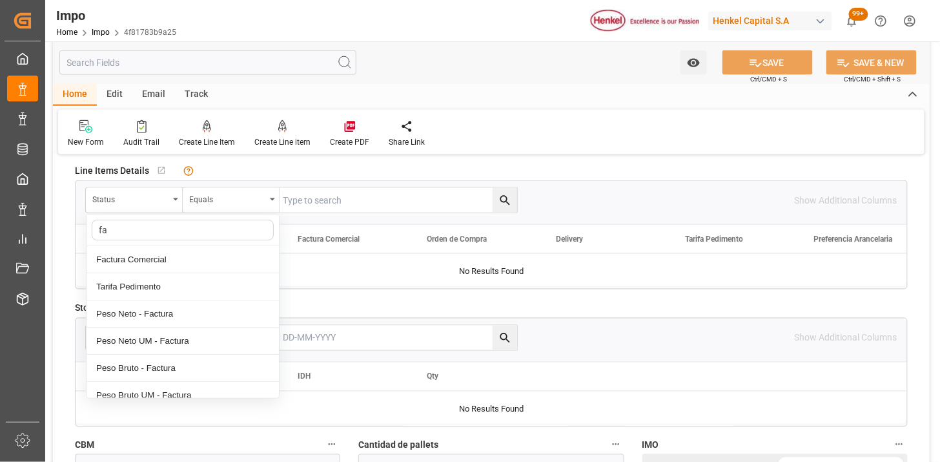
type input "fac"
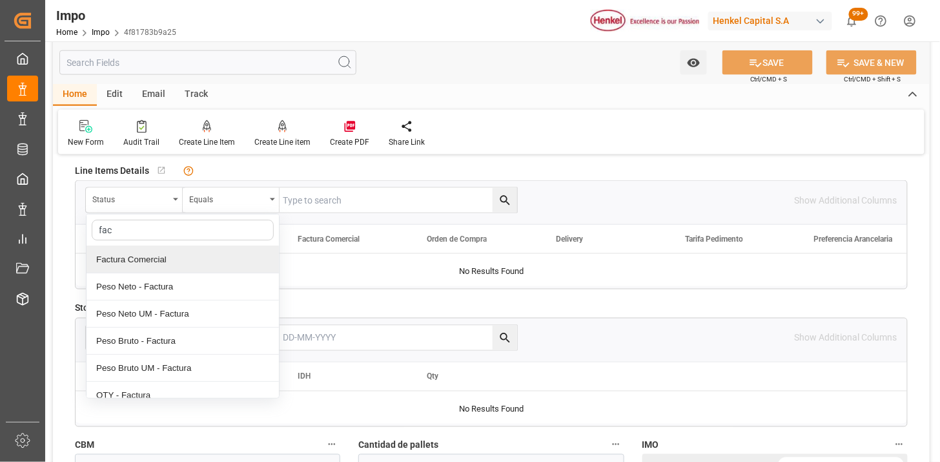
drag, startPoint x: 147, startPoint y: 254, endPoint x: 197, endPoint y: 239, distance: 51.9
click at [147, 254] on div "Factura Comercial" at bounding box center [183, 259] width 192 height 27
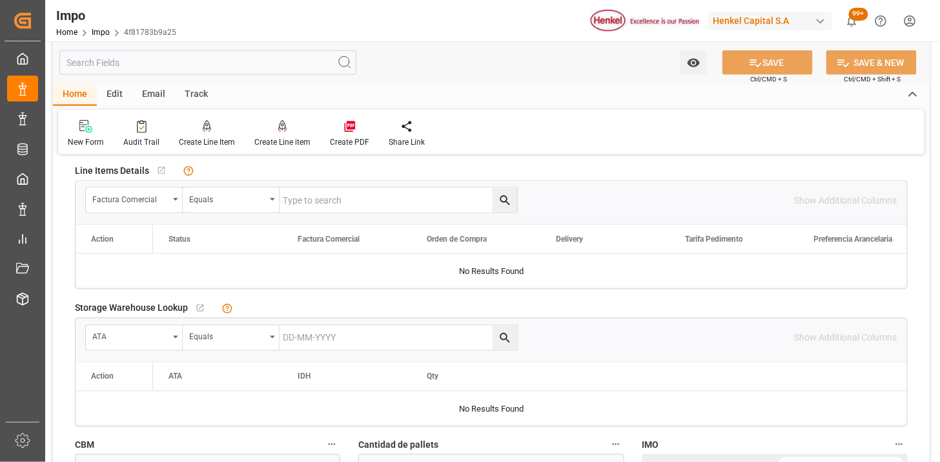
click at [307, 196] on input "text" at bounding box center [399, 200] width 238 height 25
paste input "HHX251769"
type input "HHX251769"
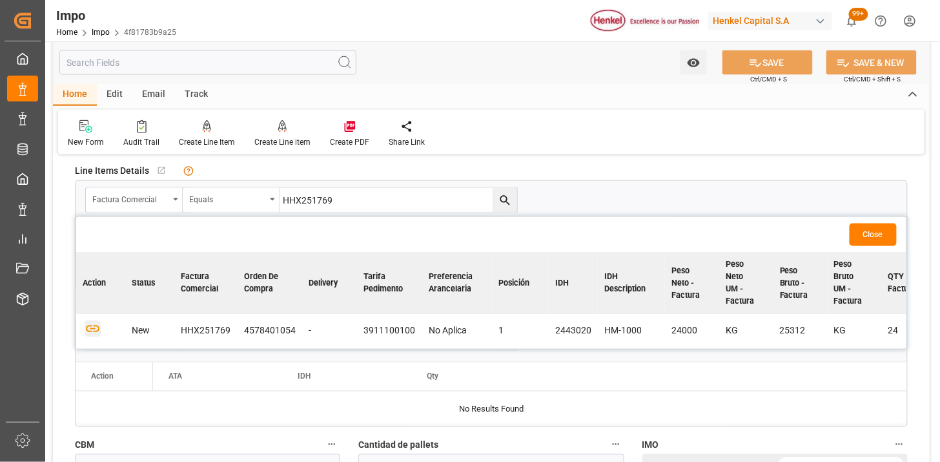
click at [94, 327] on icon "button" at bounding box center [93, 329] width 14 height 7
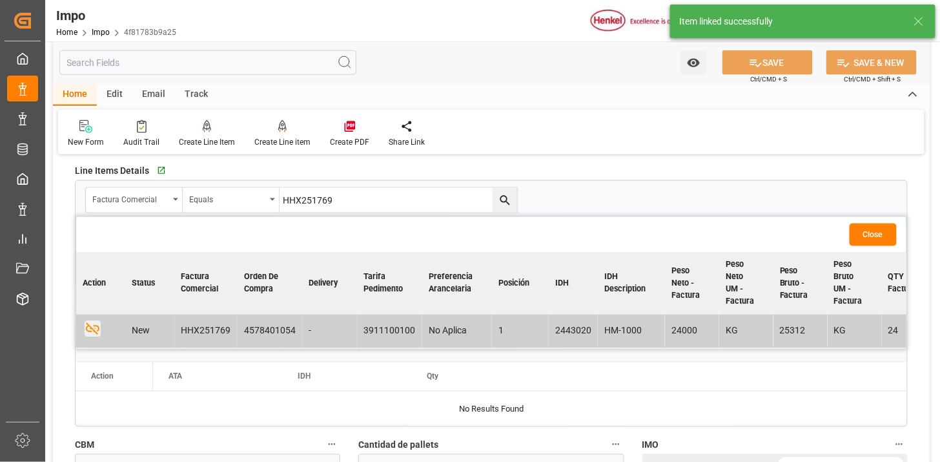
click at [873, 234] on button "Close" at bounding box center [873, 234] width 47 height 23
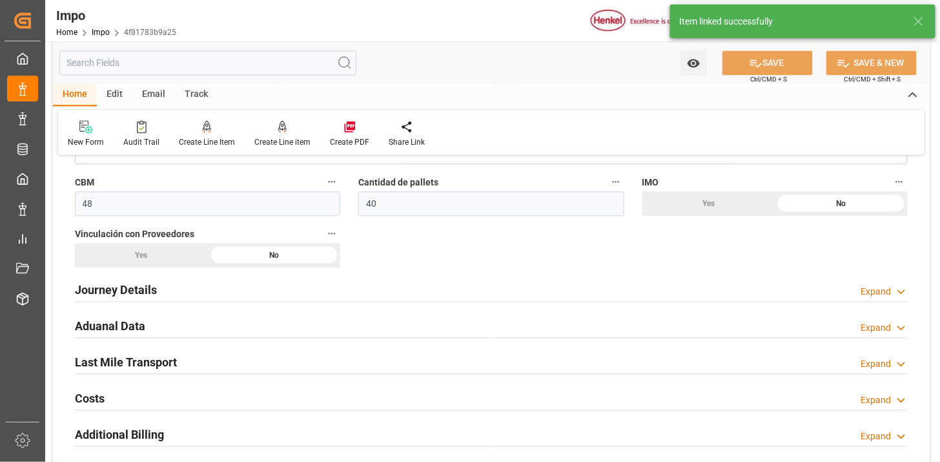
scroll to position [789, 0]
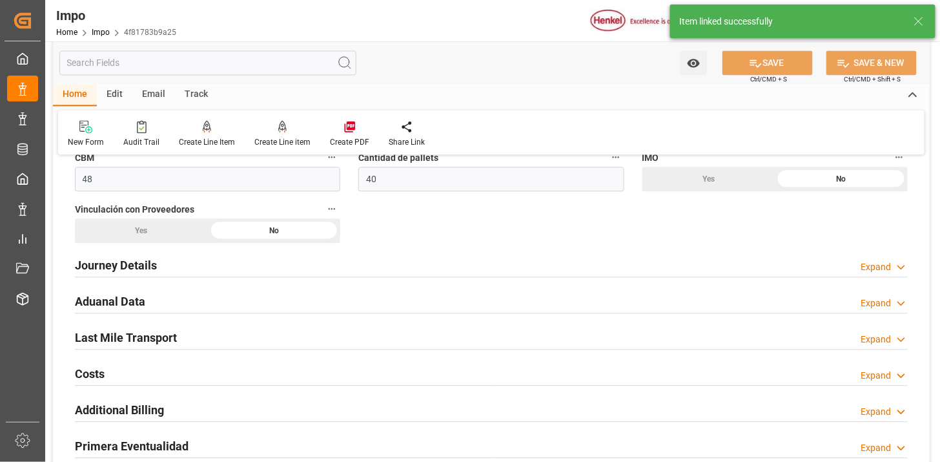
click at [352, 265] on div "Journey Details Expand" at bounding box center [491, 264] width 833 height 25
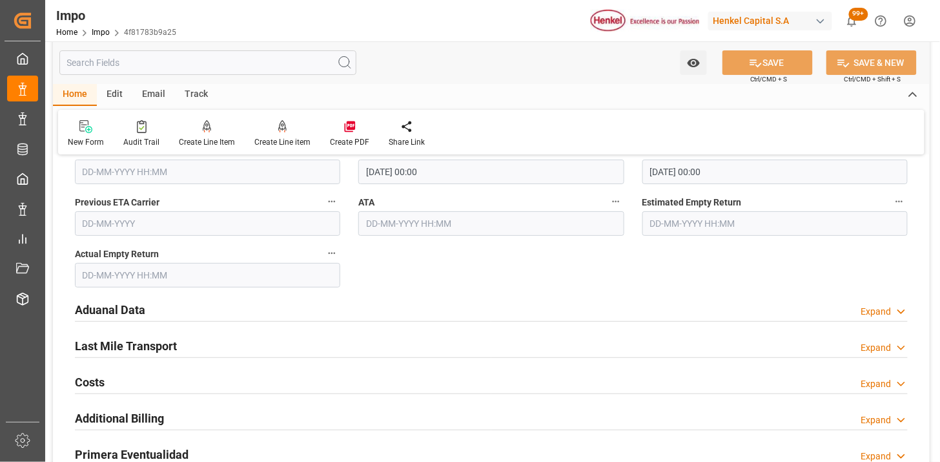
scroll to position [1506, 0]
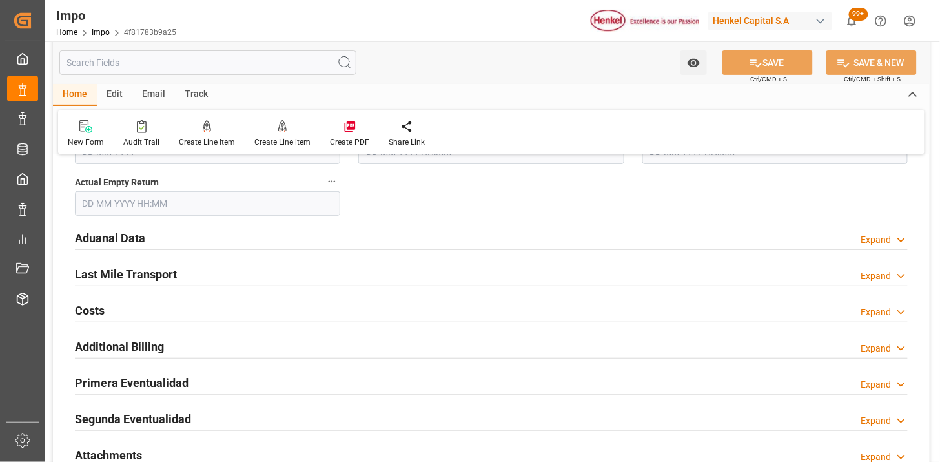
click at [353, 239] on div "Aduanal Data Expand" at bounding box center [491, 237] width 833 height 25
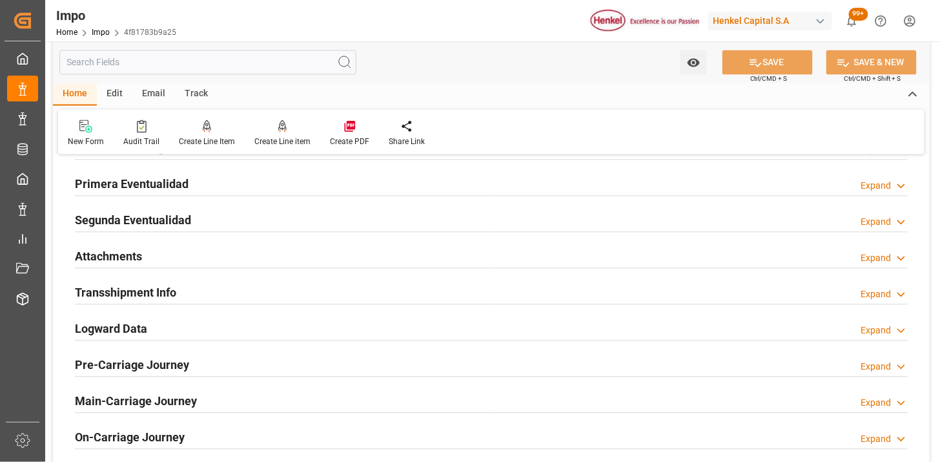
scroll to position [2223, 0]
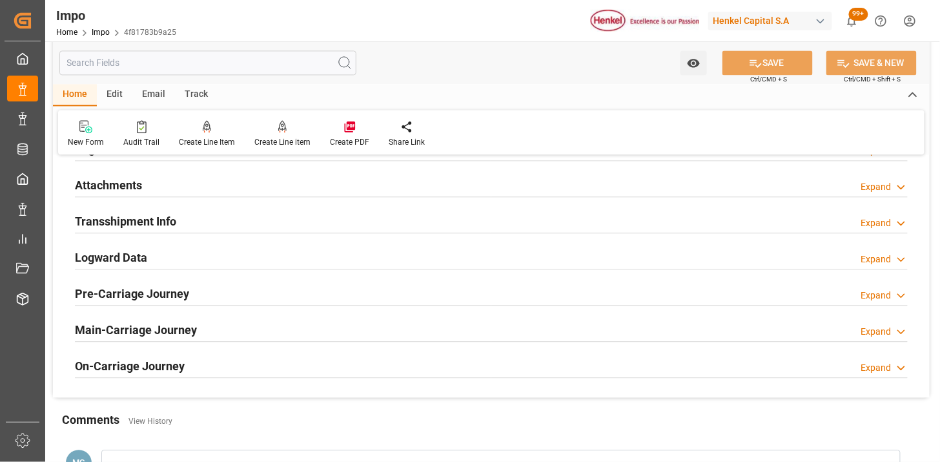
drag, startPoint x: 293, startPoint y: 183, endPoint x: 364, endPoint y: 236, distance: 88.6
click at [292, 182] on div "Attachments Expand" at bounding box center [491, 184] width 833 height 25
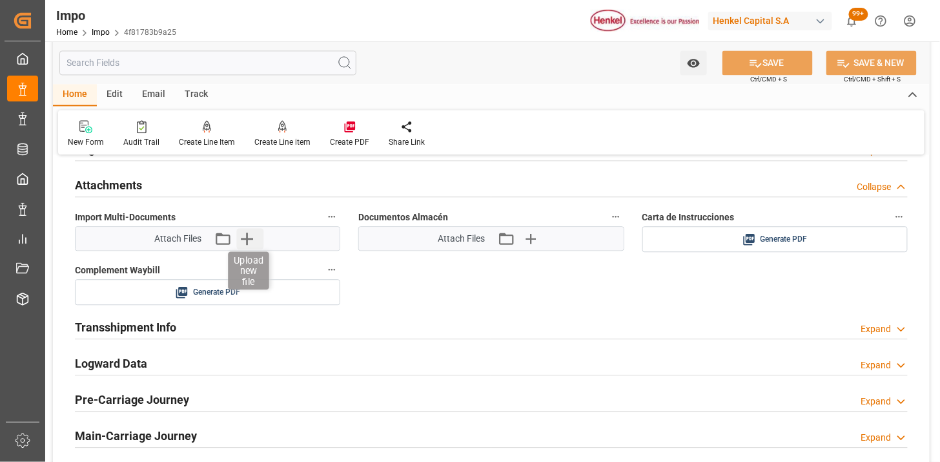
click at [254, 236] on icon "button" at bounding box center [246, 238] width 21 height 21
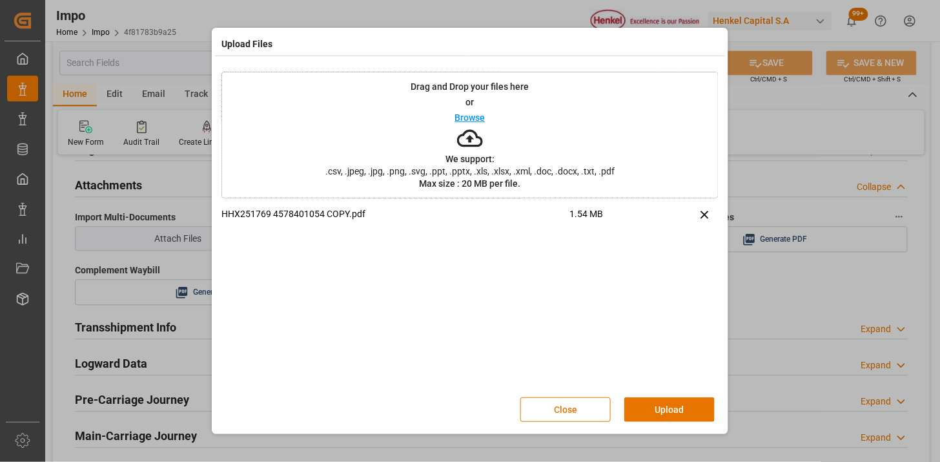
click at [667, 405] on button "Upload" at bounding box center [669, 409] width 90 height 25
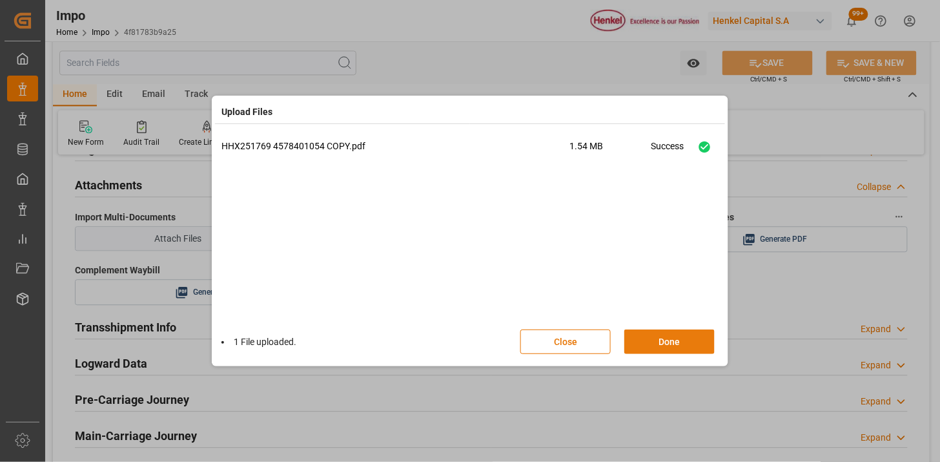
click at [695, 337] on button "Done" at bounding box center [669, 341] width 90 height 25
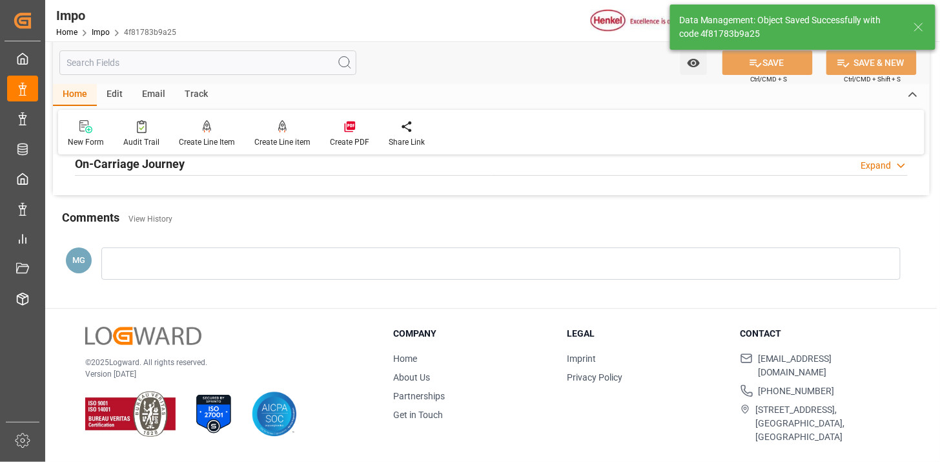
type textarea "AA"
type input "1"
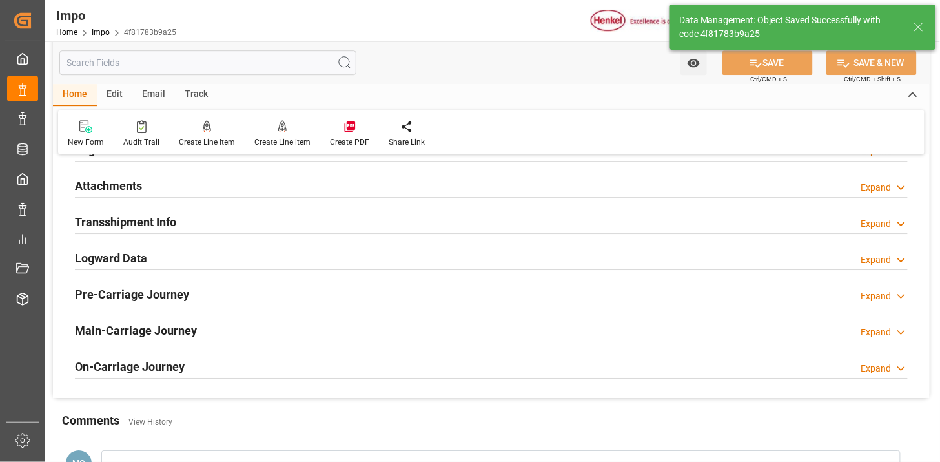
click at [210, 183] on div "Attachments Expand" at bounding box center [491, 184] width 833 height 25
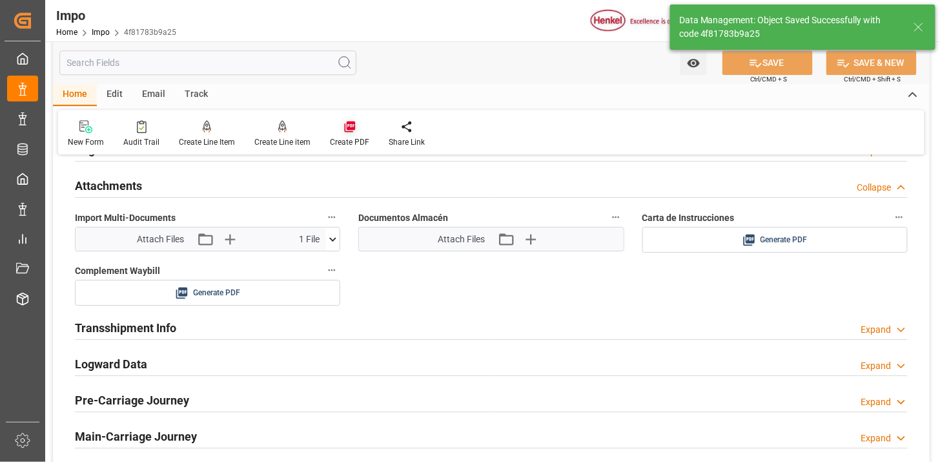
click at [345, 136] on div "Create PDF" at bounding box center [349, 133] width 59 height 28
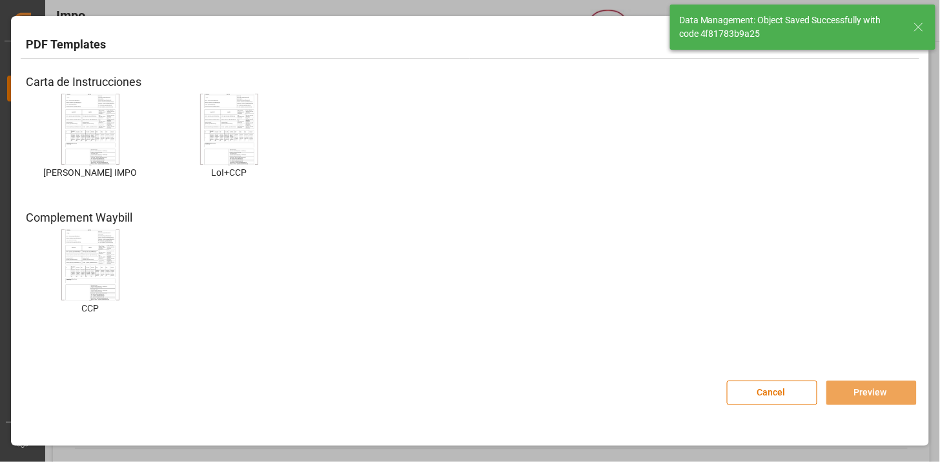
click at [95, 130] on img at bounding box center [91, 129] width 52 height 73
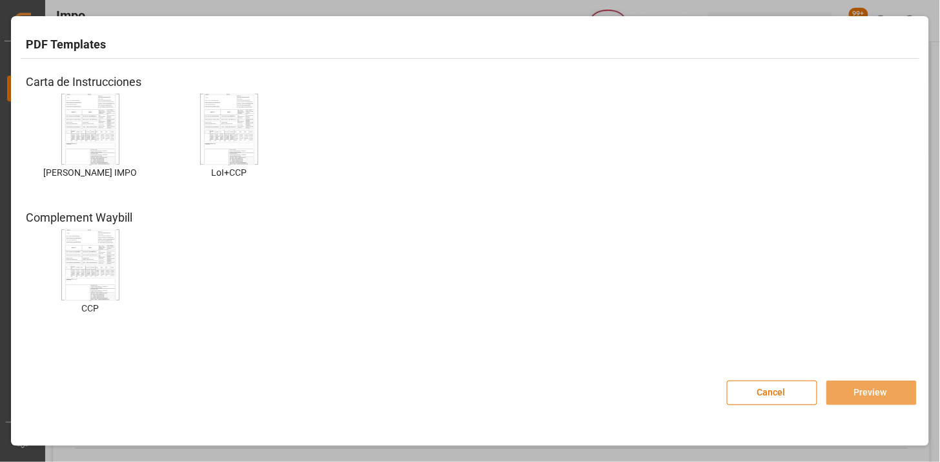
click at [95, 131] on img at bounding box center [91, 129] width 52 height 73
click at [860, 394] on button "Preview" at bounding box center [871, 392] width 90 height 25
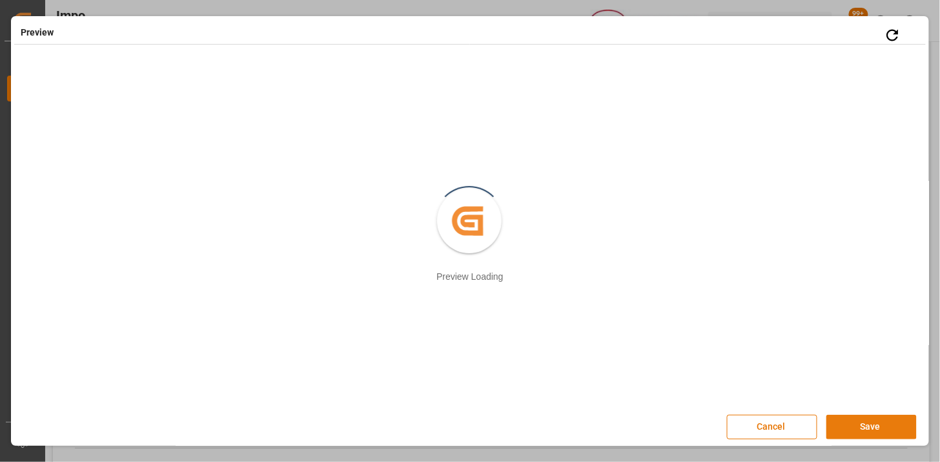
click at [872, 416] on button "Save" at bounding box center [871, 426] width 90 height 25
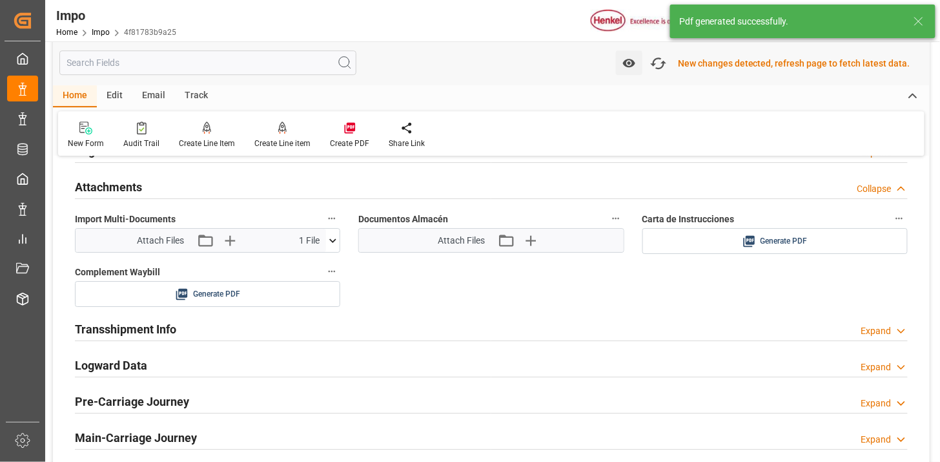
scroll to position [1123, 0]
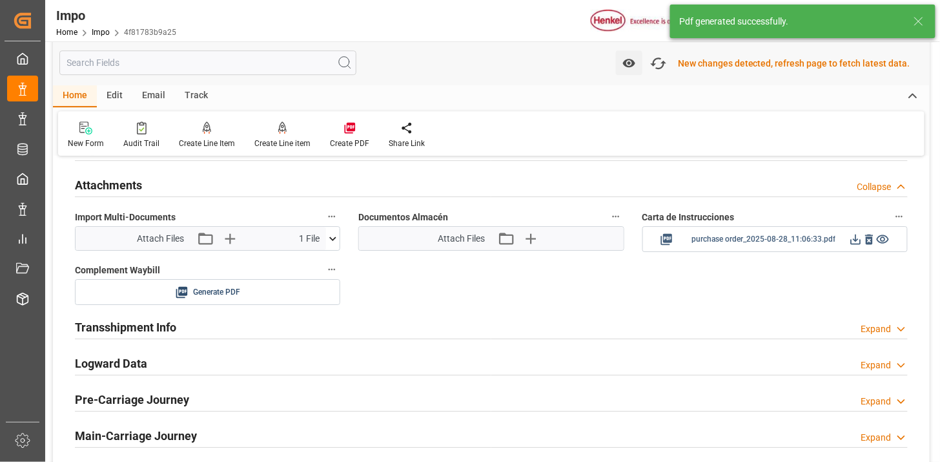
click at [854, 238] on icon at bounding box center [856, 239] width 14 height 14
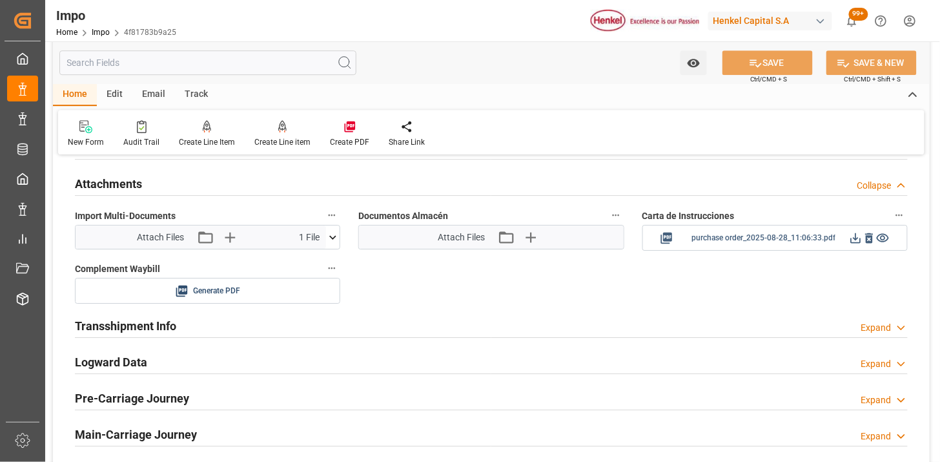
scroll to position [1121, 0]
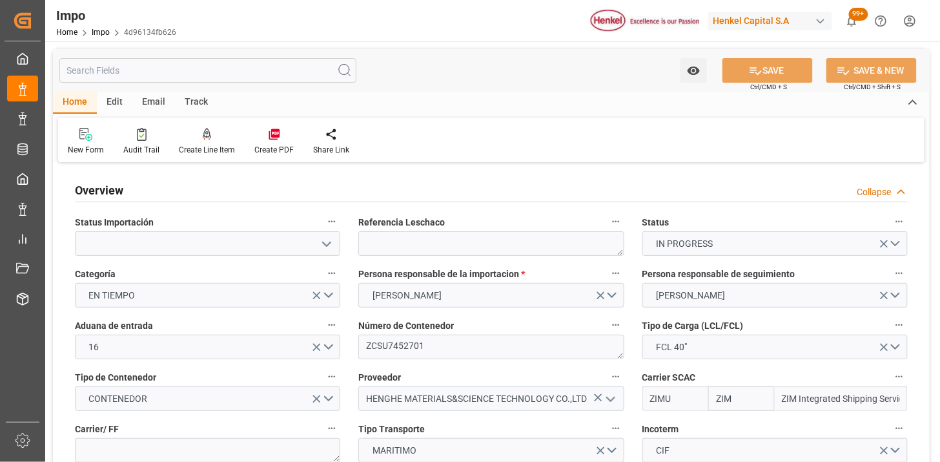
type input "ZIM"
type input "ZIM Integrated Shipping Services Ltd."
type input "48"
type input "40"
type input "[DATE]"
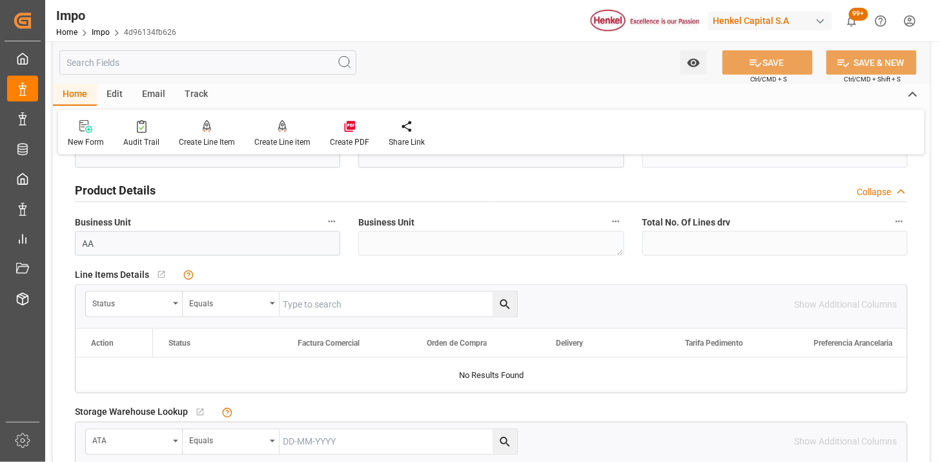
scroll to position [430, 0]
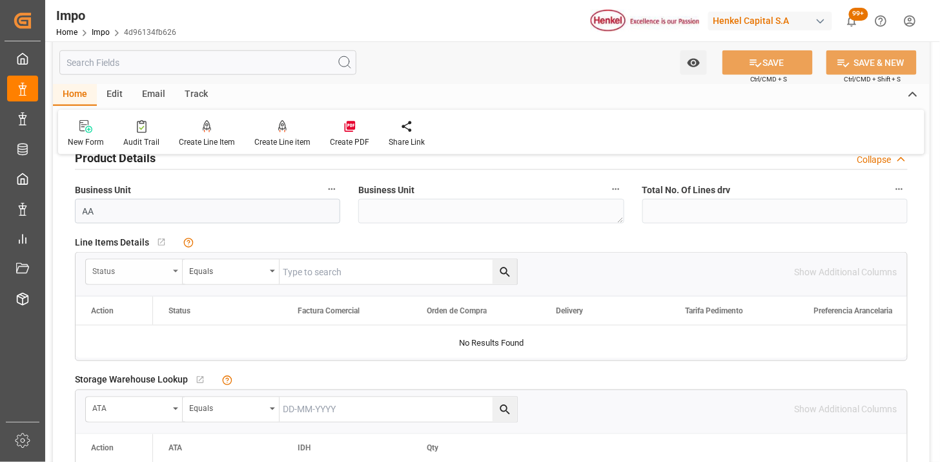
click at [150, 268] on div "Status" at bounding box center [130, 269] width 76 height 15
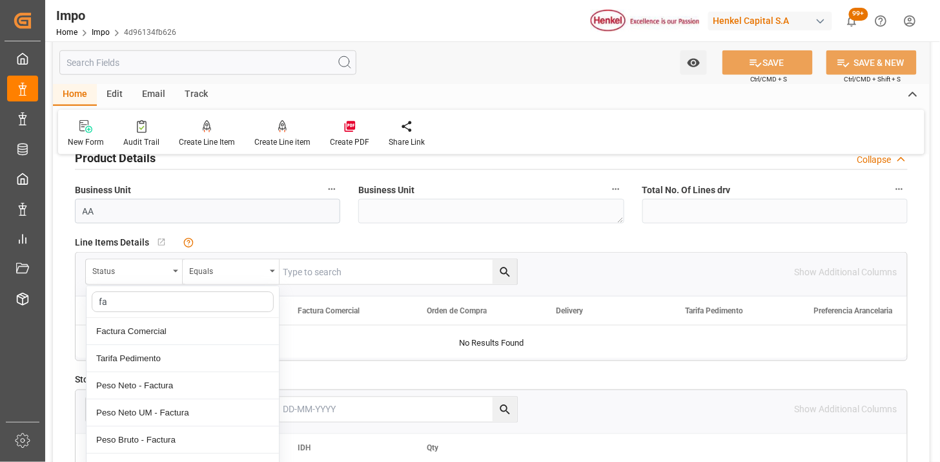
type input "fac"
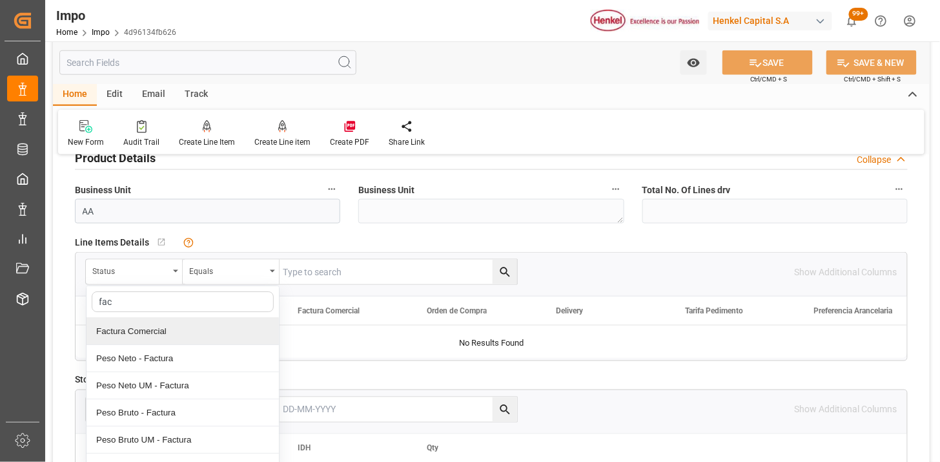
drag, startPoint x: 154, startPoint y: 327, endPoint x: 220, endPoint y: 309, distance: 68.9
click at [156, 325] on div "Factura Comercial" at bounding box center [183, 331] width 192 height 27
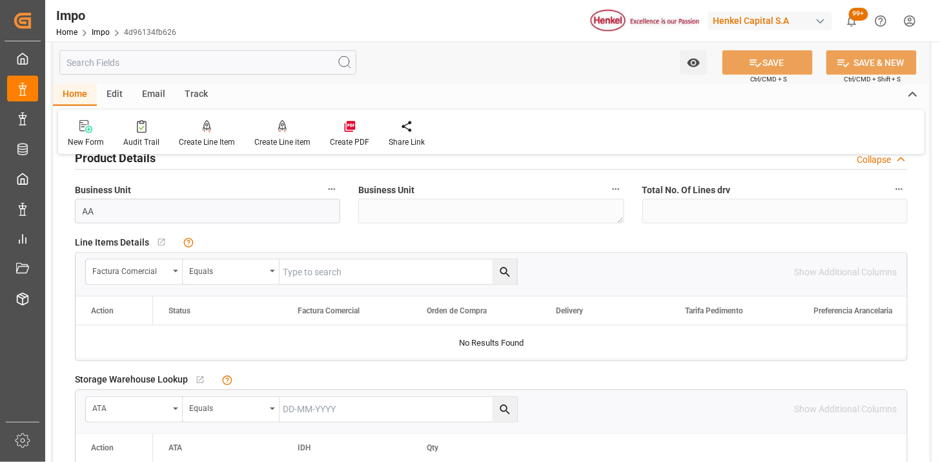
click at [311, 282] on input "text" at bounding box center [399, 272] width 238 height 25
paste input "HHX251770"
type input "HHX251770"
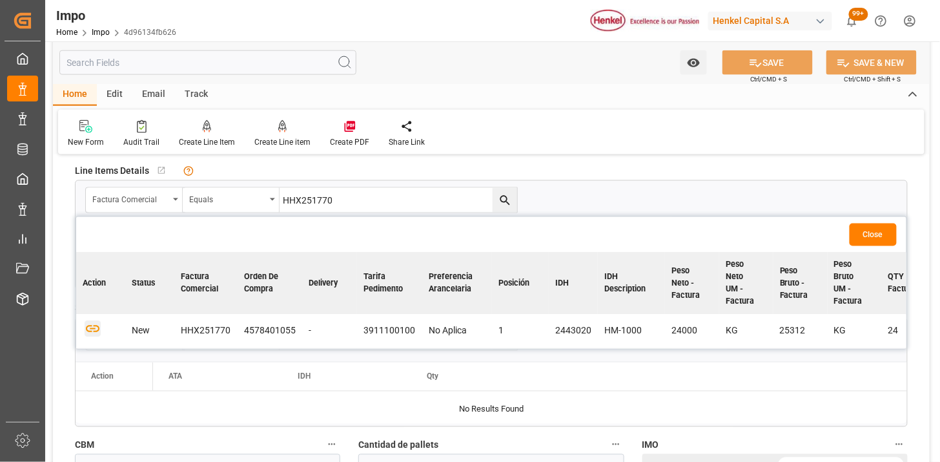
click at [97, 328] on icon "button" at bounding box center [93, 329] width 16 height 16
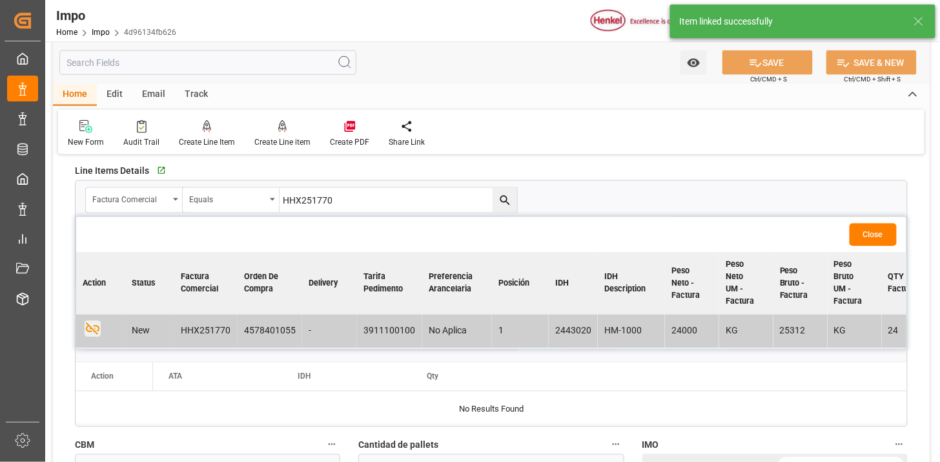
click at [857, 236] on button "Close" at bounding box center [873, 234] width 47 height 23
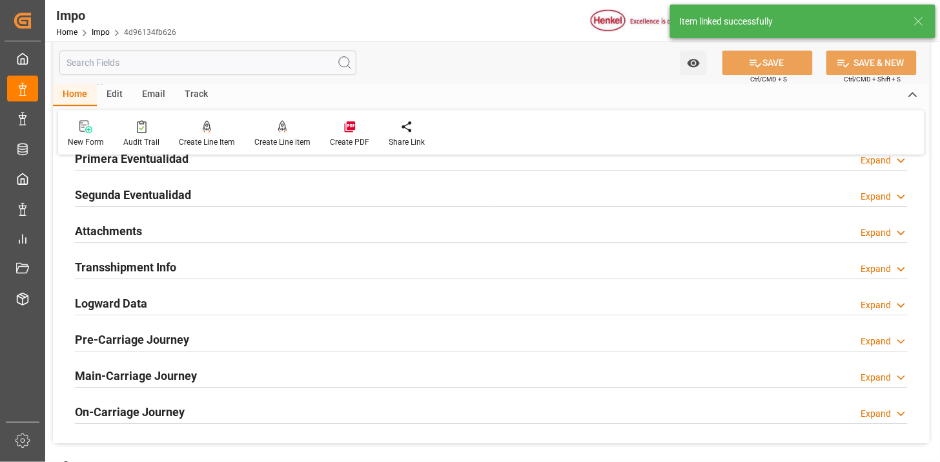
scroll to position [1076, 0]
click at [118, 224] on h2 "Attachments" at bounding box center [108, 231] width 67 height 17
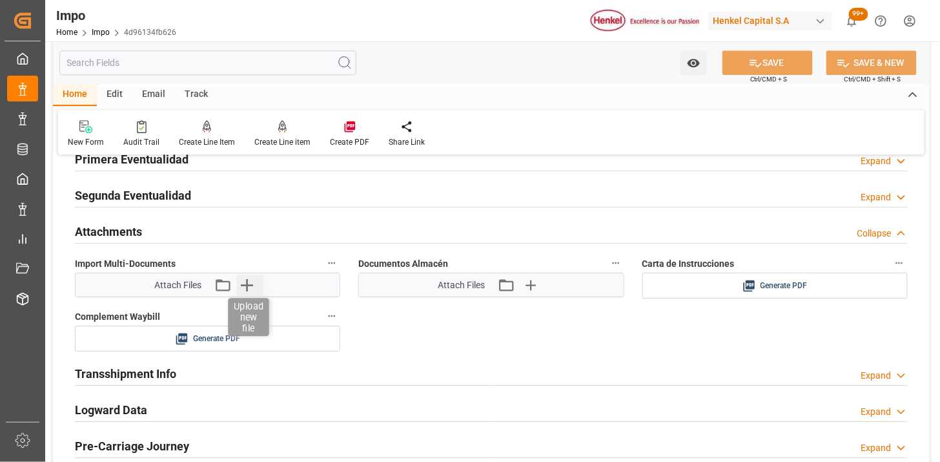
click at [243, 282] on icon "button" at bounding box center [246, 284] width 21 height 21
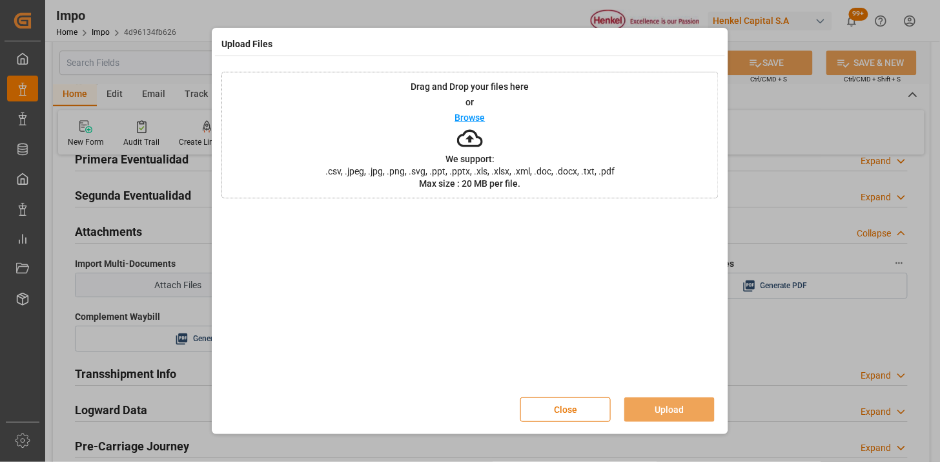
click at [568, 411] on button "Close" at bounding box center [565, 409] width 90 height 25
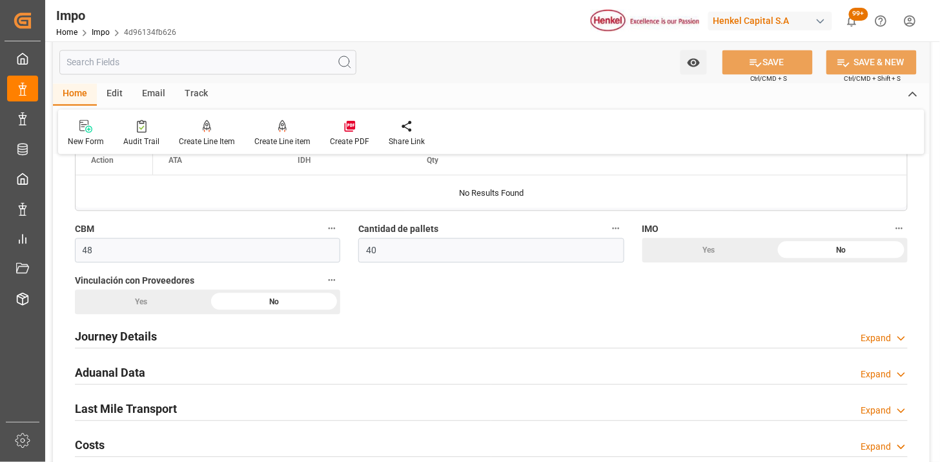
scroll to position [789, 0]
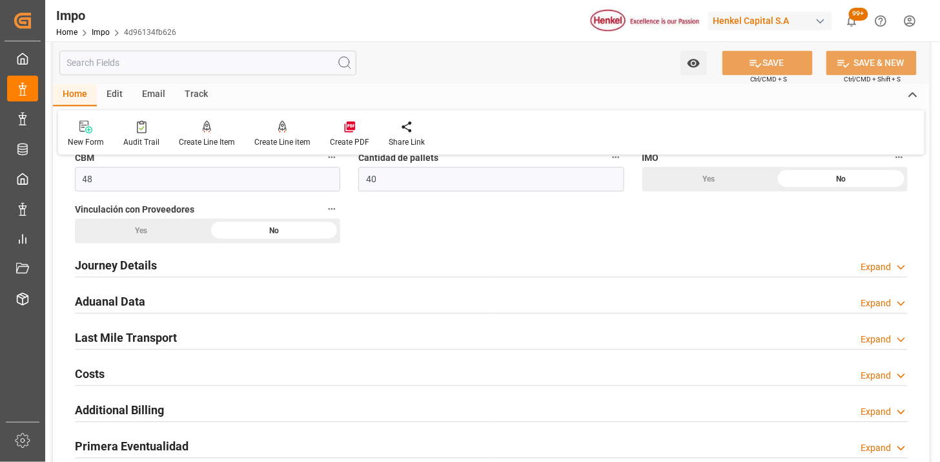
click at [333, 263] on div "Journey Details Expand" at bounding box center [491, 264] width 833 height 25
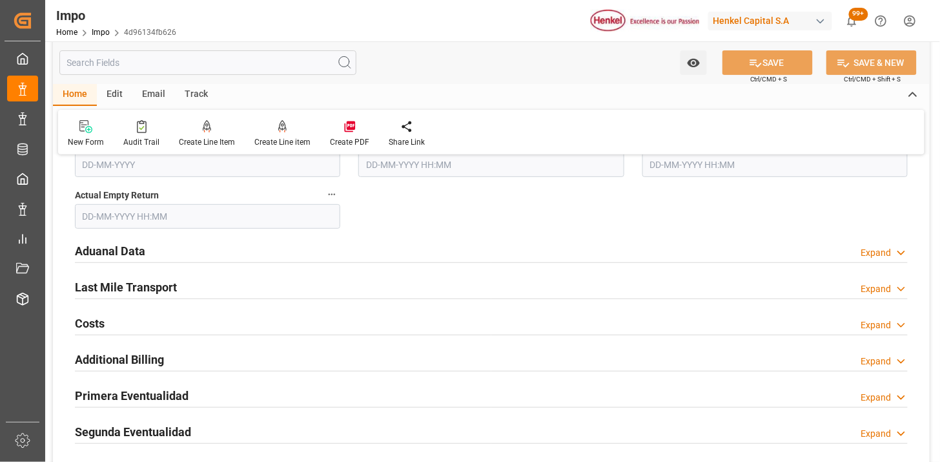
scroll to position [1506, 0]
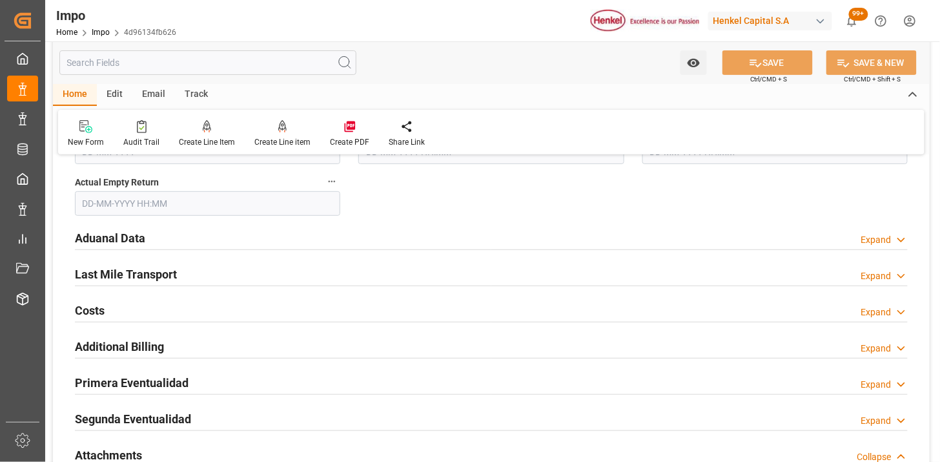
click at [357, 236] on div "Aduanal Data Expand" at bounding box center [491, 237] width 833 height 25
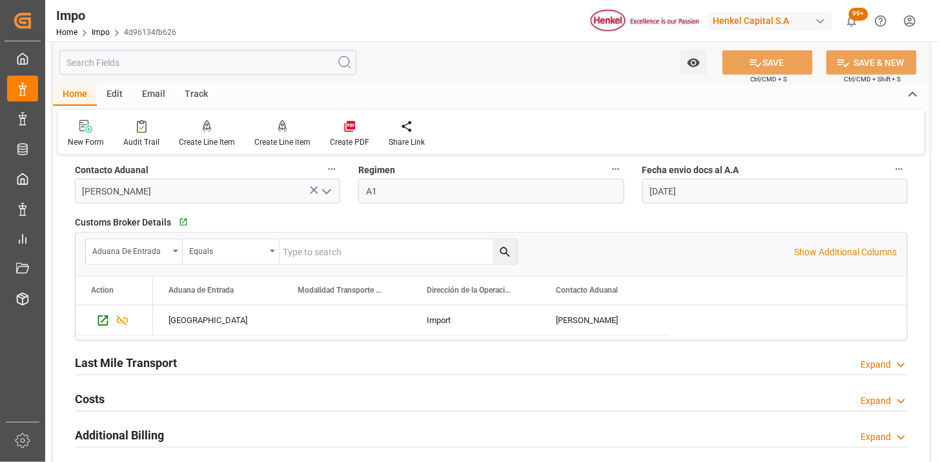
scroll to position [1937, 0]
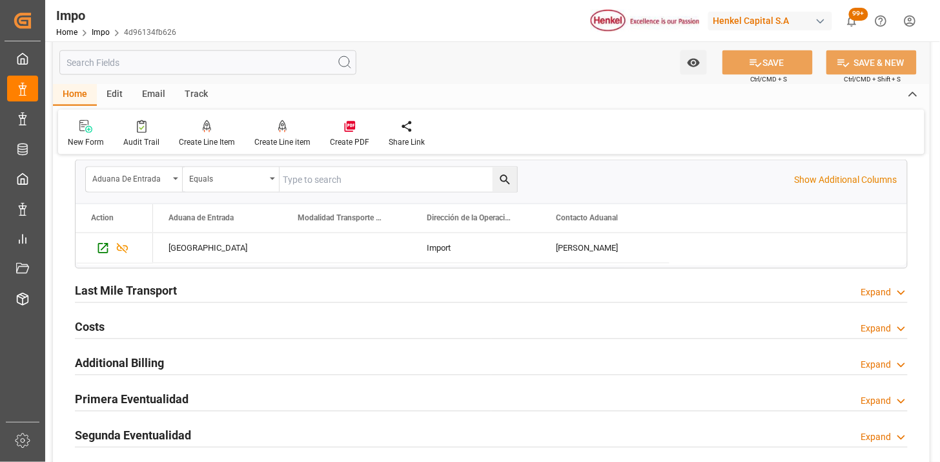
drag, startPoint x: 346, startPoint y: 291, endPoint x: 340, endPoint y: 286, distance: 7.9
click at [346, 291] on div "Last Mile Transport Expand" at bounding box center [491, 290] width 833 height 25
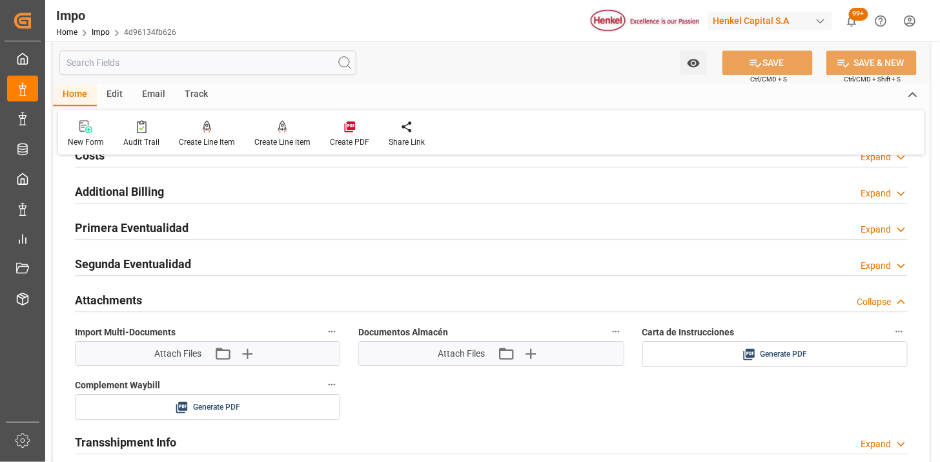
scroll to position [2438, 0]
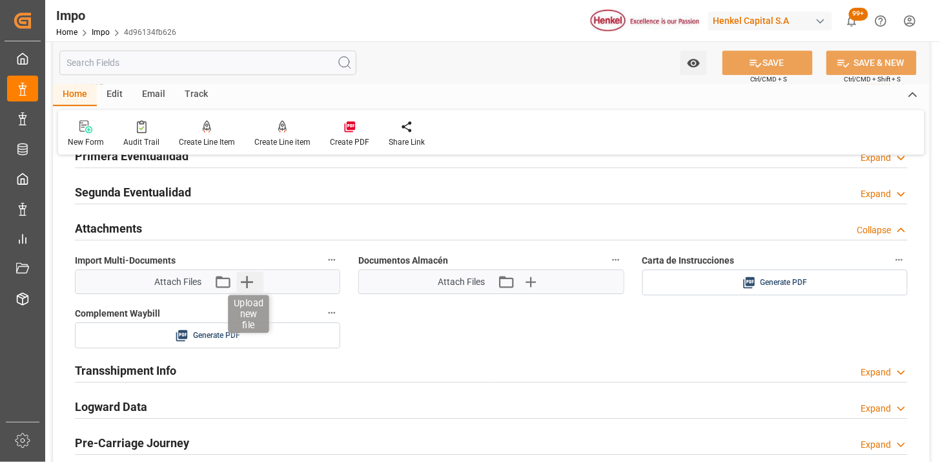
click at [252, 287] on icon "button" at bounding box center [246, 281] width 21 height 21
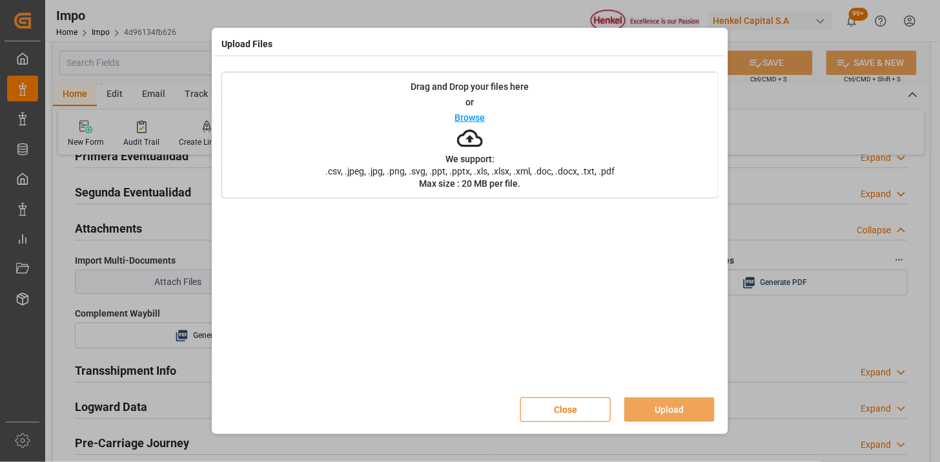
click at [408, 292] on div at bounding box center [469, 297] width 497 height 181
click at [409, 292] on div at bounding box center [469, 297] width 497 height 181
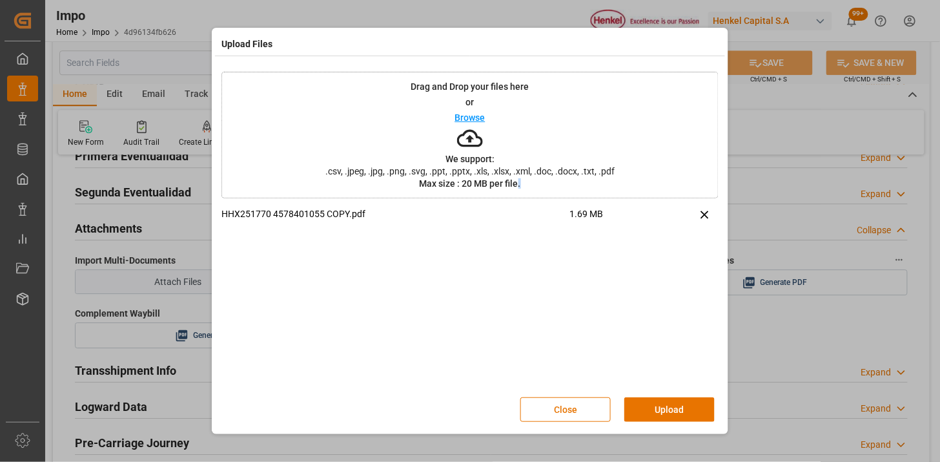
click at [669, 414] on button "Upload" at bounding box center [669, 409] width 90 height 25
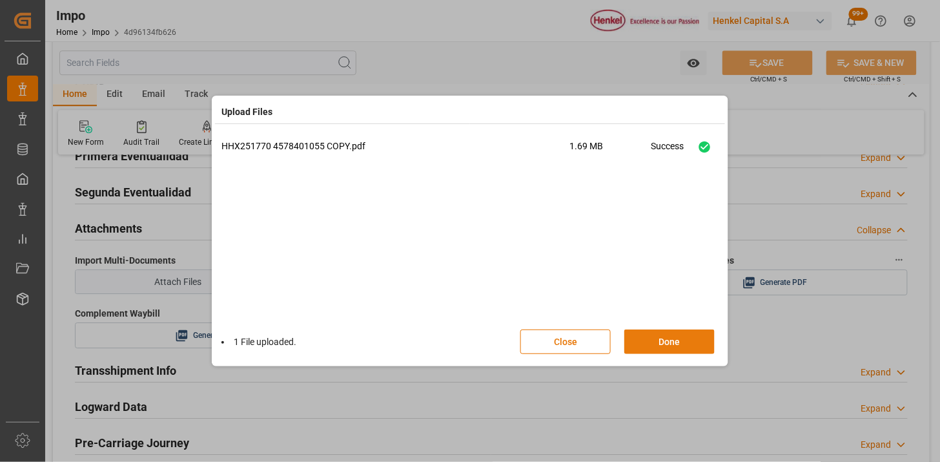
click at [662, 340] on button "Done" at bounding box center [669, 341] width 90 height 25
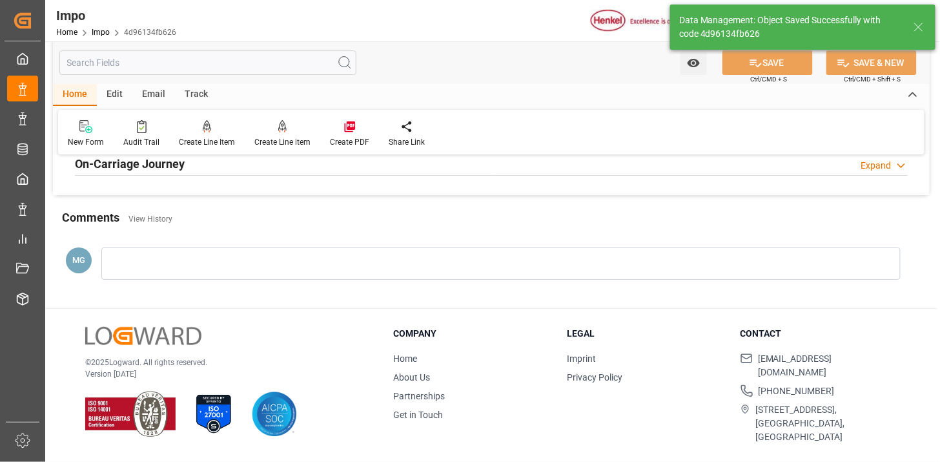
type textarea "AA"
type input "1"
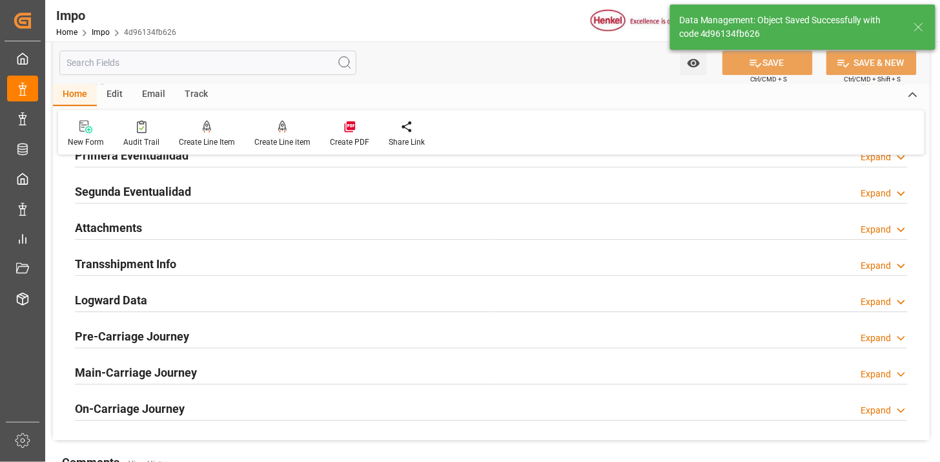
click at [260, 228] on div "Attachments Expand" at bounding box center [491, 226] width 833 height 25
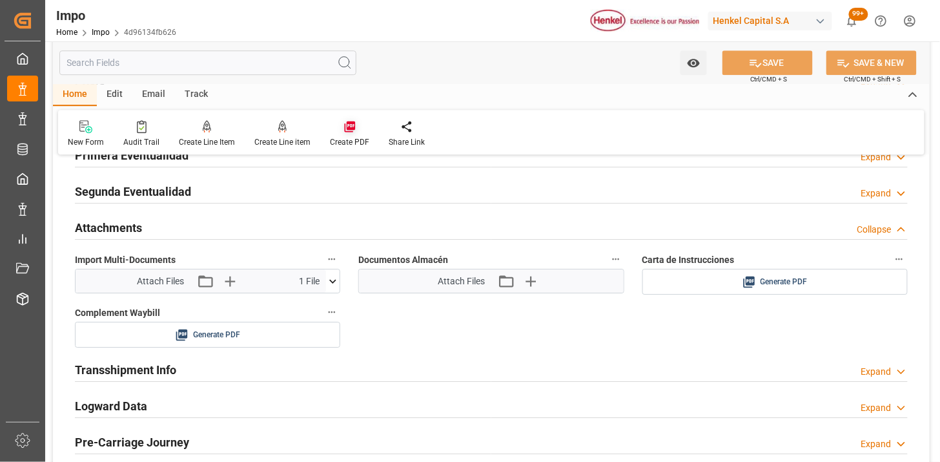
click at [350, 127] on icon at bounding box center [349, 126] width 13 height 13
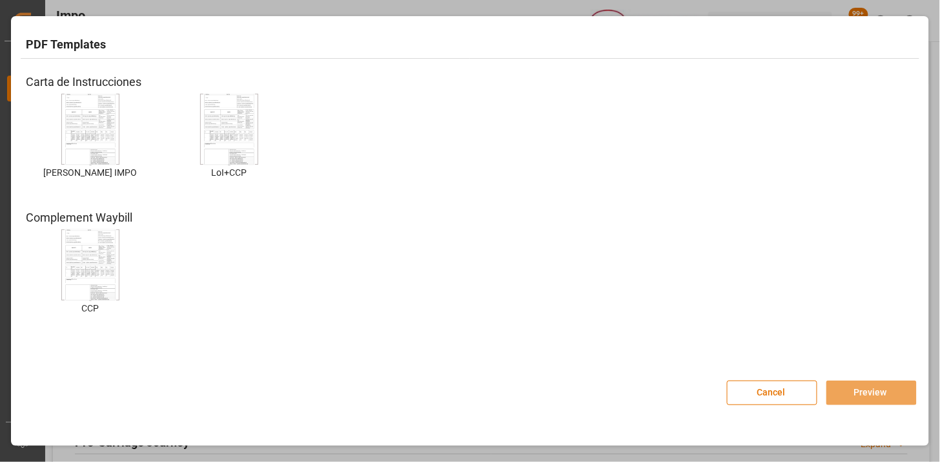
click at [74, 127] on img at bounding box center [91, 129] width 52 height 73
click at [74, 128] on img at bounding box center [91, 129] width 52 height 73
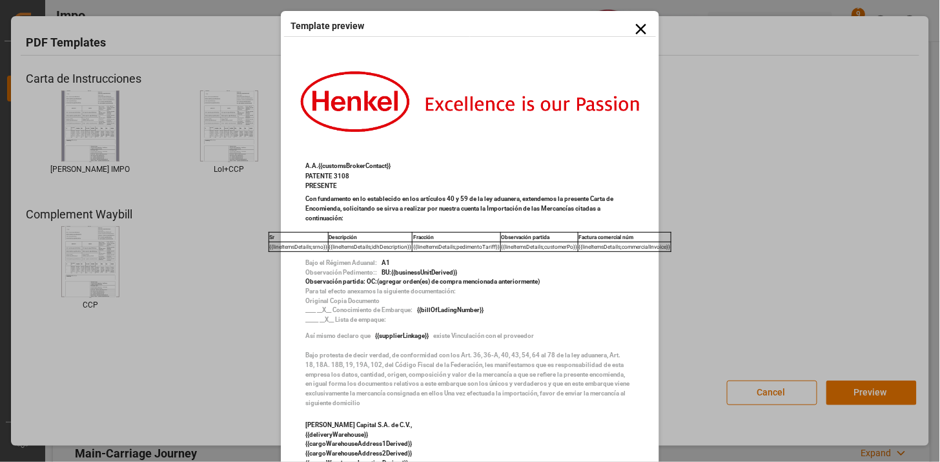
click at [642, 29] on icon at bounding box center [641, 29] width 18 height 18
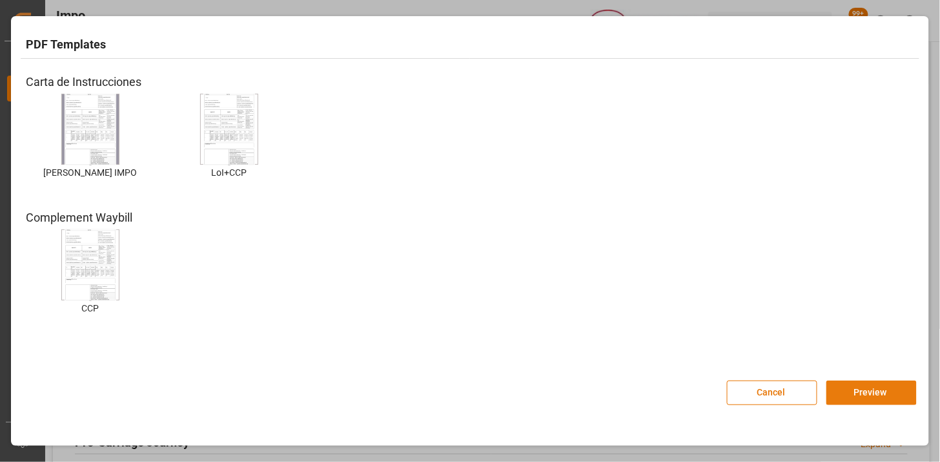
click at [861, 394] on button "Preview" at bounding box center [871, 392] width 90 height 25
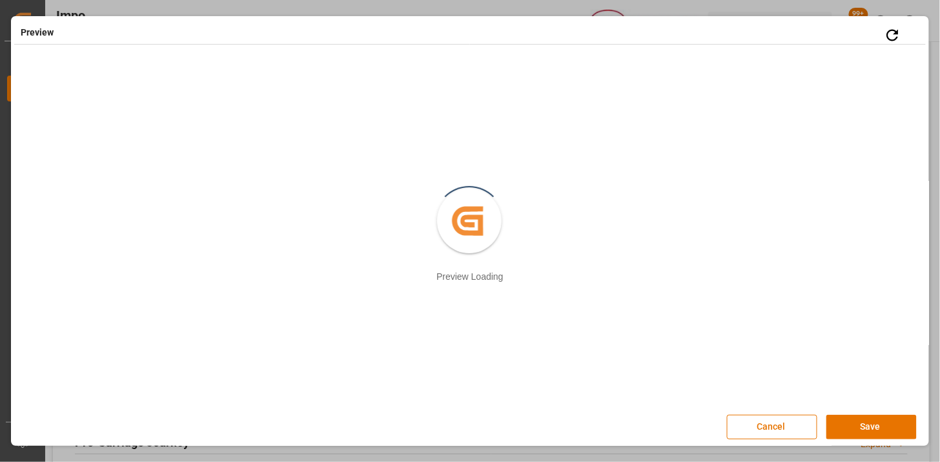
drag, startPoint x: 883, startPoint y: 434, endPoint x: 822, endPoint y: 396, distance: 71.9
click at [884, 434] on button "Save" at bounding box center [871, 426] width 90 height 25
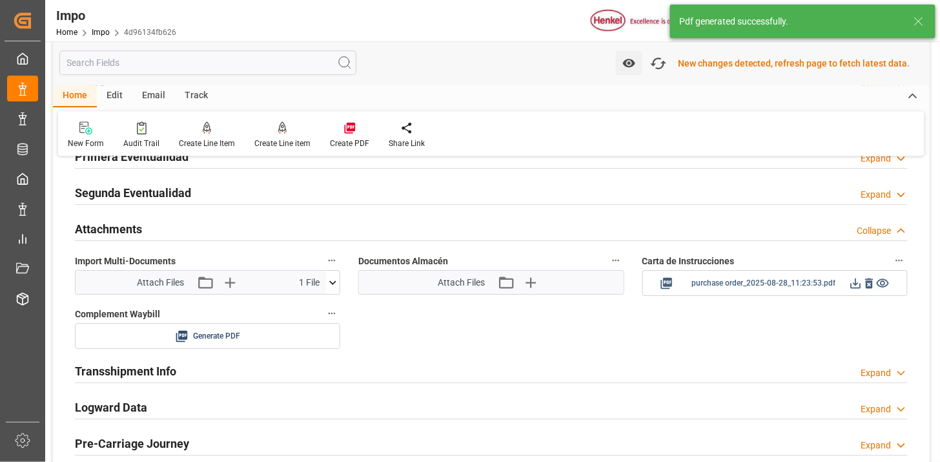
click at [856, 285] on icon at bounding box center [856, 283] width 10 height 10
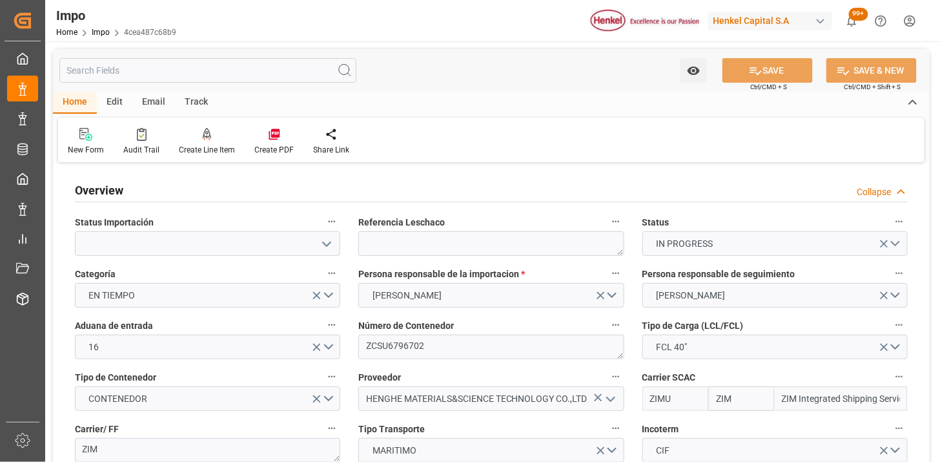
type input "ZIM"
type input "ZIM Integrated Shipping Services Ltd."
type input "48"
type input "40"
type input "[DATE]"
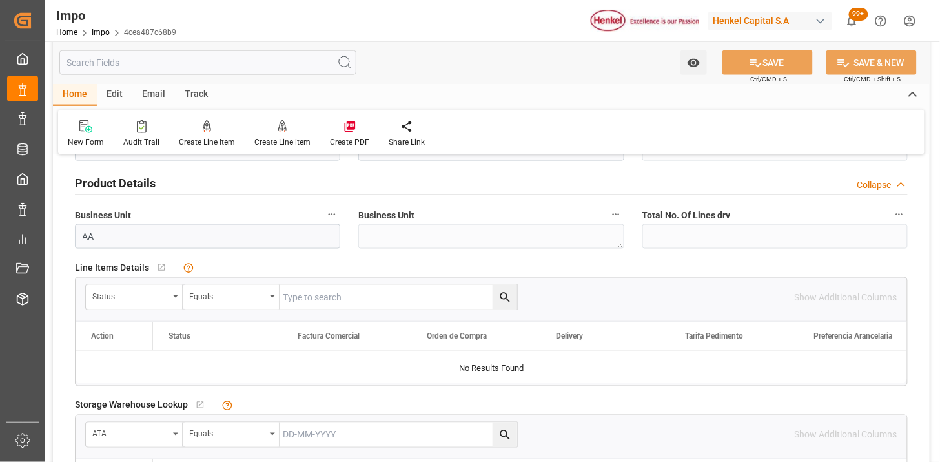
scroll to position [430, 0]
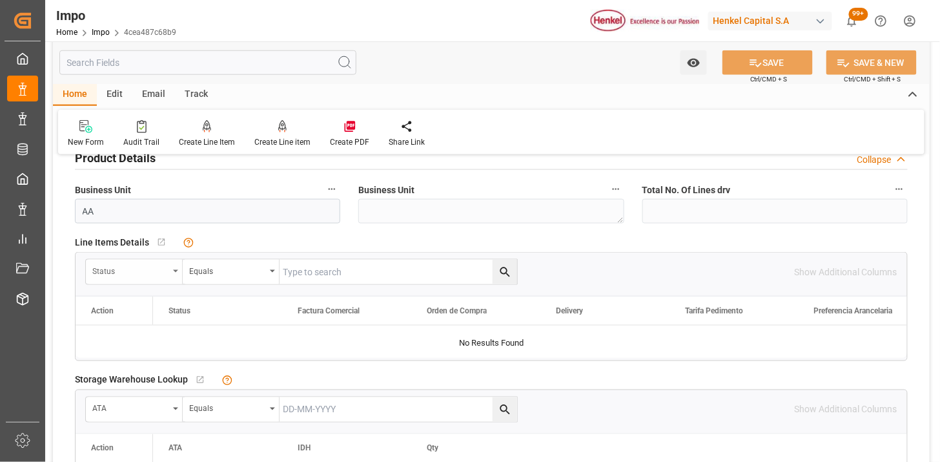
click at [149, 269] on div "Status" at bounding box center [130, 269] width 76 height 15
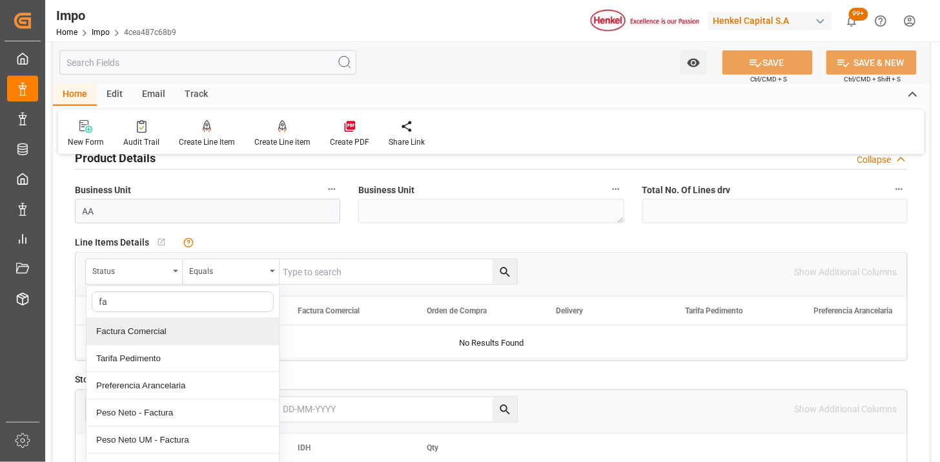
type input "fac"
drag, startPoint x: 171, startPoint y: 333, endPoint x: 195, endPoint y: 327, distance: 24.6
click at [176, 332] on div "Factura Comercial" at bounding box center [183, 331] width 192 height 27
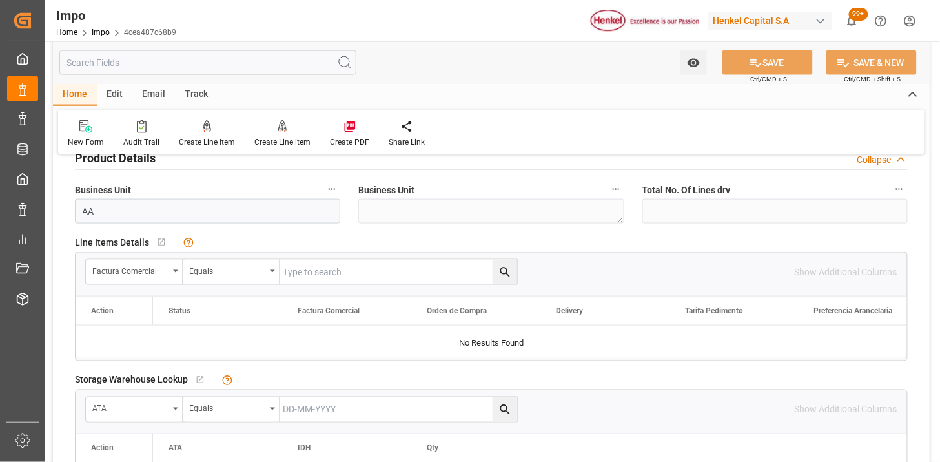
drag, startPoint x: 326, startPoint y: 256, endPoint x: 340, endPoint y: 261, distance: 15.1
click at [327, 256] on div "Factura Comercial Equals Show Additional Columns" at bounding box center [491, 271] width 831 height 39
click at [376, 273] on input "text" at bounding box center [399, 272] width 238 height 25
paste input "HHX251771"
type input "HHX251771"
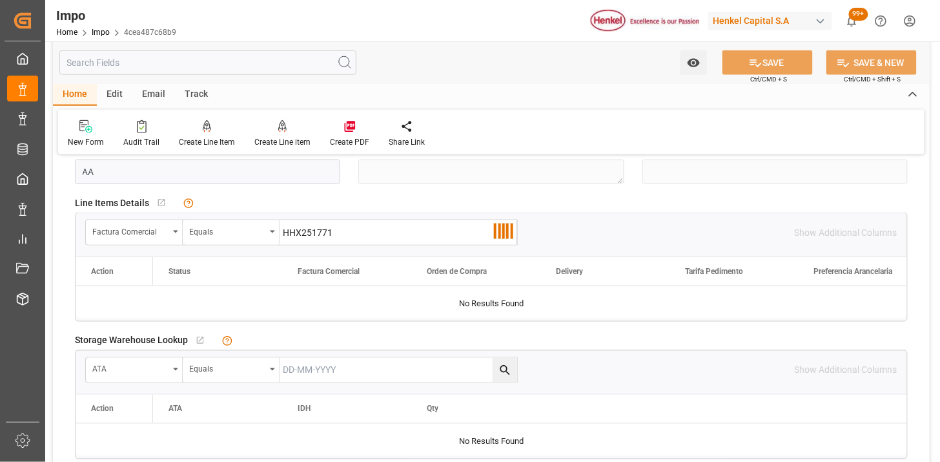
scroll to position [502, 0]
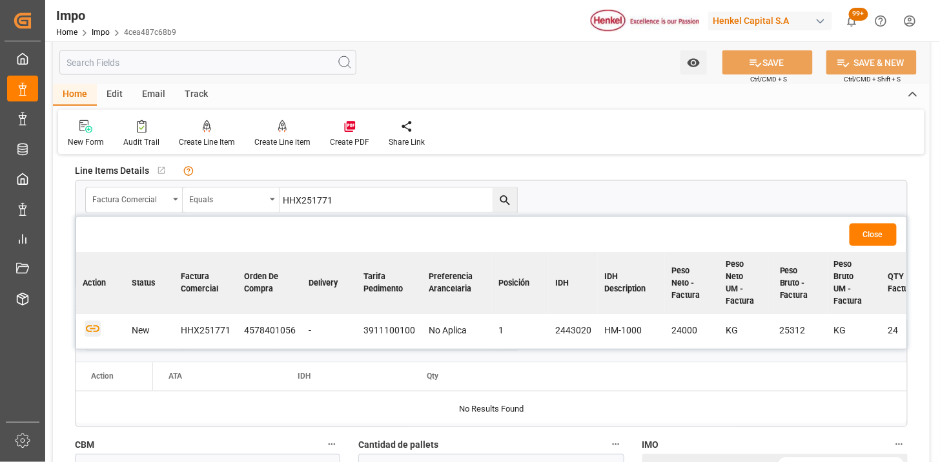
click at [88, 330] on icon "button" at bounding box center [93, 329] width 16 height 16
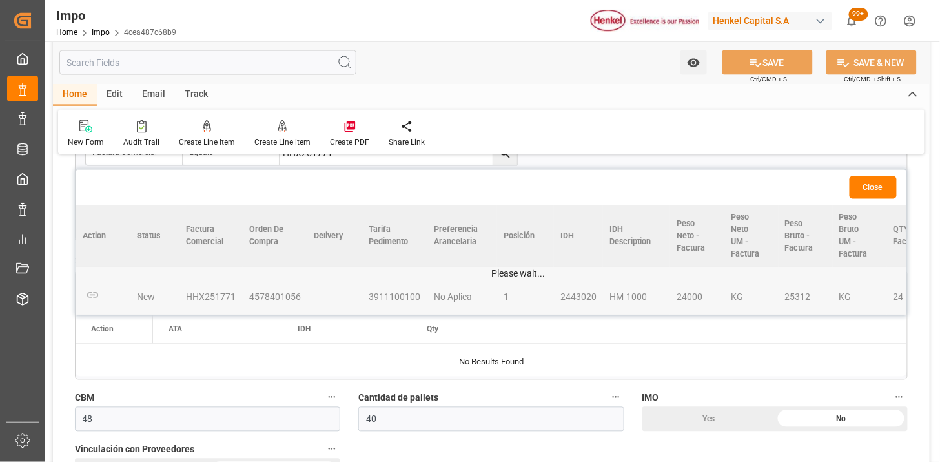
scroll to position [573, 0]
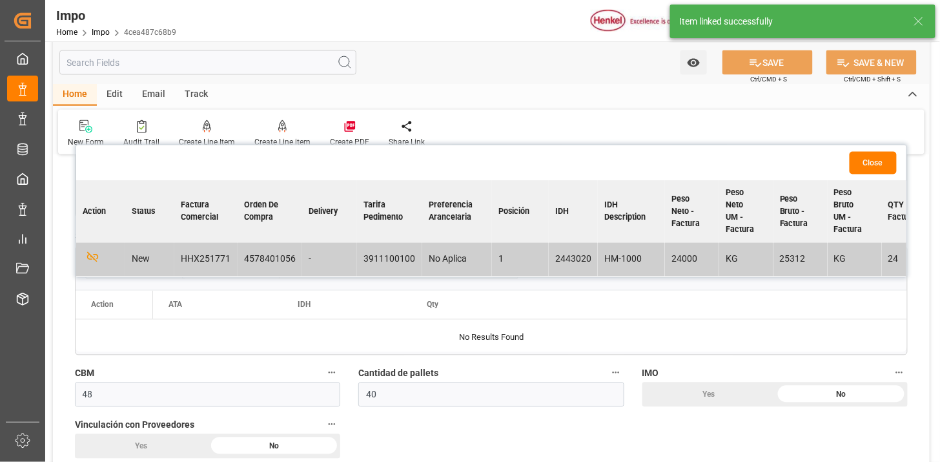
click at [873, 159] on button "Close" at bounding box center [873, 163] width 47 height 23
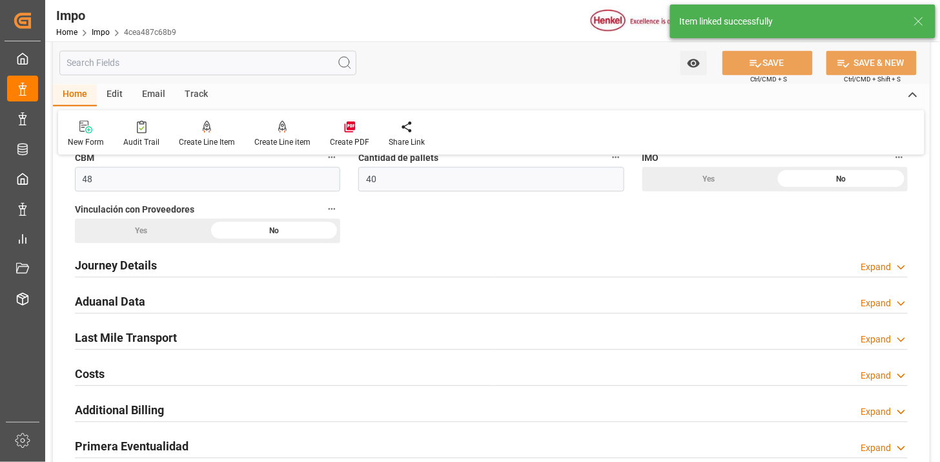
click at [255, 261] on div "Journey Details Expand" at bounding box center [491, 264] width 833 height 25
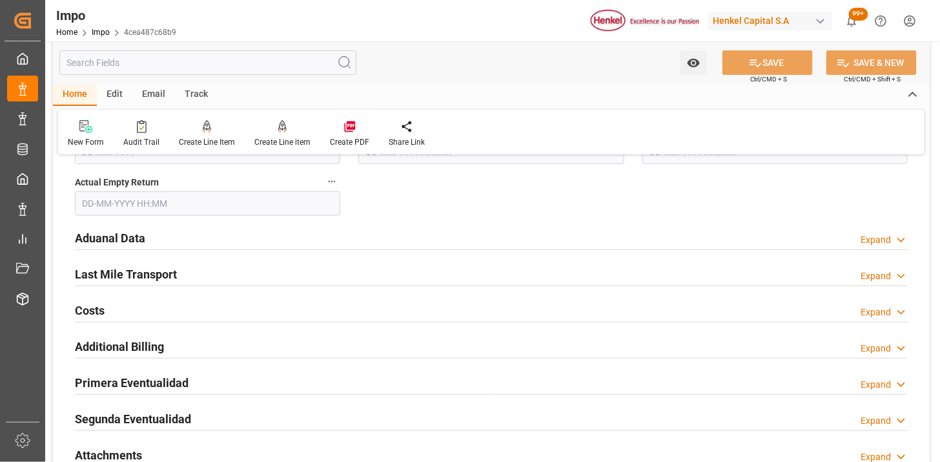
scroll to position [1578, 0]
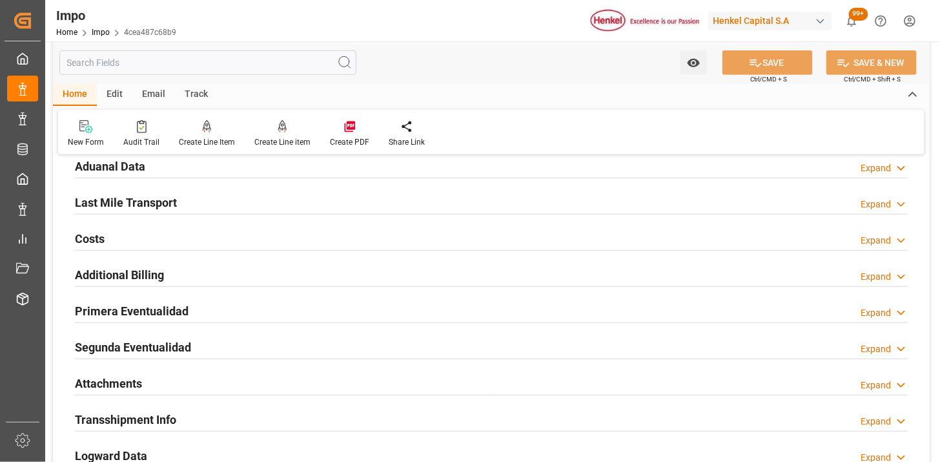
drag, startPoint x: 252, startPoint y: 167, endPoint x: 365, endPoint y: 241, distance: 135.5
click at [250, 166] on div "Aduanal Data Expand" at bounding box center [491, 165] width 833 height 25
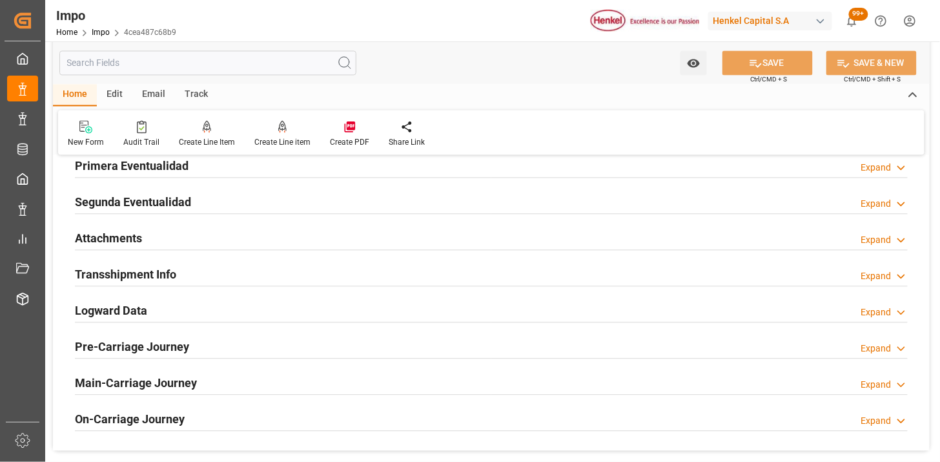
scroll to position [2223, 0]
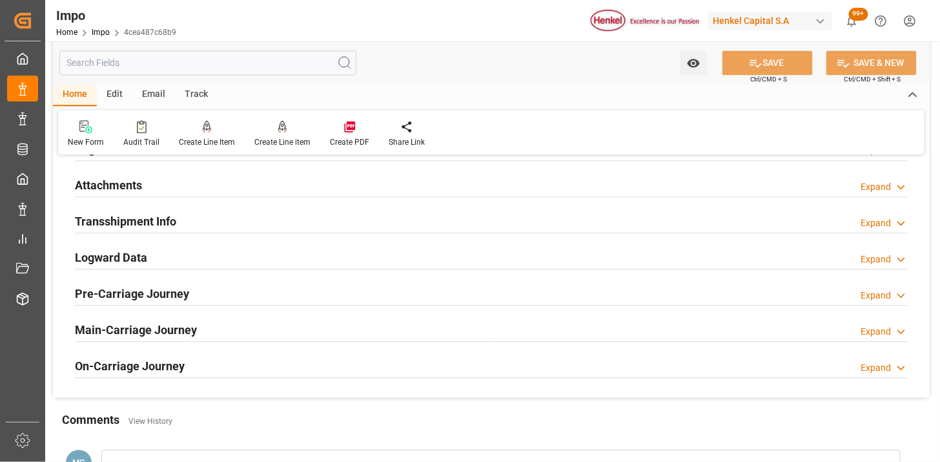
click at [269, 218] on div "Transshipment Info Expand" at bounding box center [491, 220] width 833 height 25
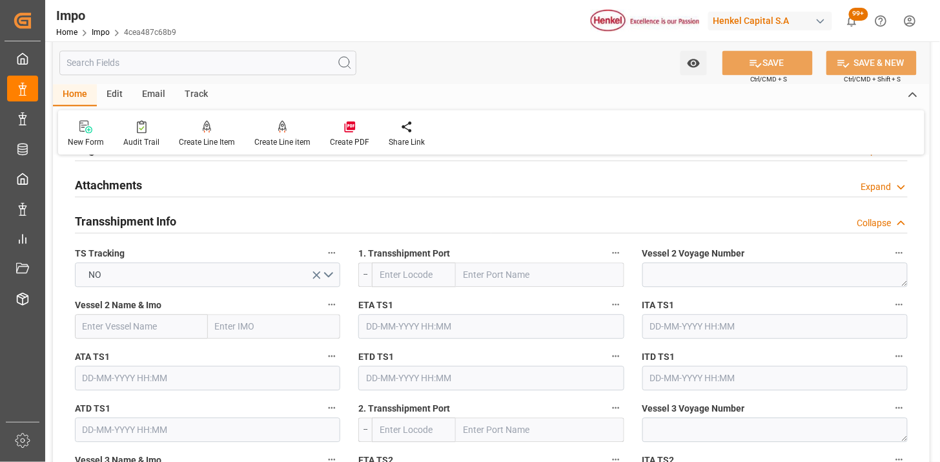
drag, startPoint x: 250, startPoint y: 185, endPoint x: 270, endPoint y: 218, distance: 38.5
click at [249, 185] on div "Attachments Expand" at bounding box center [491, 184] width 833 height 25
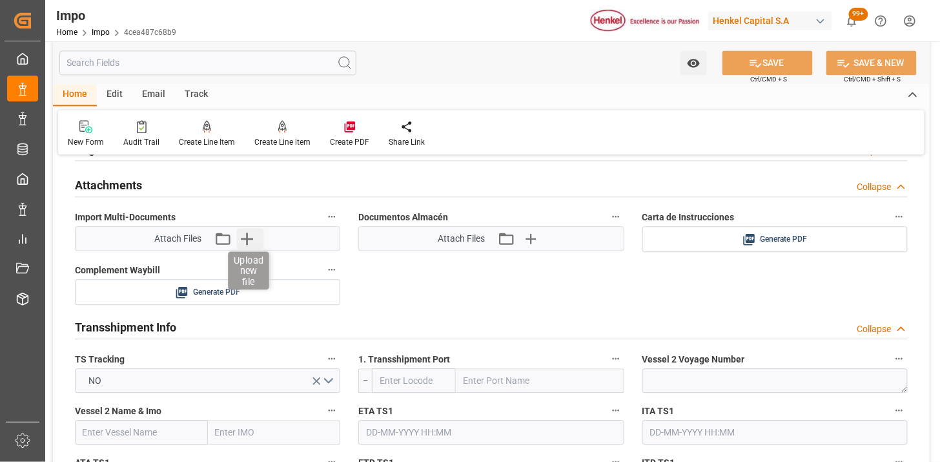
click at [254, 239] on icon "button" at bounding box center [246, 238] width 21 height 21
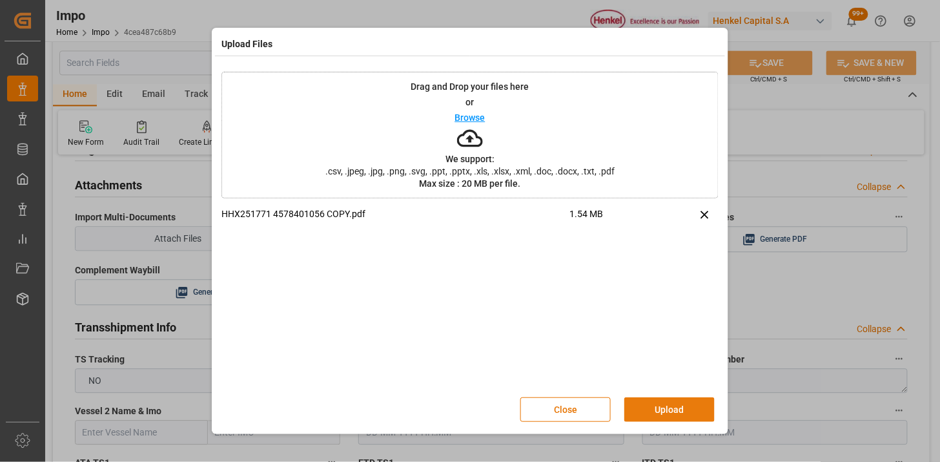
drag, startPoint x: 674, startPoint y: 409, endPoint x: 607, endPoint y: 383, distance: 71.7
click at [674, 407] on button "Upload" at bounding box center [669, 409] width 90 height 25
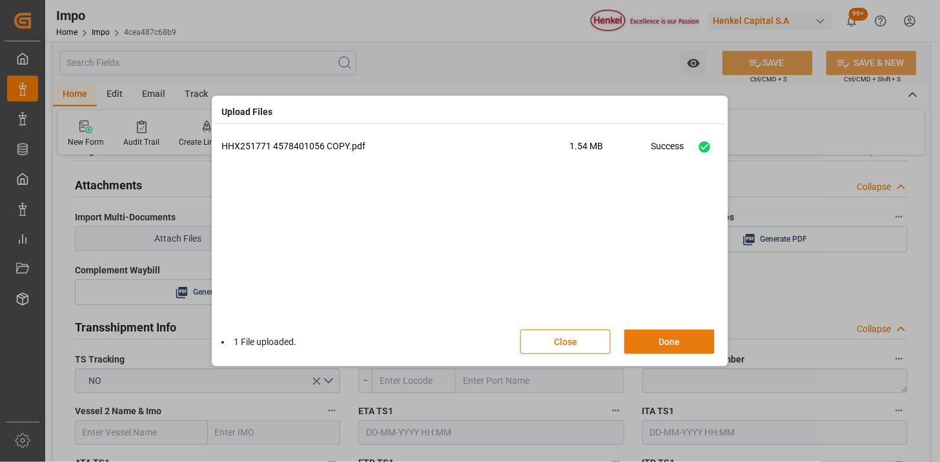
click at [666, 336] on button "Done" at bounding box center [669, 341] width 90 height 25
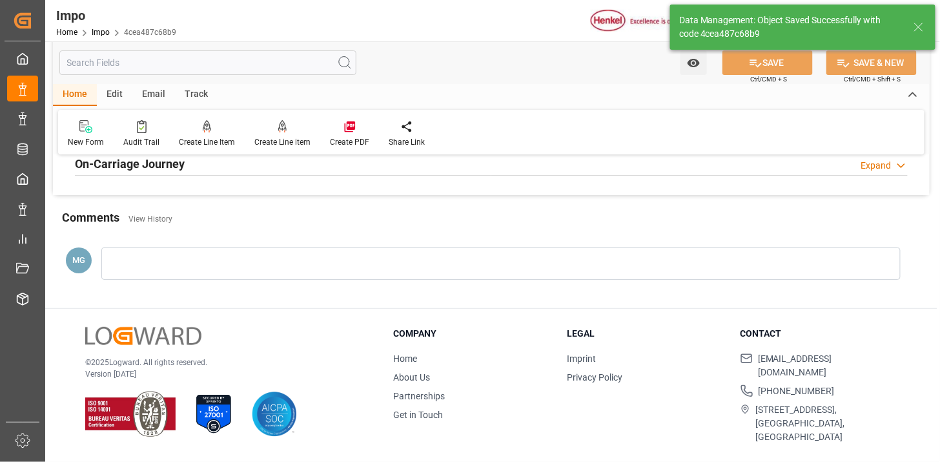
type textarea "AA"
type input "1"
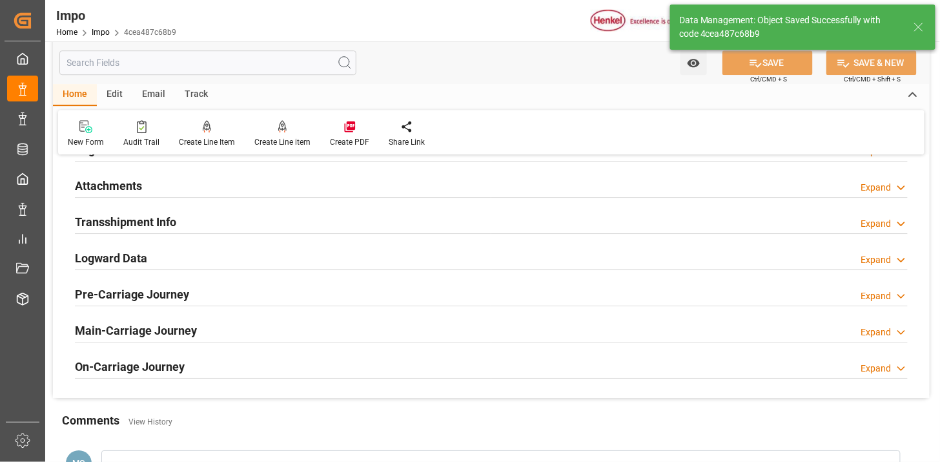
click at [221, 189] on div "Attachments Expand" at bounding box center [491, 184] width 833 height 25
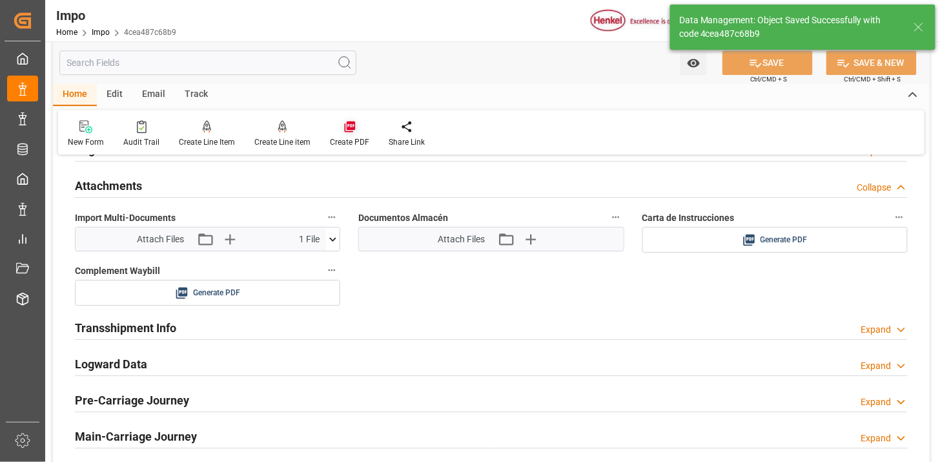
click at [340, 127] on div at bounding box center [349, 126] width 39 height 14
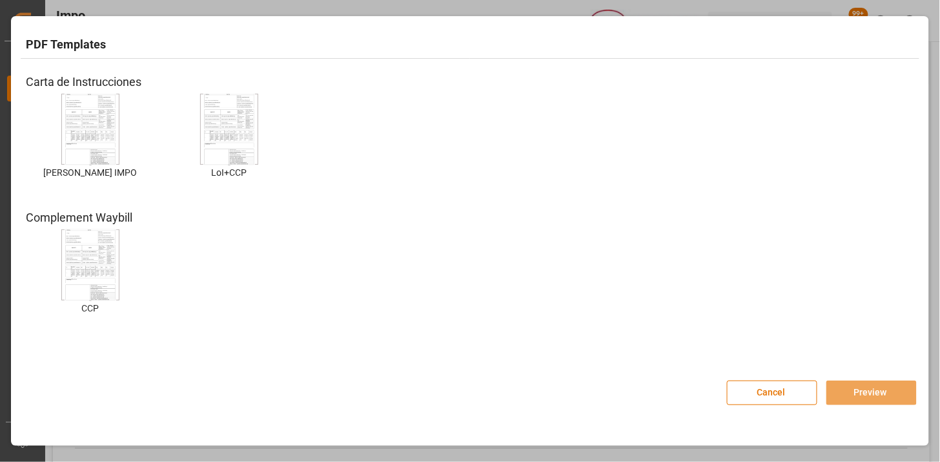
click at [100, 127] on img at bounding box center [91, 129] width 52 height 73
click at [101, 152] on img at bounding box center [91, 129] width 52 height 73
click at [862, 394] on button "Preview" at bounding box center [871, 392] width 90 height 25
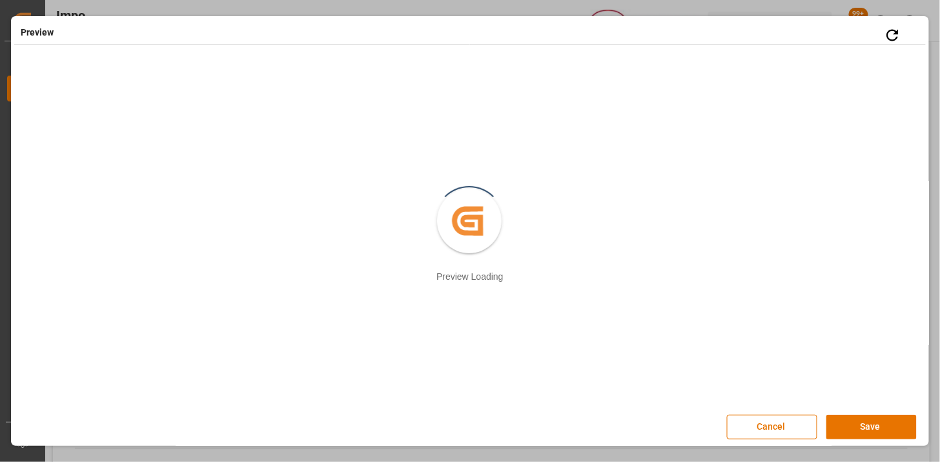
click at [855, 428] on button "Save" at bounding box center [871, 426] width 90 height 25
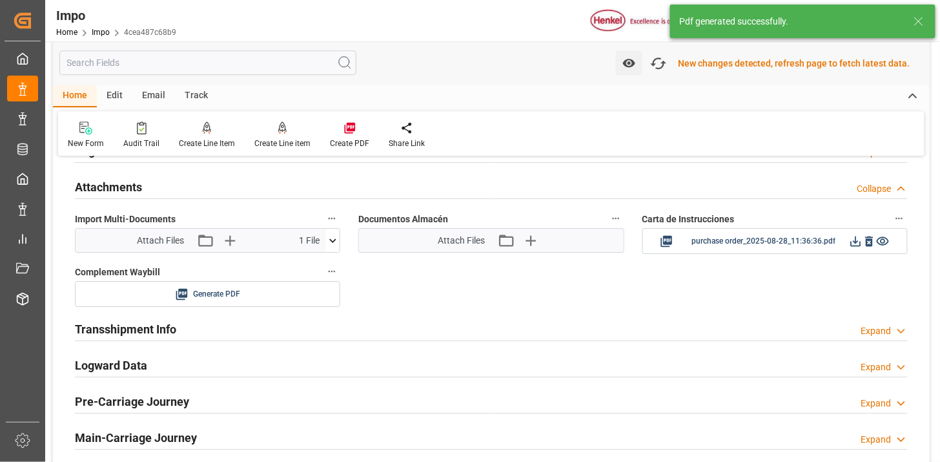
scroll to position [1123, 0]
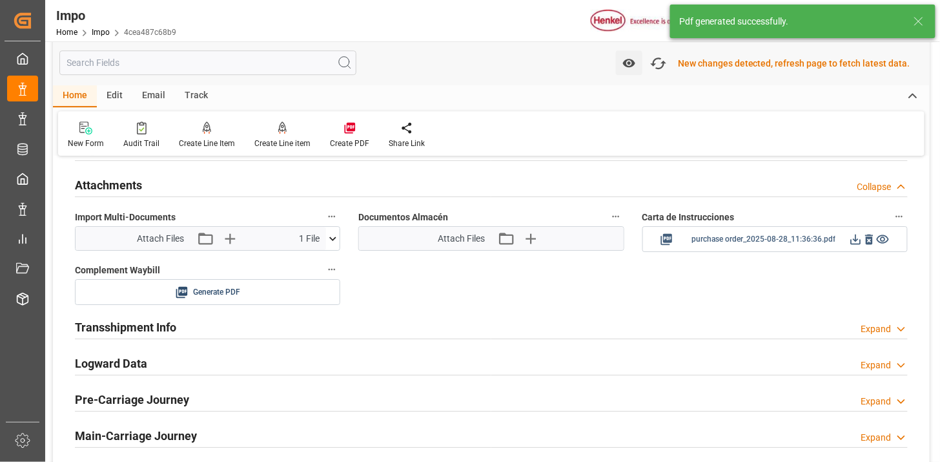
click at [849, 242] on icon at bounding box center [856, 239] width 14 height 14
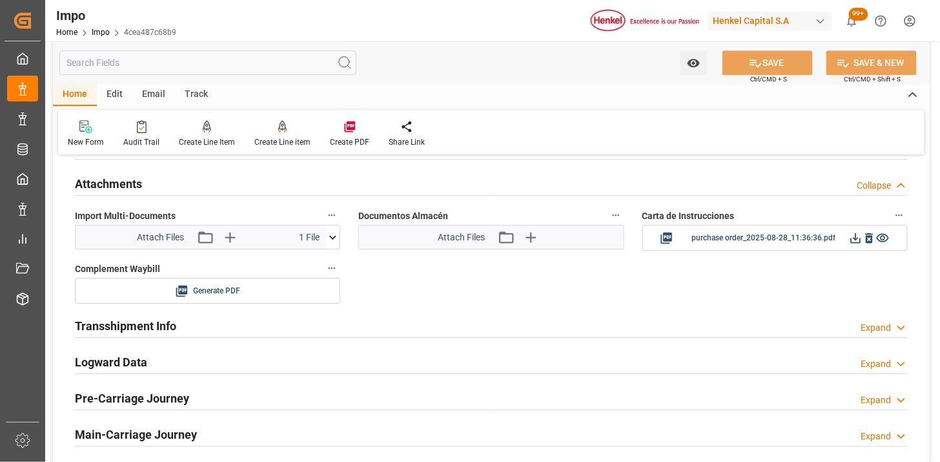
scroll to position [1121, 0]
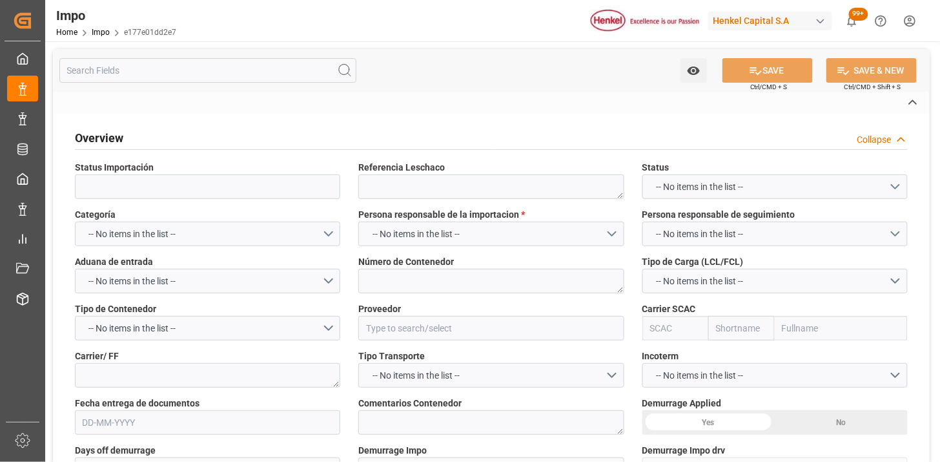
type textarea "ZCSU7185523"
type input "HENGHE MATERIALS&SCIENCE TECHNOLOGY CO.,LTD"
type input "ZIMU"
type textarea "N/A"
type input "AA"
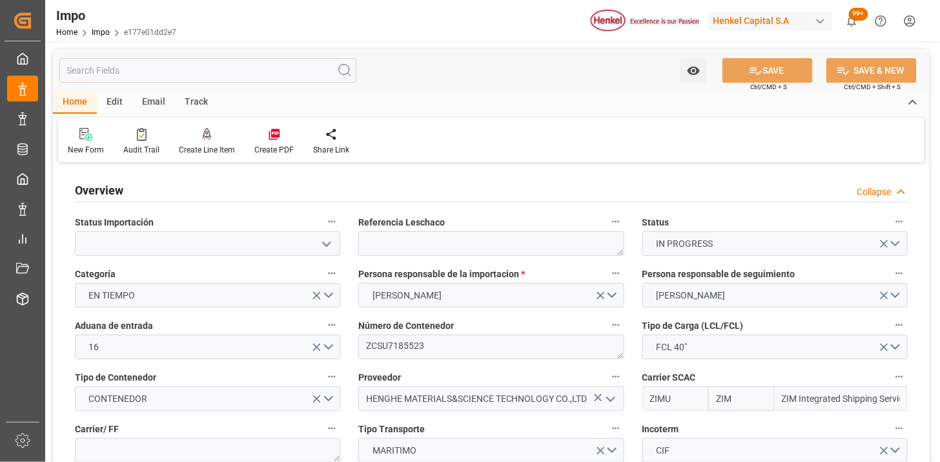
type input "ZIM"
type input "ZIM Integrated Shipping Services Ltd."
type input "48"
type input "40"
type input "[DATE]"
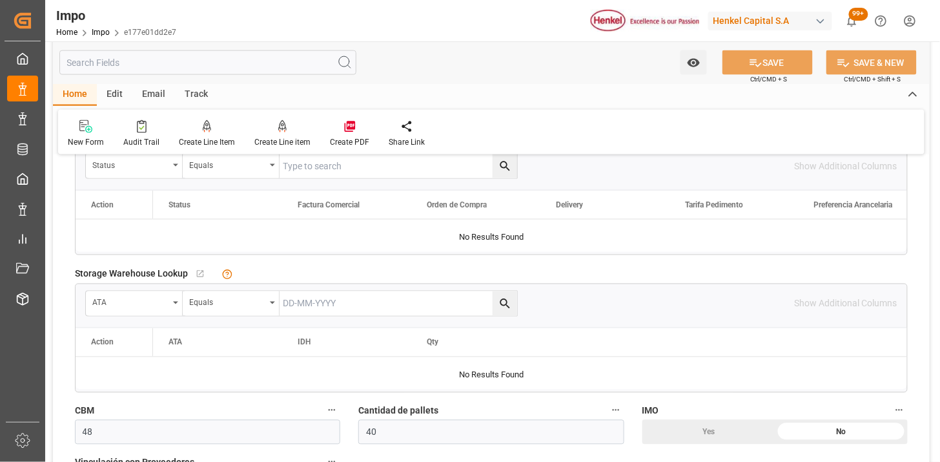
scroll to position [502, 0]
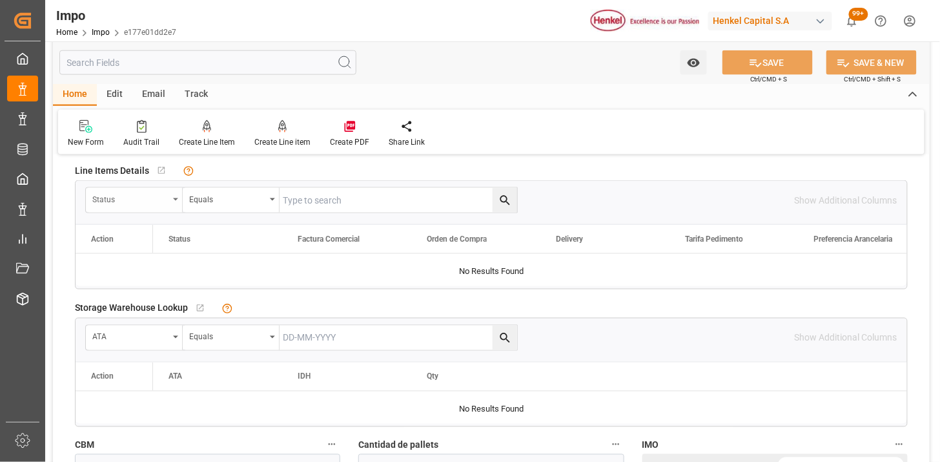
click at [156, 198] on div "Status" at bounding box center [130, 197] width 76 height 15
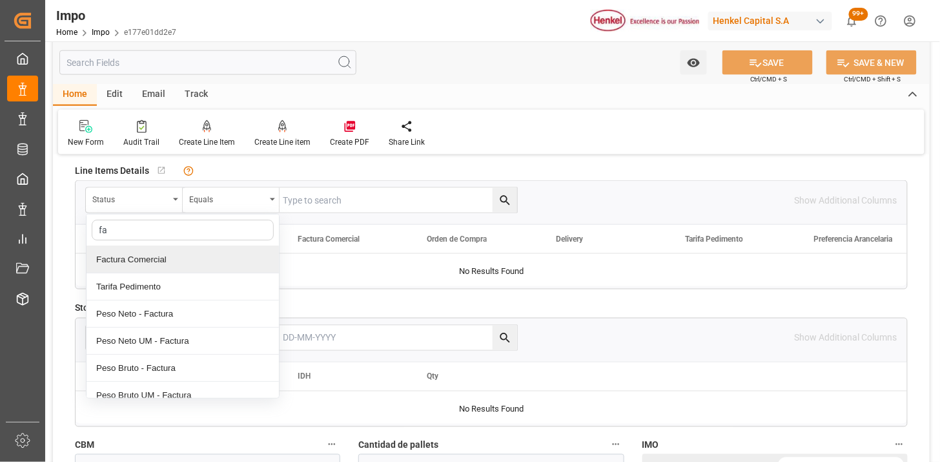
type input "fac"
drag, startPoint x: 177, startPoint y: 265, endPoint x: 263, endPoint y: 225, distance: 95.3
click at [181, 263] on div "Factura Comercial" at bounding box center [183, 259] width 192 height 27
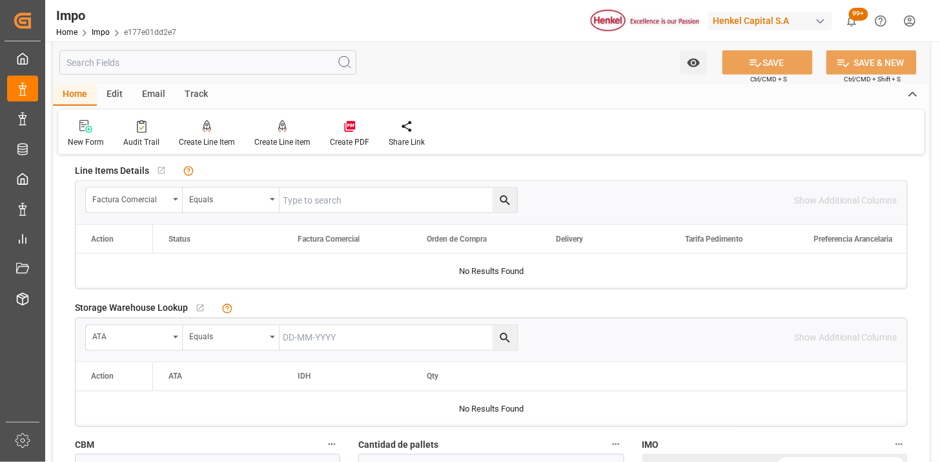
click at [356, 176] on div "No child Object linked" at bounding box center [294, 170] width 281 height 19
click at [358, 205] on input "text" at bounding box center [399, 200] width 238 height 25
paste input "HHX251772"
type input "HHX251772"
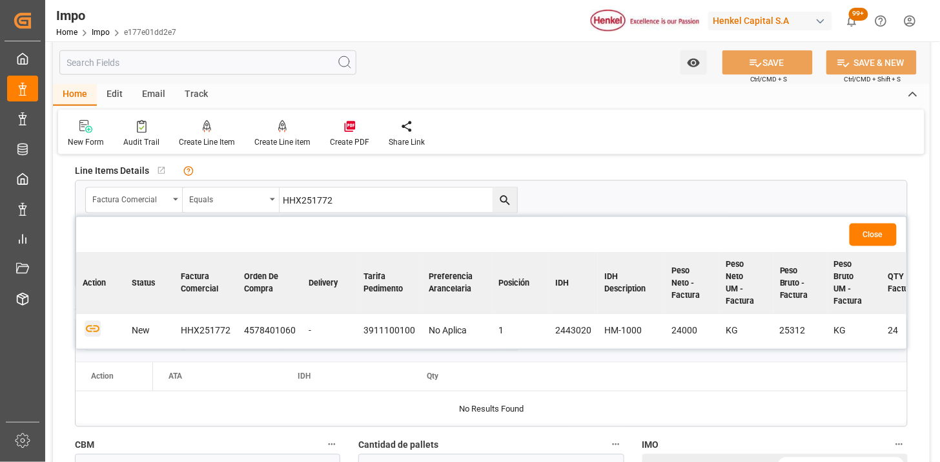
click at [86, 325] on icon "button" at bounding box center [93, 329] width 16 height 16
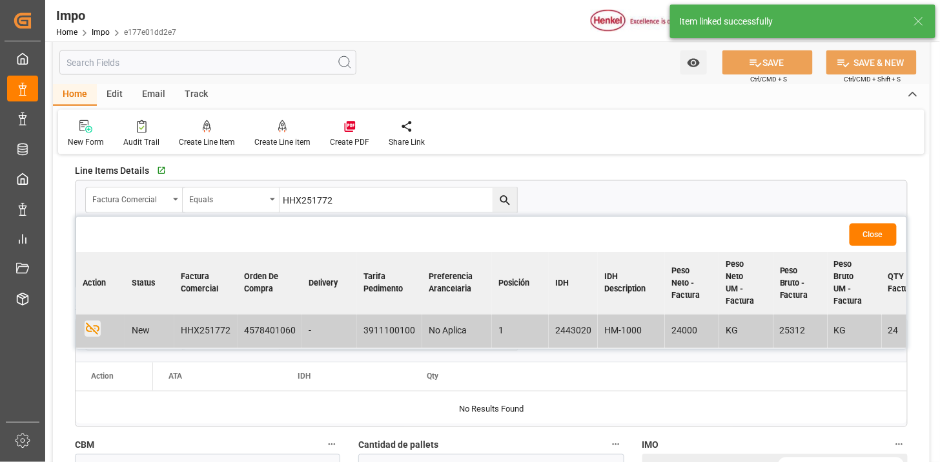
click at [878, 229] on button "Close" at bounding box center [873, 234] width 47 height 23
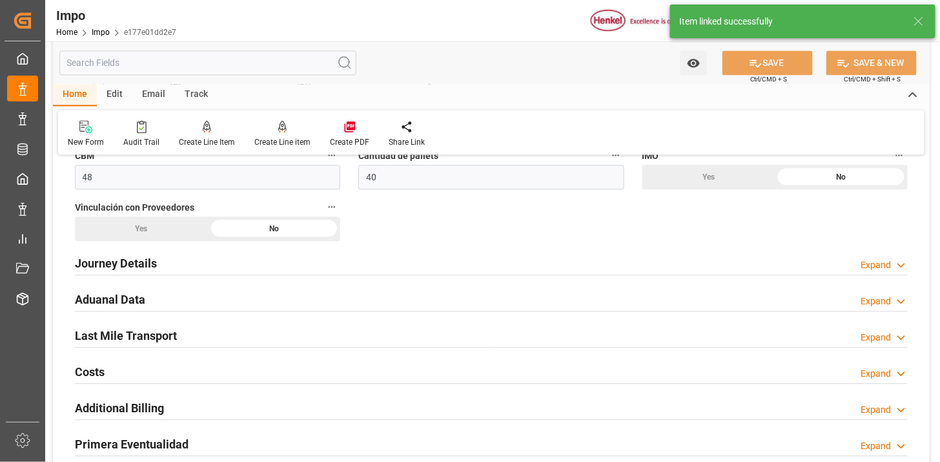
scroll to position [861, 0]
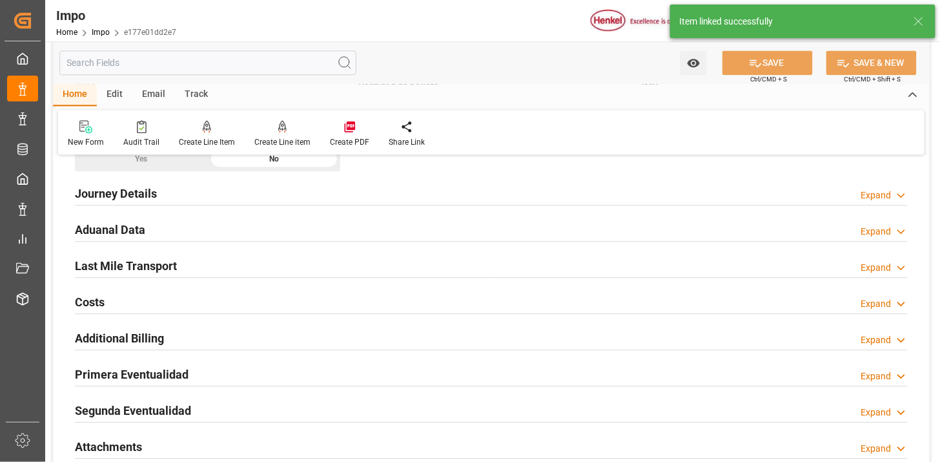
drag, startPoint x: 284, startPoint y: 190, endPoint x: 295, endPoint y: 203, distance: 16.9
click at [283, 190] on div "Journey Details Expand" at bounding box center [491, 192] width 833 height 25
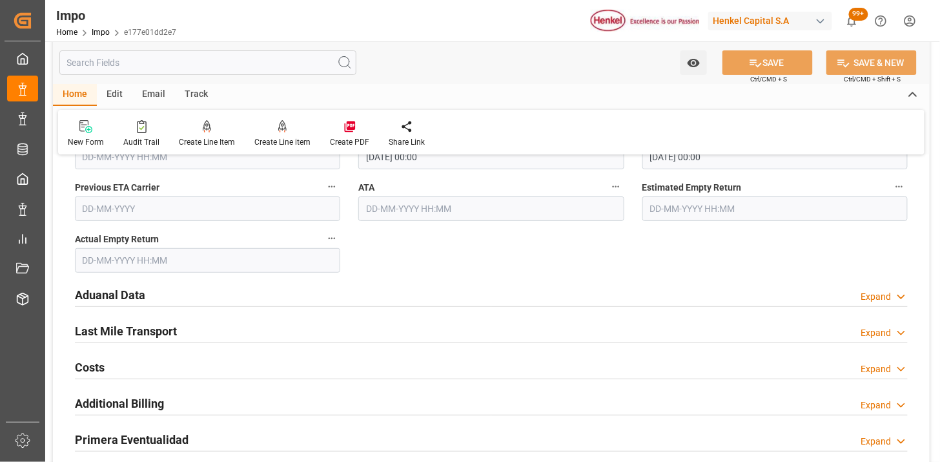
scroll to position [1506, 0]
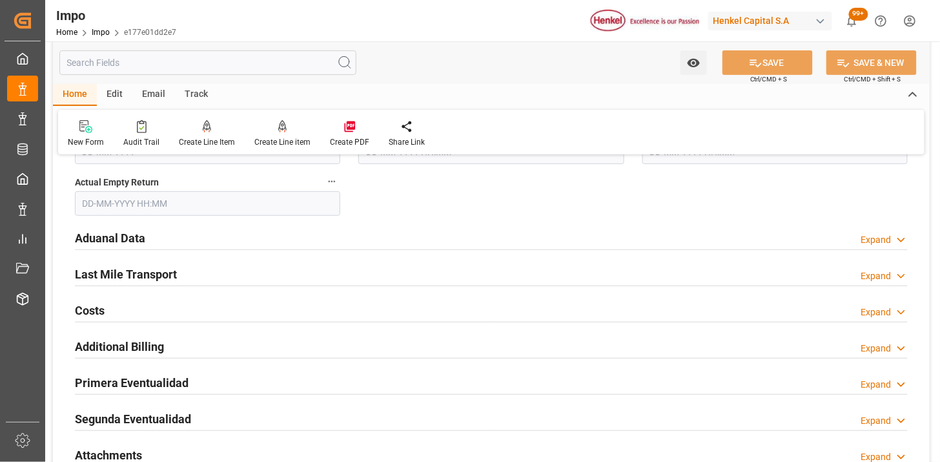
click at [342, 231] on div "Aduanal Data Expand" at bounding box center [491, 237] width 833 height 25
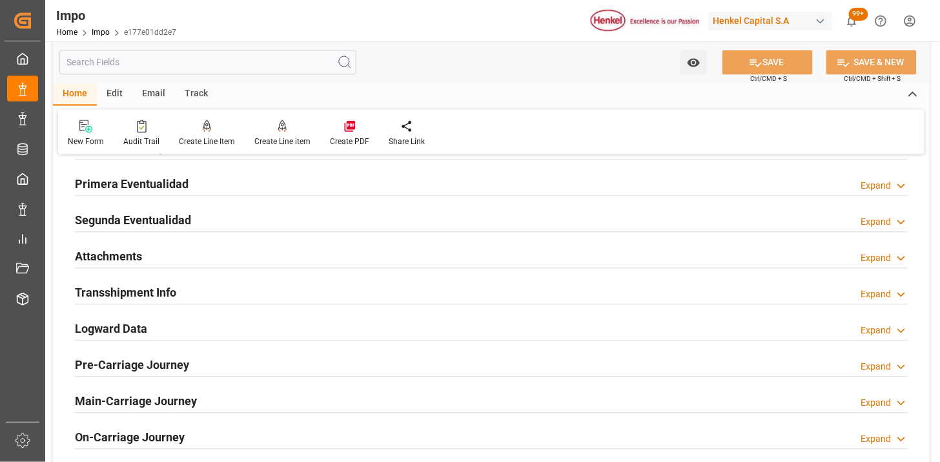
click at [252, 254] on div "Attachments Expand" at bounding box center [491, 255] width 833 height 25
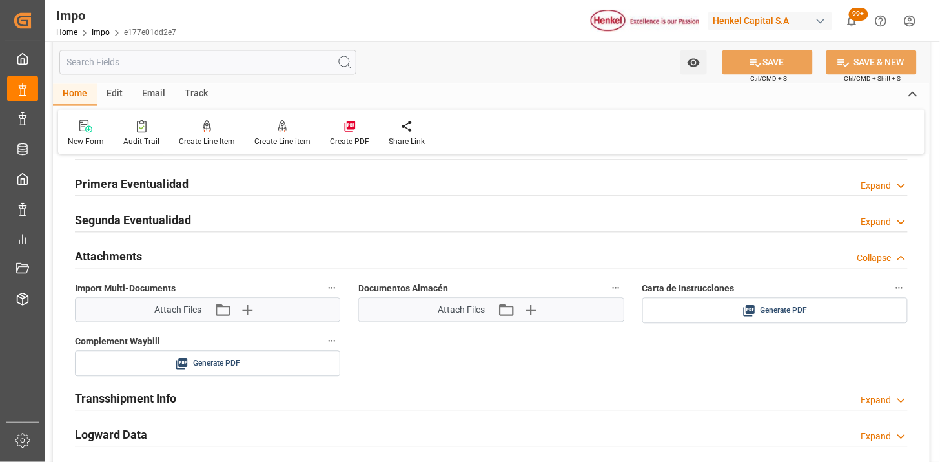
scroll to position [2223, 0]
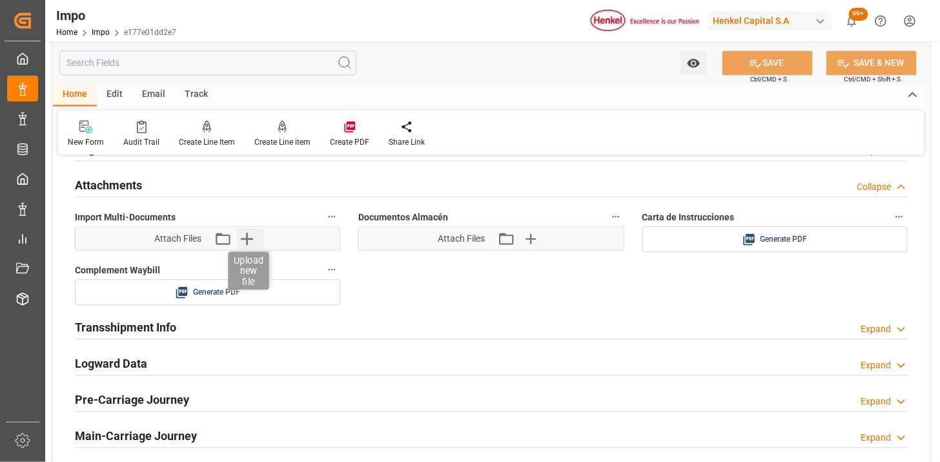
click at [241, 234] on icon "button" at bounding box center [246, 238] width 21 height 21
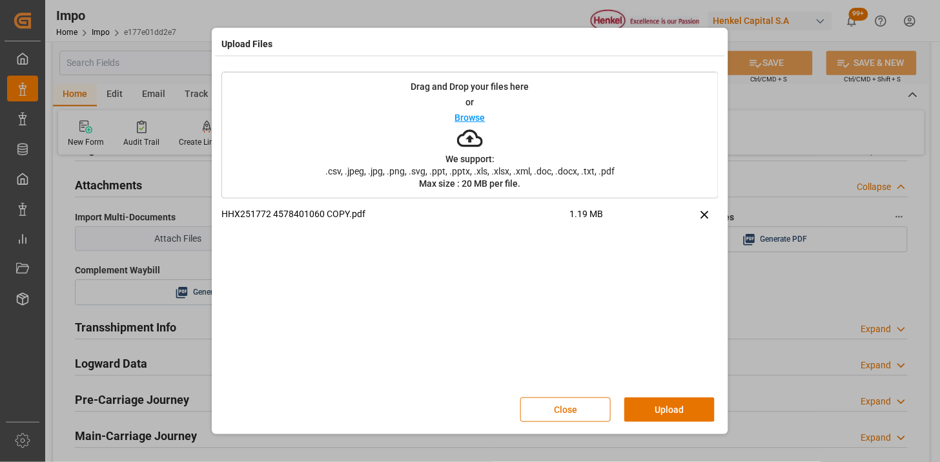
click at [660, 408] on button "Upload" at bounding box center [669, 409] width 90 height 25
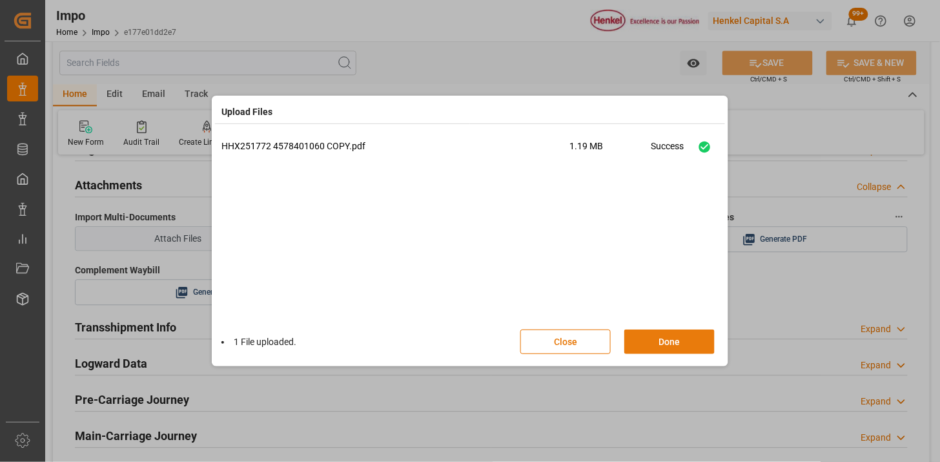
click at [674, 351] on button "Done" at bounding box center [669, 341] width 90 height 25
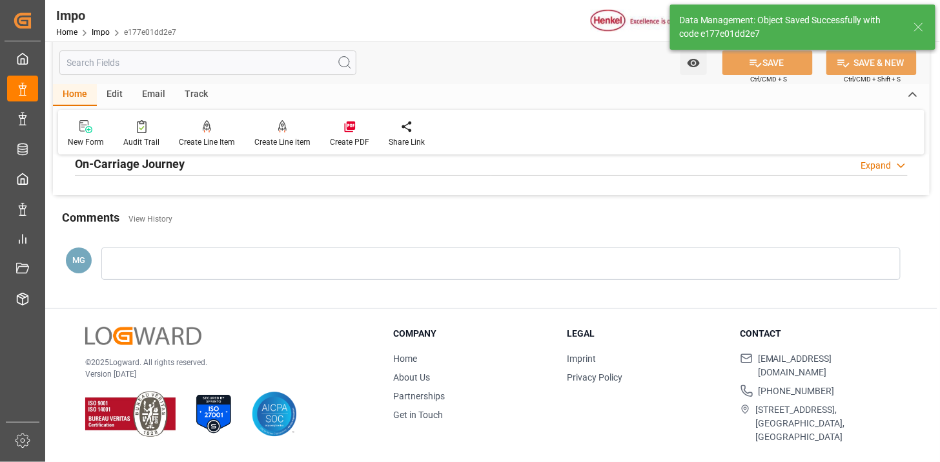
type textarea "AA"
type input "1"
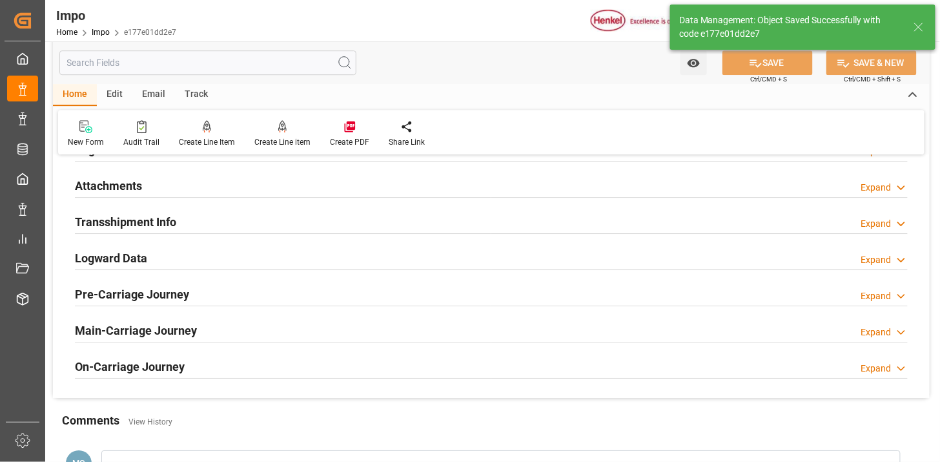
click at [195, 183] on div "Attachments Expand" at bounding box center [491, 184] width 833 height 25
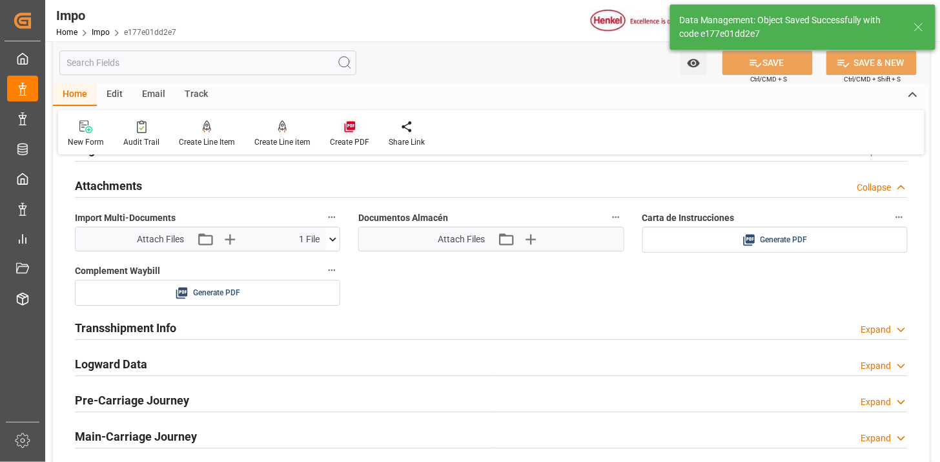
click at [343, 125] on icon at bounding box center [349, 126] width 13 height 13
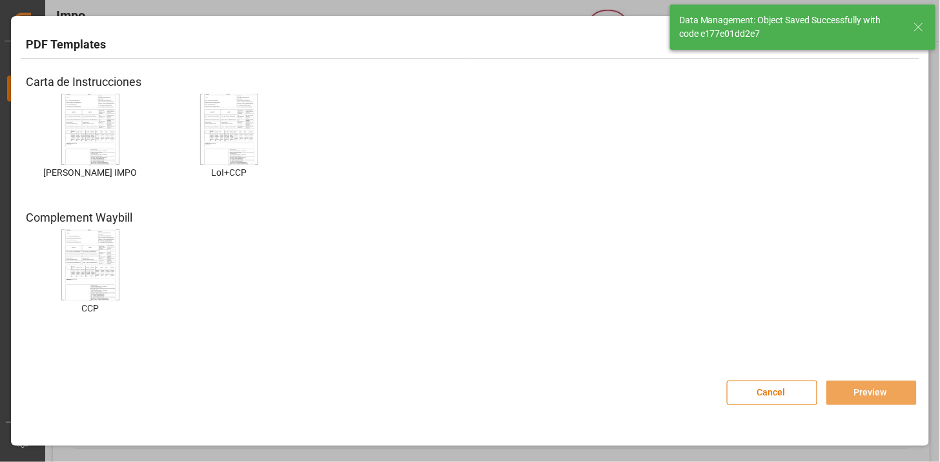
click at [105, 130] on img at bounding box center [91, 129] width 52 height 73
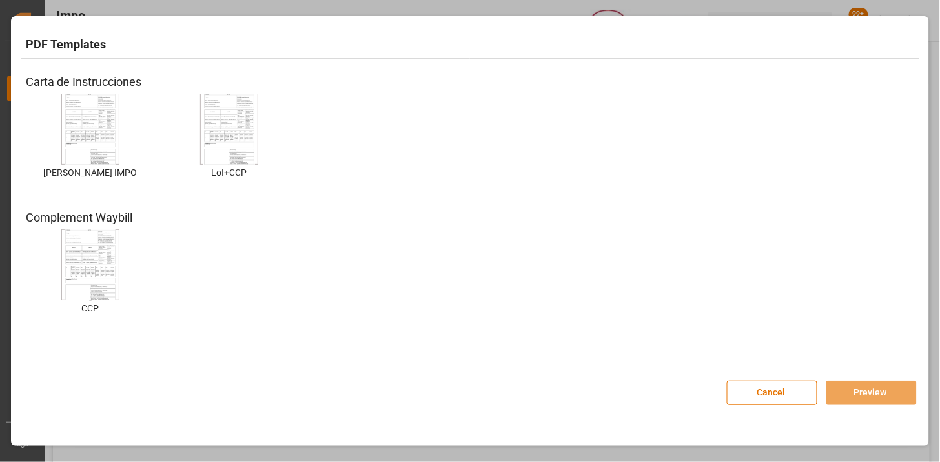
click at [99, 143] on img at bounding box center [91, 129] width 52 height 73
drag, startPoint x: 856, startPoint y: 389, endPoint x: 811, endPoint y: 450, distance: 75.3
click at [853, 394] on button "Preview" at bounding box center [871, 392] width 90 height 25
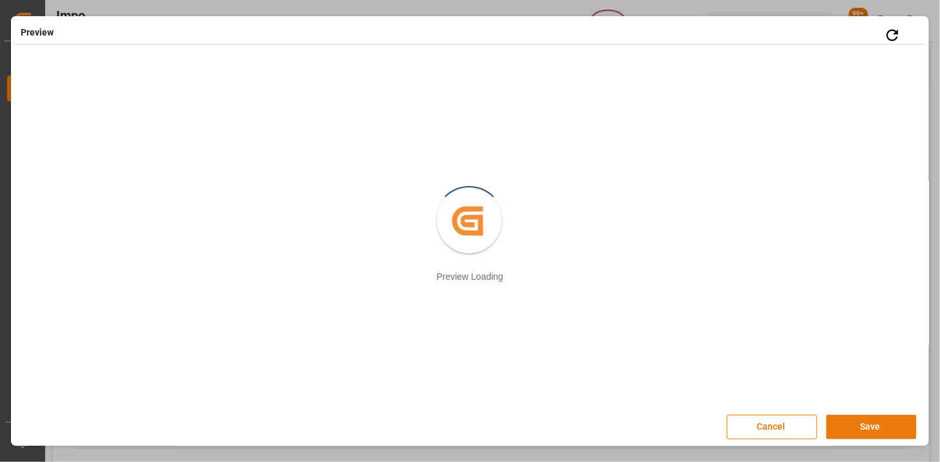
click at [873, 434] on button "Save" at bounding box center [871, 426] width 90 height 25
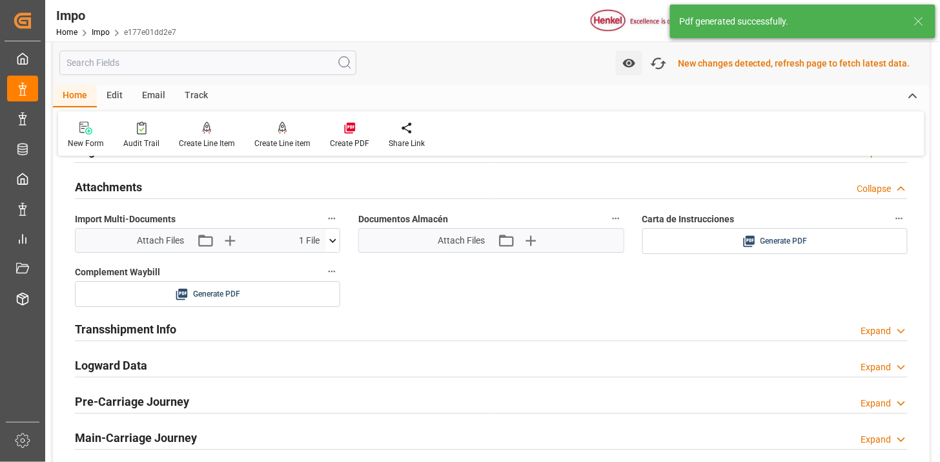
scroll to position [1123, 0]
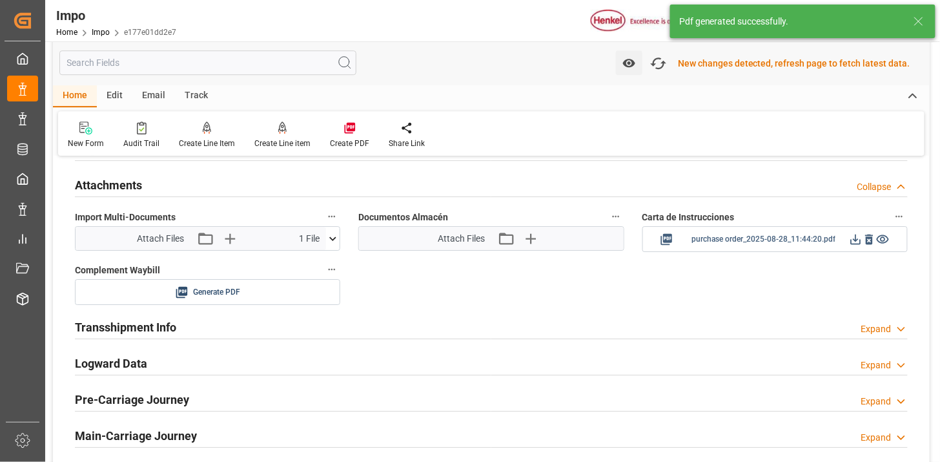
click at [859, 233] on icon at bounding box center [856, 239] width 14 height 14
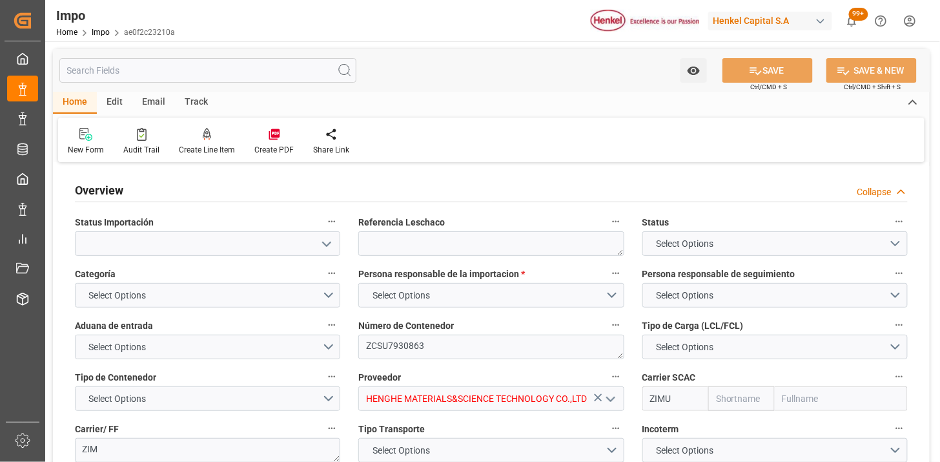
type input "ZIM"
type input "ZIM Integrated Shipping Services Ltd."
type input "48"
type input "40"
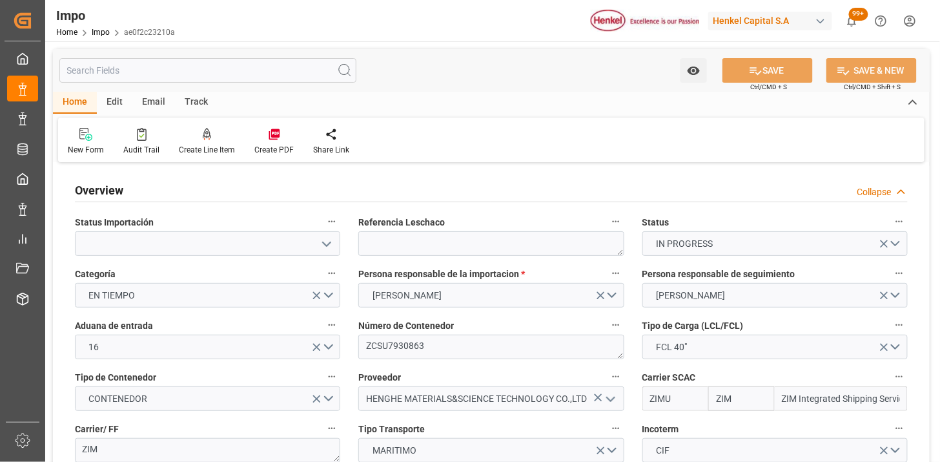
type input "[DATE]"
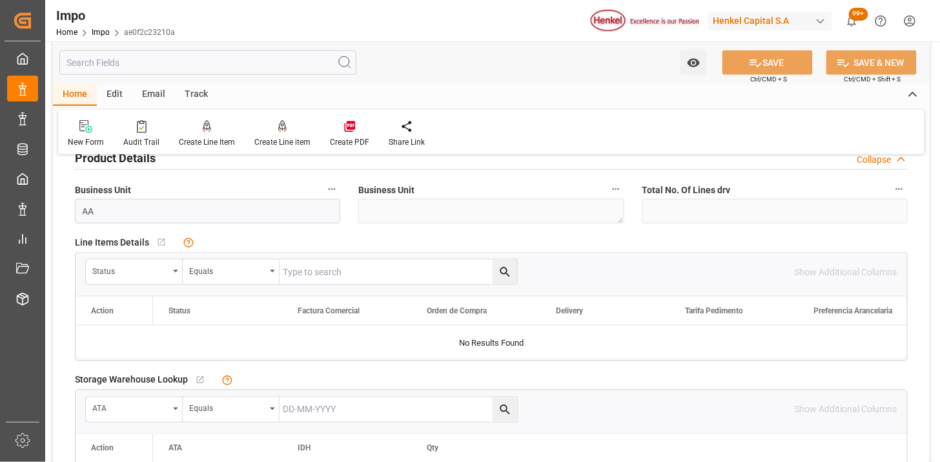
scroll to position [502, 0]
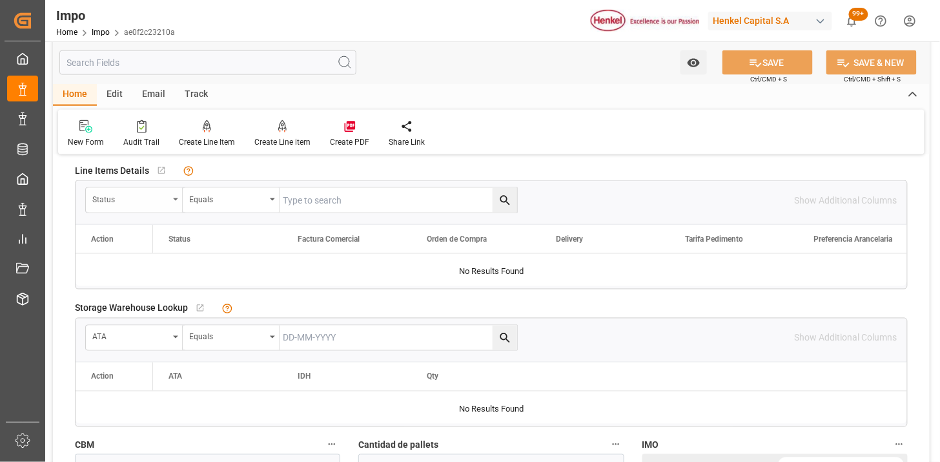
click at [160, 196] on div "Status" at bounding box center [130, 197] width 76 height 15
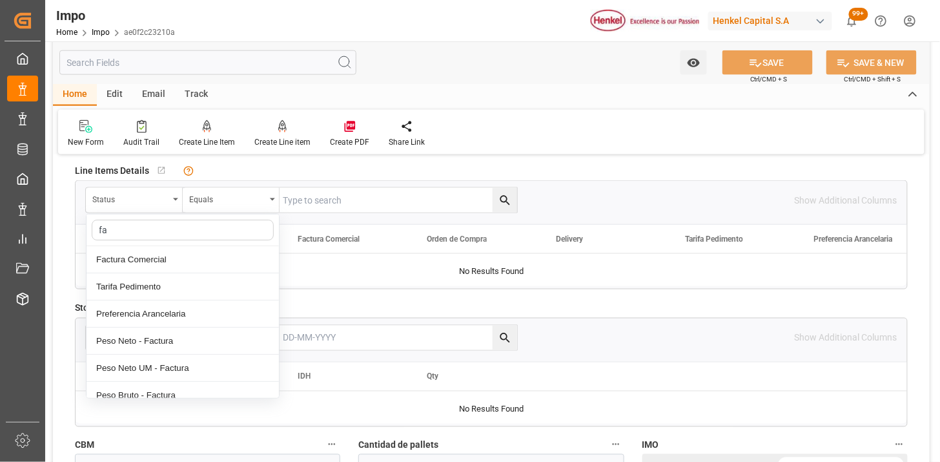
type input "fac"
drag, startPoint x: 163, startPoint y: 257, endPoint x: 299, endPoint y: 213, distance: 142.5
click at [164, 257] on div "Factura Comercial" at bounding box center [183, 259] width 192 height 27
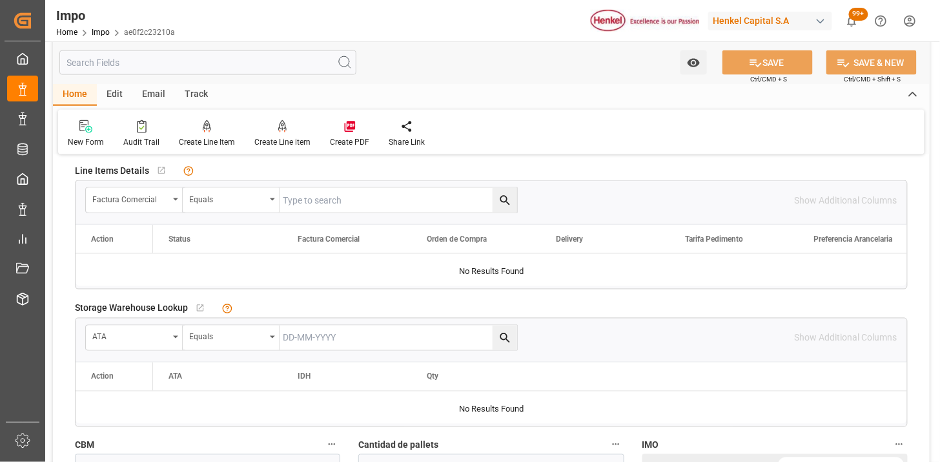
click at [309, 204] on input "text" at bounding box center [399, 200] width 238 height 25
paste input "HHX251773"
type input "HHX251773"
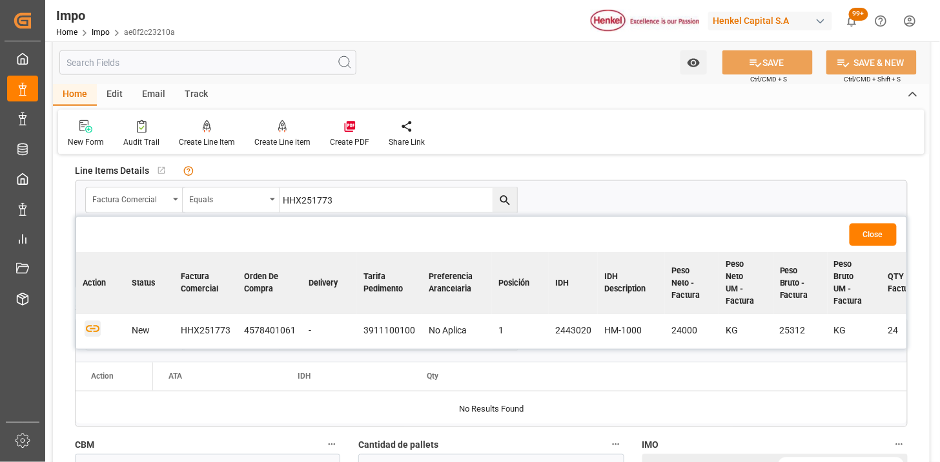
drag, startPoint x: 96, startPoint y: 328, endPoint x: 260, endPoint y: 325, distance: 164.0
click at [94, 329] on icon "button" at bounding box center [93, 329] width 16 height 16
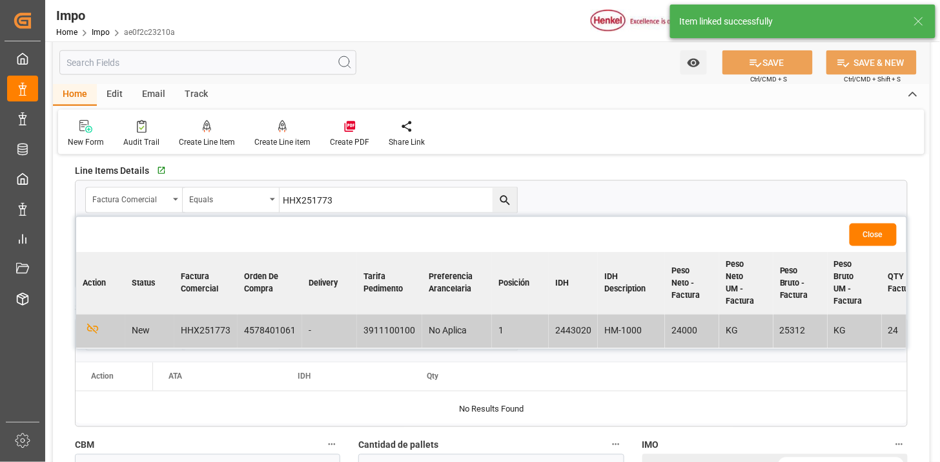
click at [870, 229] on button "Close" at bounding box center [873, 234] width 47 height 23
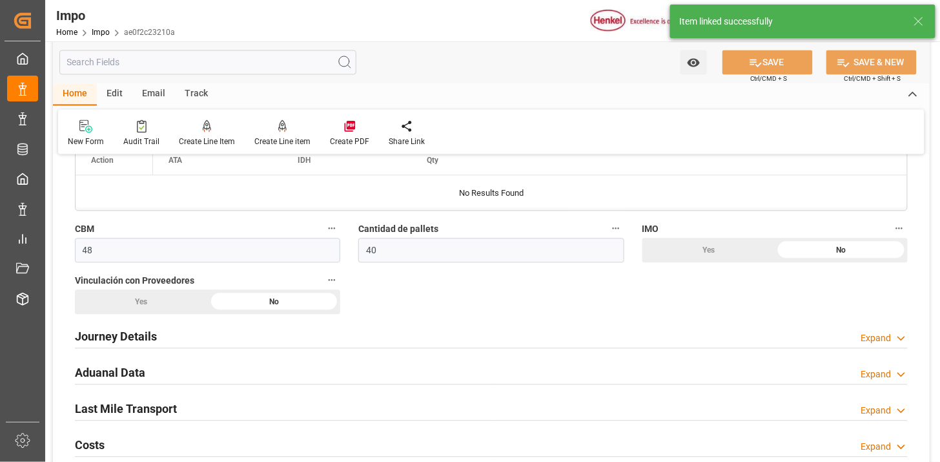
scroll to position [789, 0]
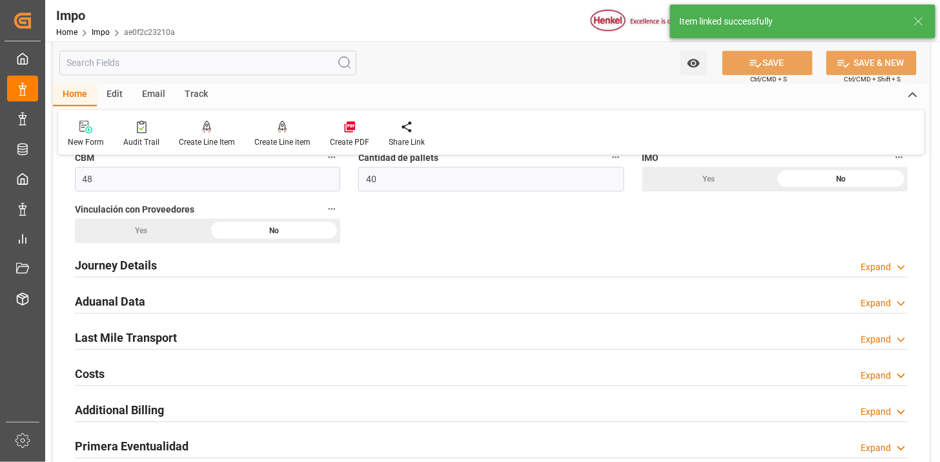
click at [263, 269] on div "Journey Details Expand" at bounding box center [491, 264] width 833 height 25
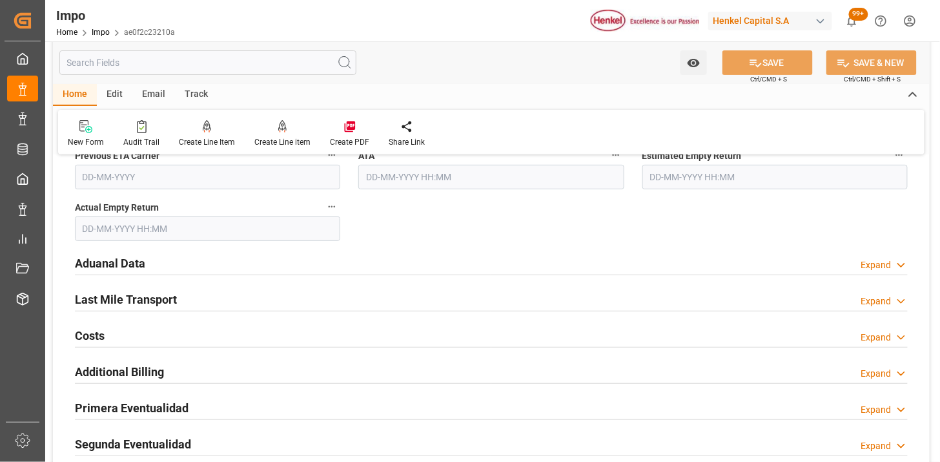
scroll to position [1506, 0]
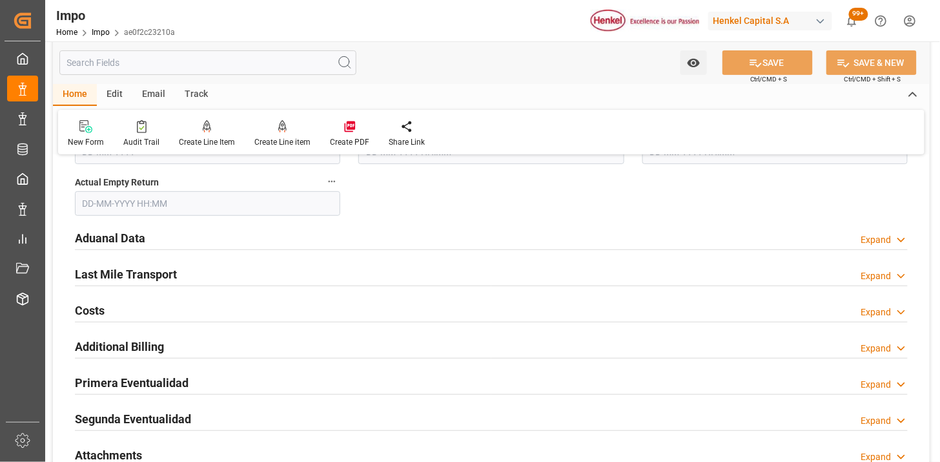
drag, startPoint x: 331, startPoint y: 233, endPoint x: 336, endPoint y: 243, distance: 10.7
click at [331, 232] on div "Aduanal Data Expand" at bounding box center [491, 237] width 833 height 25
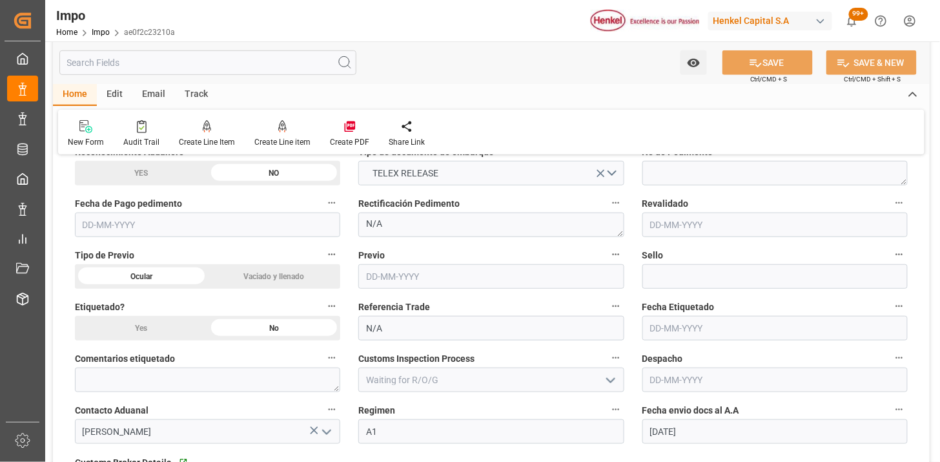
scroll to position [1649, 0]
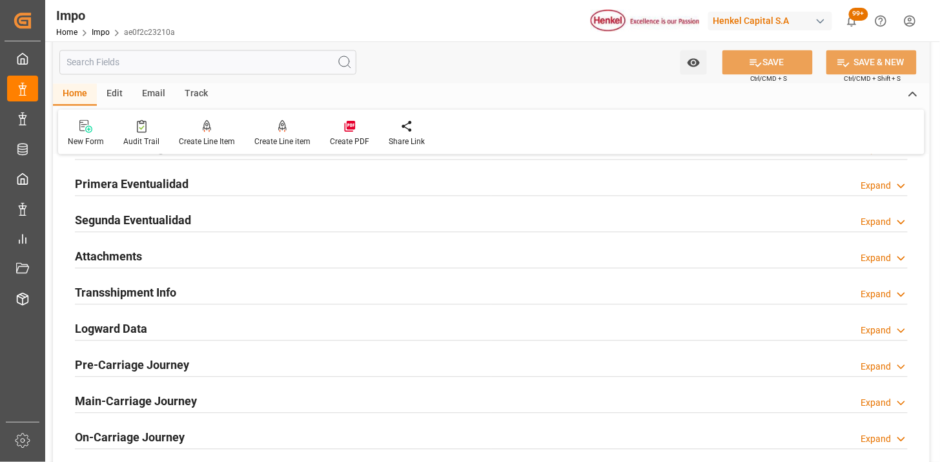
click at [302, 254] on div "Attachments Expand" at bounding box center [491, 255] width 833 height 25
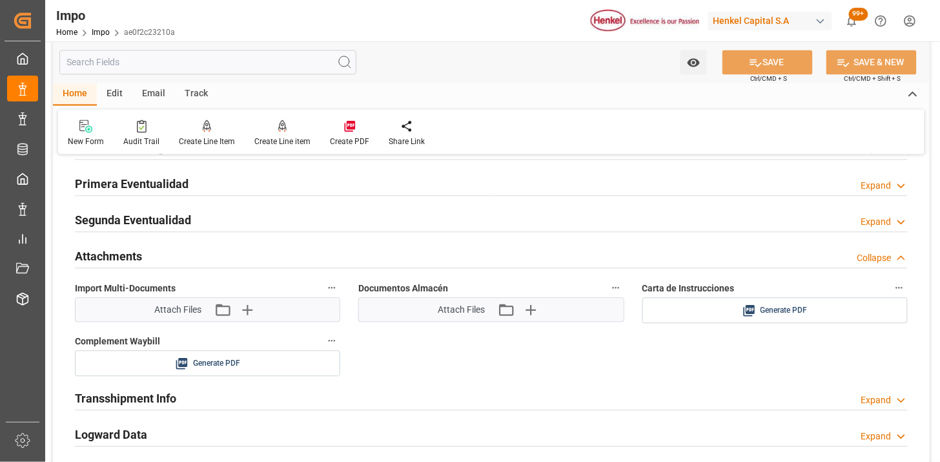
scroll to position [2223, 0]
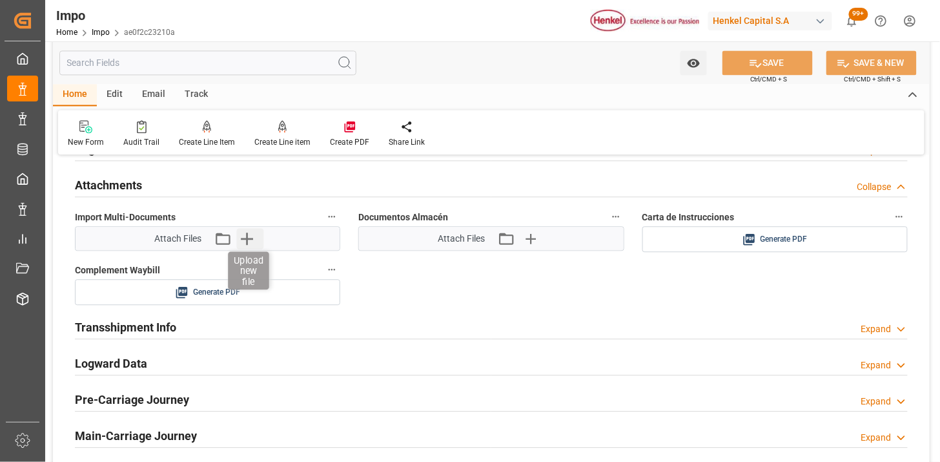
click at [254, 236] on icon "button" at bounding box center [246, 238] width 21 height 21
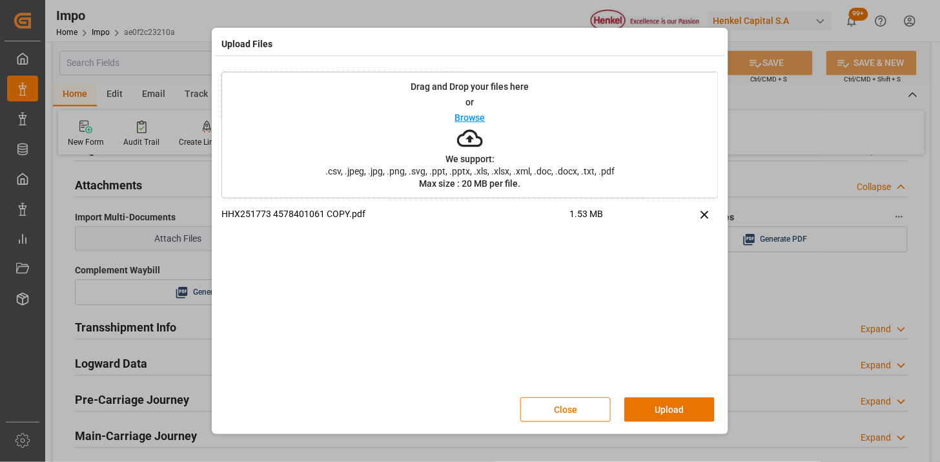
click at [668, 409] on button "Upload" at bounding box center [669, 409] width 90 height 25
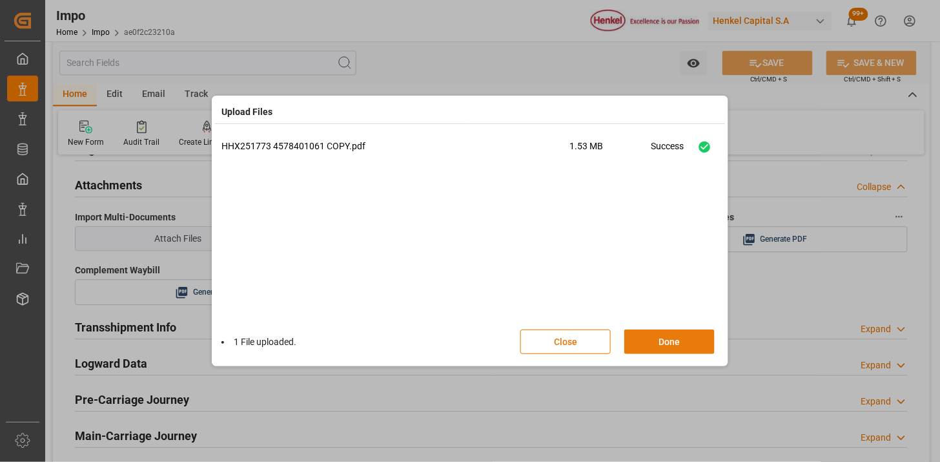
click at [653, 337] on button "Done" at bounding box center [669, 341] width 90 height 25
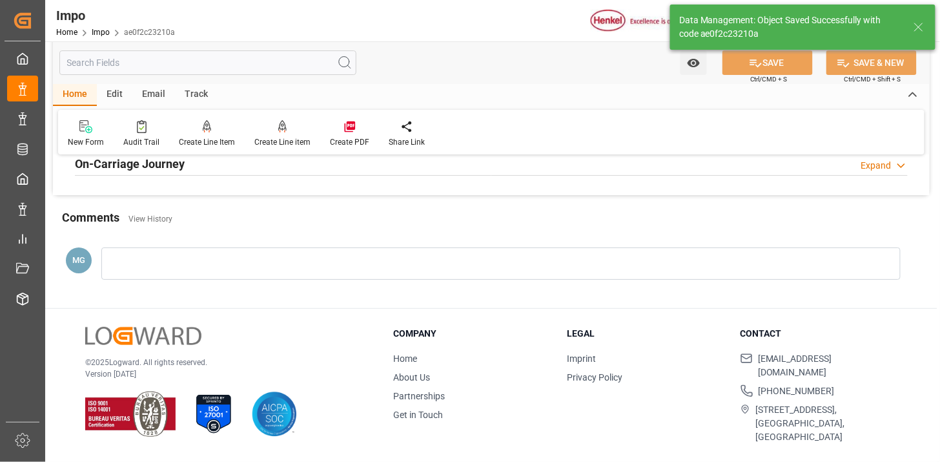
type textarea "AA"
type input "1"
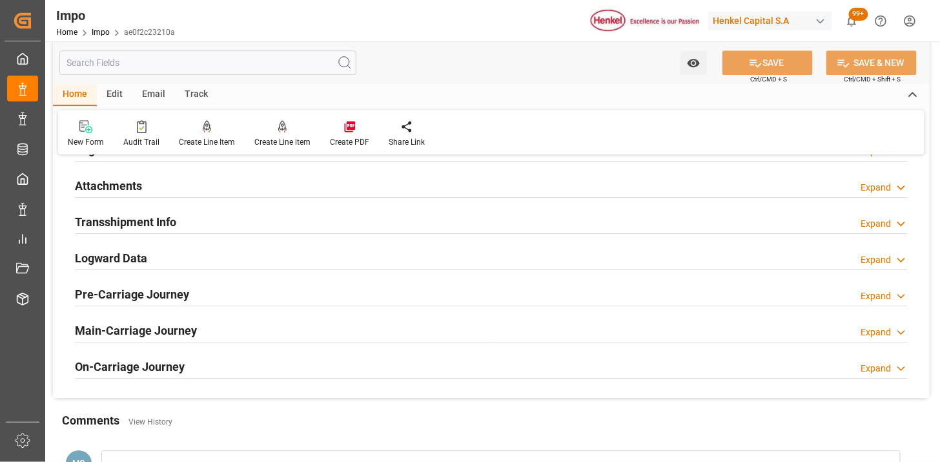
click at [190, 181] on div "Attachments Expand" at bounding box center [491, 184] width 833 height 25
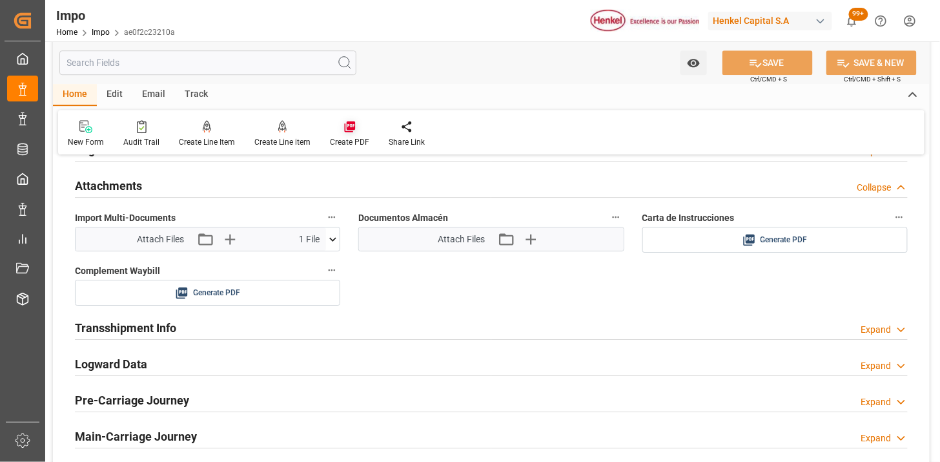
click at [347, 121] on icon at bounding box center [349, 126] width 11 height 11
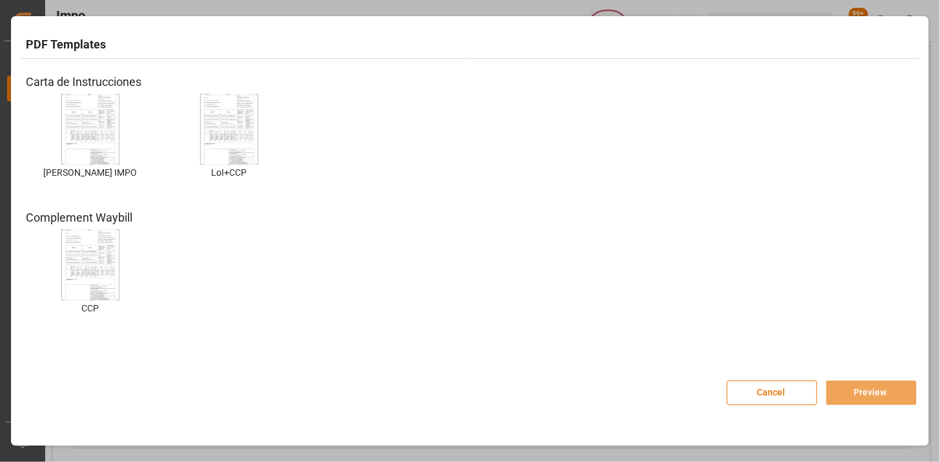
drag, startPoint x: 125, startPoint y: 116, endPoint x: 81, endPoint y: 132, distance: 46.6
click at [101, 126] on div "HENKEL IMPO HENKEL IMPO" at bounding box center [90, 146] width 129 height 105
click at [81, 132] on img at bounding box center [91, 129] width 52 height 73
click at [84, 130] on img at bounding box center [91, 129] width 52 height 73
click at [857, 396] on button "Preview" at bounding box center [871, 392] width 90 height 25
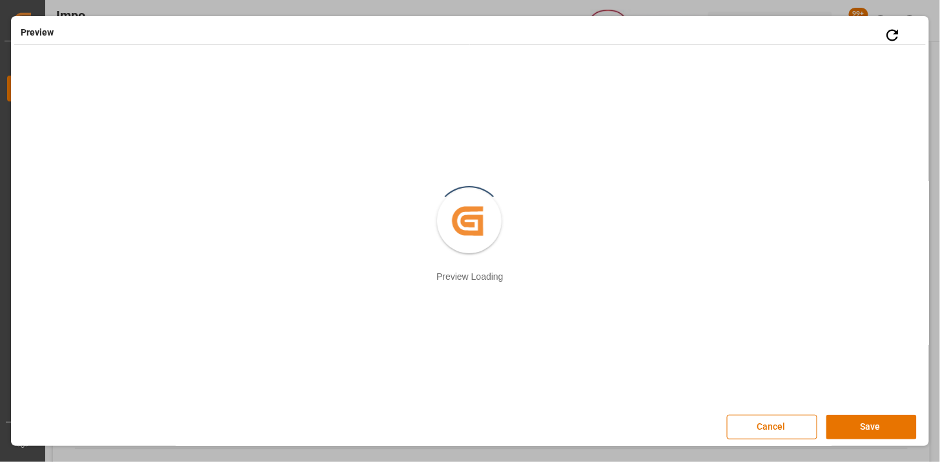
drag, startPoint x: 879, startPoint y: 428, endPoint x: 604, endPoint y: 394, distance: 277.1
click at [879, 427] on button "Save" at bounding box center [871, 426] width 90 height 25
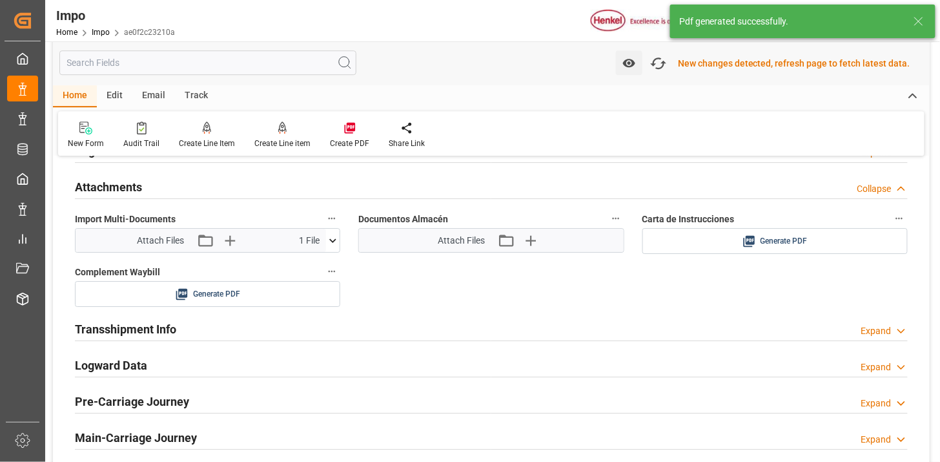
scroll to position [1123, 0]
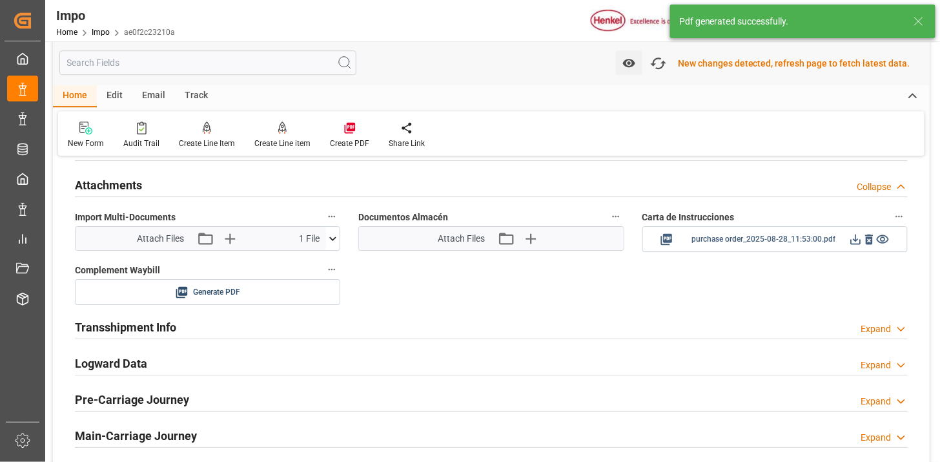
click at [851, 239] on icon at bounding box center [856, 239] width 14 height 14
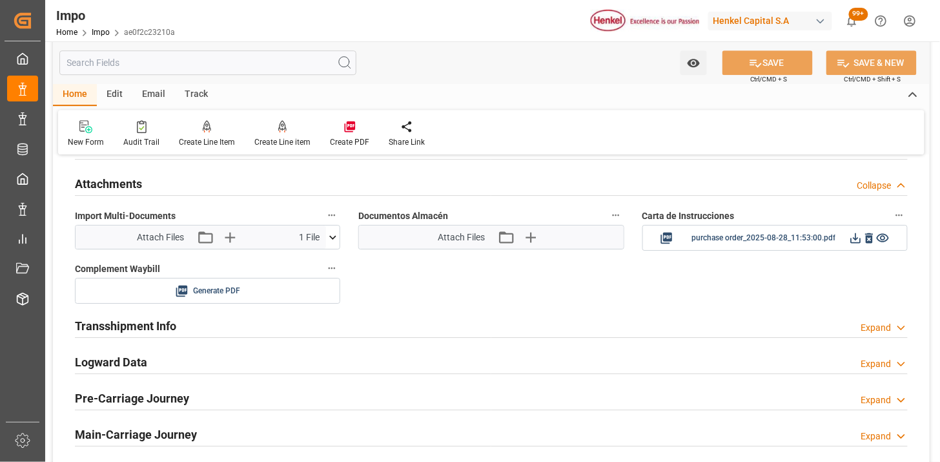
scroll to position [1121, 0]
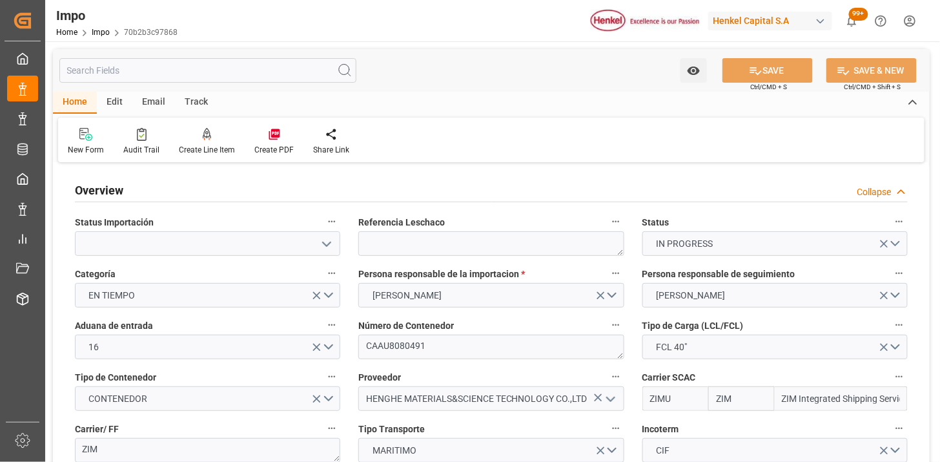
type input "ZIM"
type input "ZIM Integrated Shipping Services Ltd."
type input "48"
type input "40"
type input "[DATE]"
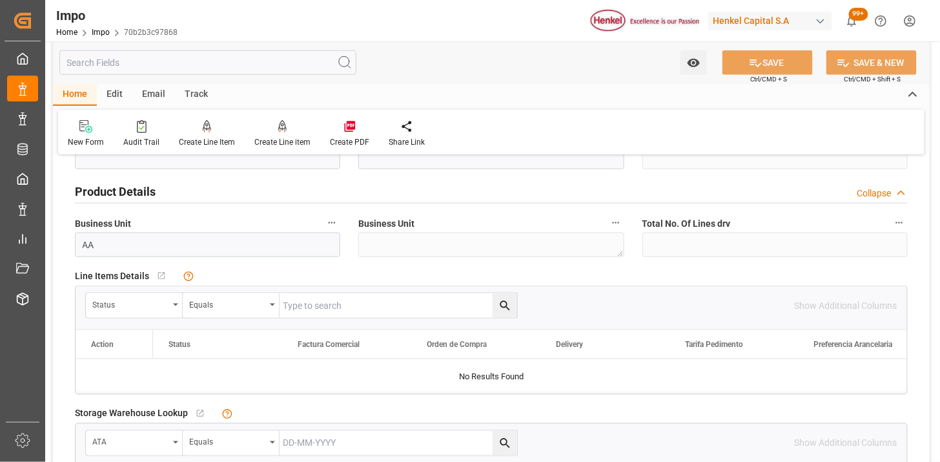
scroll to position [430, 0]
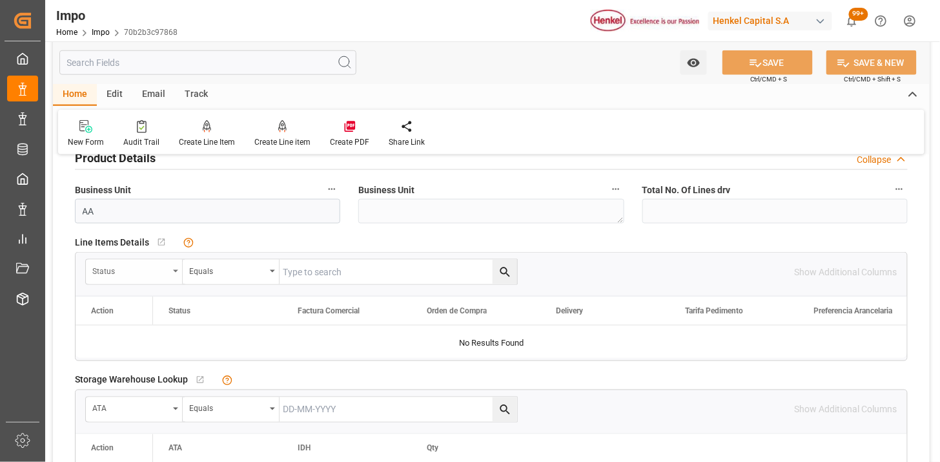
click at [139, 272] on div "Status" at bounding box center [130, 269] width 76 height 15
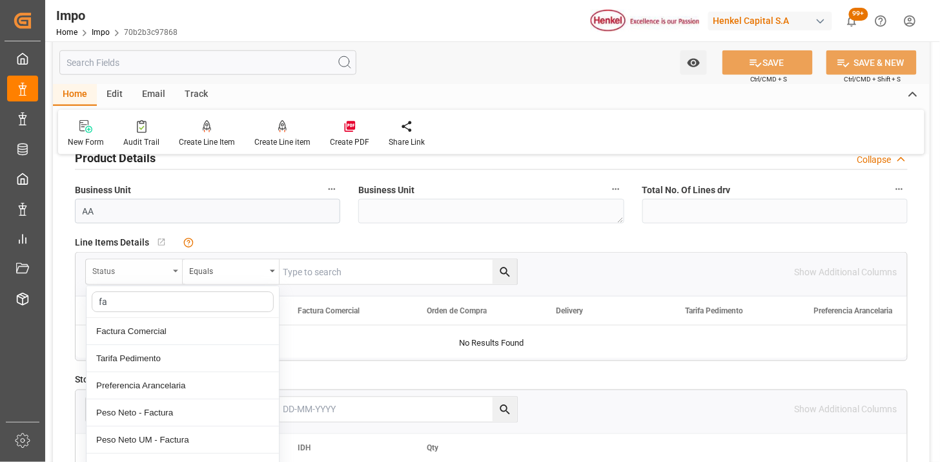
type input "fac"
drag, startPoint x: 150, startPoint y: 325, endPoint x: 334, endPoint y: 265, distance: 194.0
click at [154, 325] on div "Factura Comercial" at bounding box center [183, 331] width 192 height 27
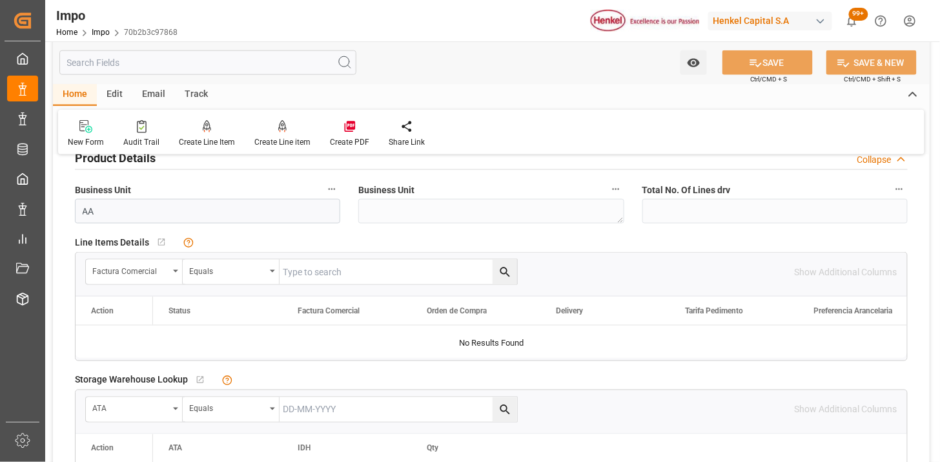
click at [338, 263] on input "text" at bounding box center [399, 272] width 238 height 25
paste input "HHX251774"
type input "HHX251774"
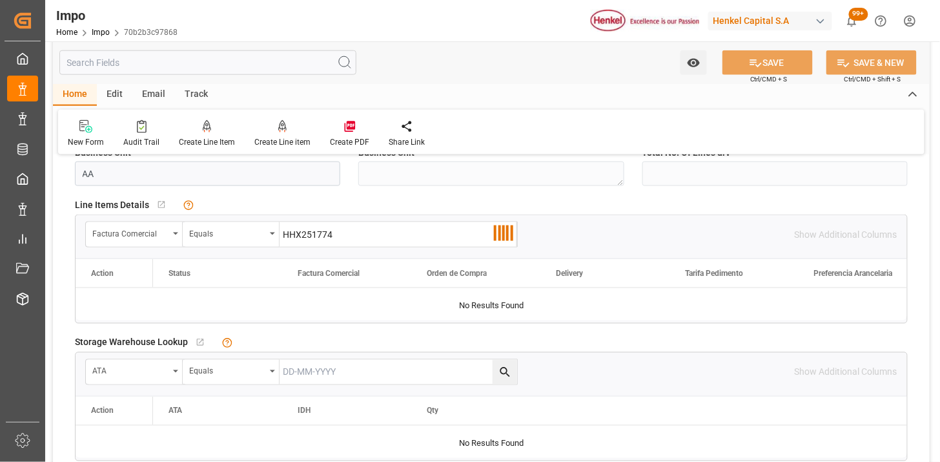
scroll to position [502, 0]
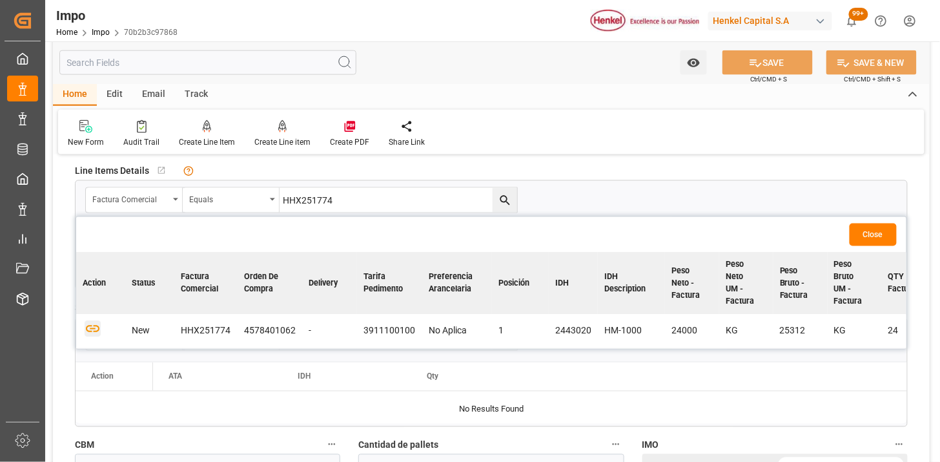
click at [96, 328] on icon "button" at bounding box center [93, 329] width 16 height 16
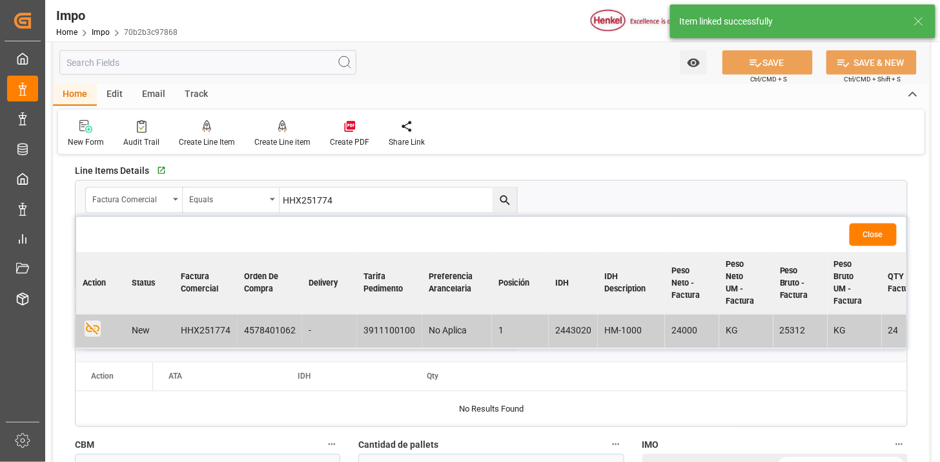
click at [879, 234] on button "Close" at bounding box center [873, 234] width 47 height 23
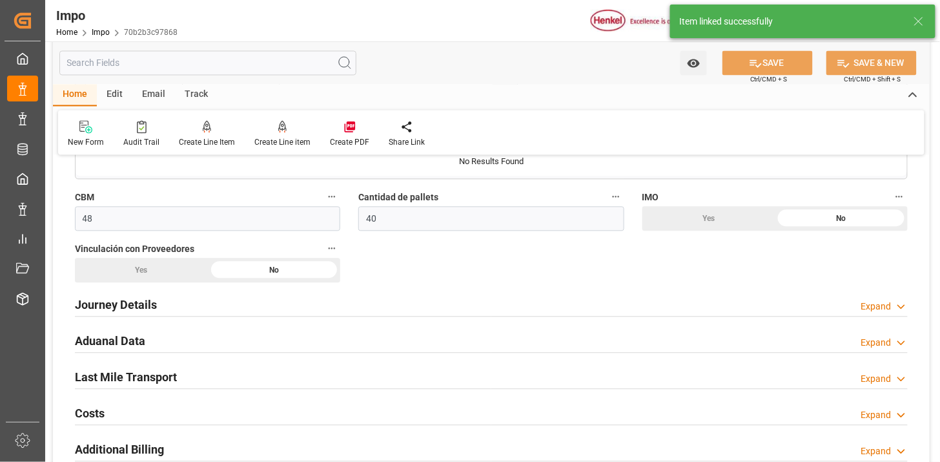
scroll to position [789, 0]
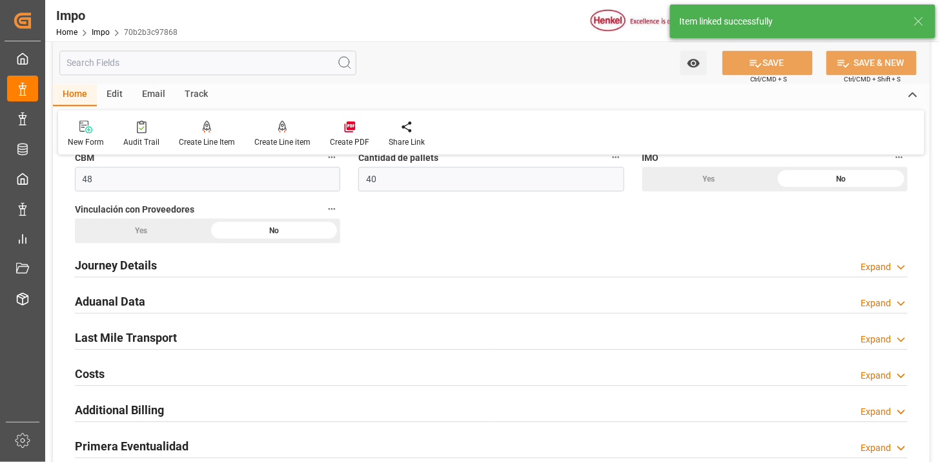
drag, startPoint x: 269, startPoint y: 267, endPoint x: 317, endPoint y: 238, distance: 56.5
click at [263, 271] on div "Journey Details Expand" at bounding box center [491, 264] width 833 height 25
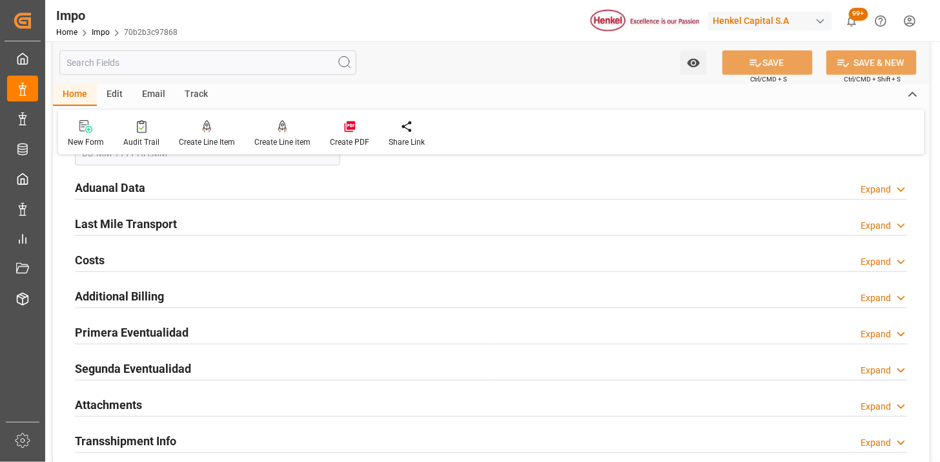
scroll to position [1578, 0]
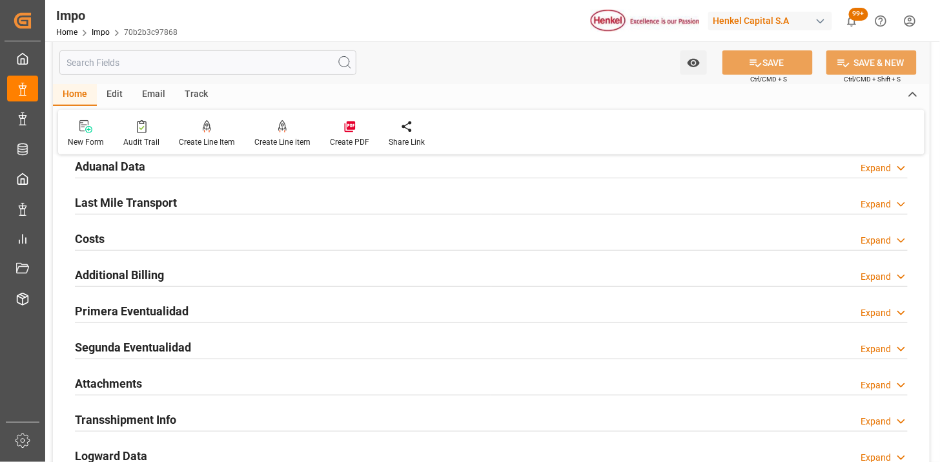
click at [256, 163] on div "Aduanal Data Expand" at bounding box center [491, 165] width 833 height 25
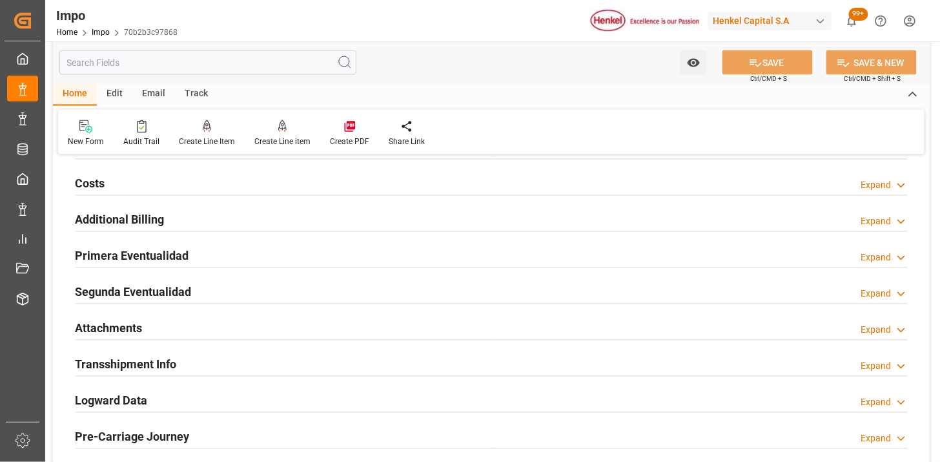
scroll to position [2152, 0]
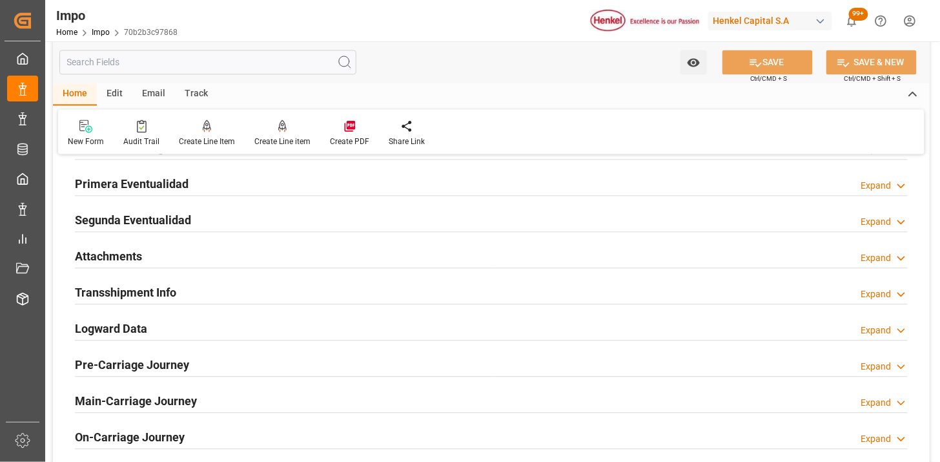
click at [270, 252] on div "Attachments Expand" at bounding box center [491, 255] width 833 height 25
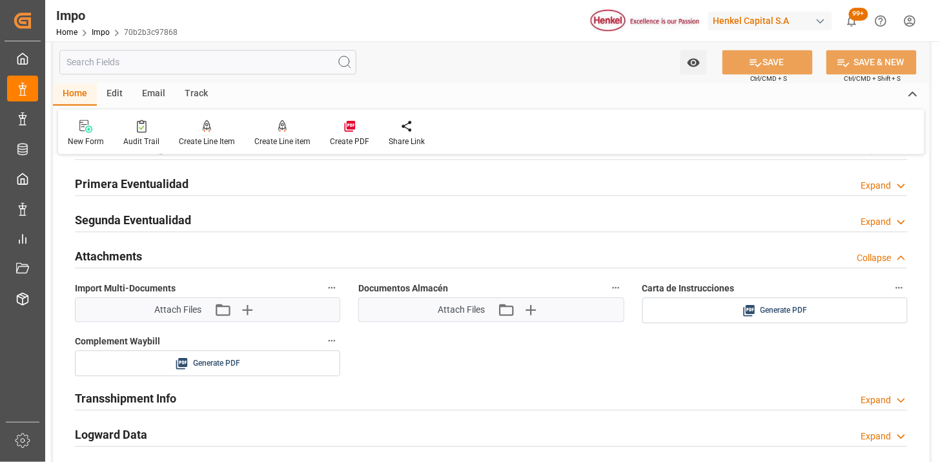
scroll to position [2223, 0]
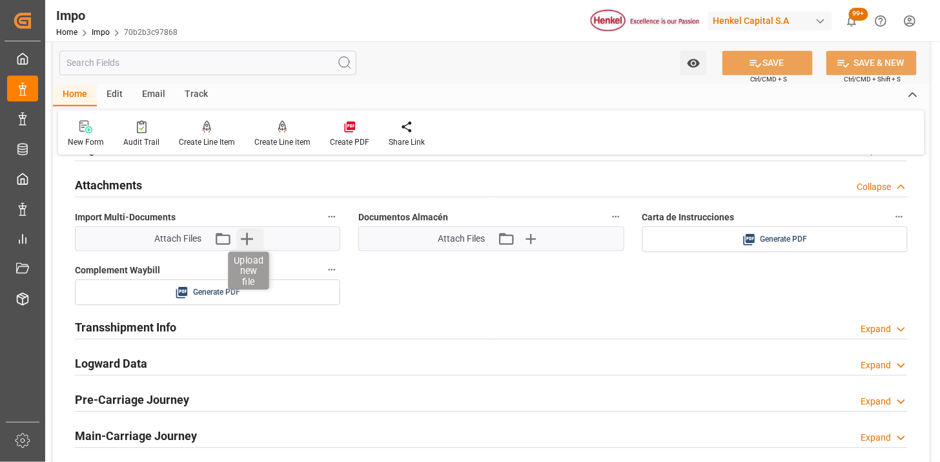
click at [236, 238] on icon "button" at bounding box center [246, 238] width 21 height 21
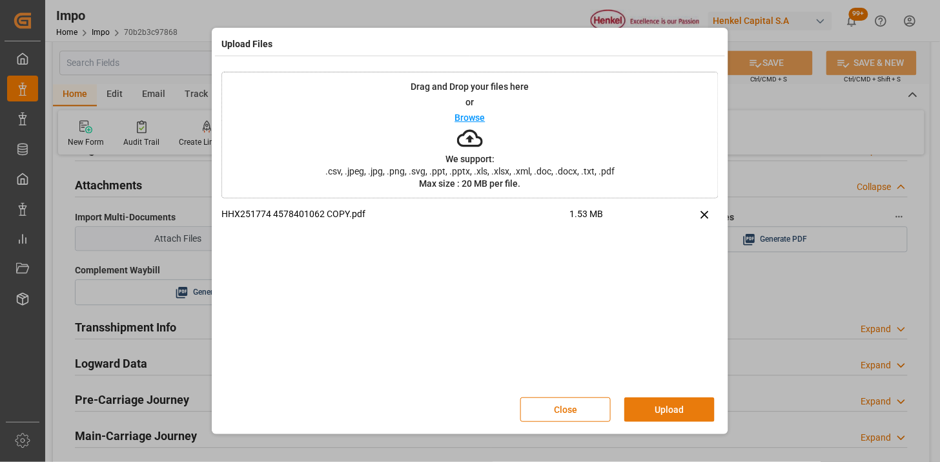
drag, startPoint x: 700, startPoint y: 414, endPoint x: 682, endPoint y: 418, distance: 18.4
click at [697, 414] on button "Upload" at bounding box center [669, 409] width 90 height 25
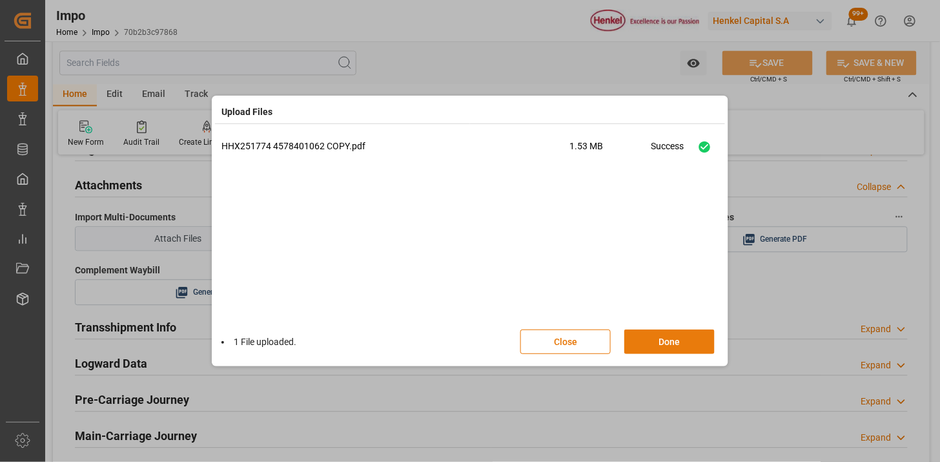
click at [691, 351] on button "Done" at bounding box center [669, 341] width 90 height 25
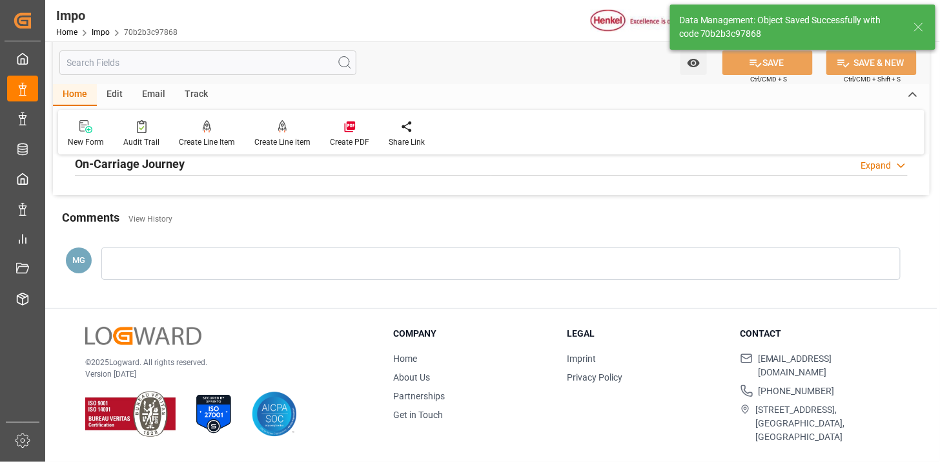
type textarea "AA"
type input "1"
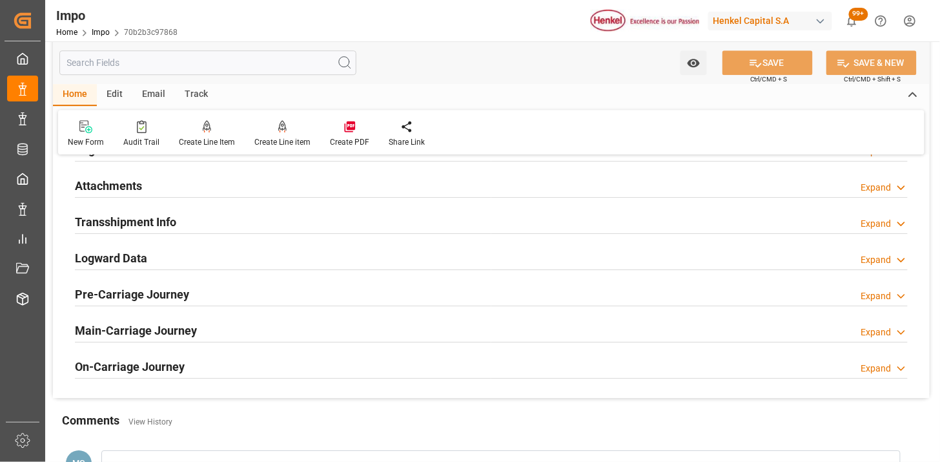
click at [244, 184] on div "Attachments Expand" at bounding box center [491, 184] width 833 height 25
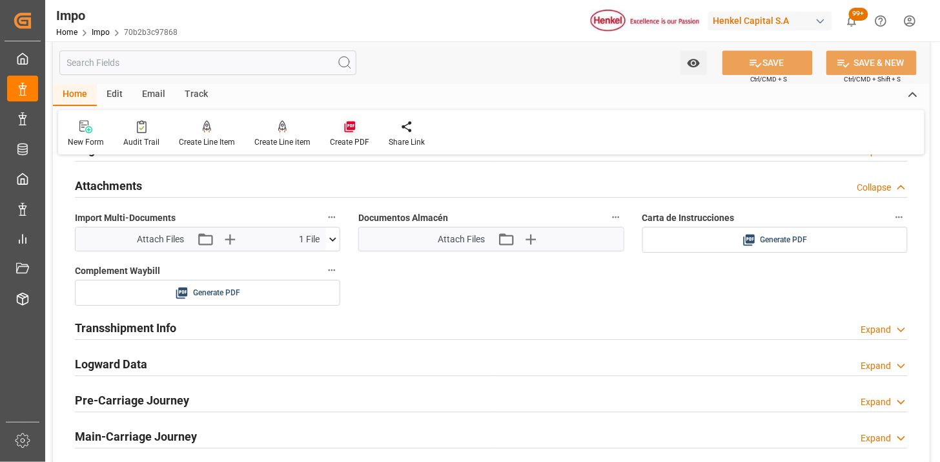
click at [344, 127] on icon at bounding box center [349, 126] width 11 height 11
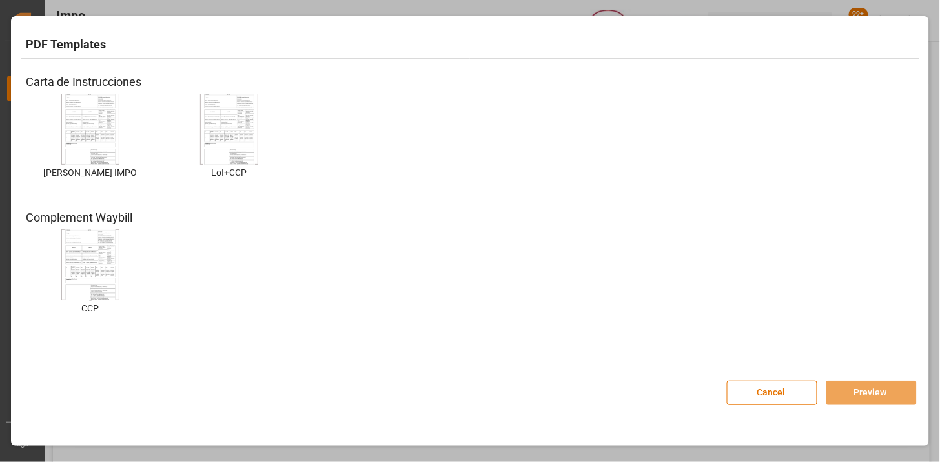
click at [104, 117] on img at bounding box center [91, 129] width 52 height 73
click at [866, 398] on button "Preview" at bounding box center [871, 392] width 90 height 25
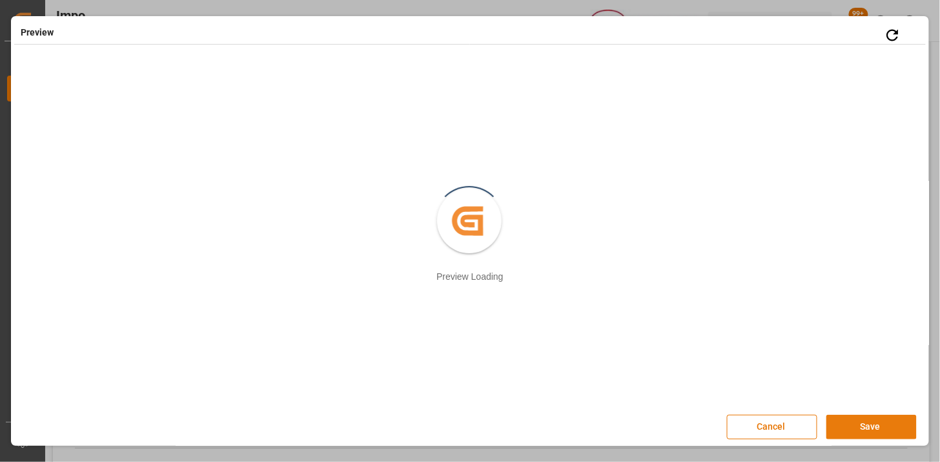
drag, startPoint x: 879, startPoint y: 427, endPoint x: 850, endPoint y: 378, distance: 57.9
click at [875, 427] on button "Save" at bounding box center [871, 426] width 90 height 25
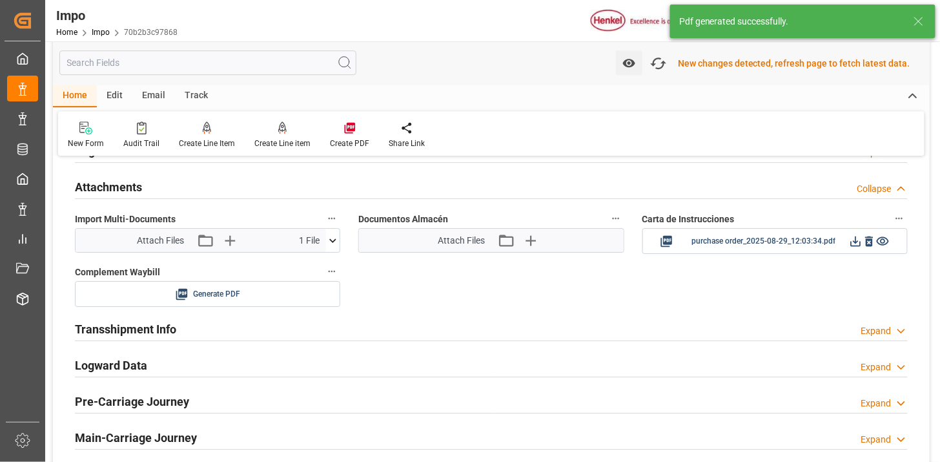
scroll to position [1123, 0]
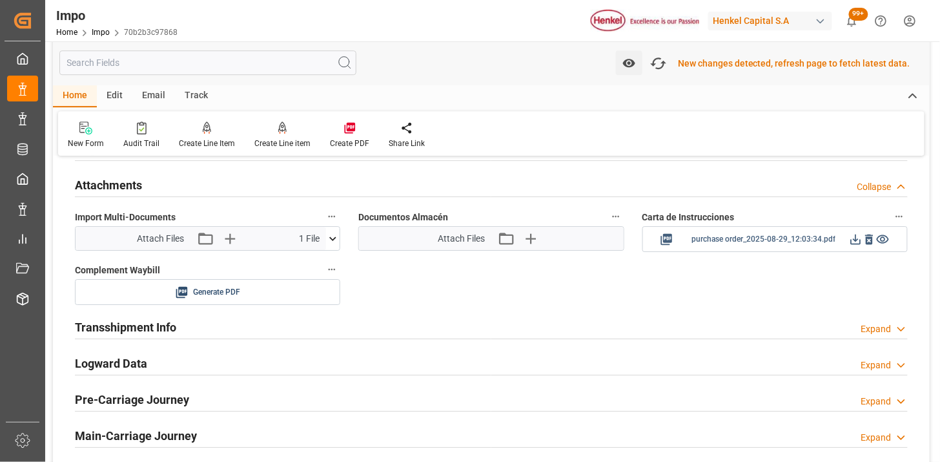
click at [855, 240] on icon at bounding box center [856, 239] width 10 height 10
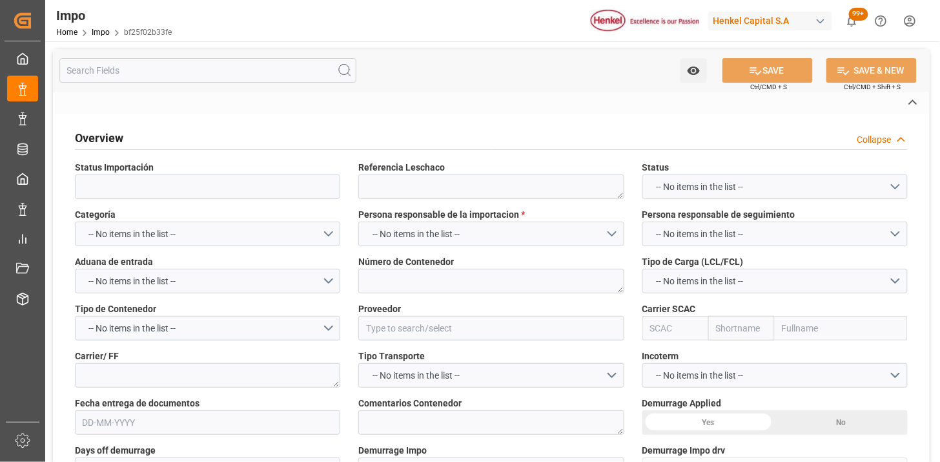
type textarea "JXLU6438972"
type input "HENGHE MATERIALS&SCIENCE TECHNOLOGY CO.,LTD"
type input "ZIMU"
type textarea "N/A"
type input "AA"
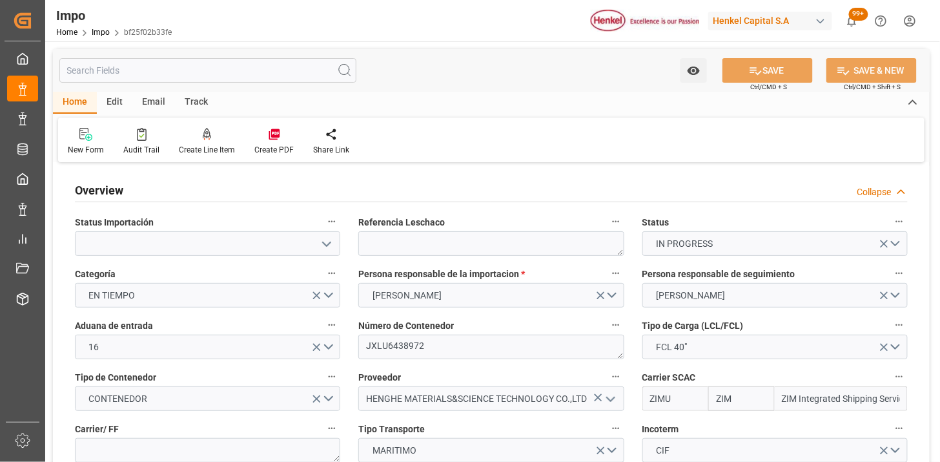
type input "ZIM"
type input "ZIM Integrated Shipping Services Ltd."
type input "48"
type input "40"
type input "[DATE]"
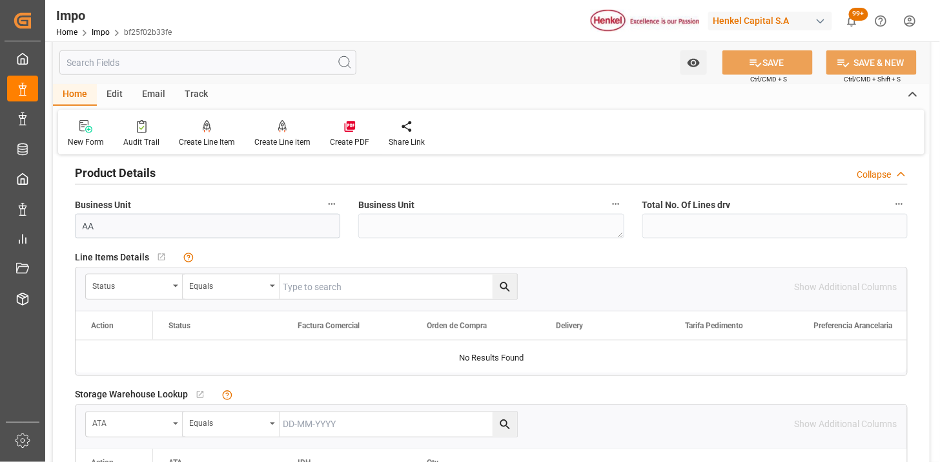
scroll to position [430, 0]
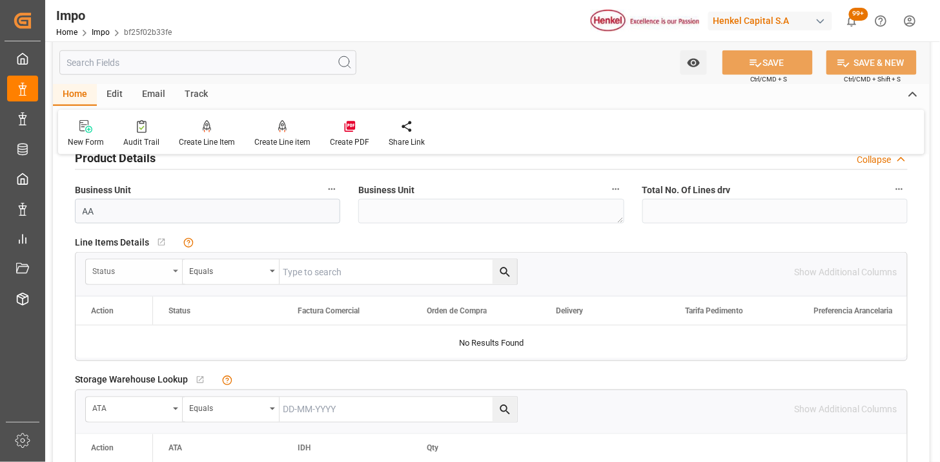
click at [152, 272] on div "Status" at bounding box center [130, 269] width 76 height 15
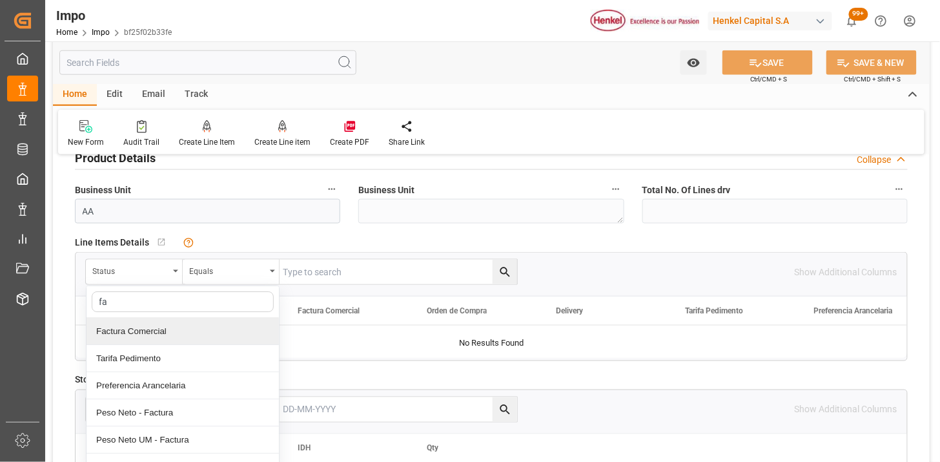
type input "fac"
click at [160, 329] on div "Factura Comercial" at bounding box center [183, 331] width 192 height 27
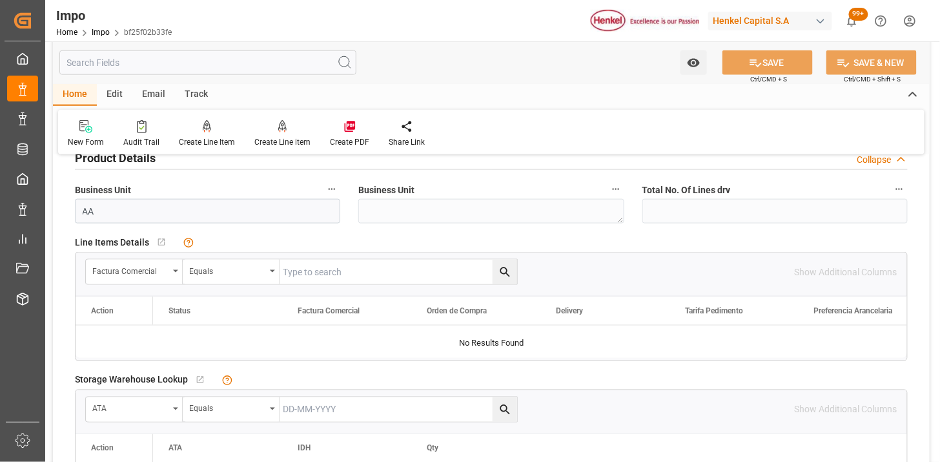
click at [344, 269] on input "text" at bounding box center [399, 272] width 238 height 25
paste input "HHX251775"
type input "HHX251775"
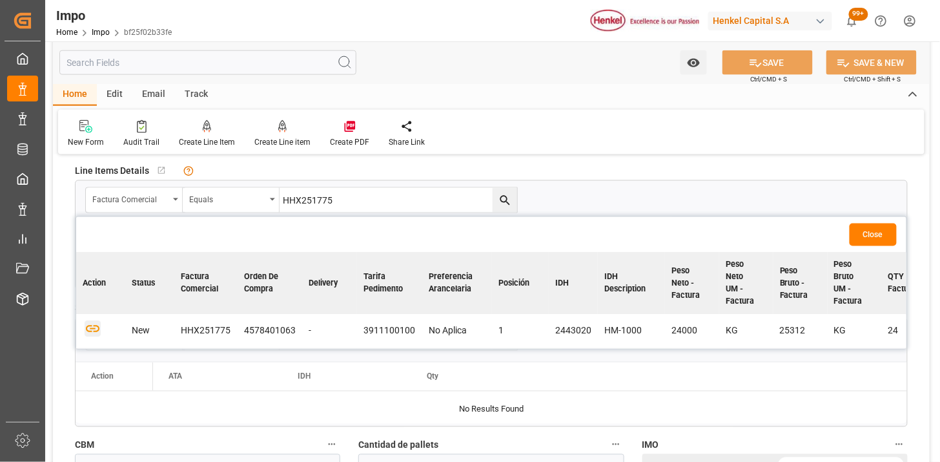
drag, startPoint x: 92, startPoint y: 328, endPoint x: 524, endPoint y: 295, distance: 433.1
click at [92, 329] on icon "button" at bounding box center [93, 329] width 16 height 16
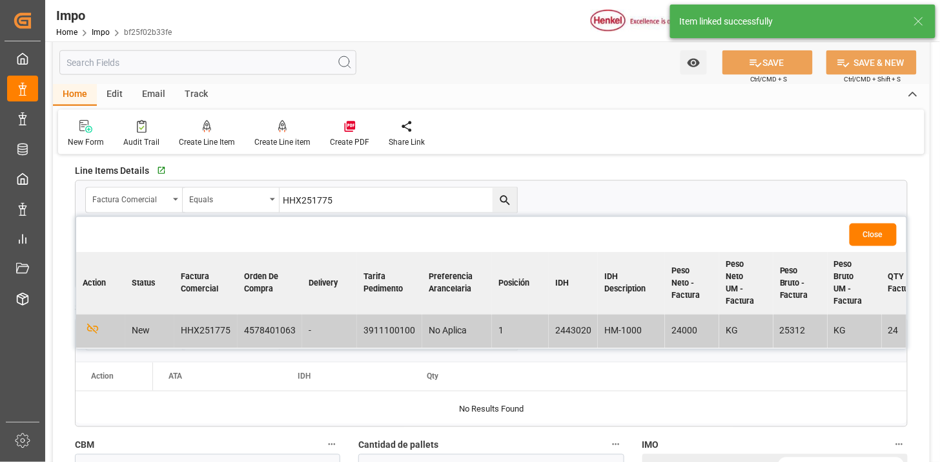
click at [861, 237] on button "Close" at bounding box center [873, 234] width 47 height 23
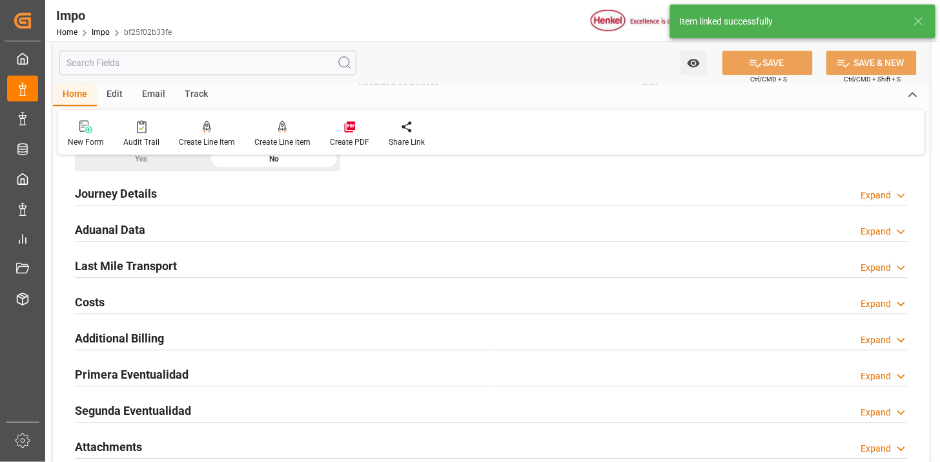
click at [216, 189] on div "Journey Details Expand" at bounding box center [491, 192] width 833 height 25
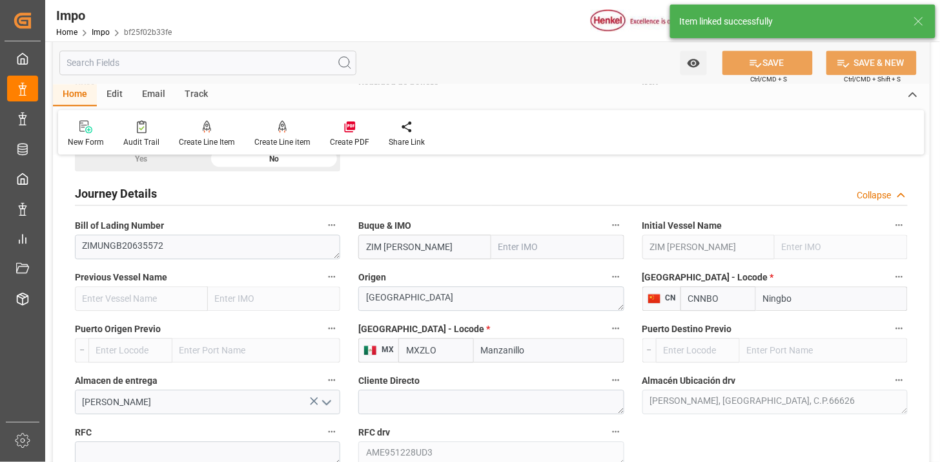
scroll to position [932, 0]
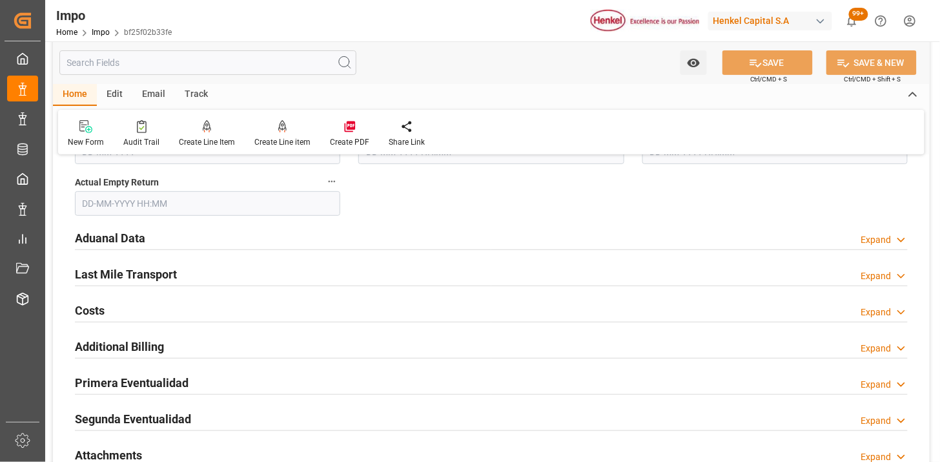
click at [325, 230] on div "Aduanal Data Expand" at bounding box center [491, 237] width 833 height 25
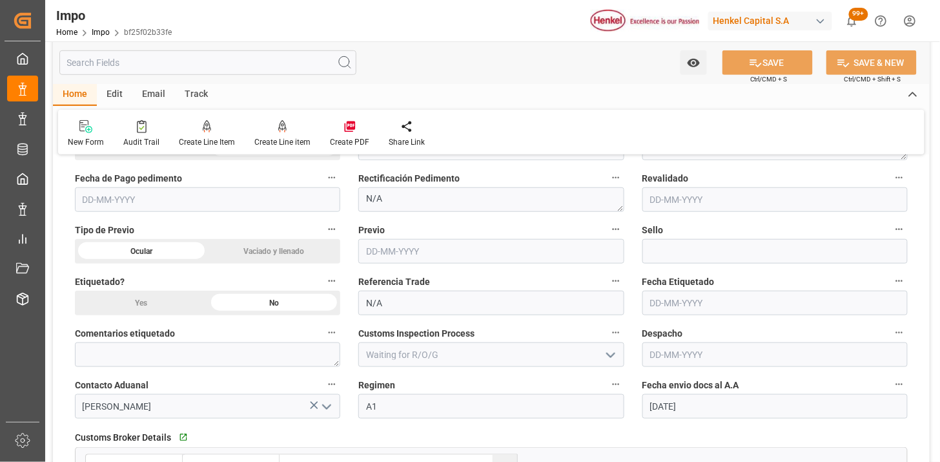
scroll to position [1721, 0]
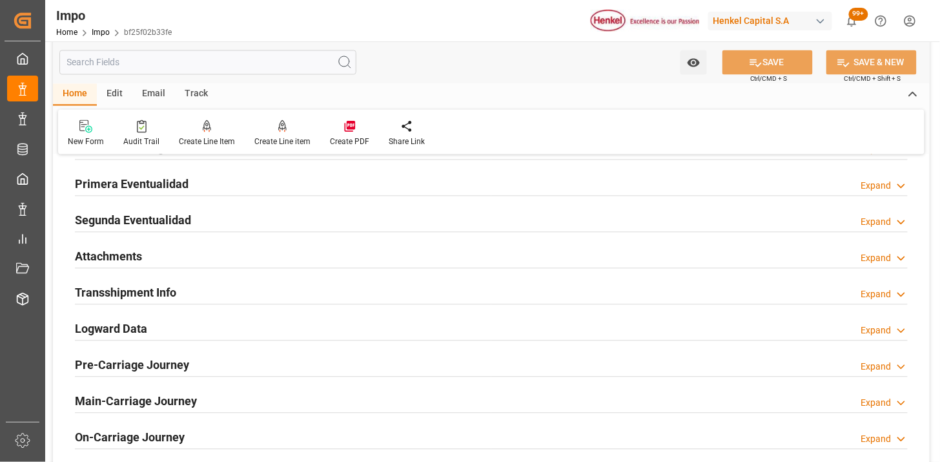
click at [243, 252] on div "Attachments Expand" at bounding box center [491, 255] width 833 height 25
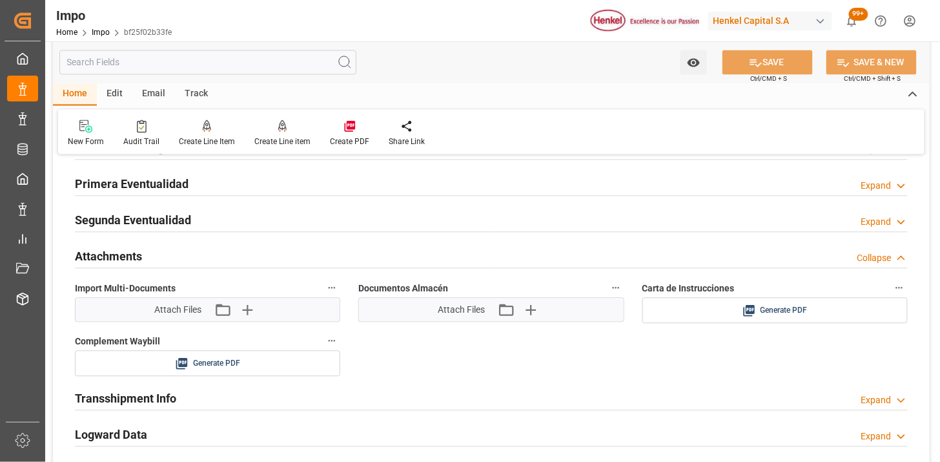
scroll to position [2223, 0]
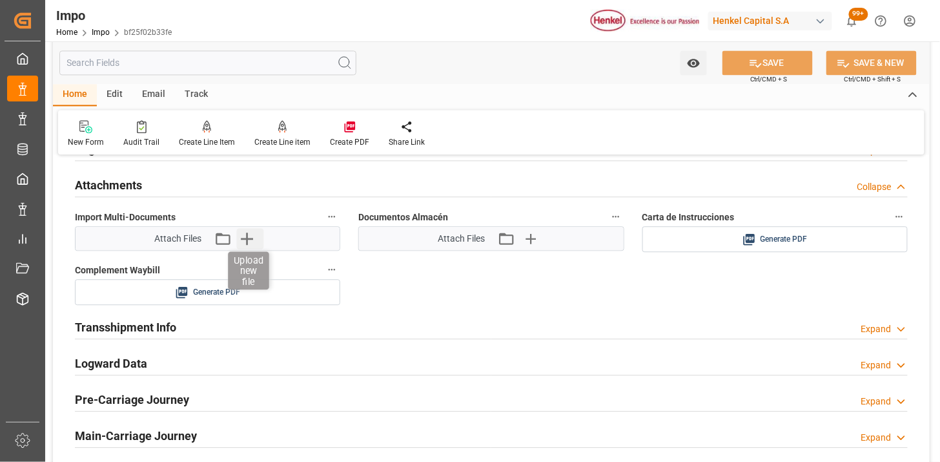
click at [250, 235] on icon "button" at bounding box center [246, 238] width 21 height 21
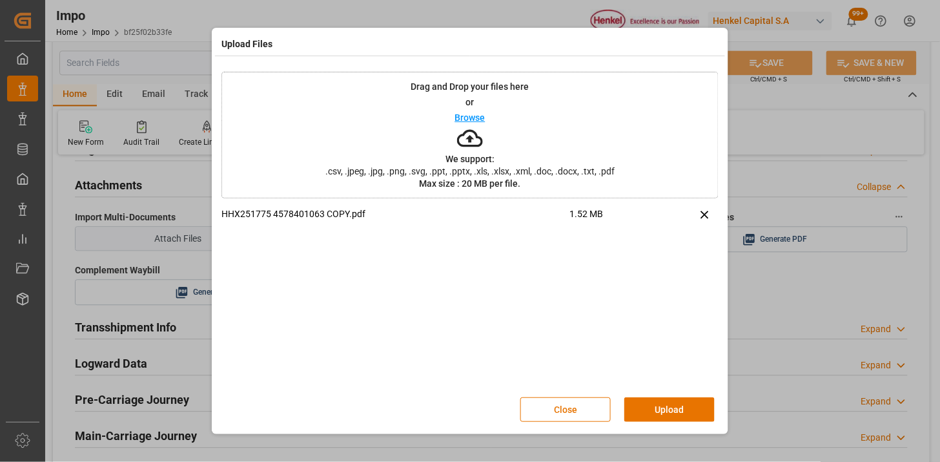
drag, startPoint x: 666, startPoint y: 416, endPoint x: 538, endPoint y: 316, distance: 161.4
click at [666, 415] on button "Upload" at bounding box center [669, 409] width 90 height 25
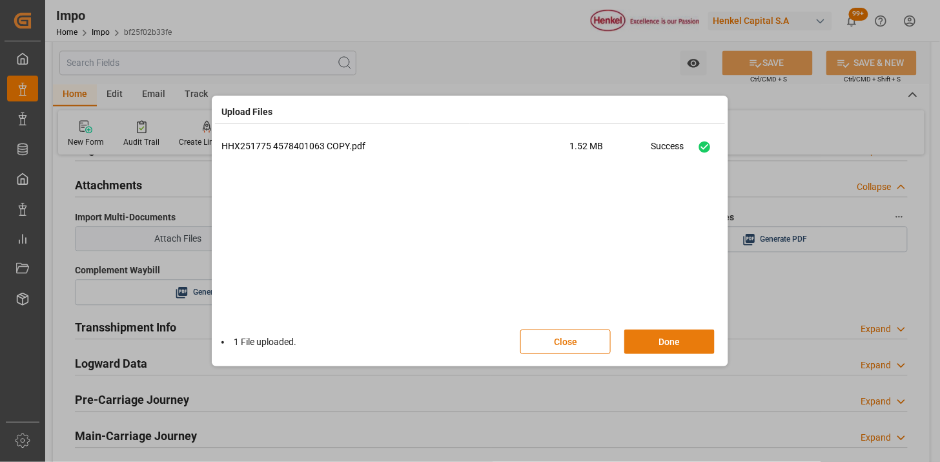
click at [653, 332] on button "Done" at bounding box center [669, 341] width 90 height 25
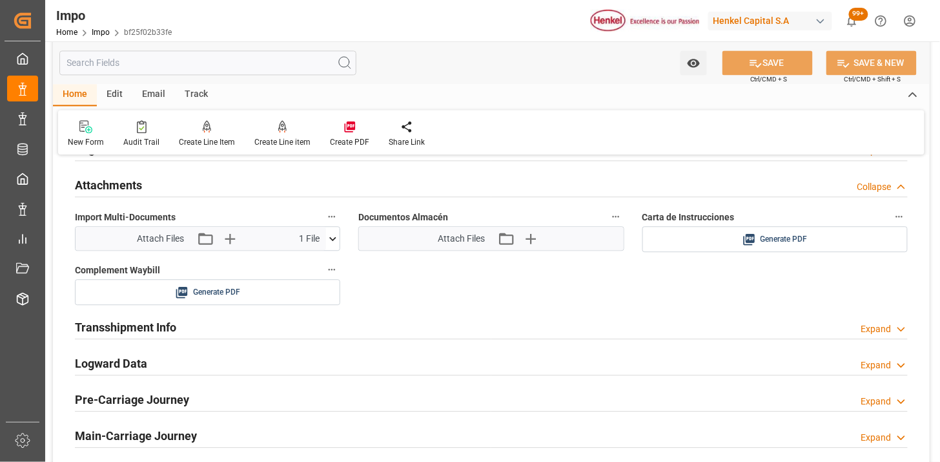
click at [414, 435] on div "Main-Carriage Journey Expand" at bounding box center [491, 434] width 833 height 25
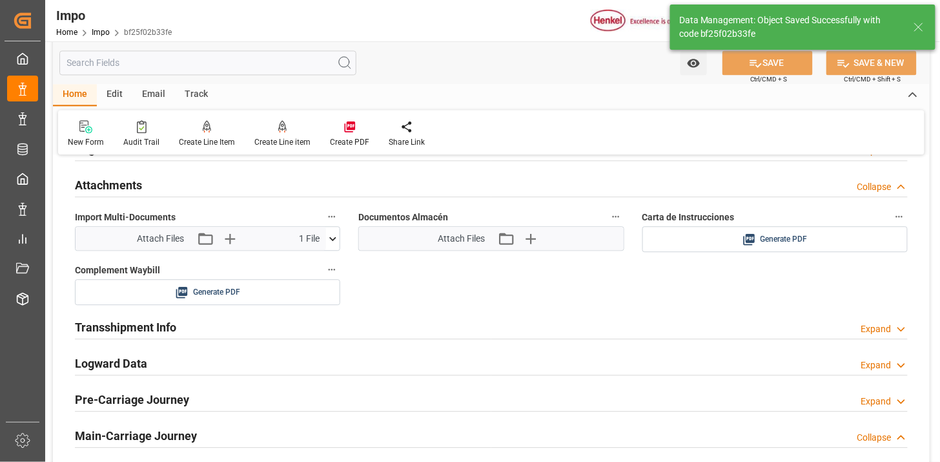
type textarea "AA"
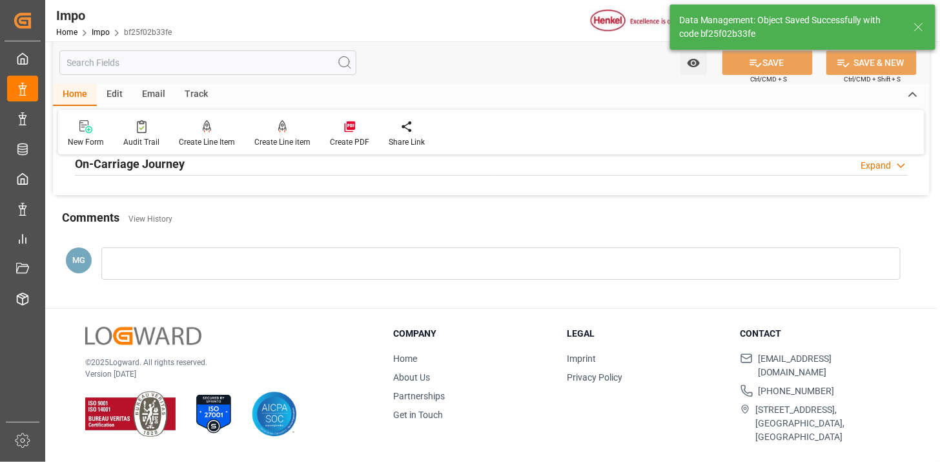
type input "1"
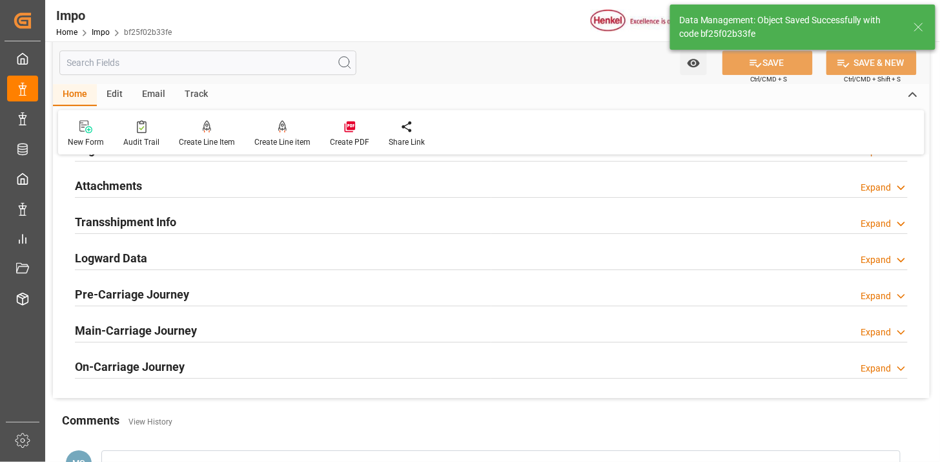
click at [227, 182] on div "Attachments Expand" at bounding box center [491, 184] width 833 height 25
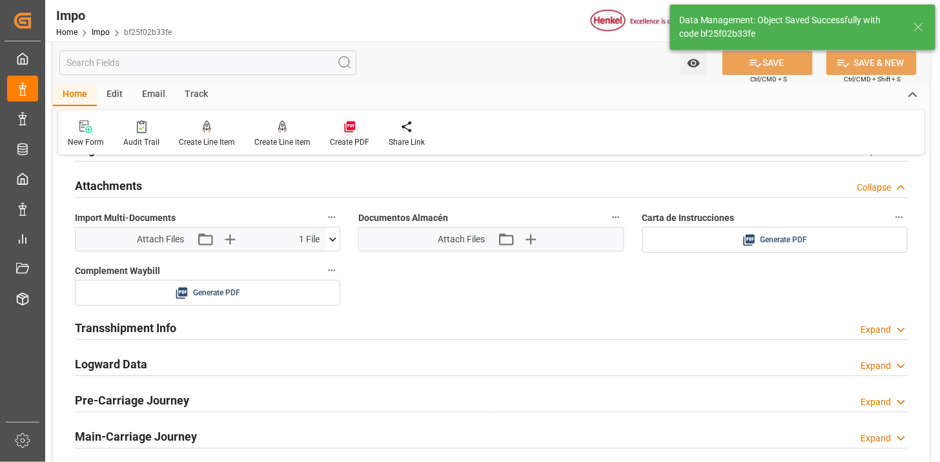
click at [346, 127] on icon at bounding box center [349, 126] width 11 height 11
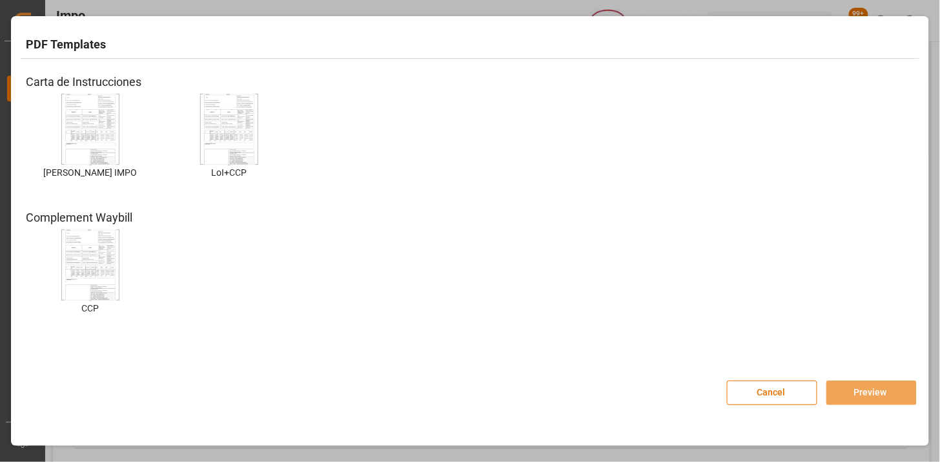
click at [76, 125] on img at bounding box center [91, 129] width 52 height 73
click at [866, 389] on button "Preview" at bounding box center [871, 392] width 90 height 25
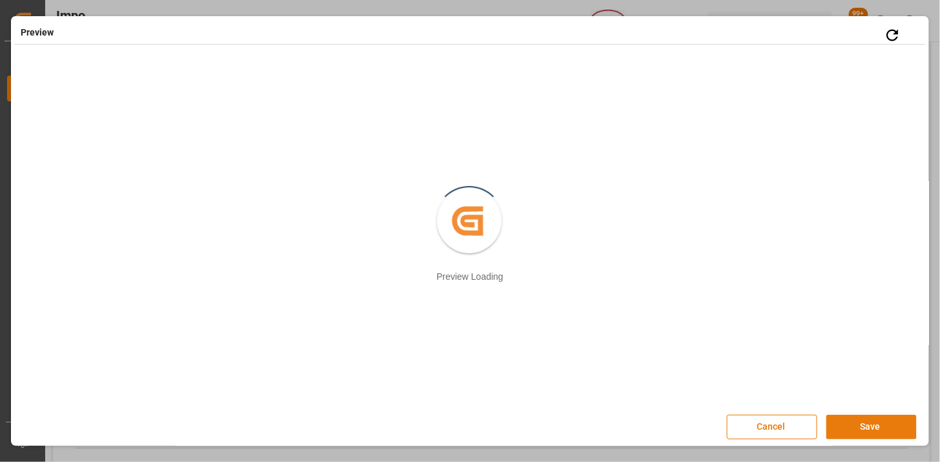
click at [888, 424] on button "Save" at bounding box center [871, 426] width 90 height 25
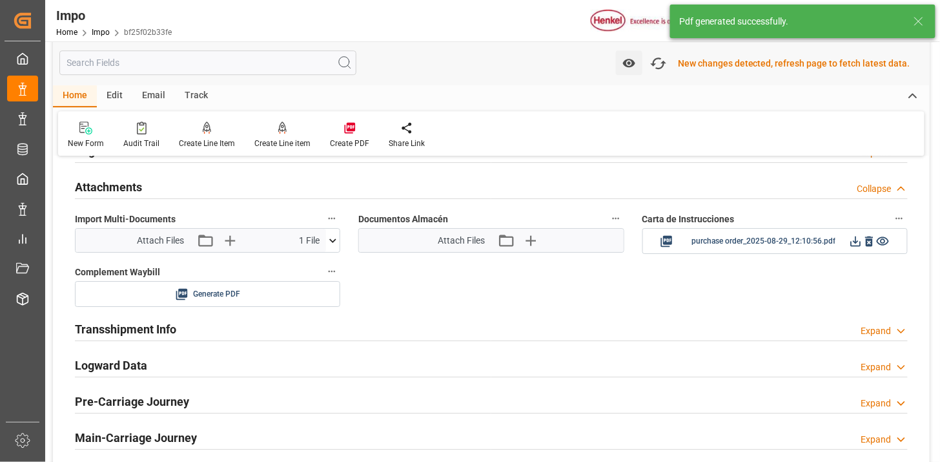
scroll to position [1123, 0]
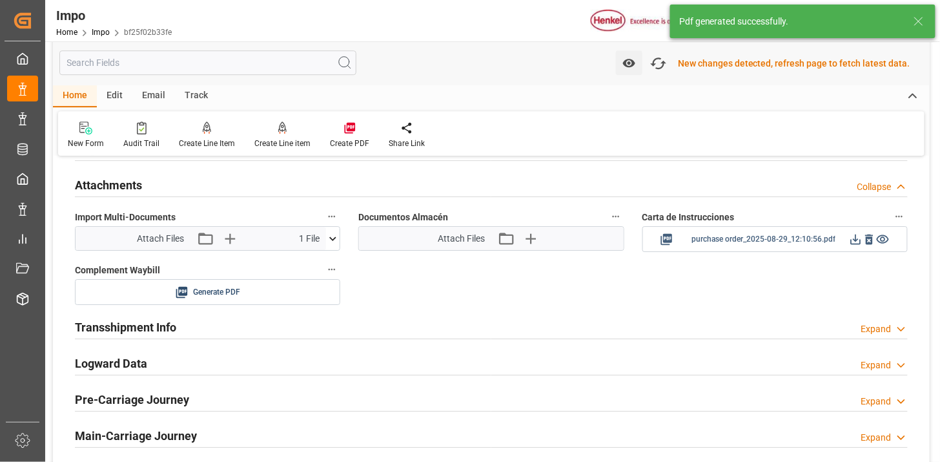
click at [854, 241] on icon at bounding box center [856, 239] width 14 height 14
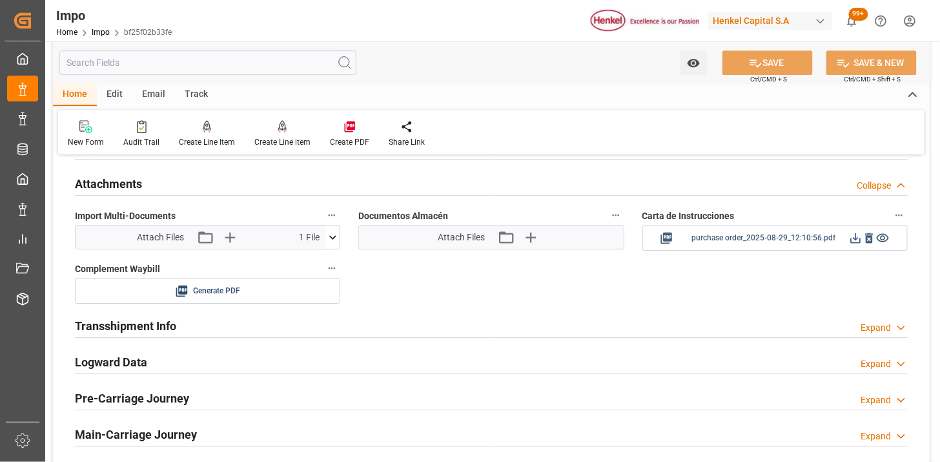
scroll to position [1121, 0]
